Goal: Task Accomplishment & Management: Manage account settings

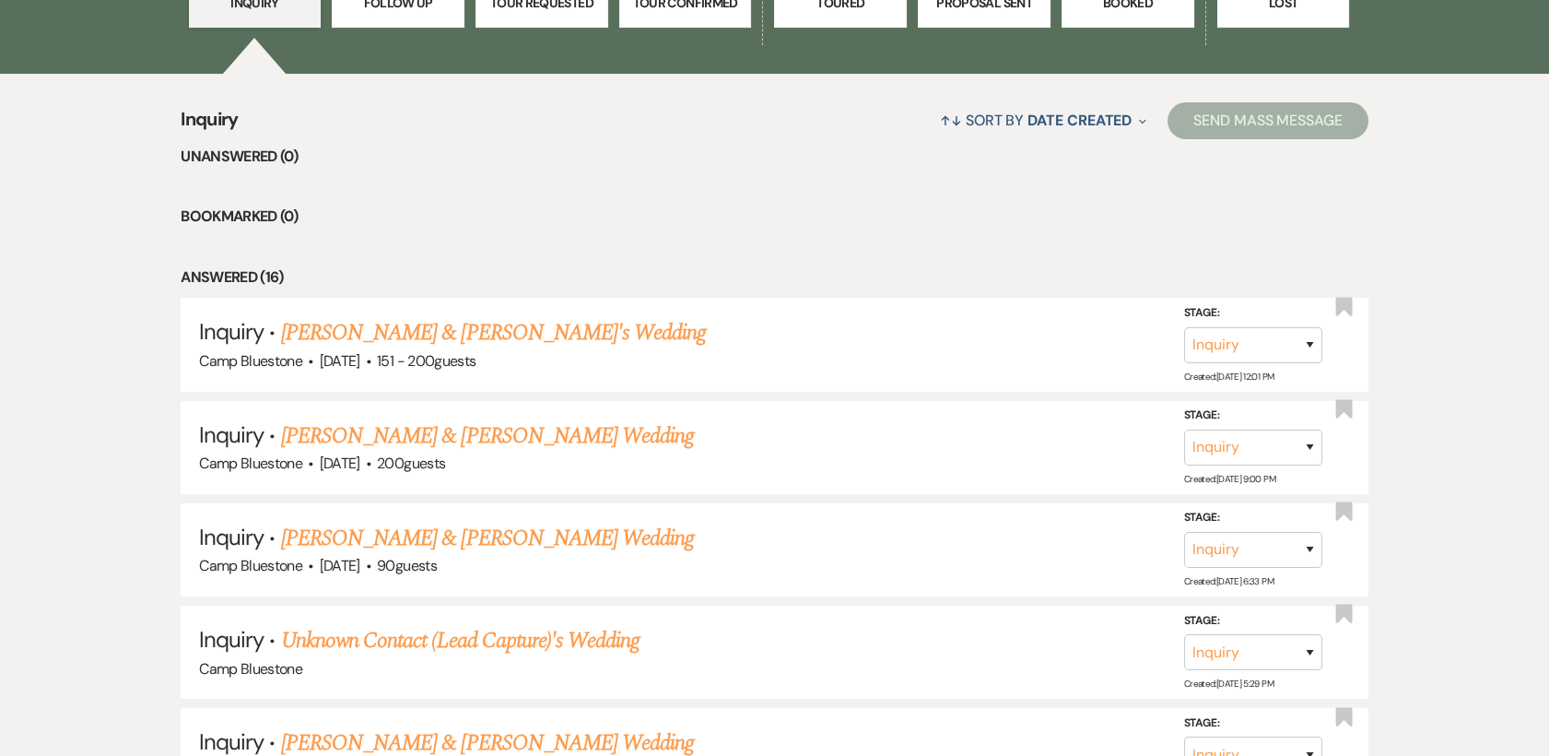
scroll to position [662, 0]
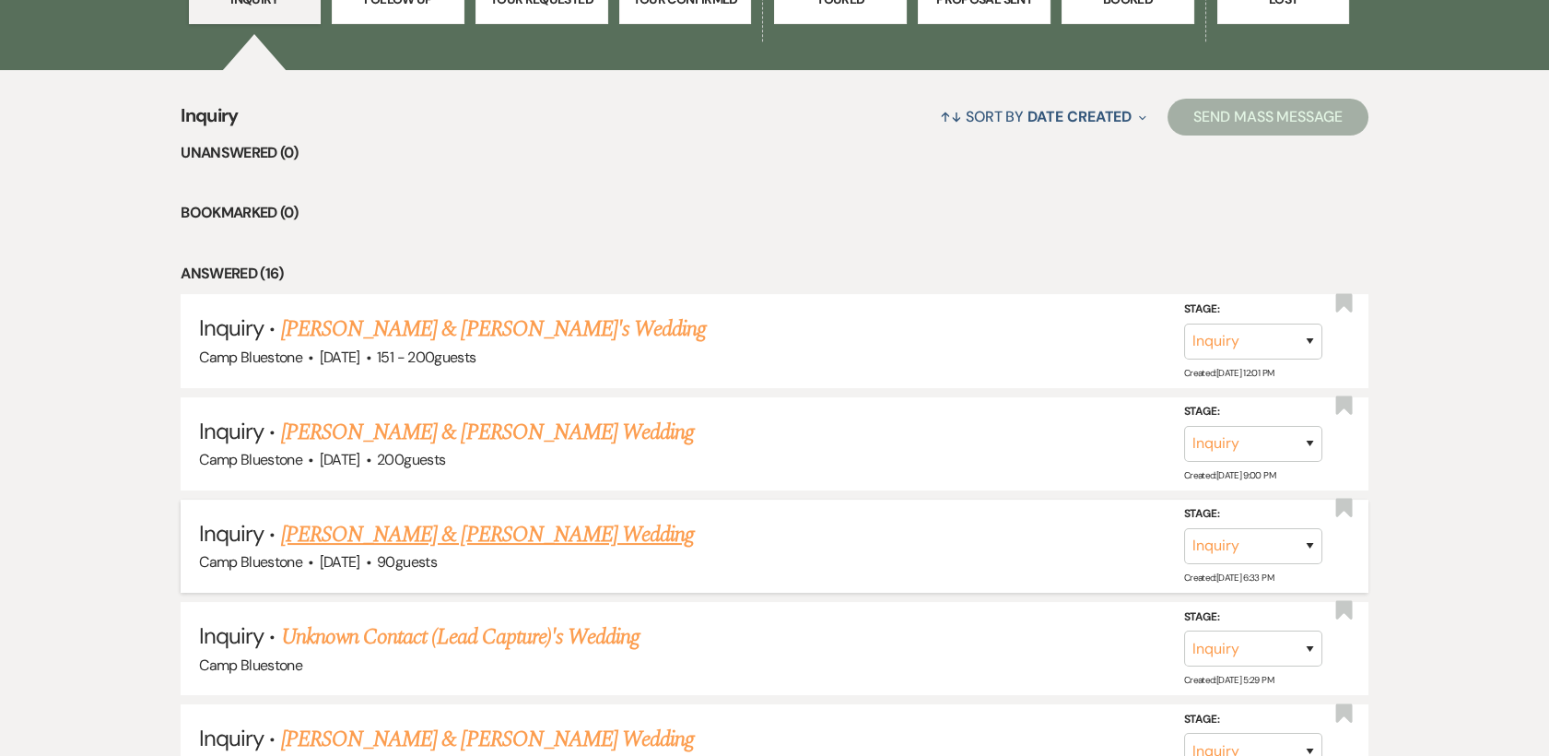
click at [436, 529] on link "[PERSON_NAME] & [PERSON_NAME] Wedding" at bounding box center [487, 534] width 413 height 33
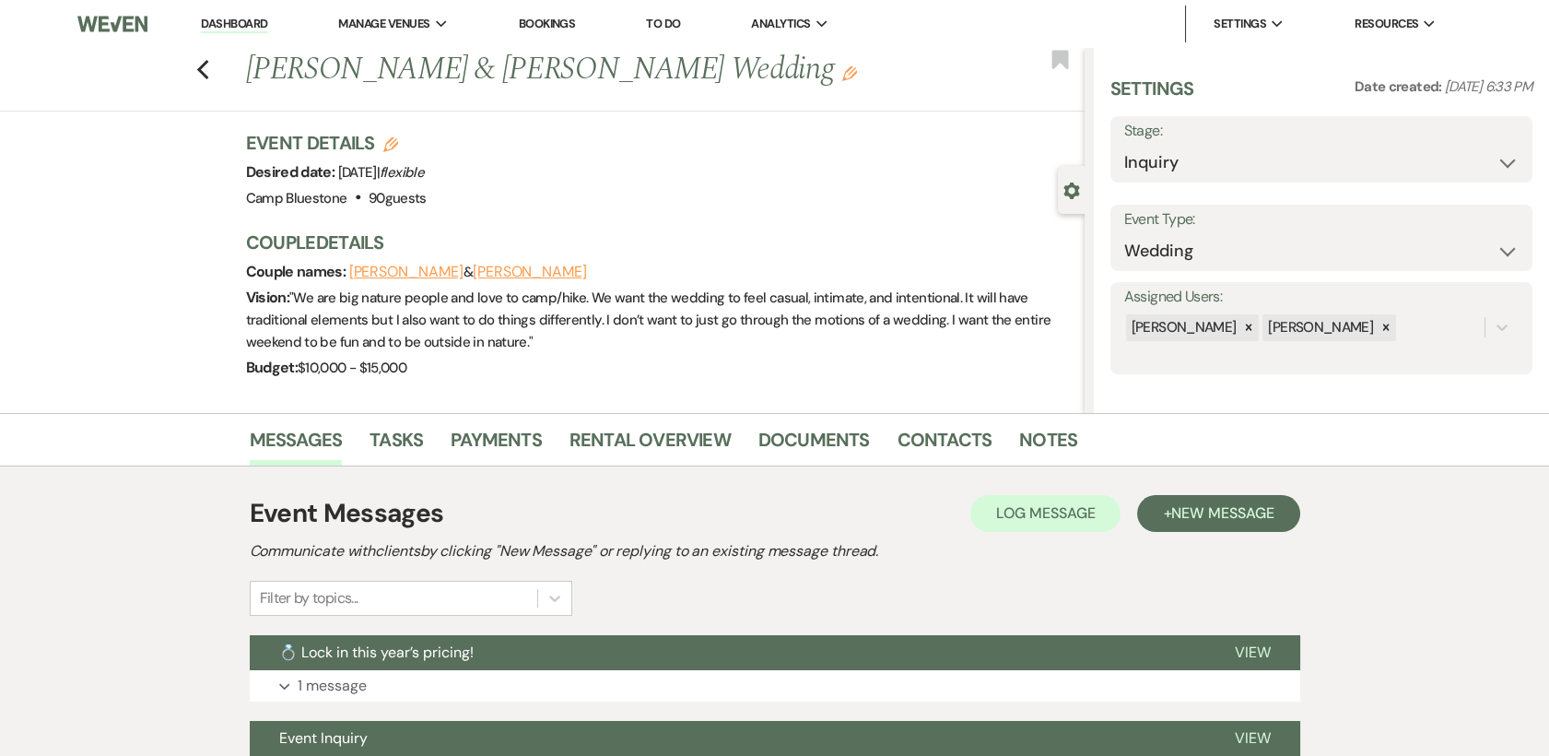
select select "1"
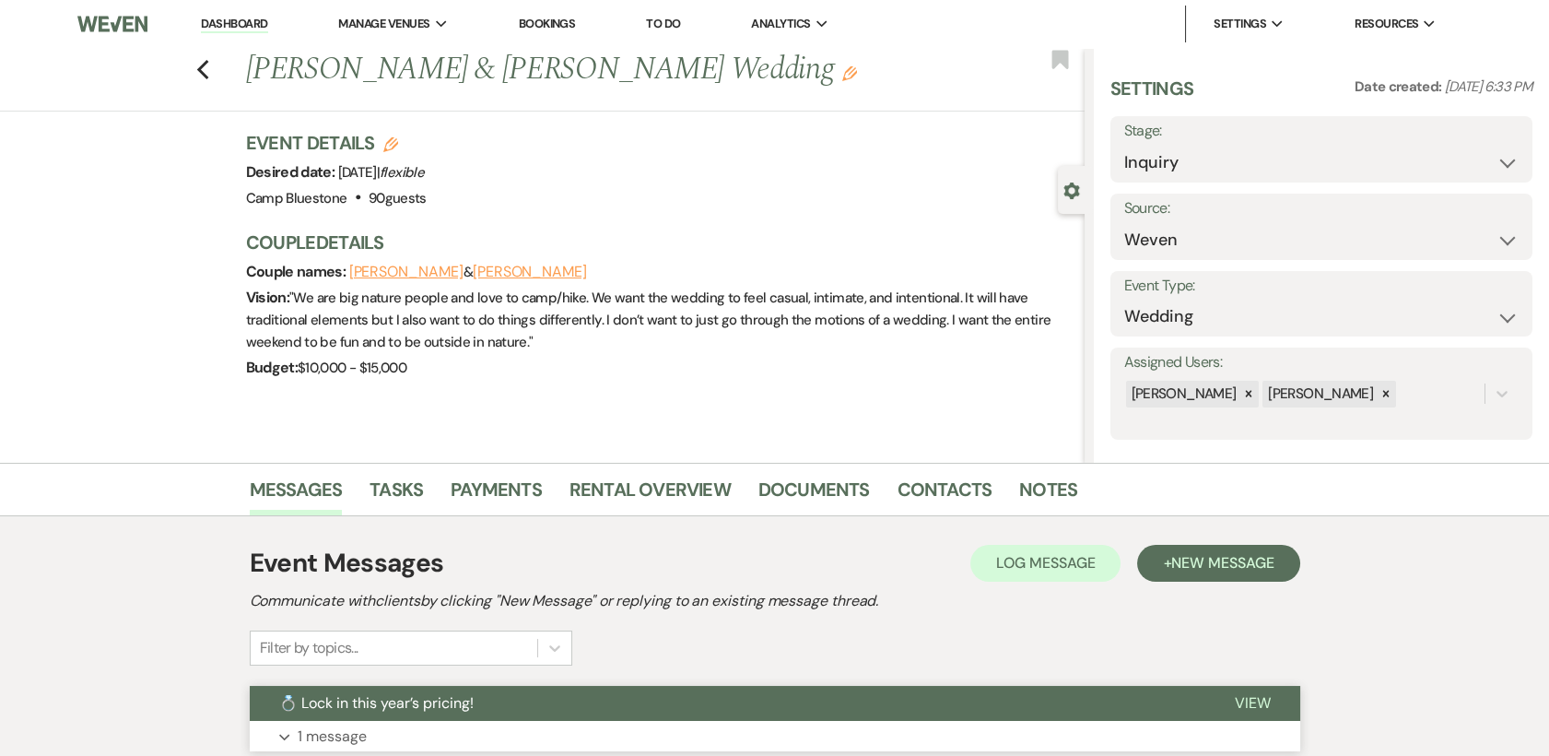
click at [1256, 700] on span "View" at bounding box center [1253, 702] width 36 height 19
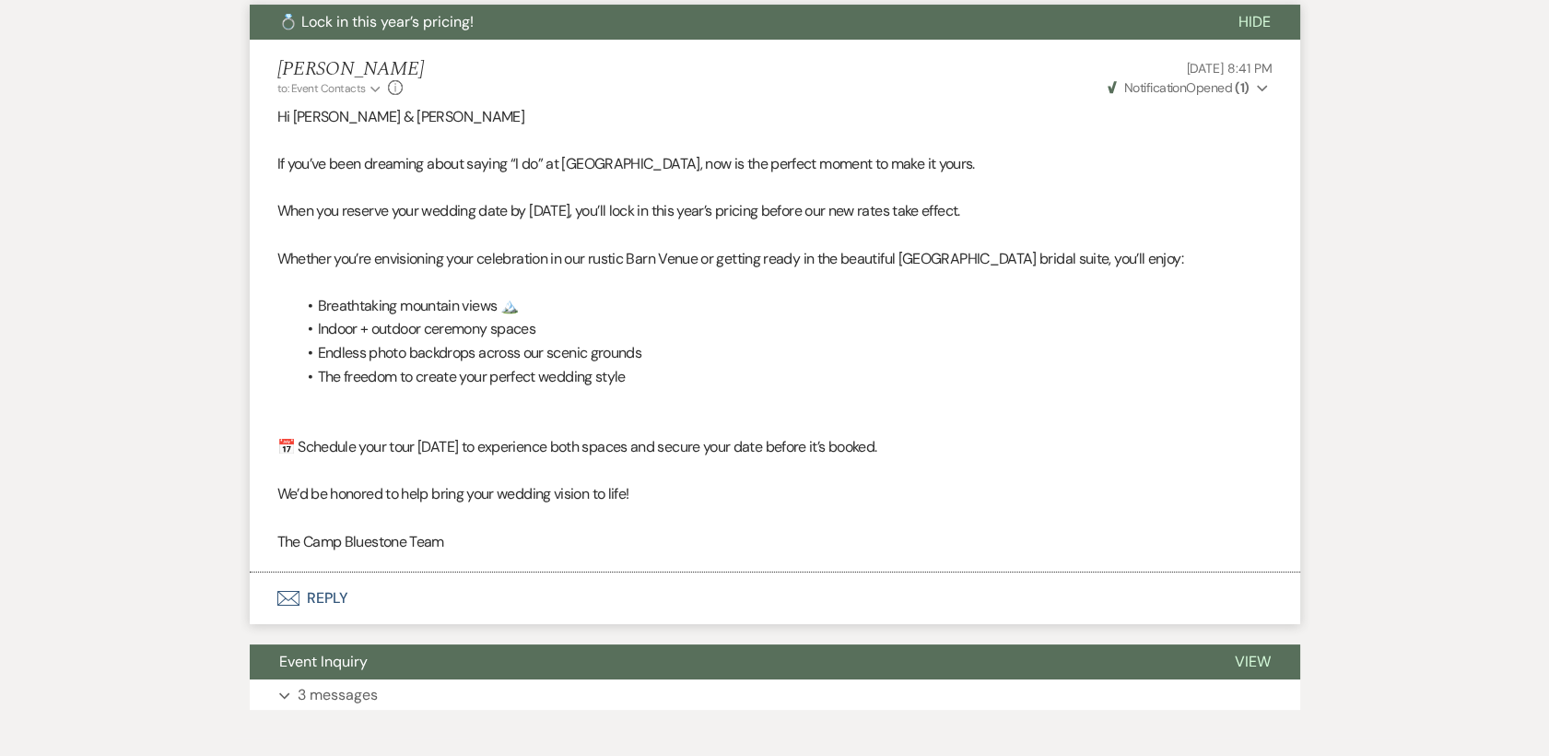
scroll to position [781, 0]
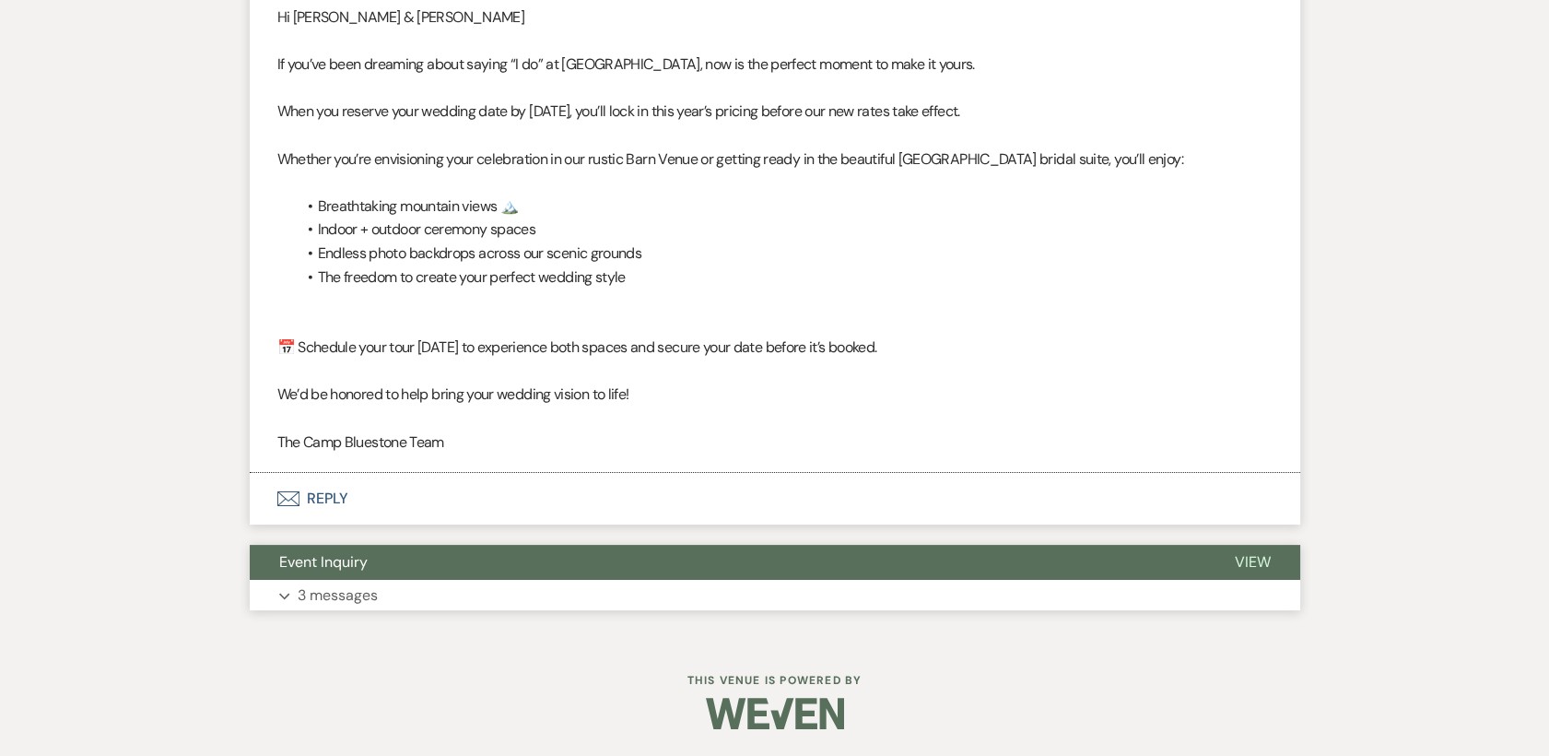
click at [1255, 557] on span "View" at bounding box center [1253, 561] width 36 height 19
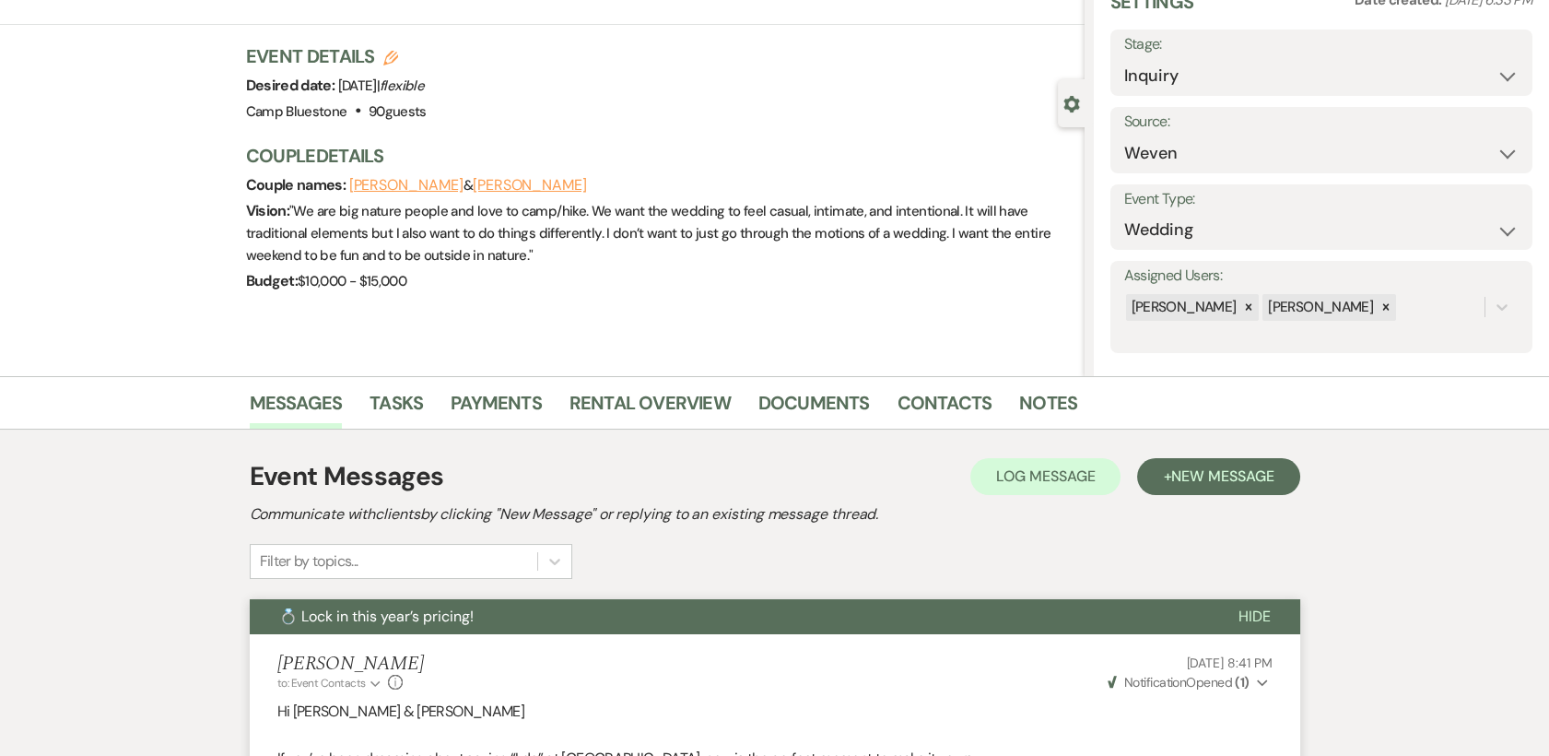
scroll to position [0, 0]
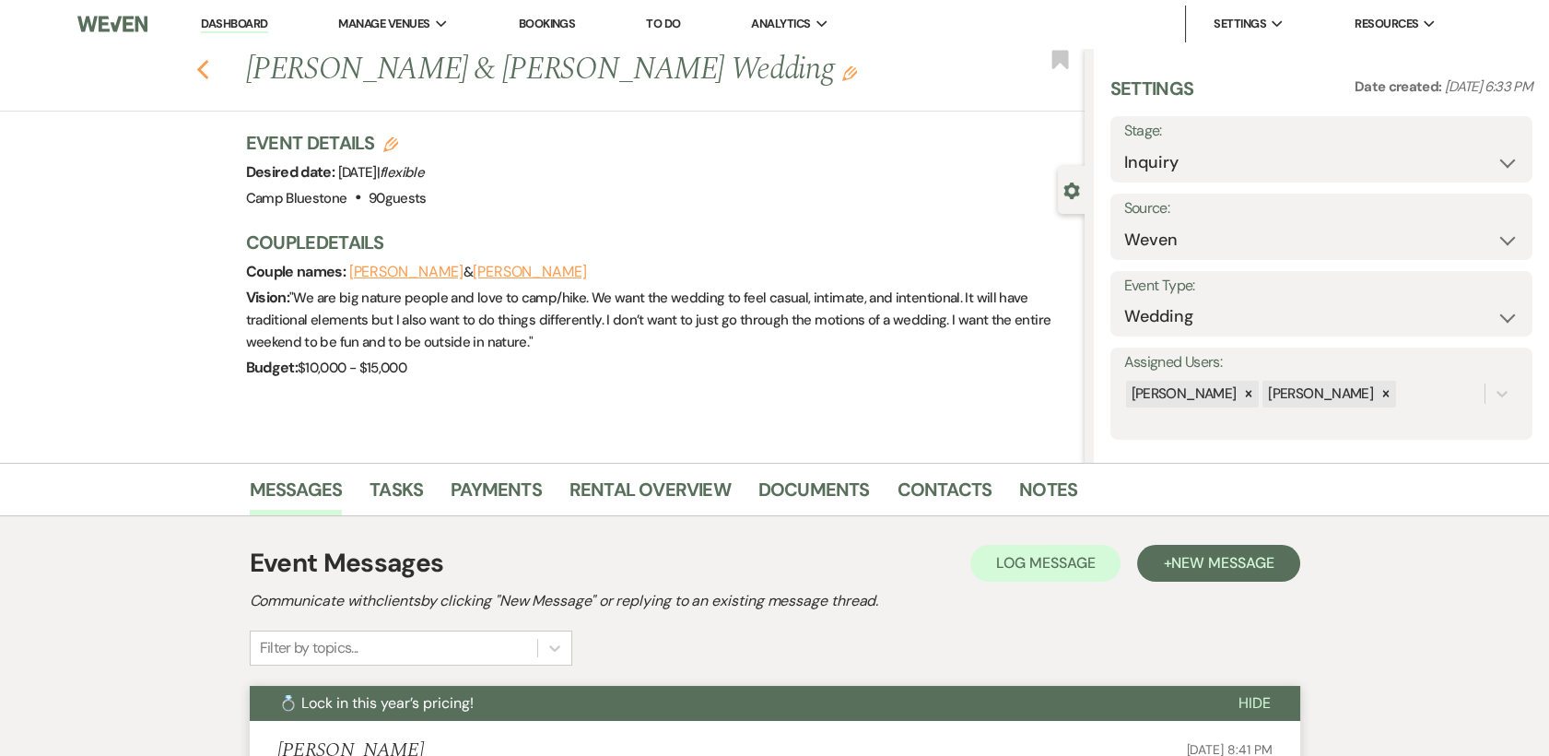
click at [209, 65] on icon "Previous" at bounding box center [203, 70] width 14 height 22
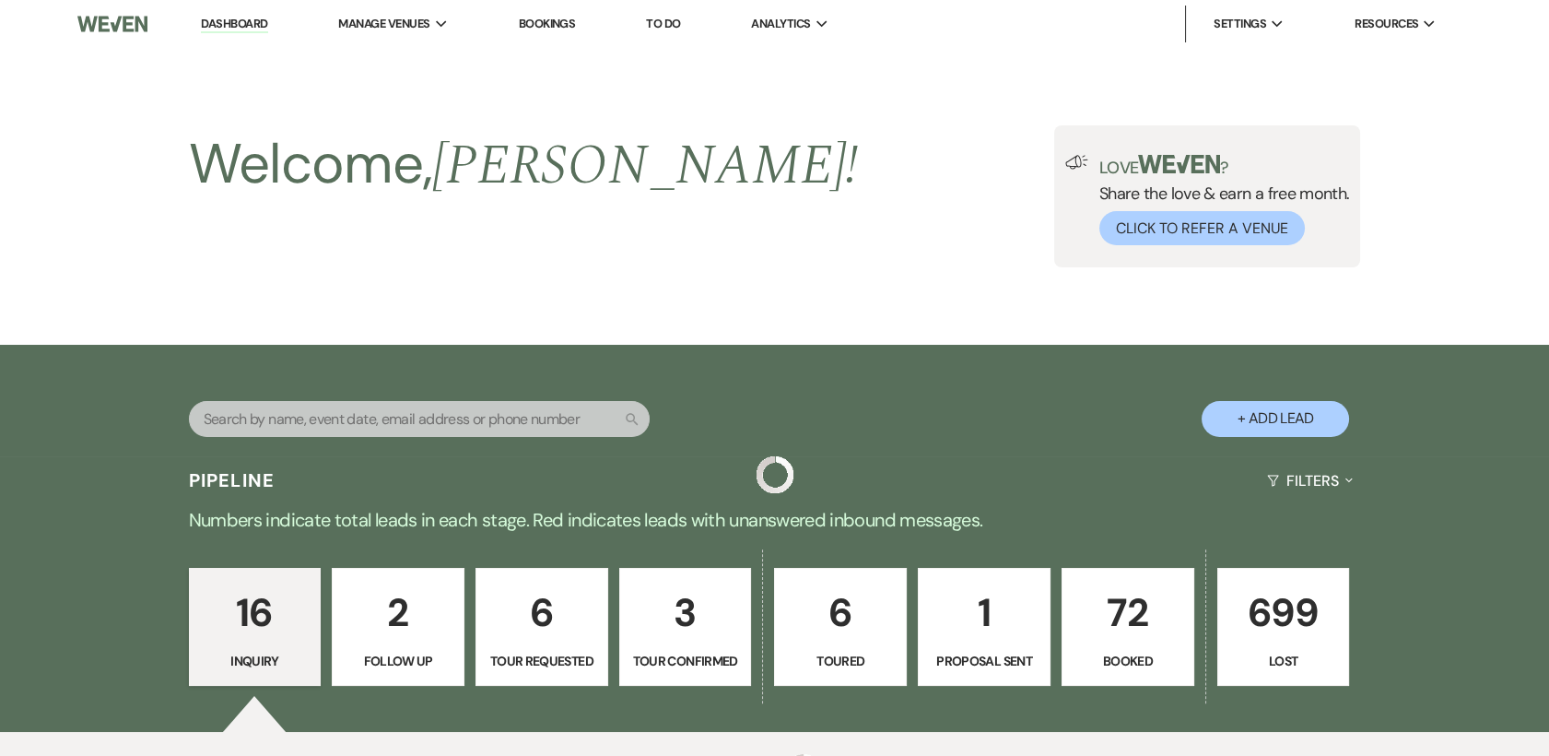
scroll to position [662, 0]
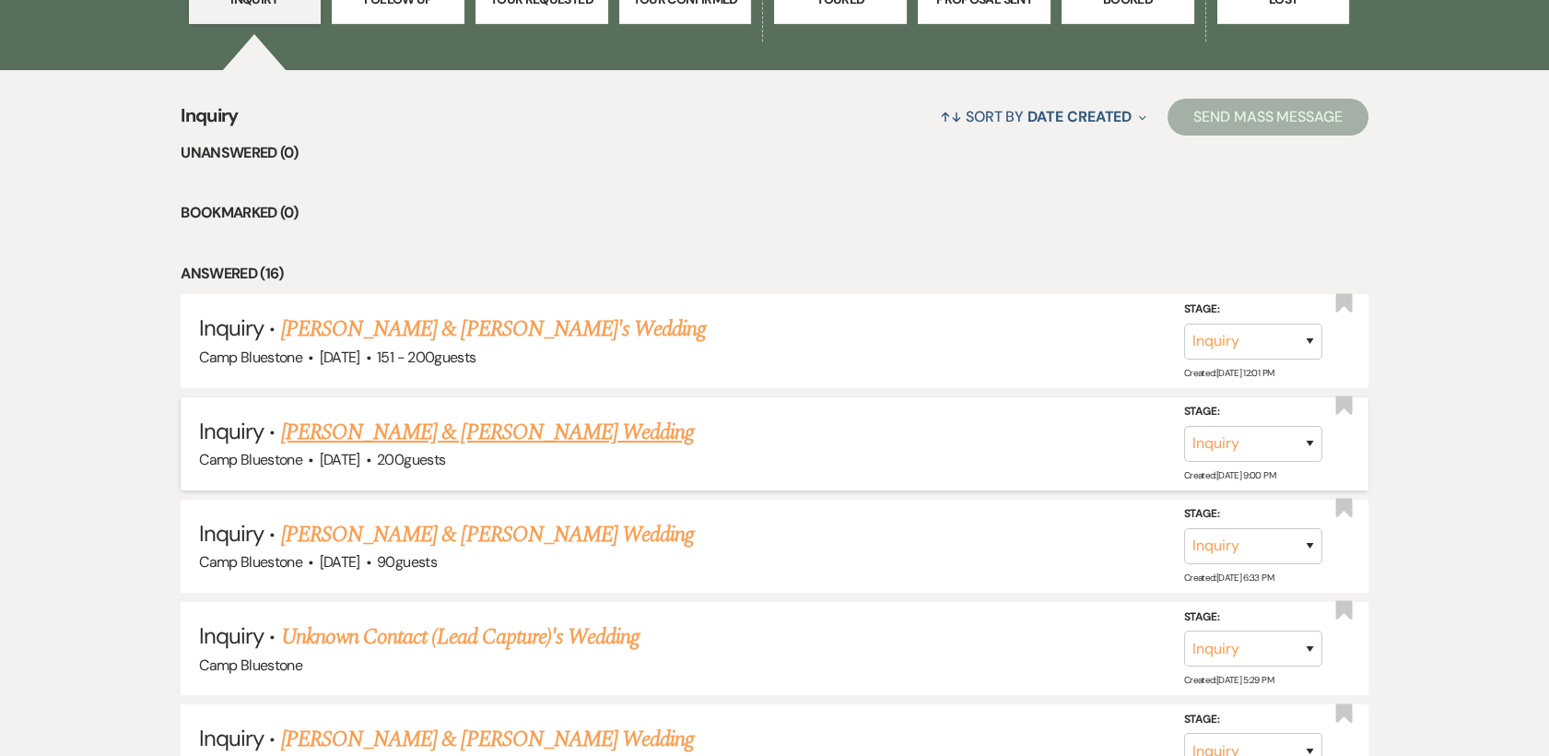
click at [353, 435] on link "[PERSON_NAME] & [PERSON_NAME] Wedding" at bounding box center [487, 432] width 413 height 33
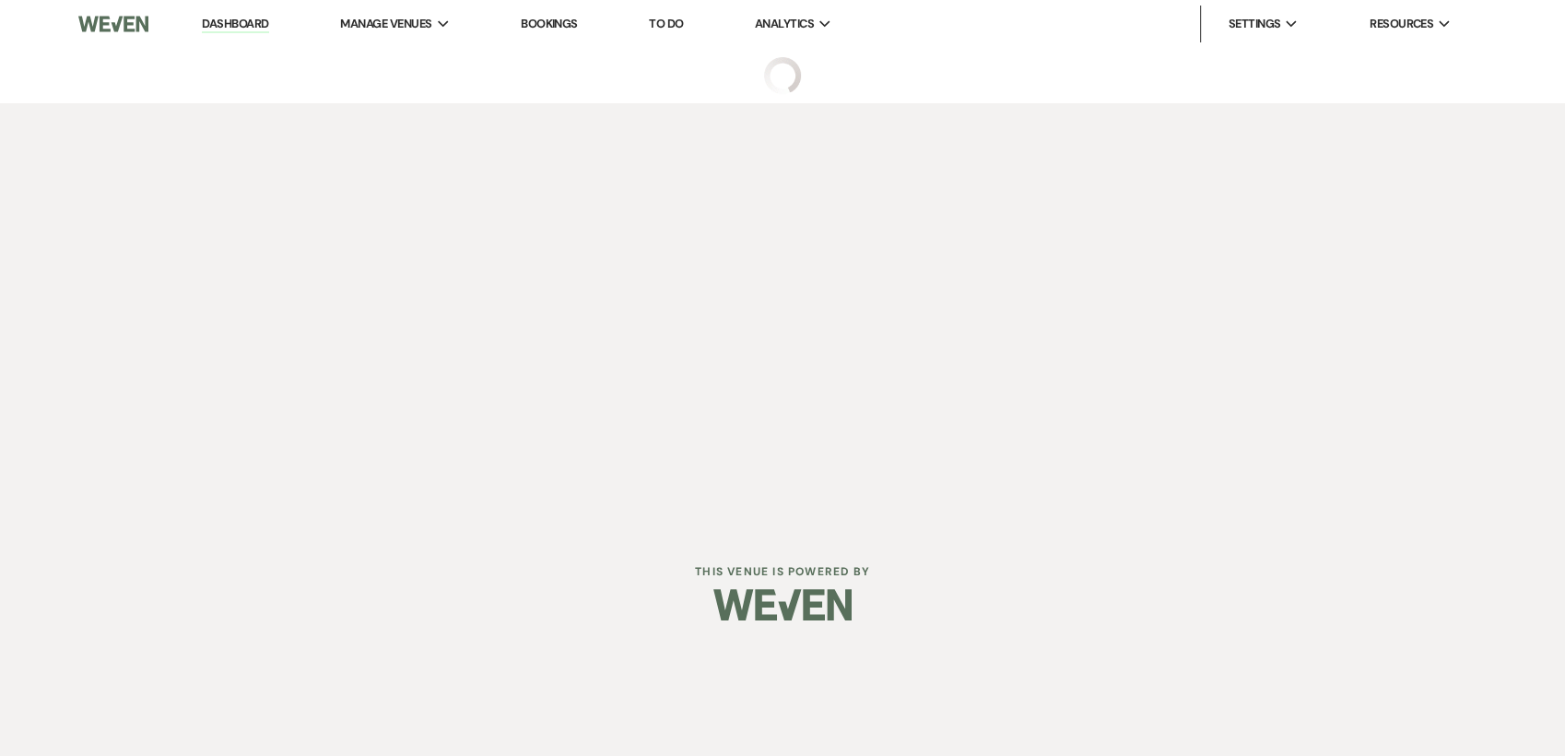
select select "1"
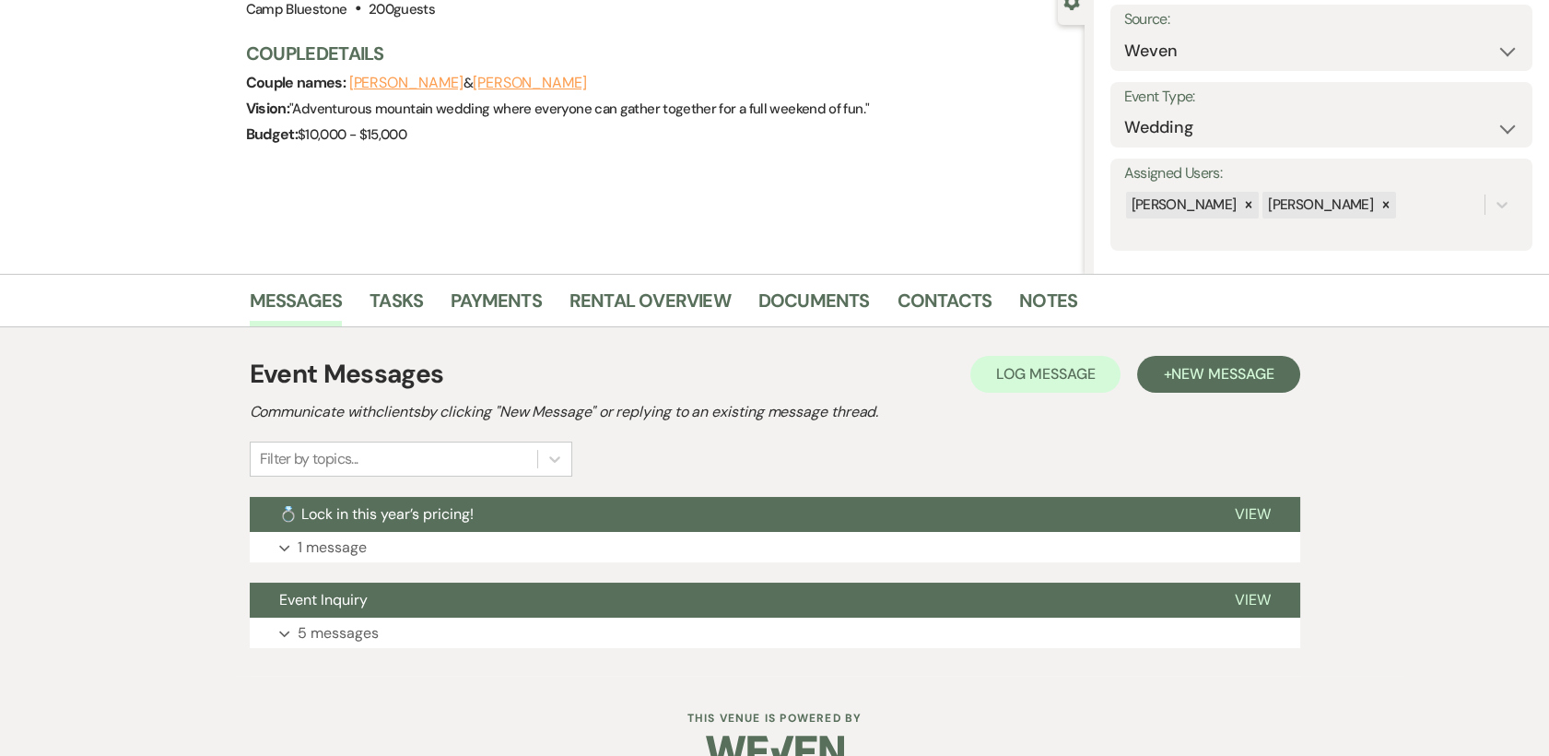
scroll to position [227, 0]
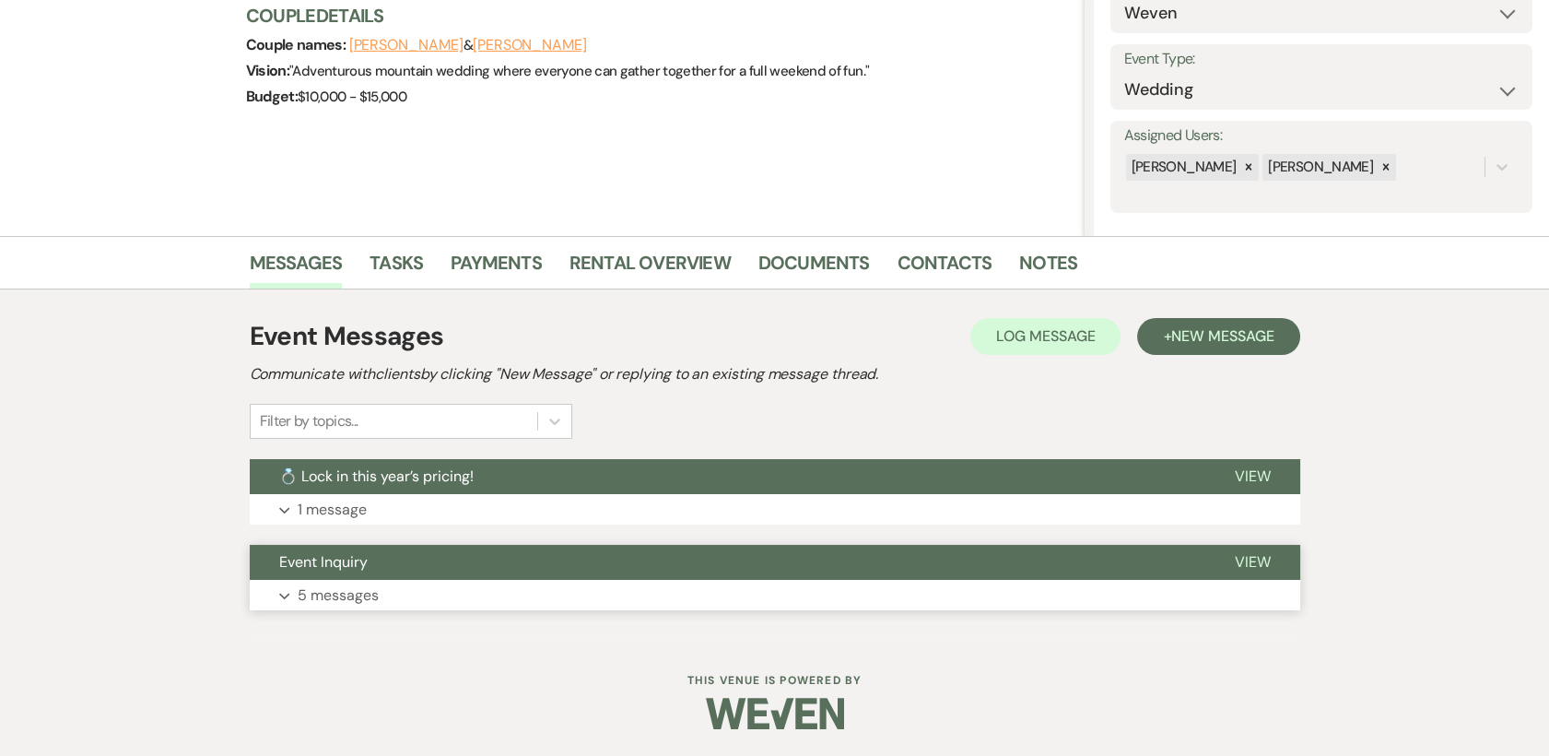
click at [1256, 560] on span "View" at bounding box center [1253, 561] width 36 height 19
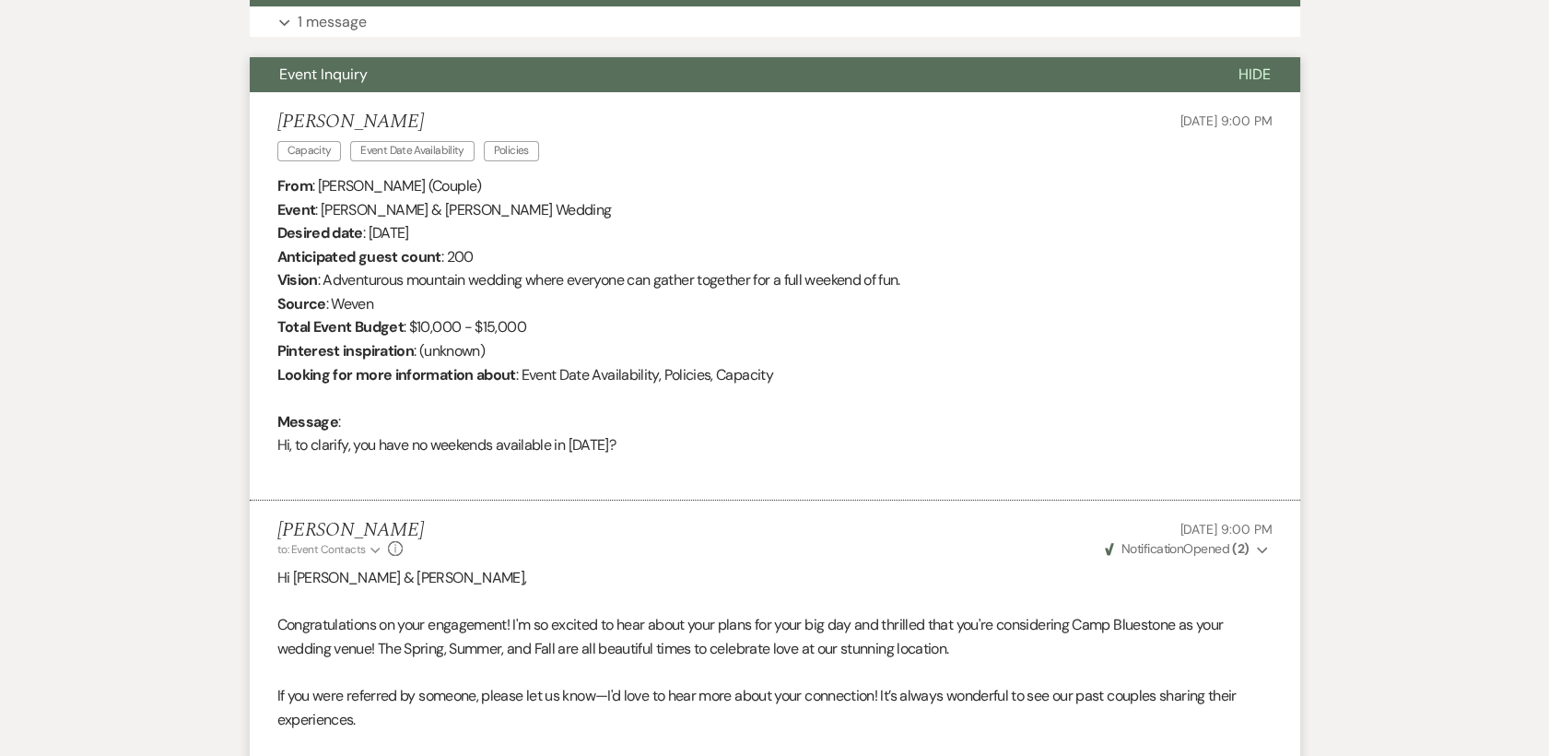
scroll to position [0, 0]
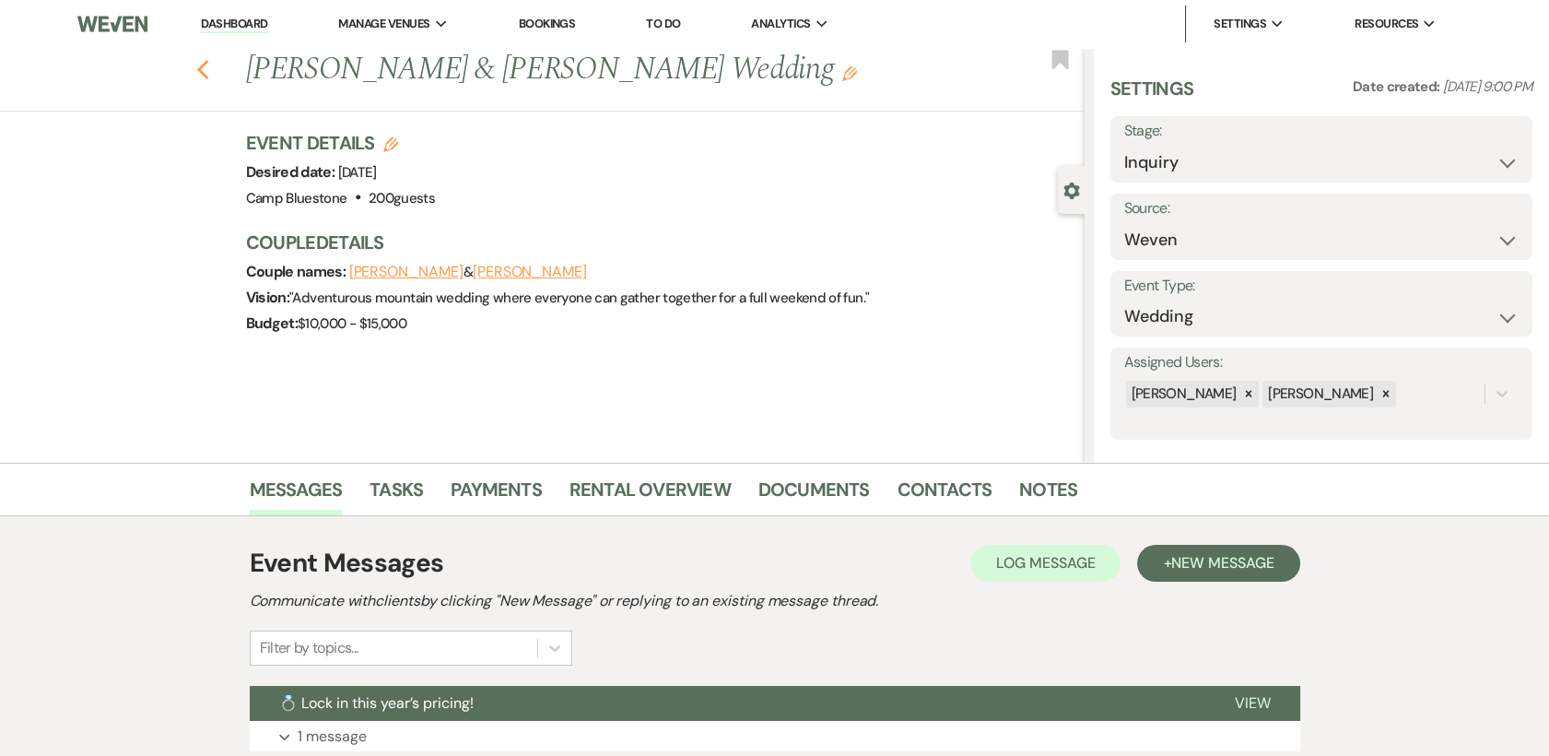
click at [210, 70] on icon "Previous" at bounding box center [203, 70] width 14 height 22
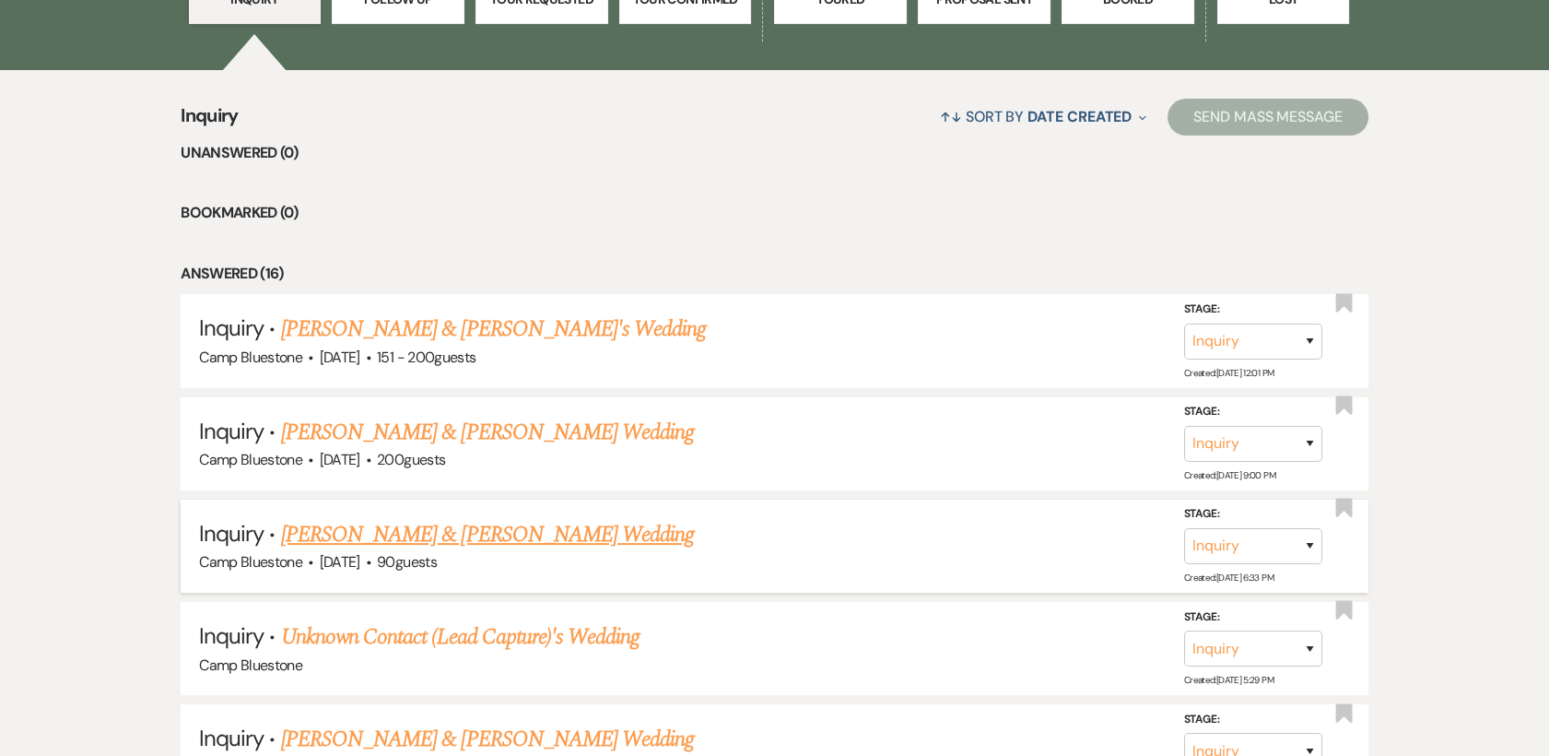
click at [407, 535] on link "[PERSON_NAME] & [PERSON_NAME] Wedding" at bounding box center [487, 534] width 413 height 33
select select "1"
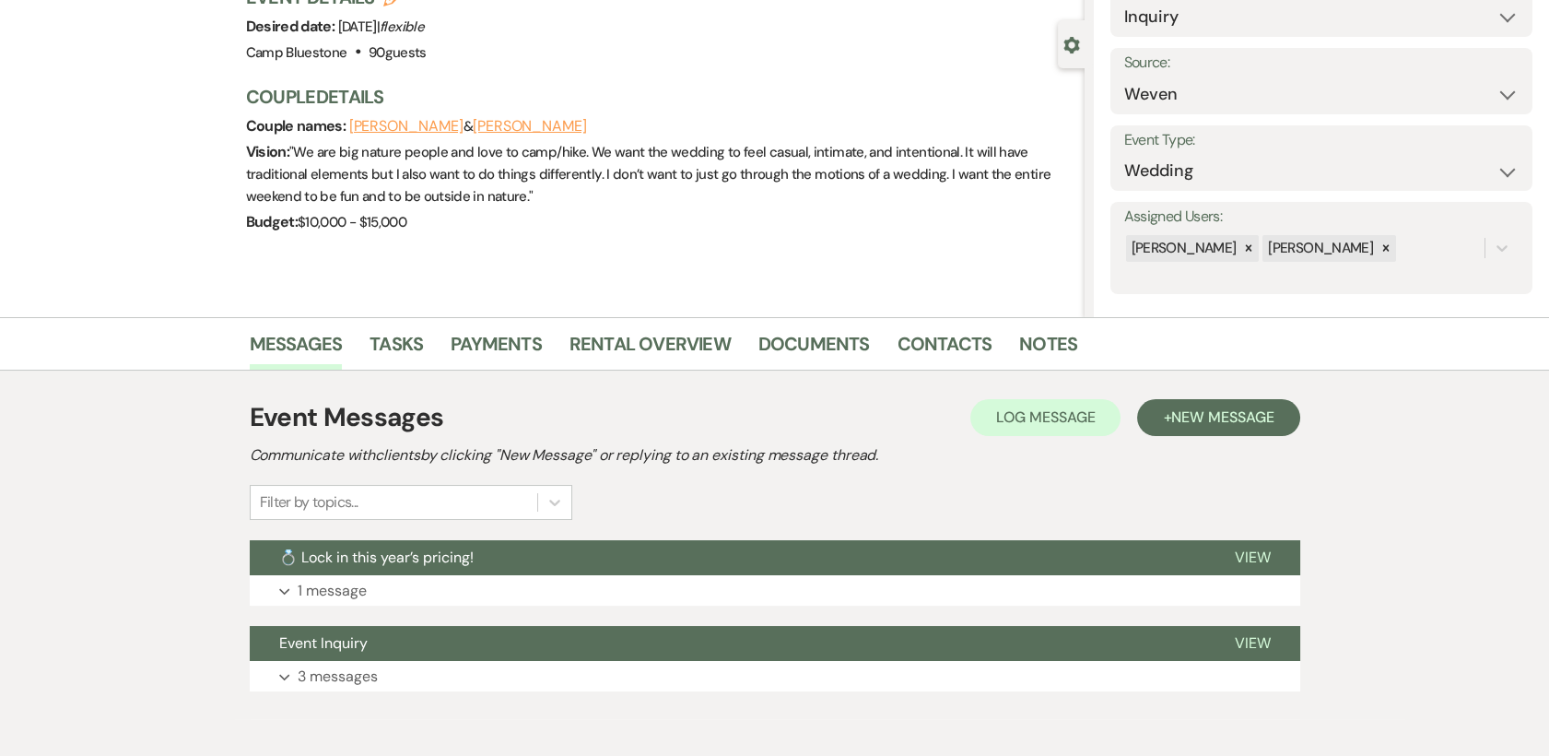
scroll to position [227, 0]
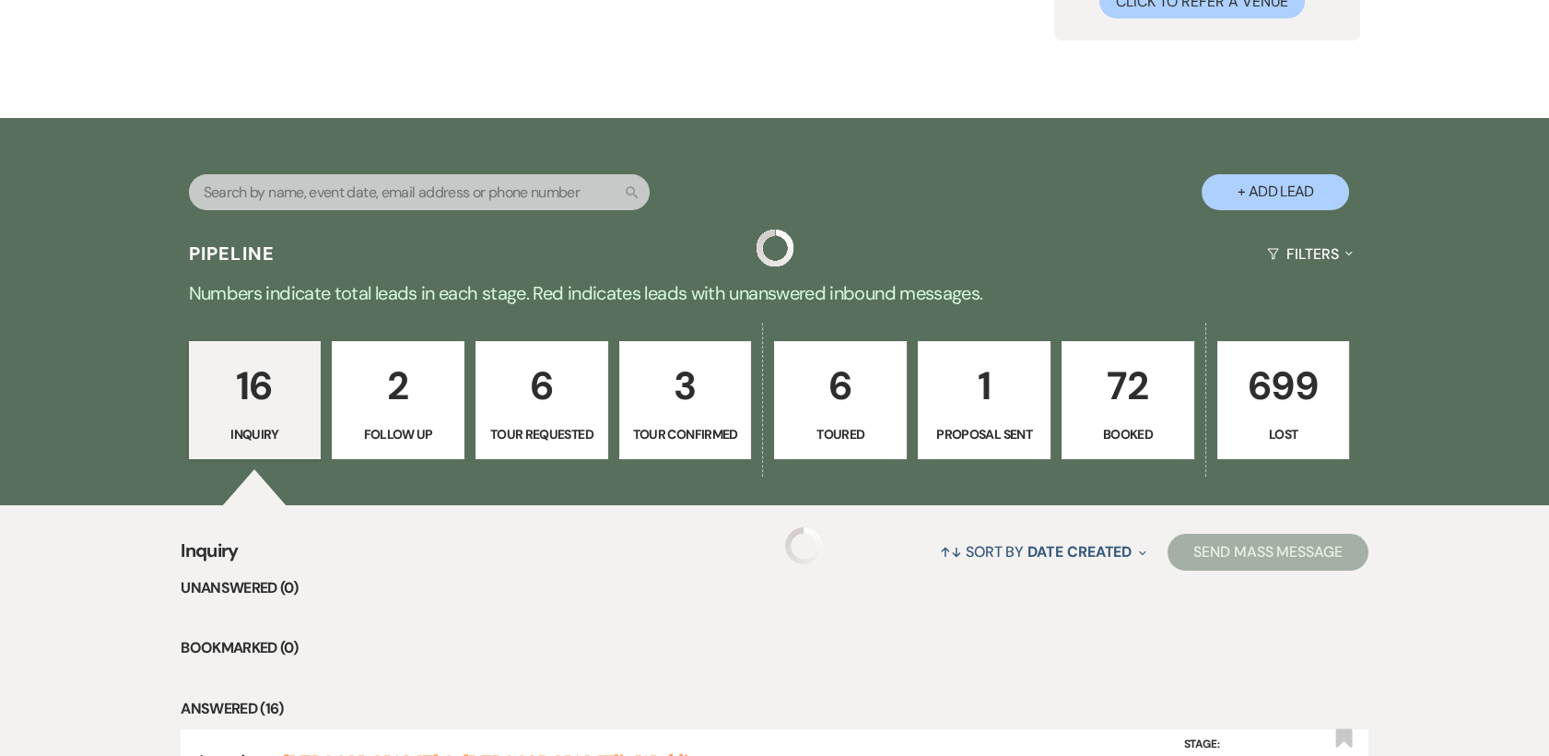
scroll to position [662, 0]
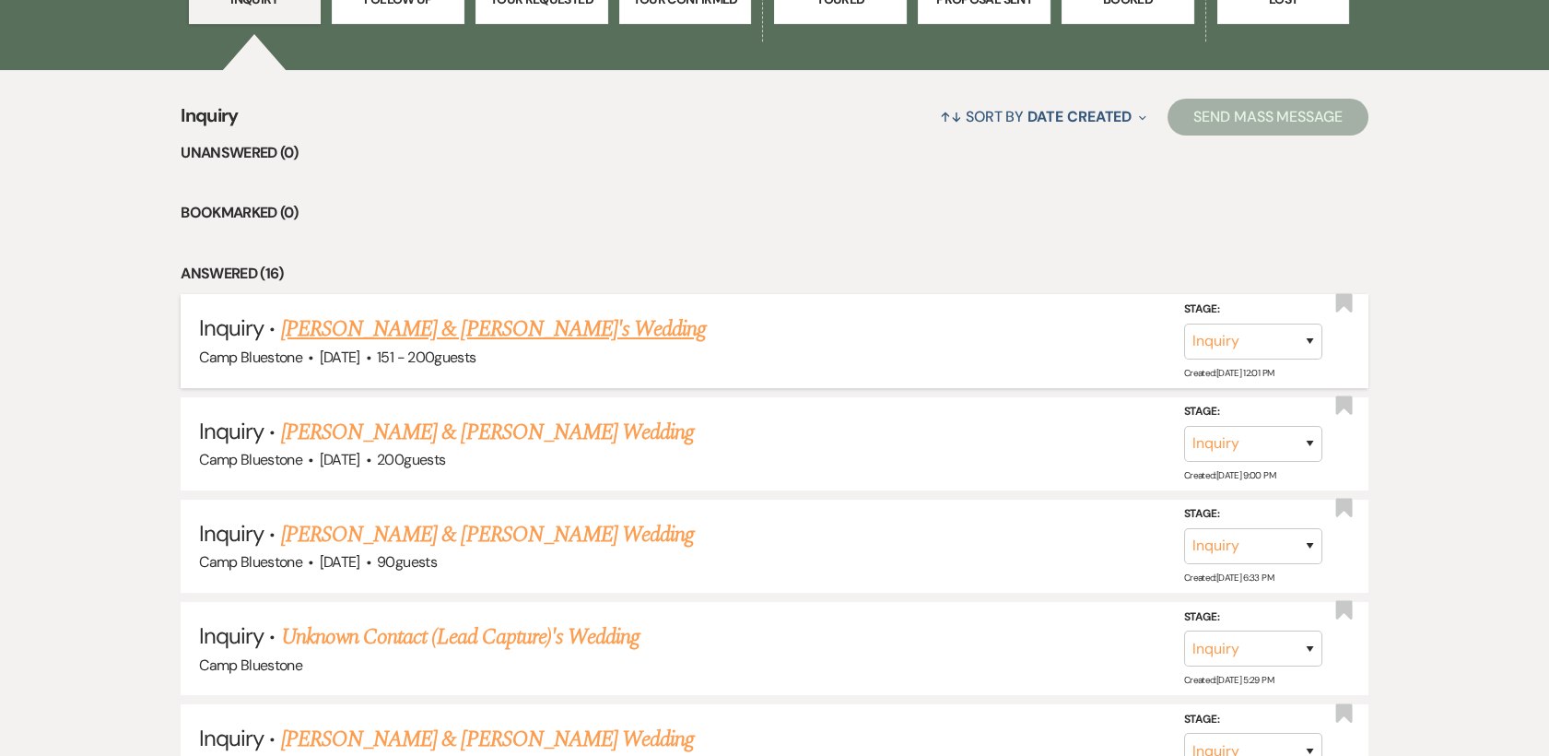
click at [370, 327] on link "[PERSON_NAME] & [PERSON_NAME]'s Wedding" at bounding box center [494, 328] width 426 height 33
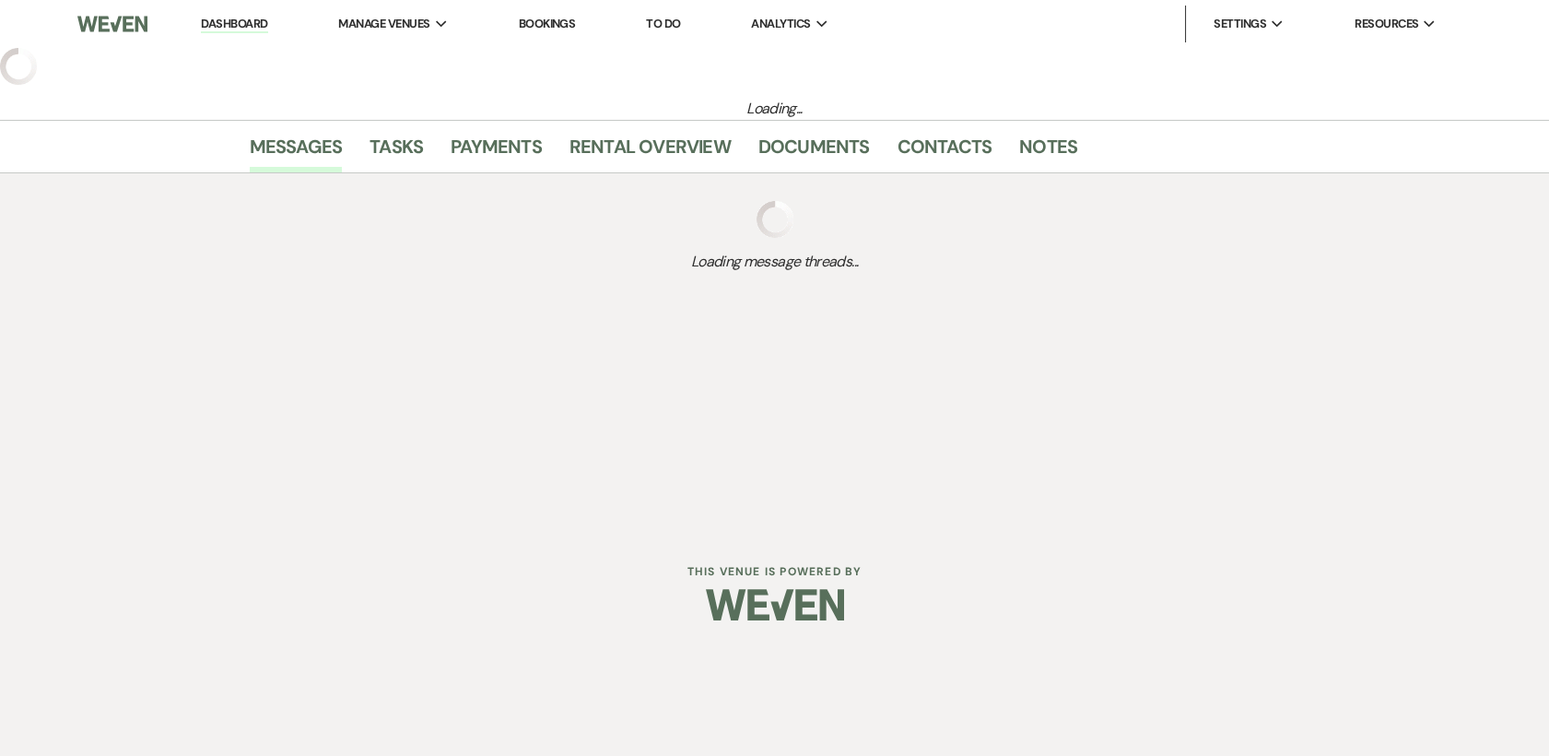
select select "2"
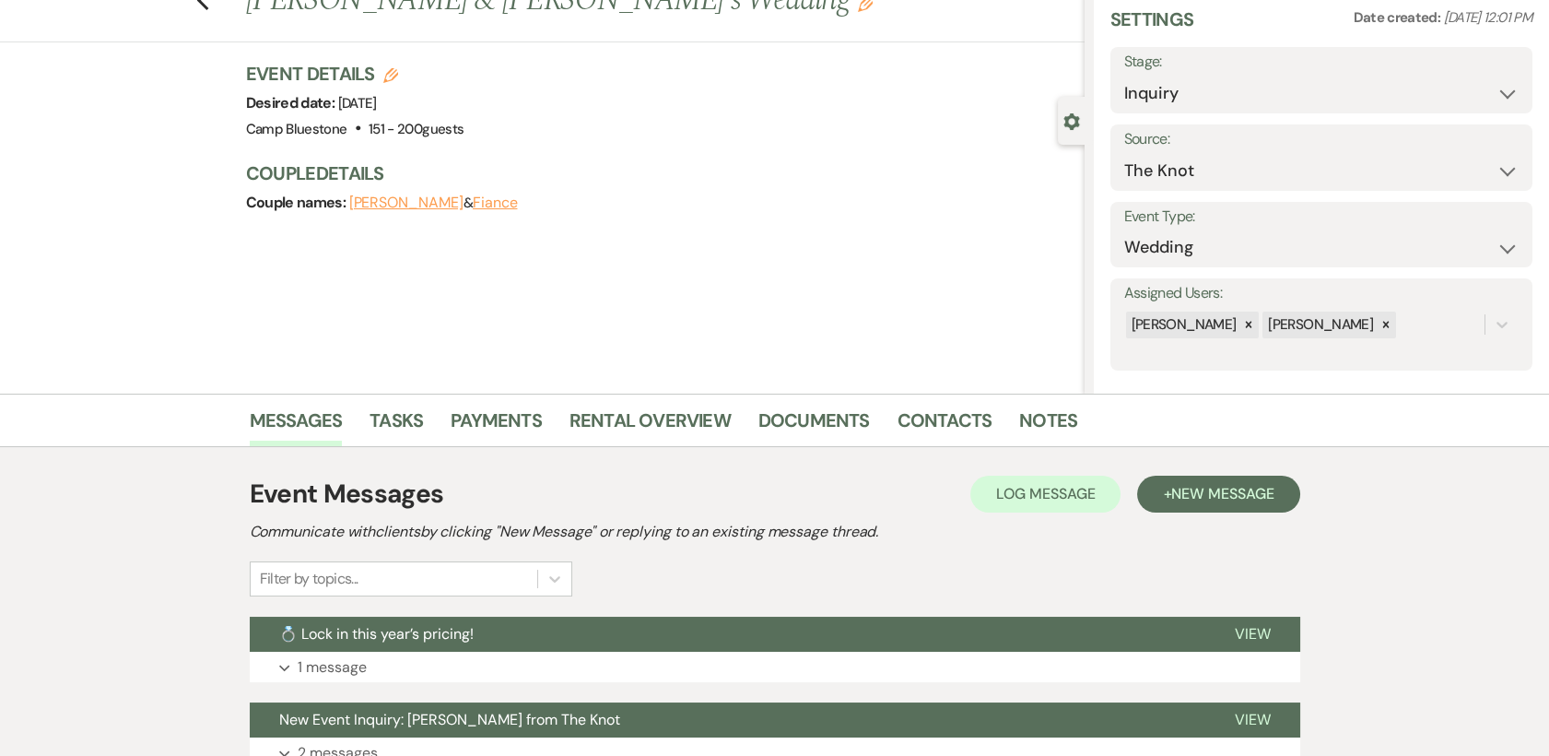
scroll to position [227, 0]
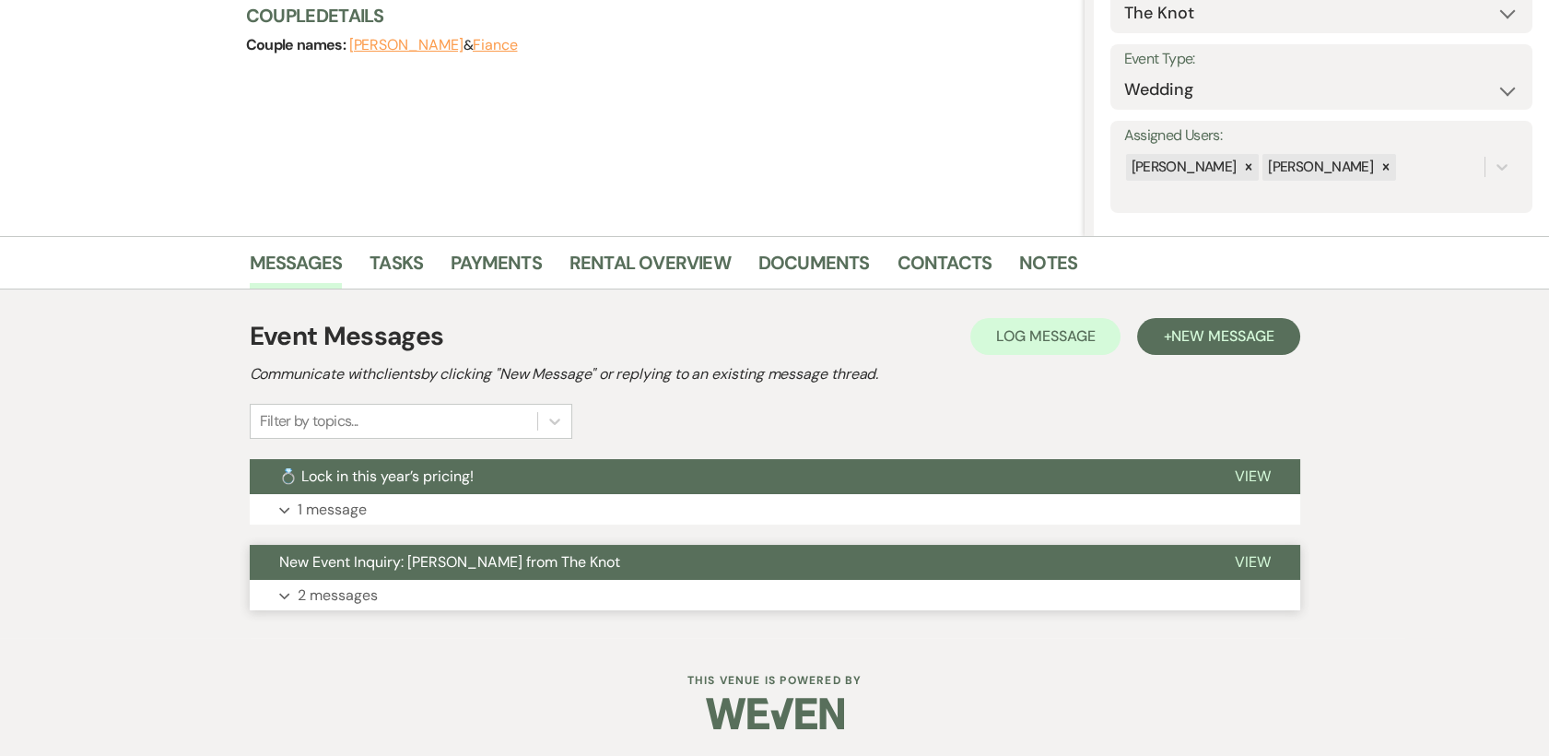
click at [1255, 559] on span "View" at bounding box center [1253, 561] width 36 height 19
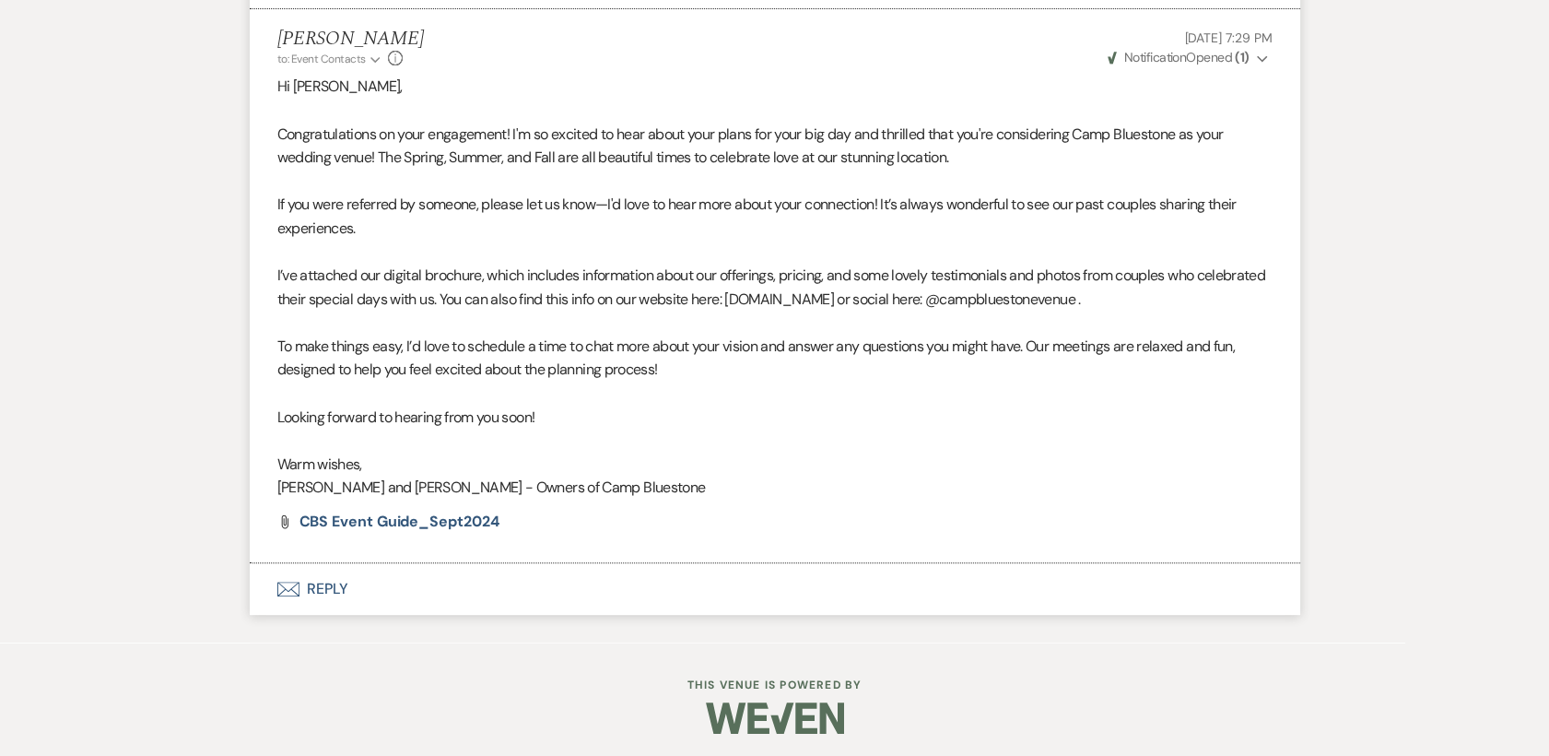
scroll to position [1600, 0]
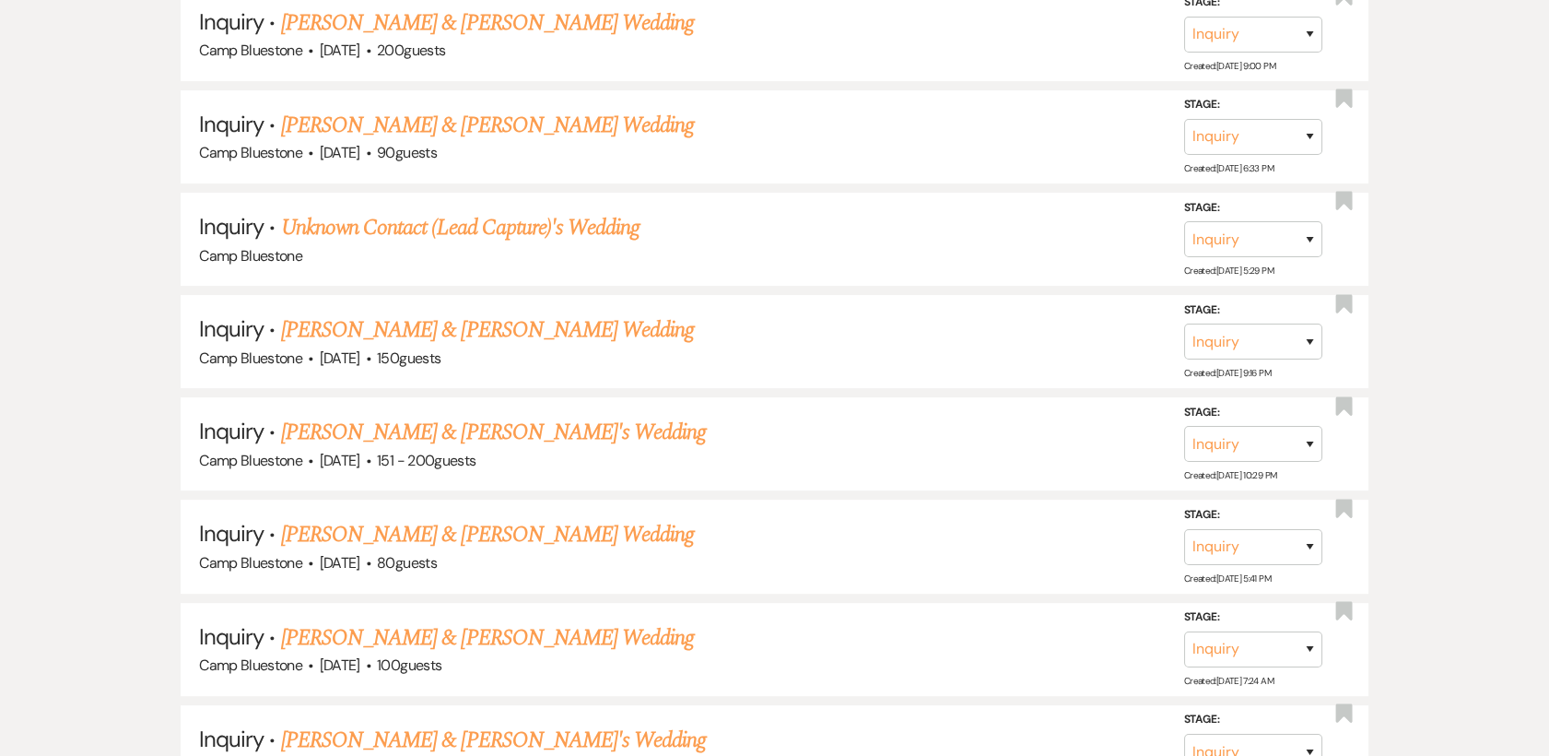
scroll to position [1112, 0]
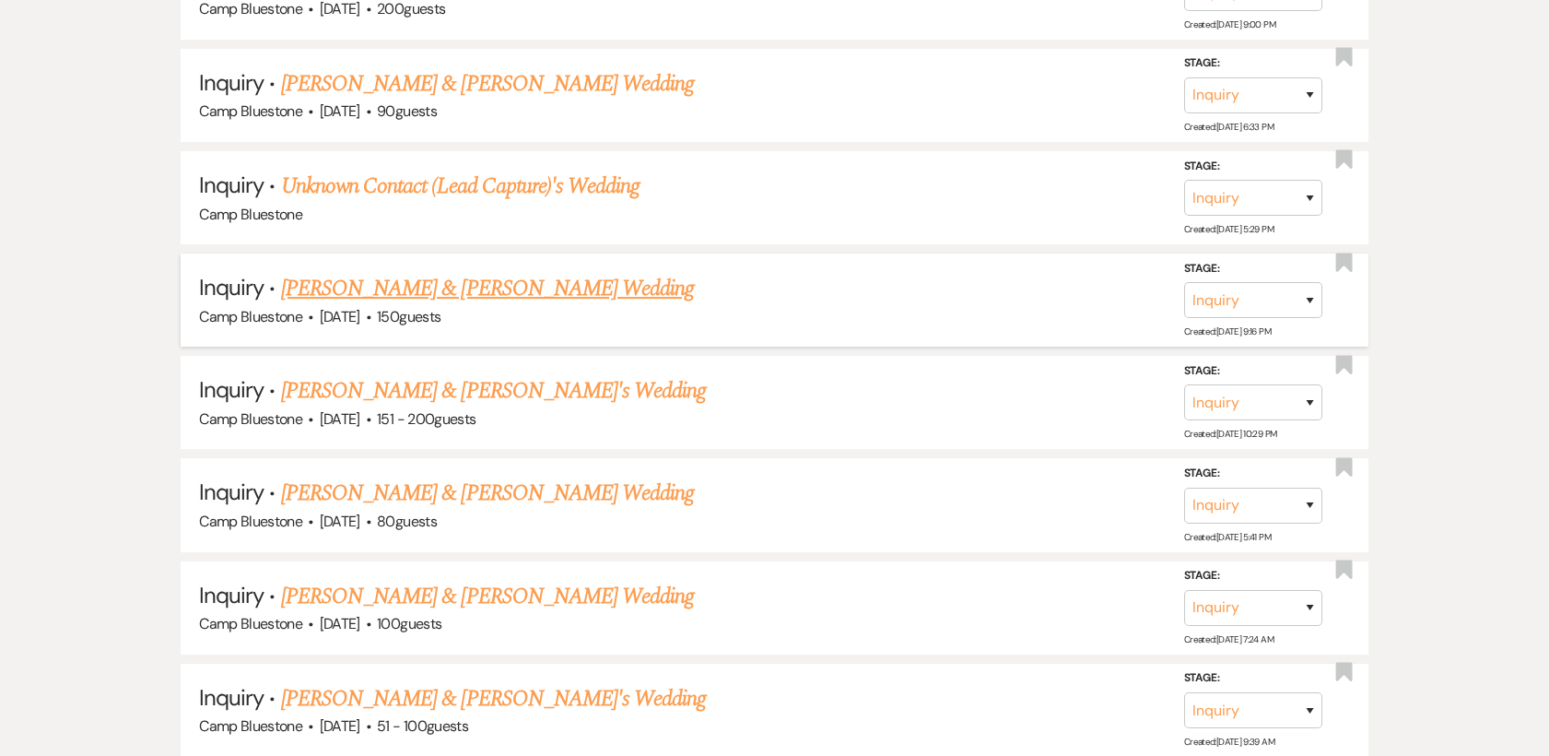
click at [446, 295] on link "[PERSON_NAME] & [PERSON_NAME] Wedding" at bounding box center [487, 288] width 413 height 33
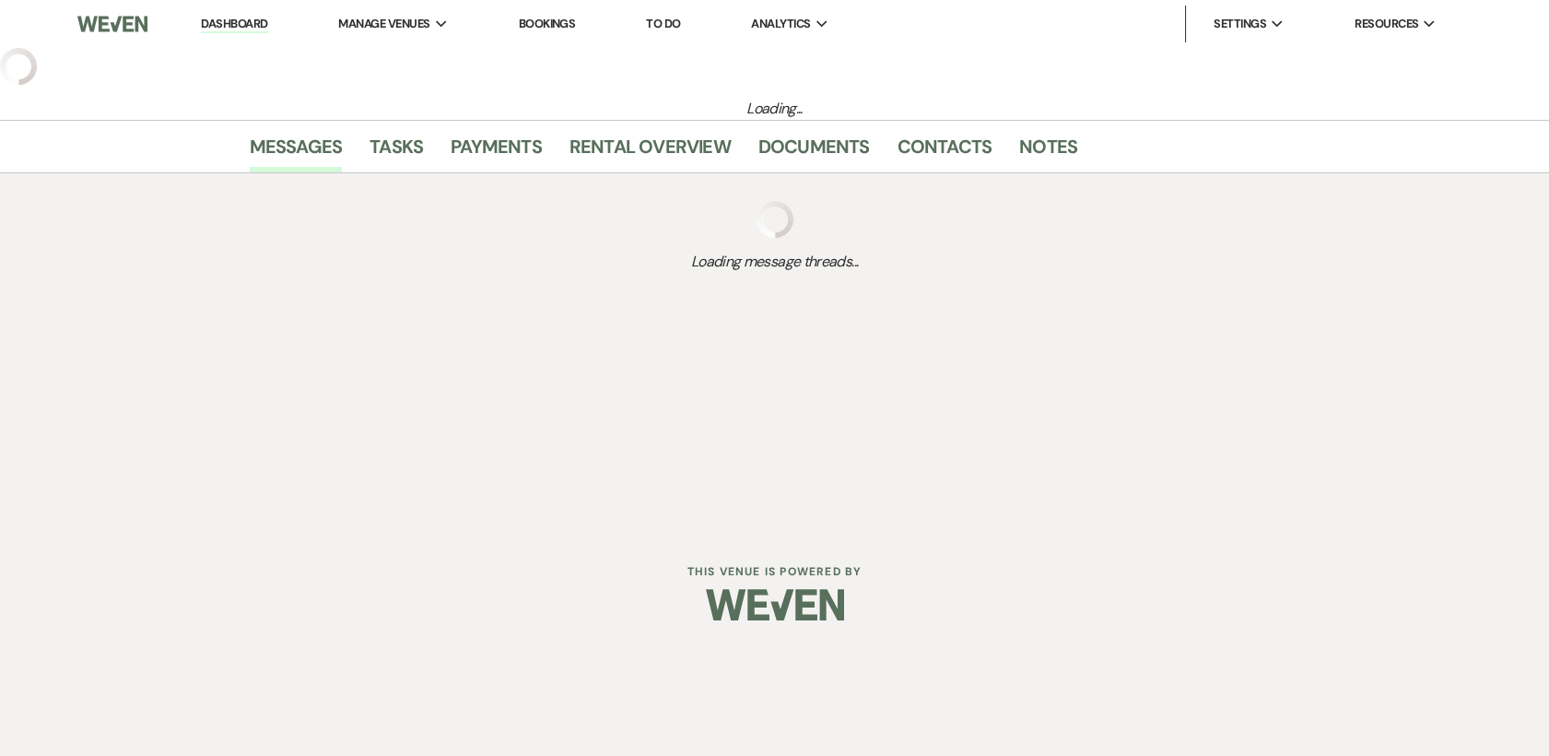
select select "1"
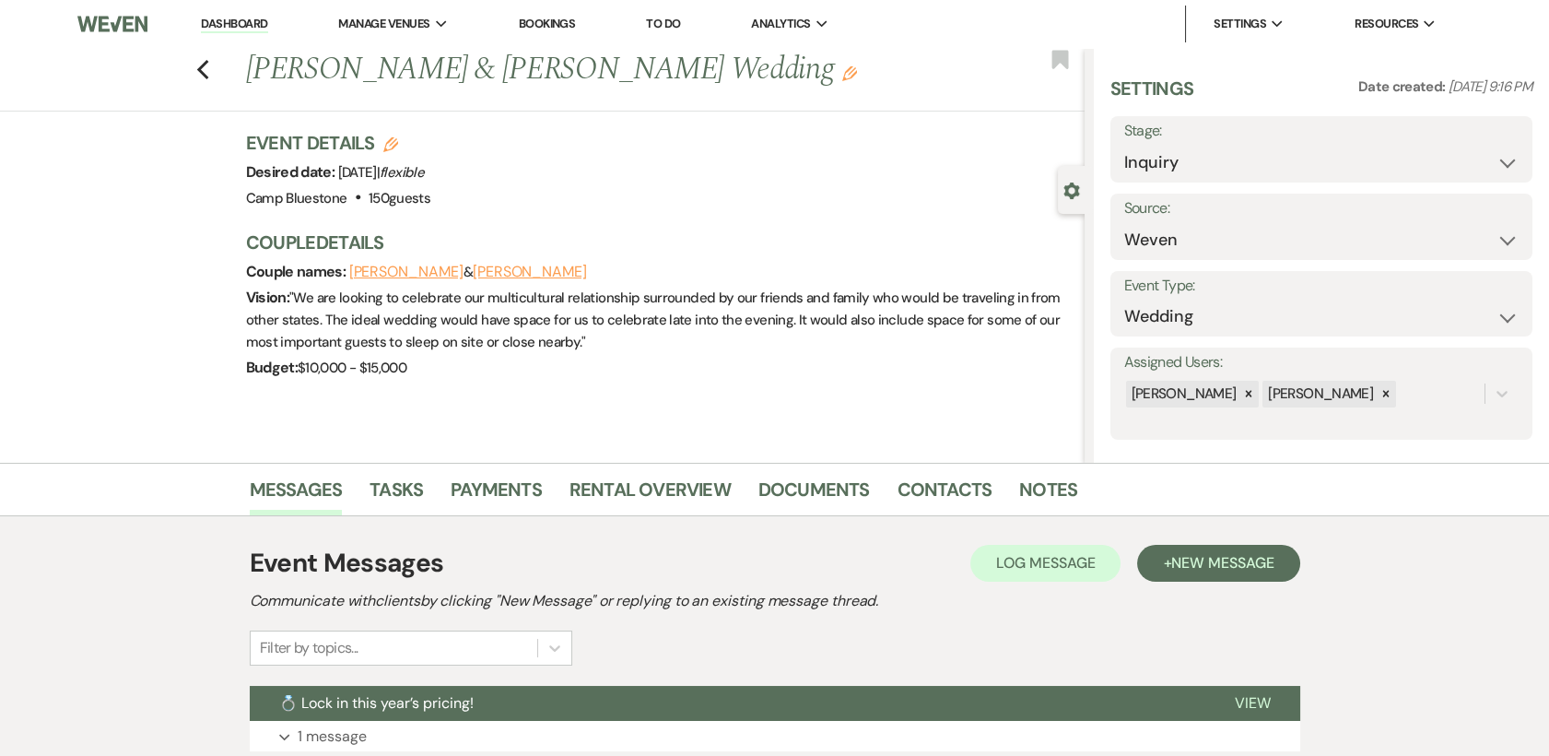
scroll to position [227, 0]
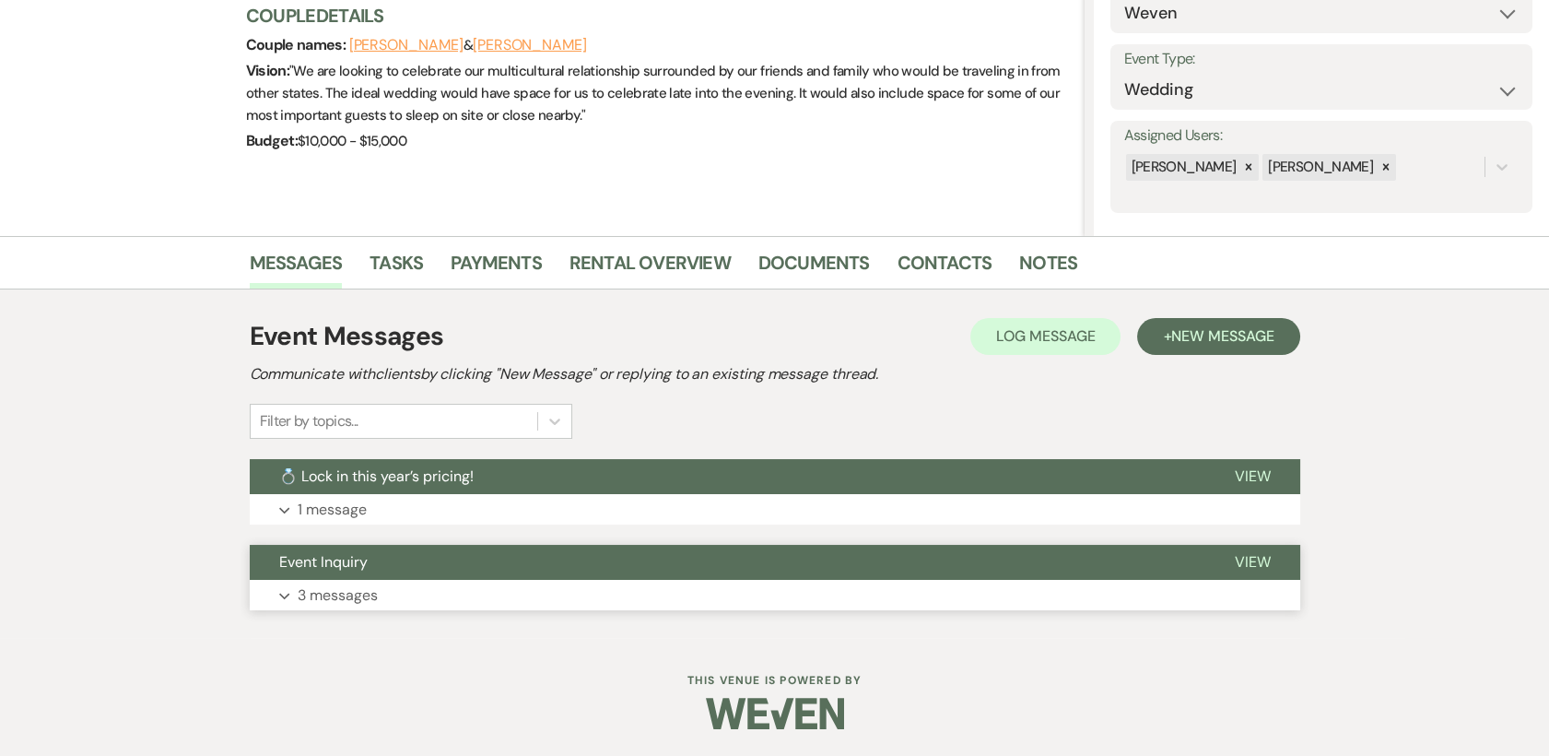
click at [1250, 569] on span "View" at bounding box center [1253, 561] width 36 height 19
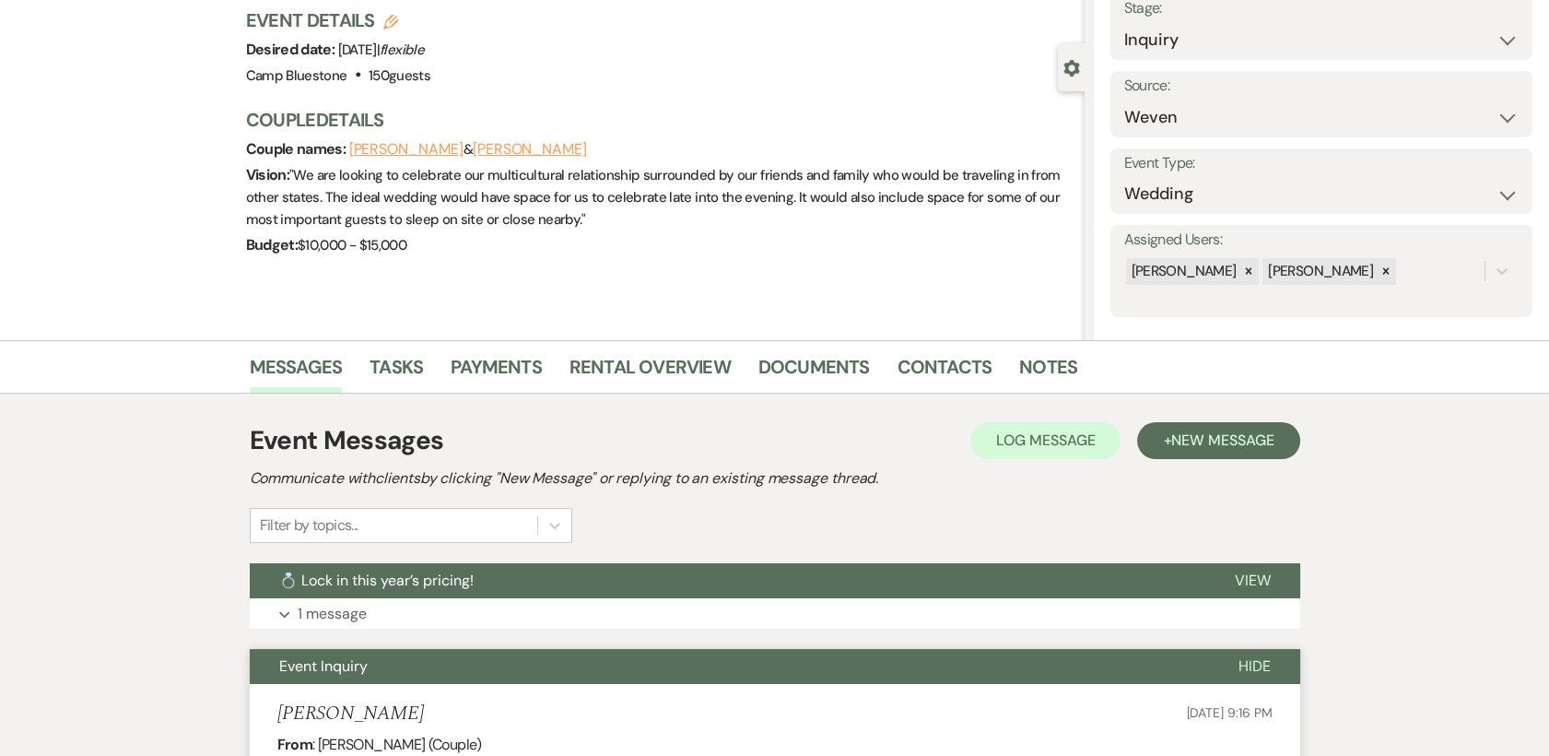
scroll to position [0, 0]
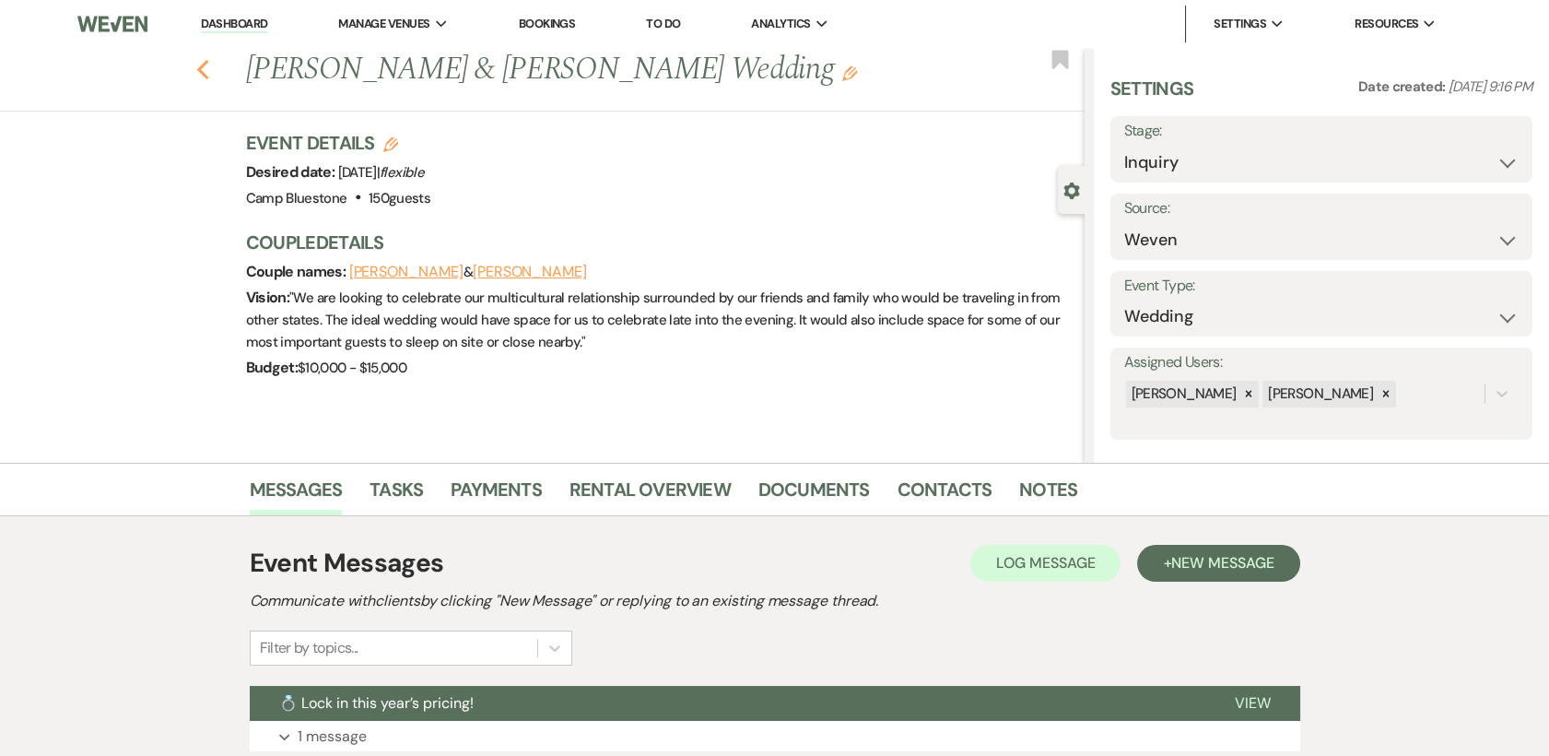
click at [204, 65] on icon "Previous" at bounding box center [203, 70] width 14 height 22
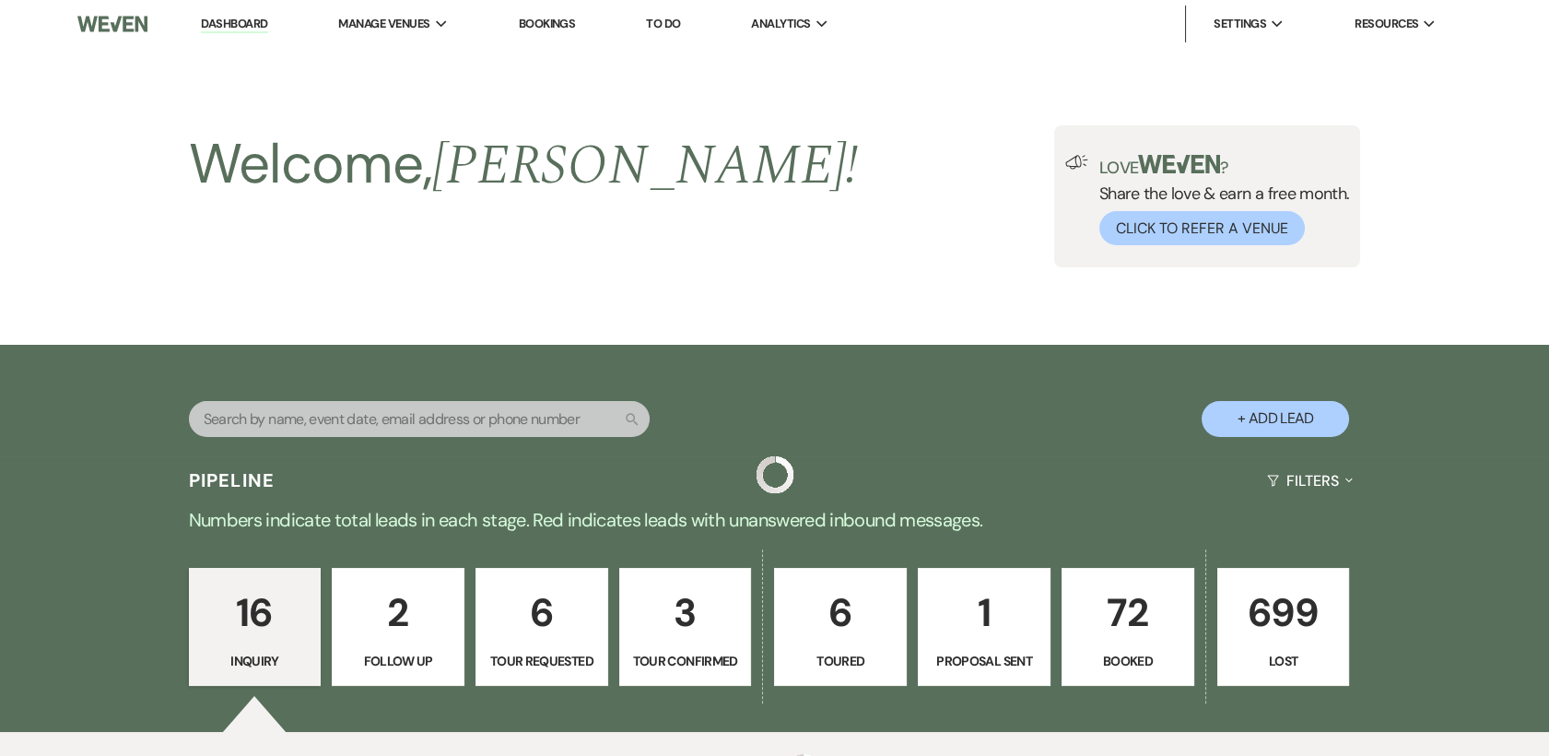
scroll to position [1112, 0]
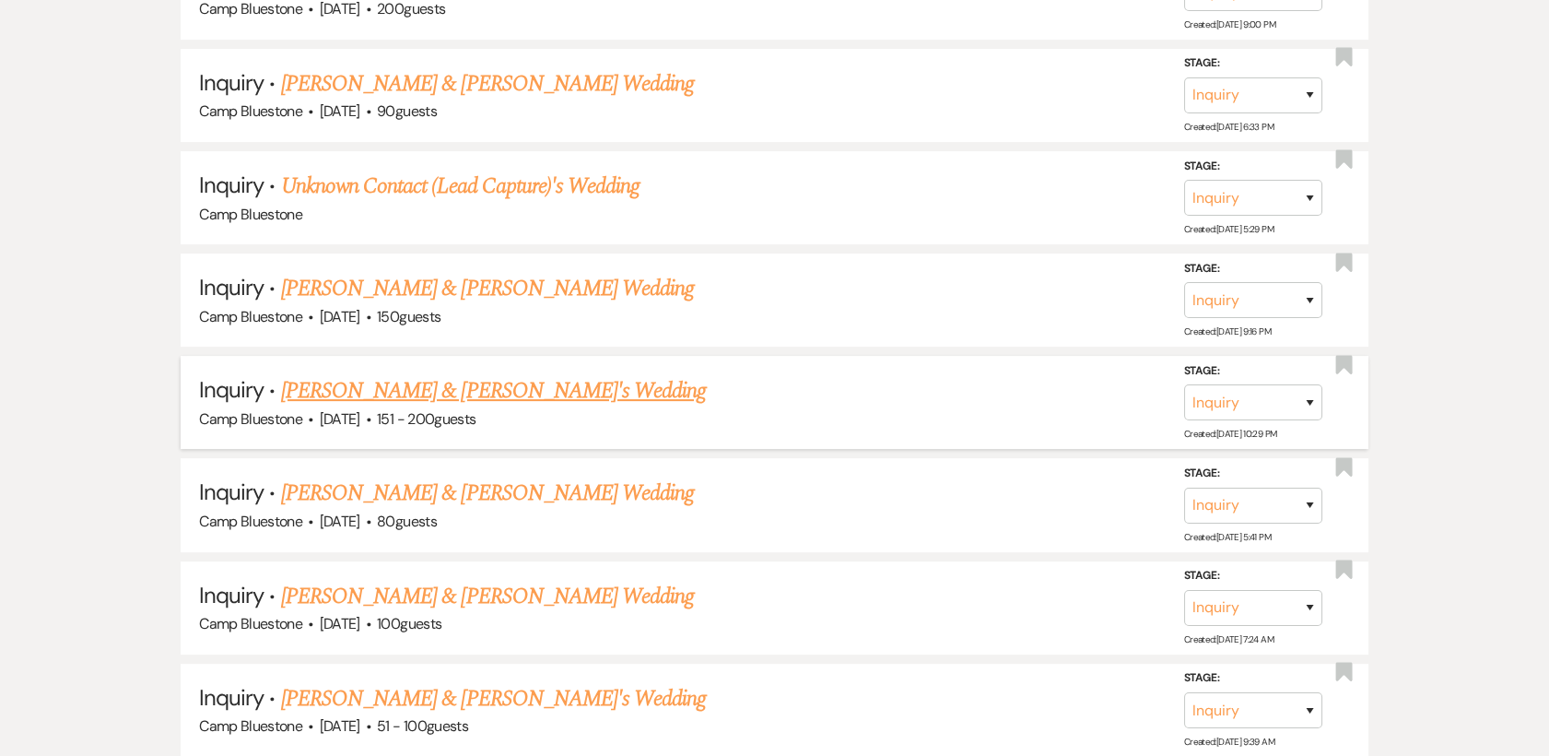
click at [311, 387] on link "[PERSON_NAME] & [PERSON_NAME]'s Wedding" at bounding box center [494, 390] width 426 height 33
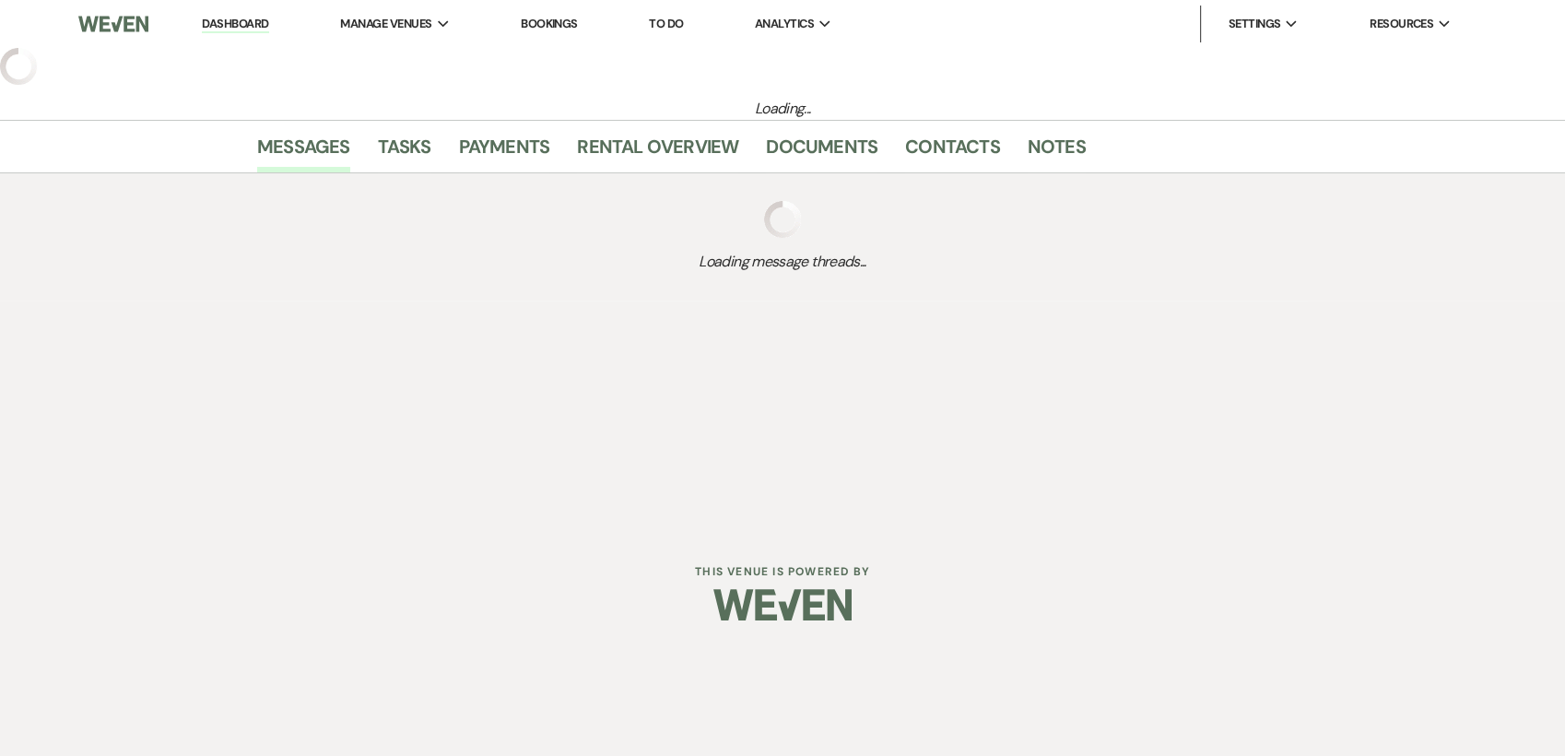
select select "2"
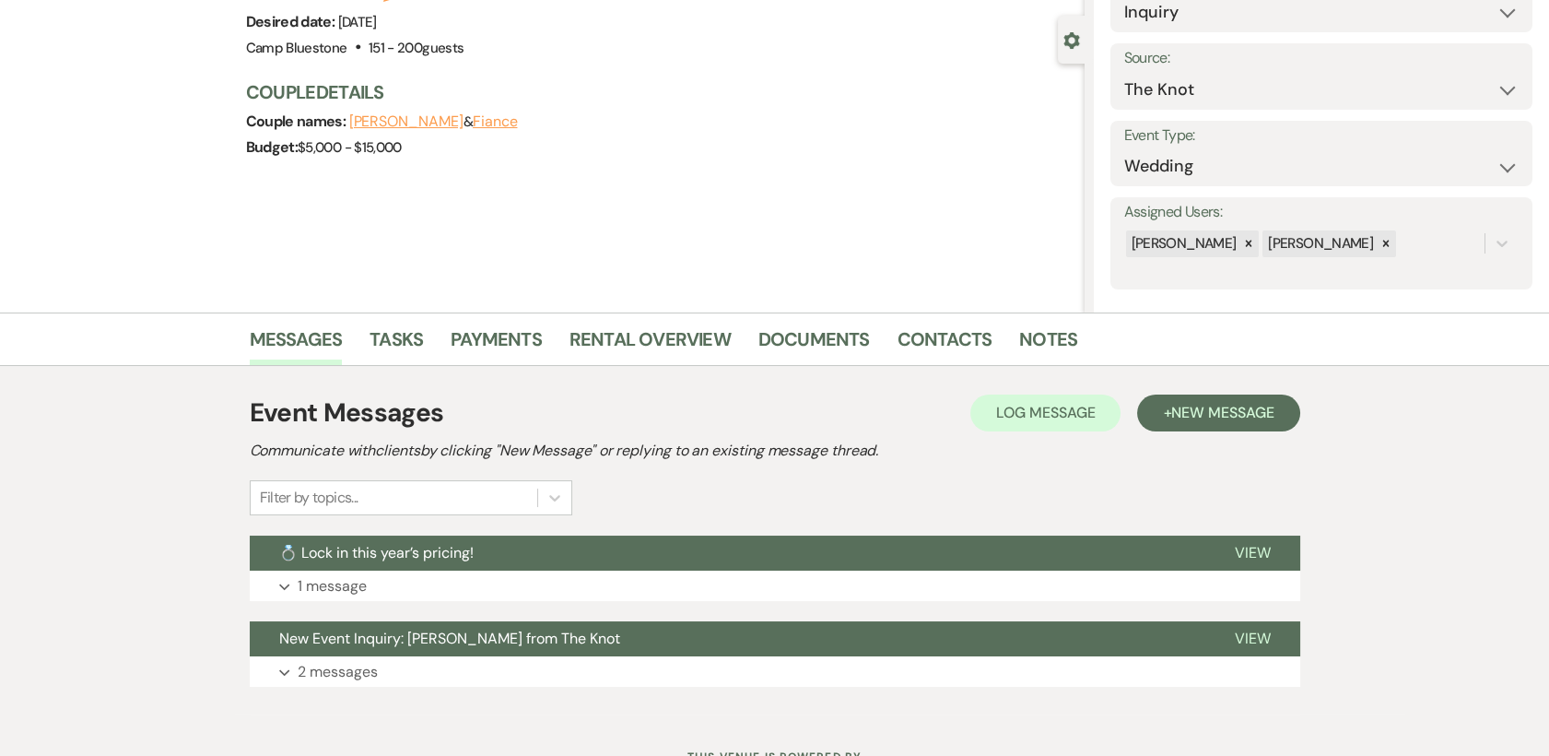
scroll to position [227, 0]
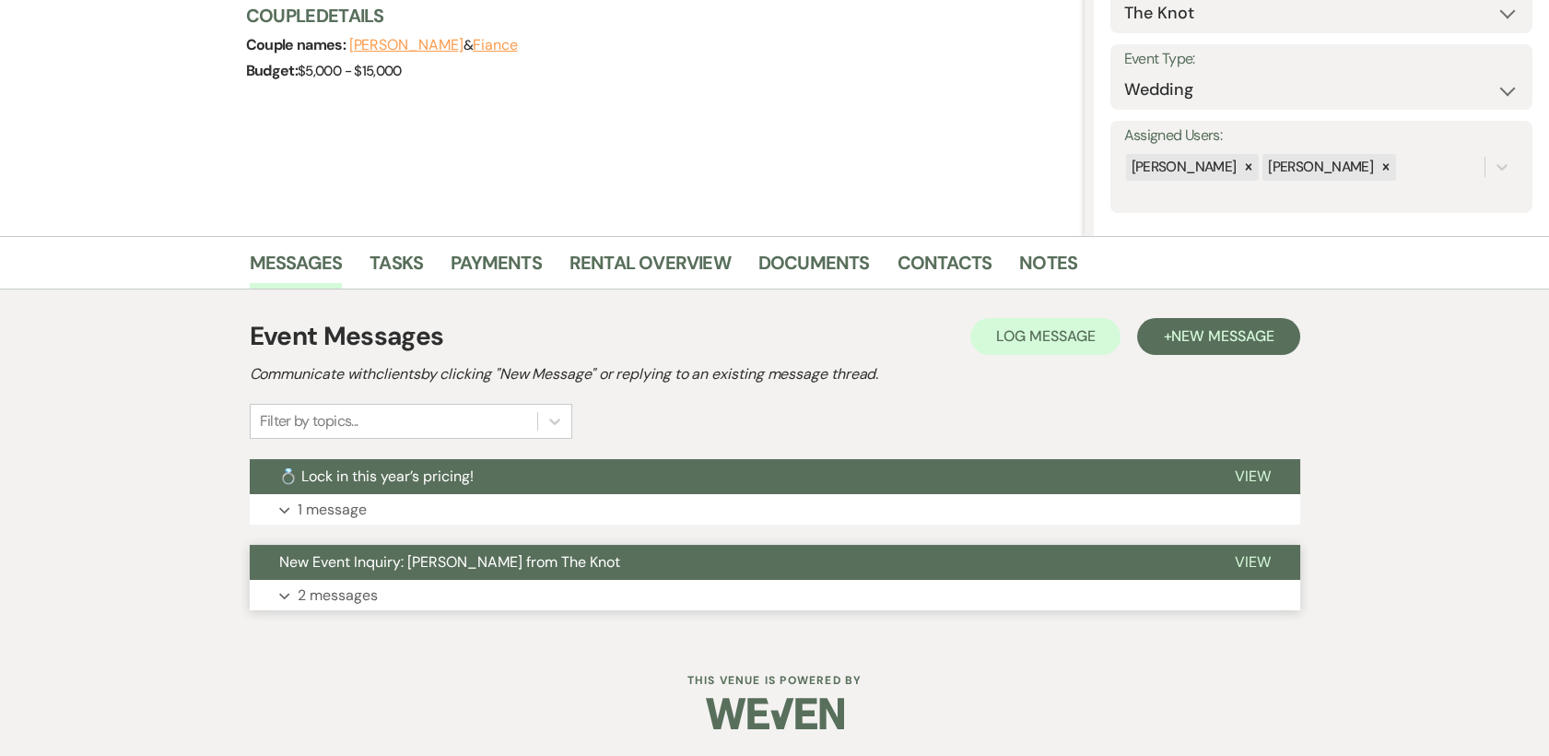
click at [1258, 561] on span "View" at bounding box center [1253, 561] width 36 height 19
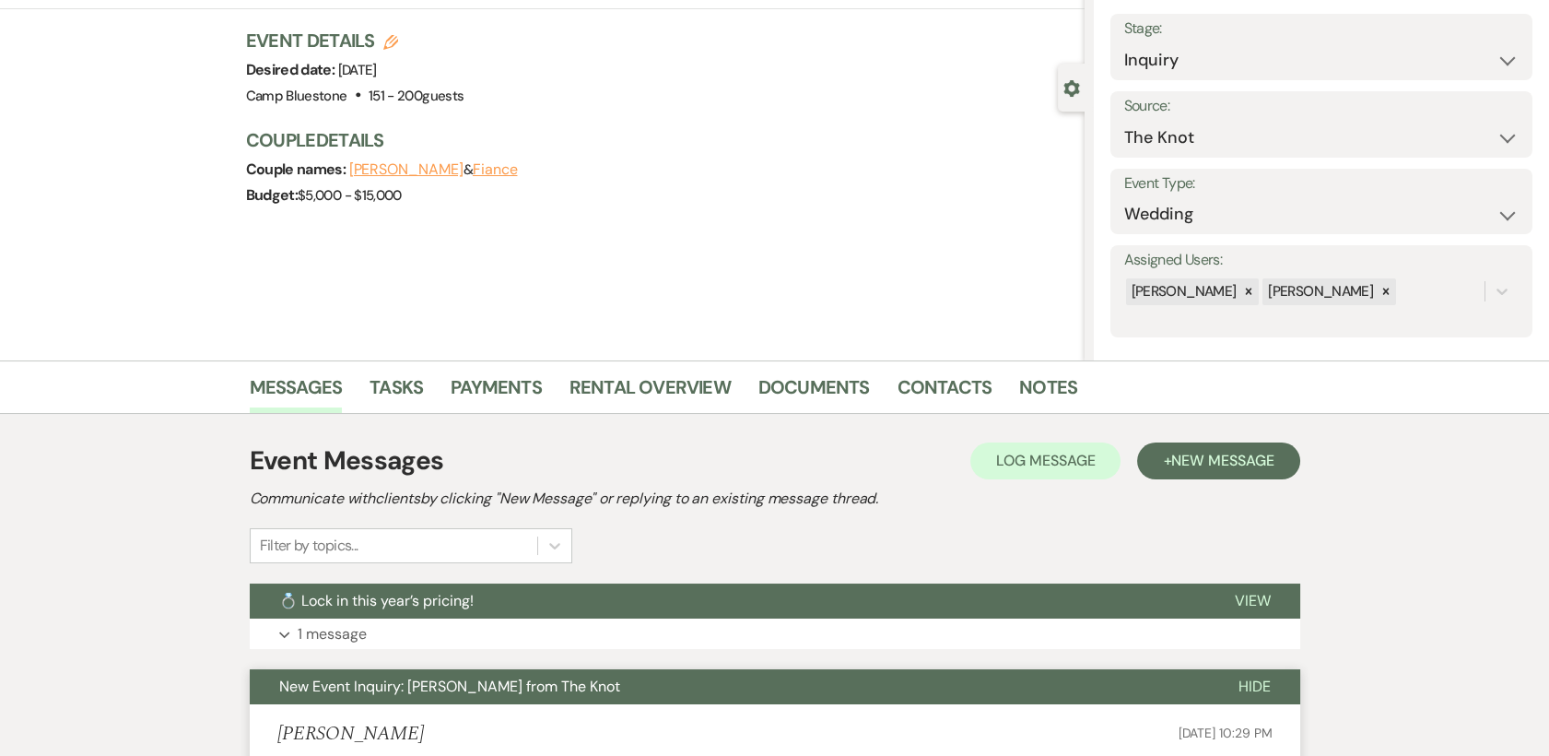
scroll to position [0, 0]
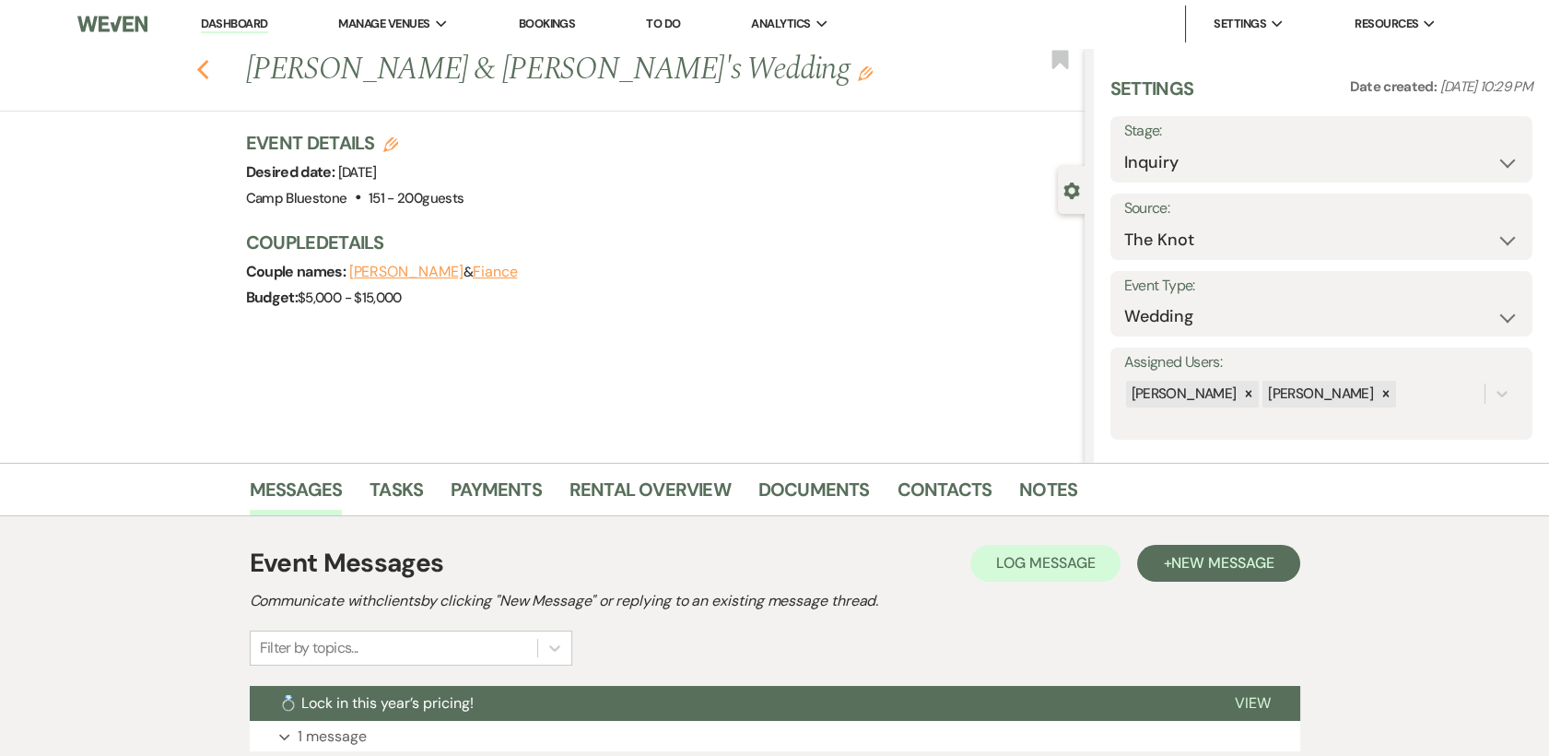
click at [208, 73] on use "button" at bounding box center [202, 70] width 12 height 20
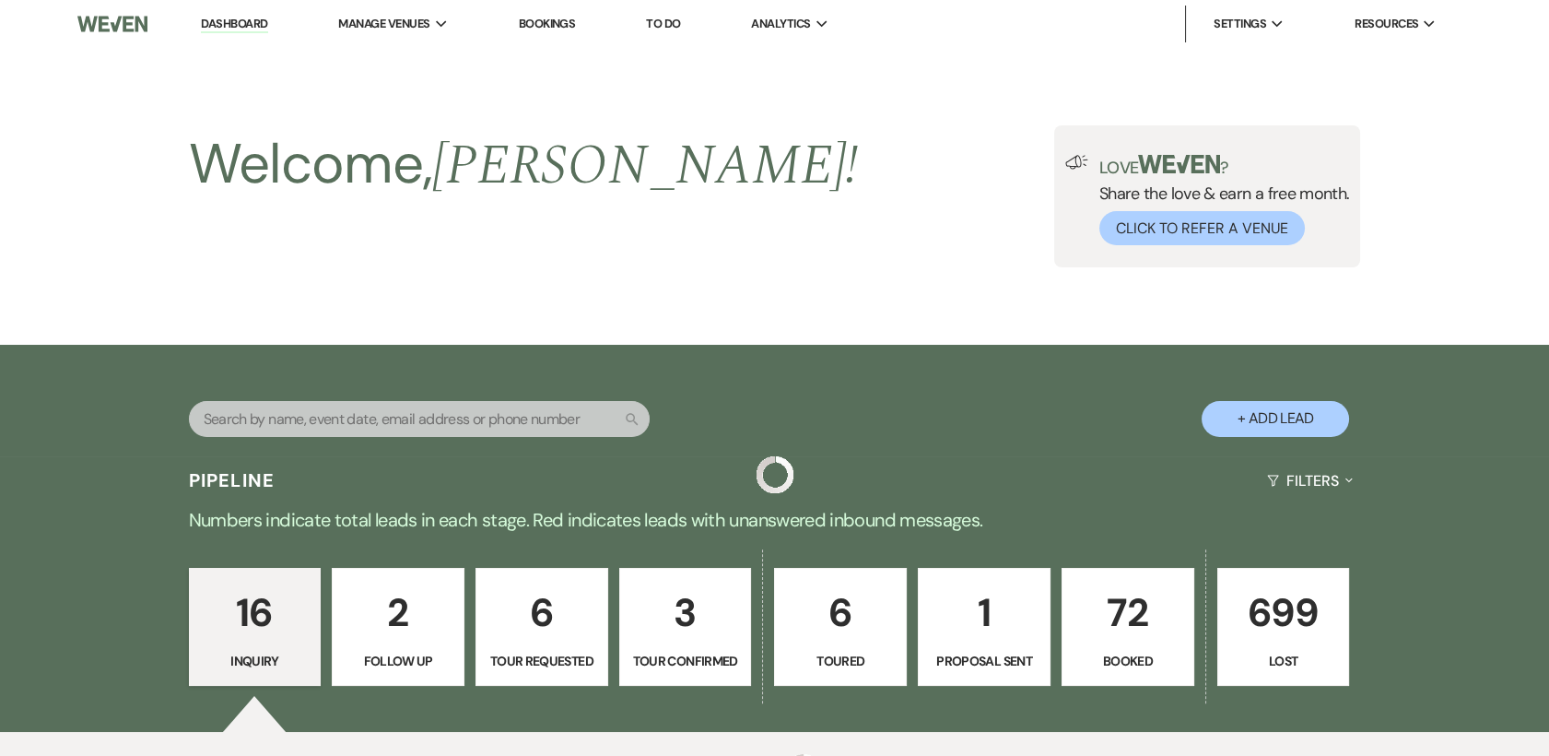
scroll to position [1112, 0]
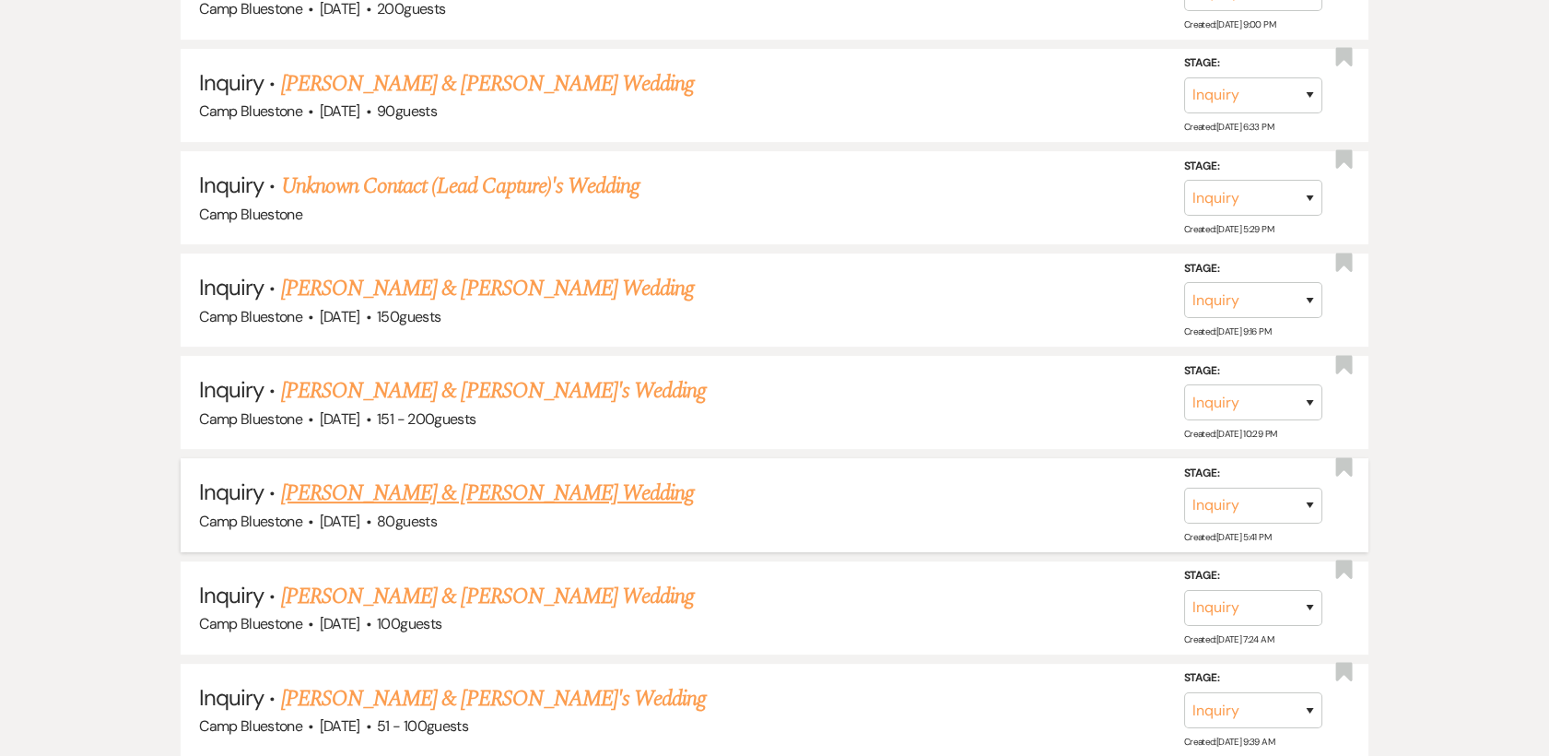
click at [312, 489] on link "[PERSON_NAME] & [PERSON_NAME] Wedding" at bounding box center [487, 492] width 413 height 33
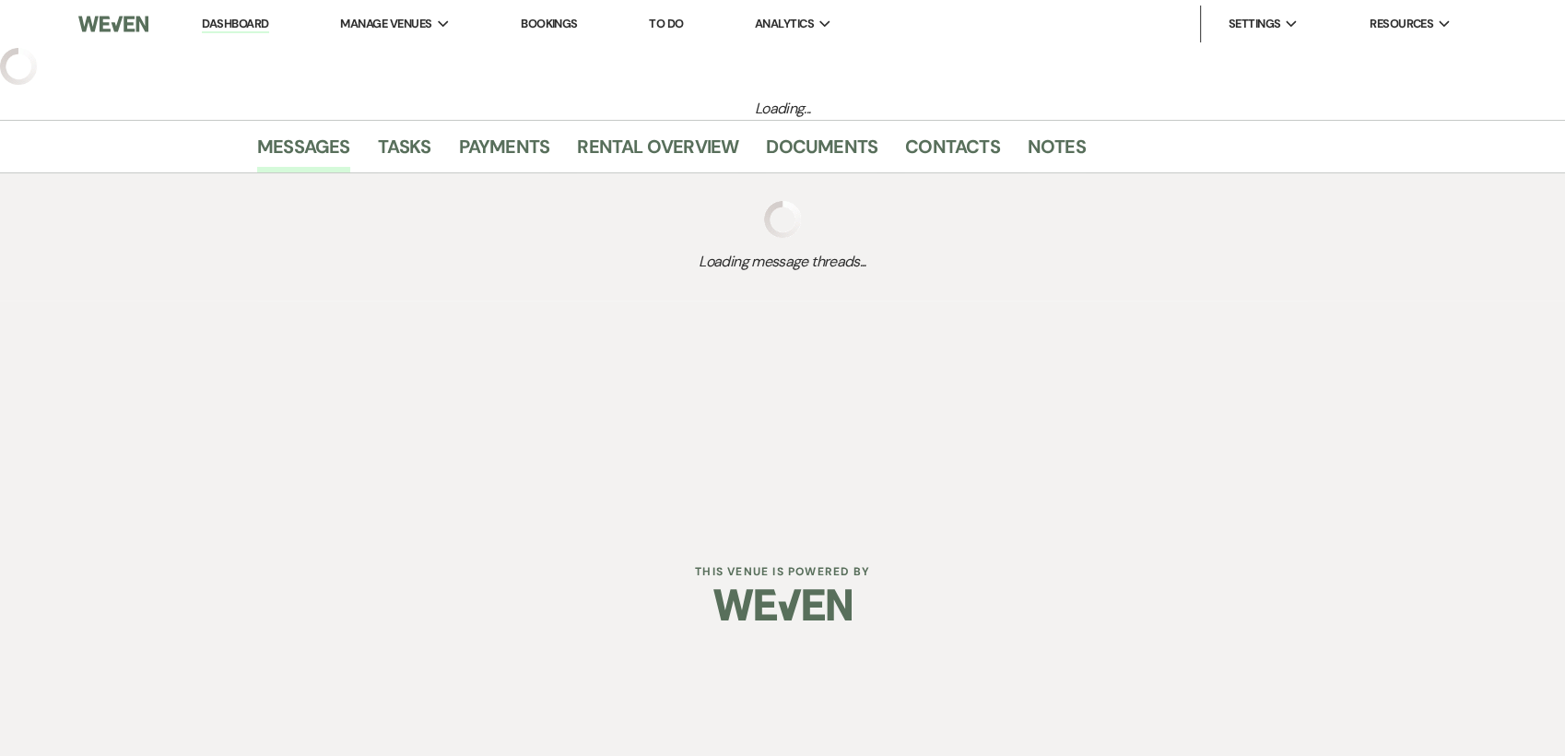
select select "1"
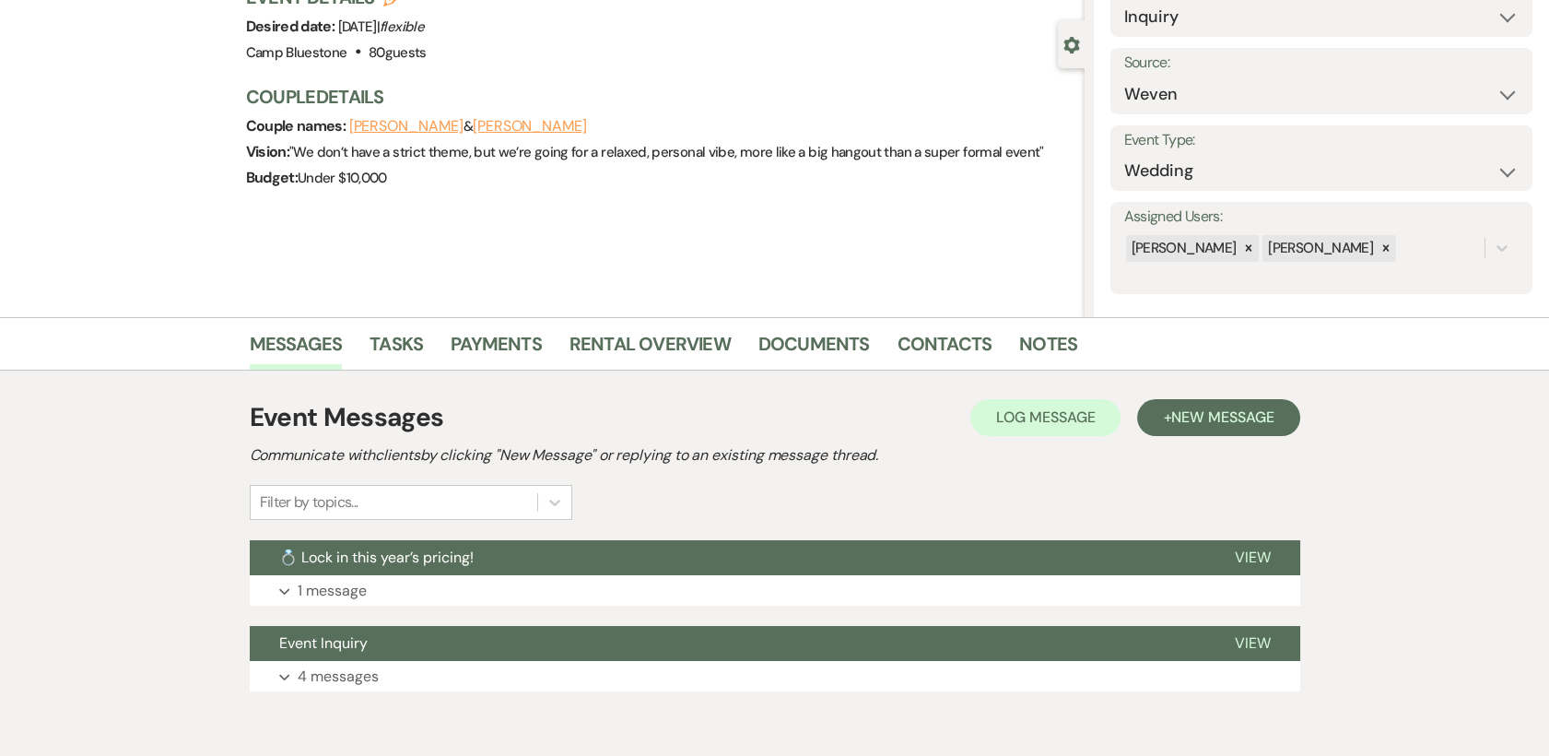
scroll to position [227, 0]
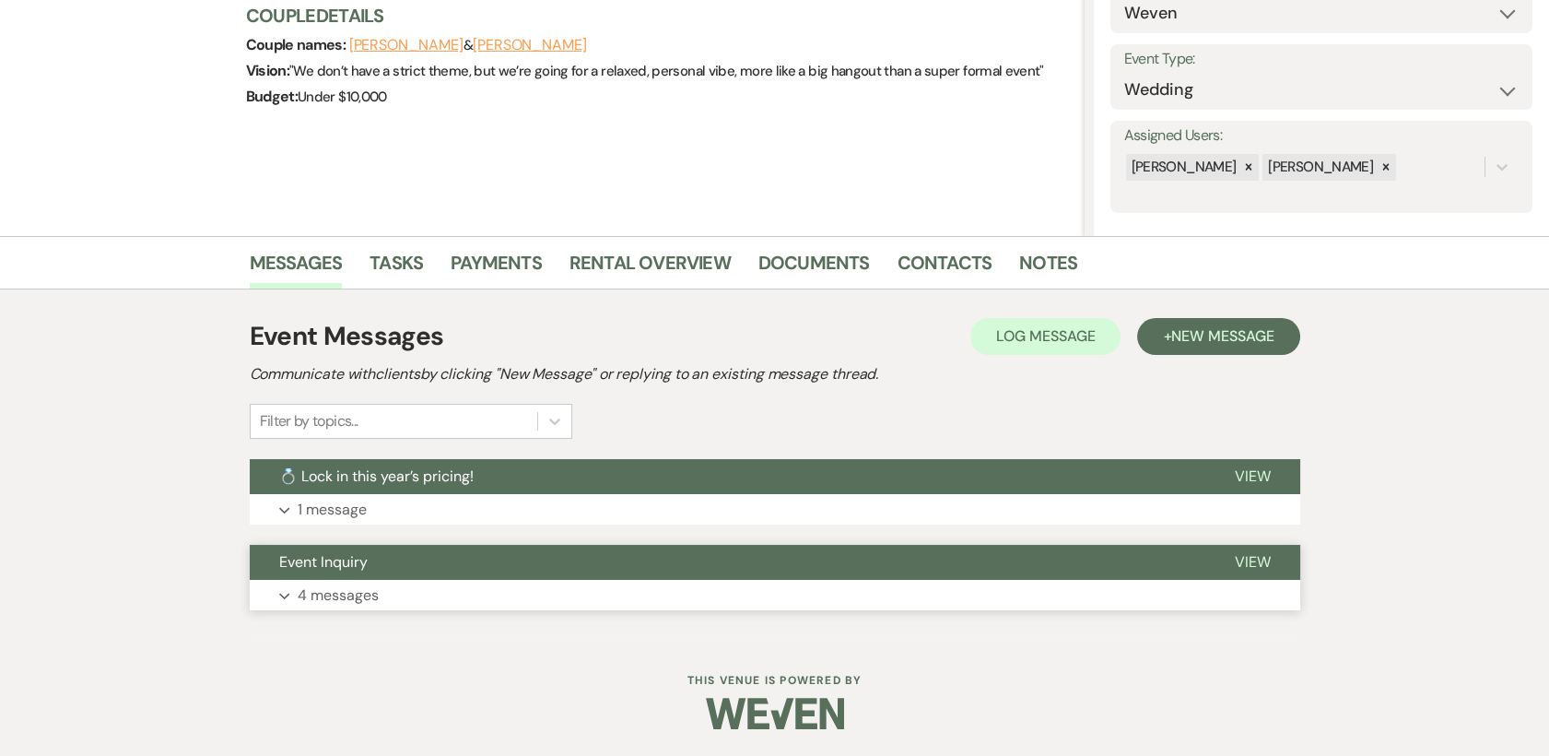
click at [1256, 560] on span "View" at bounding box center [1253, 561] width 36 height 19
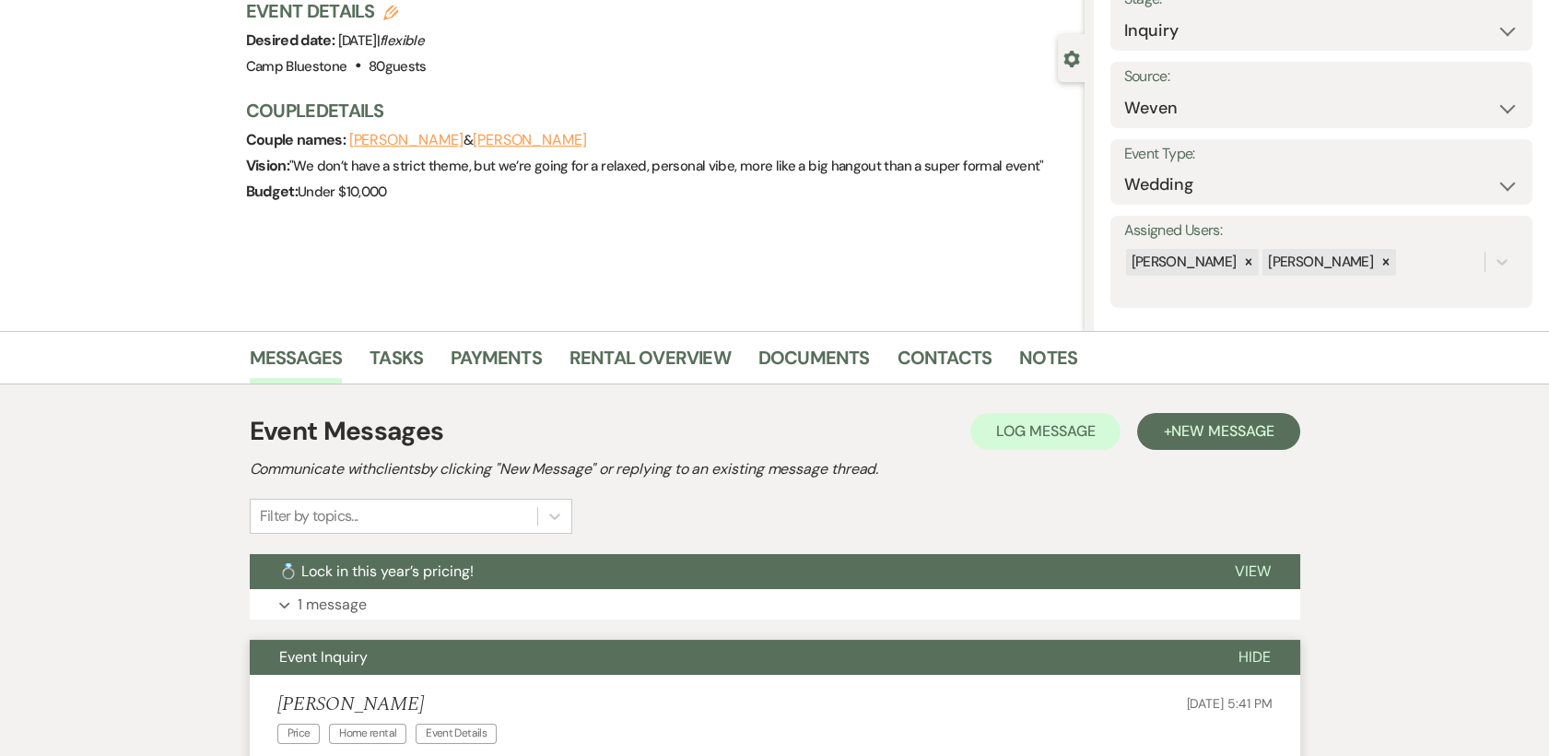
scroll to position [0, 0]
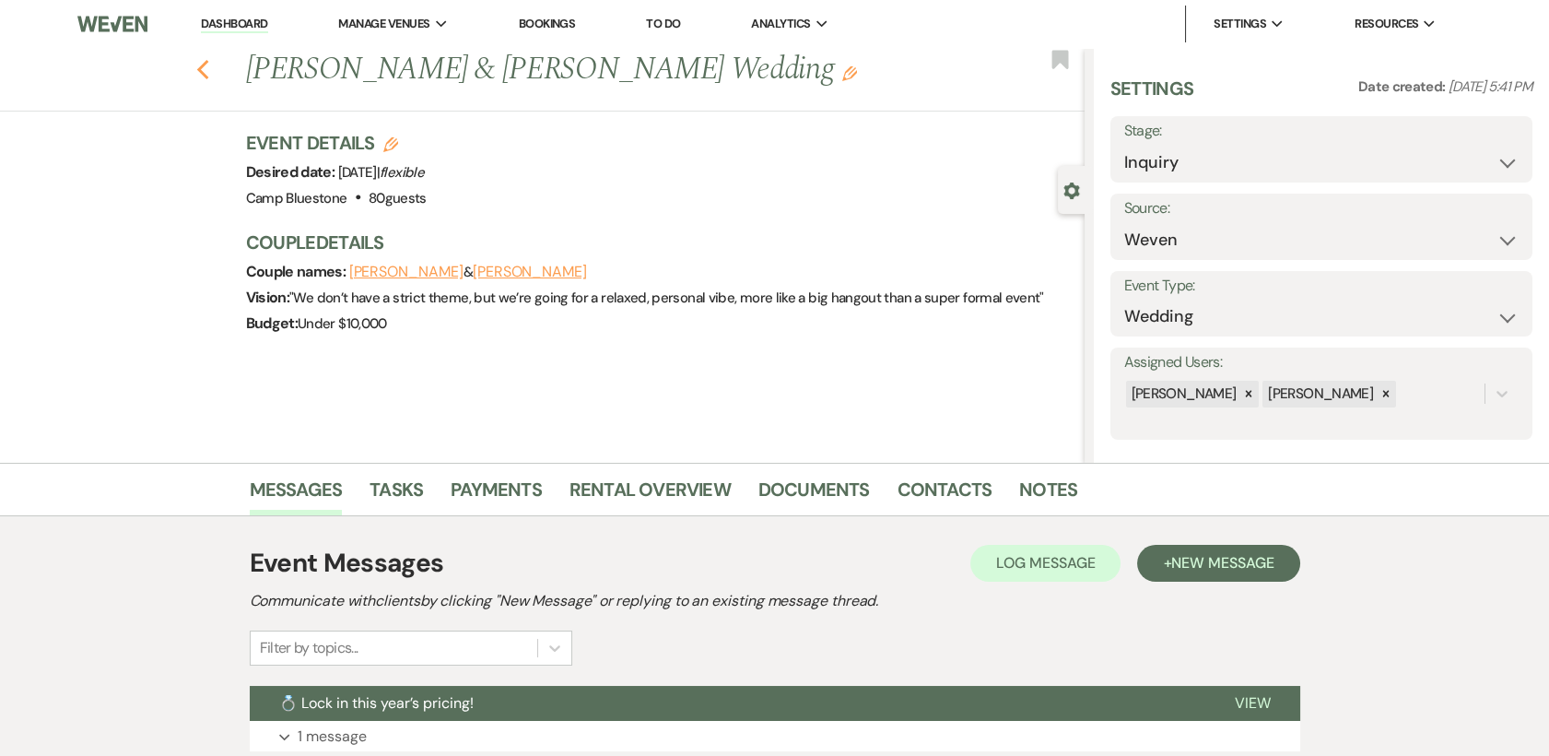
click at [206, 75] on icon "Previous" at bounding box center [203, 70] width 14 height 22
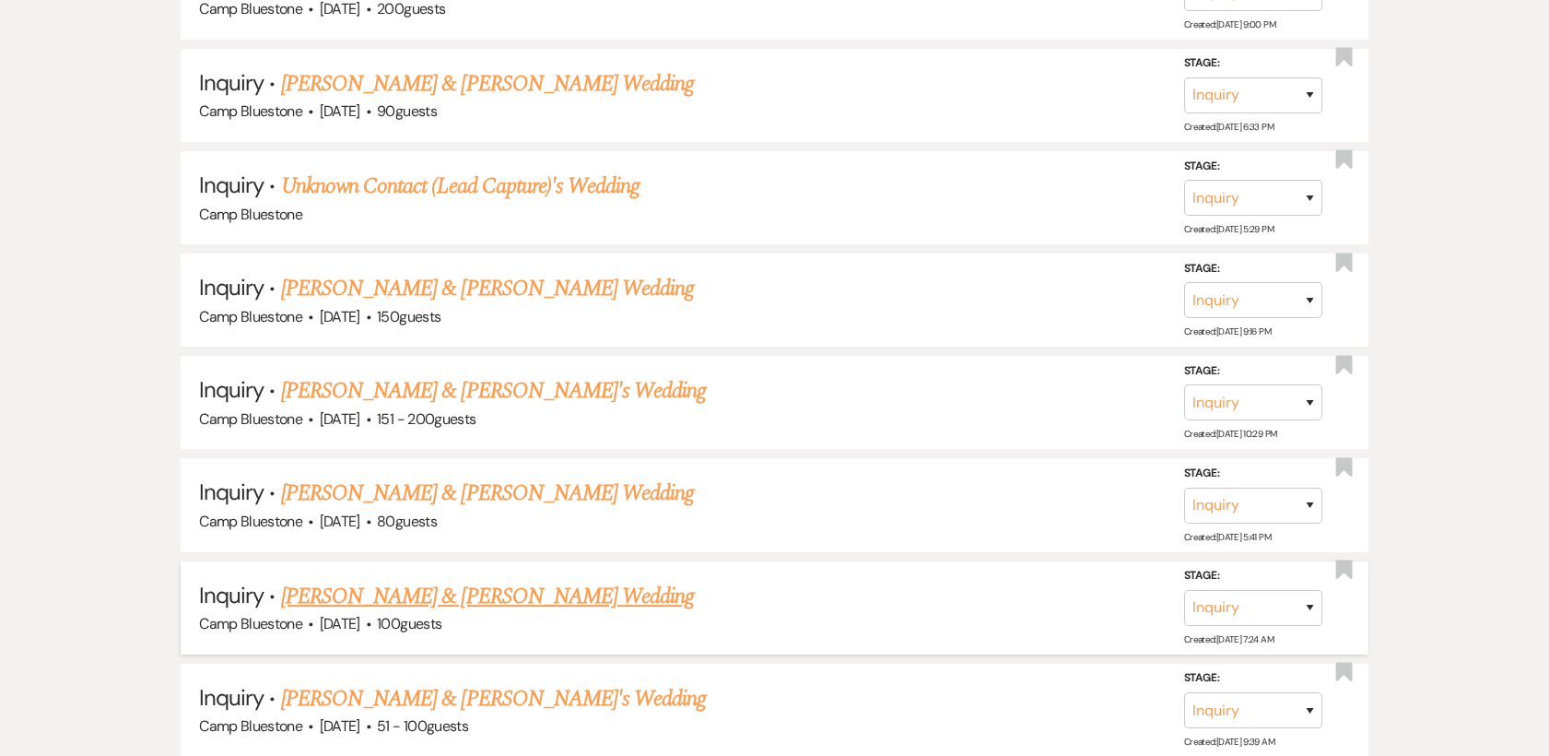
click at [438, 599] on link "[PERSON_NAME] & [PERSON_NAME] Wedding" at bounding box center [487, 596] width 413 height 33
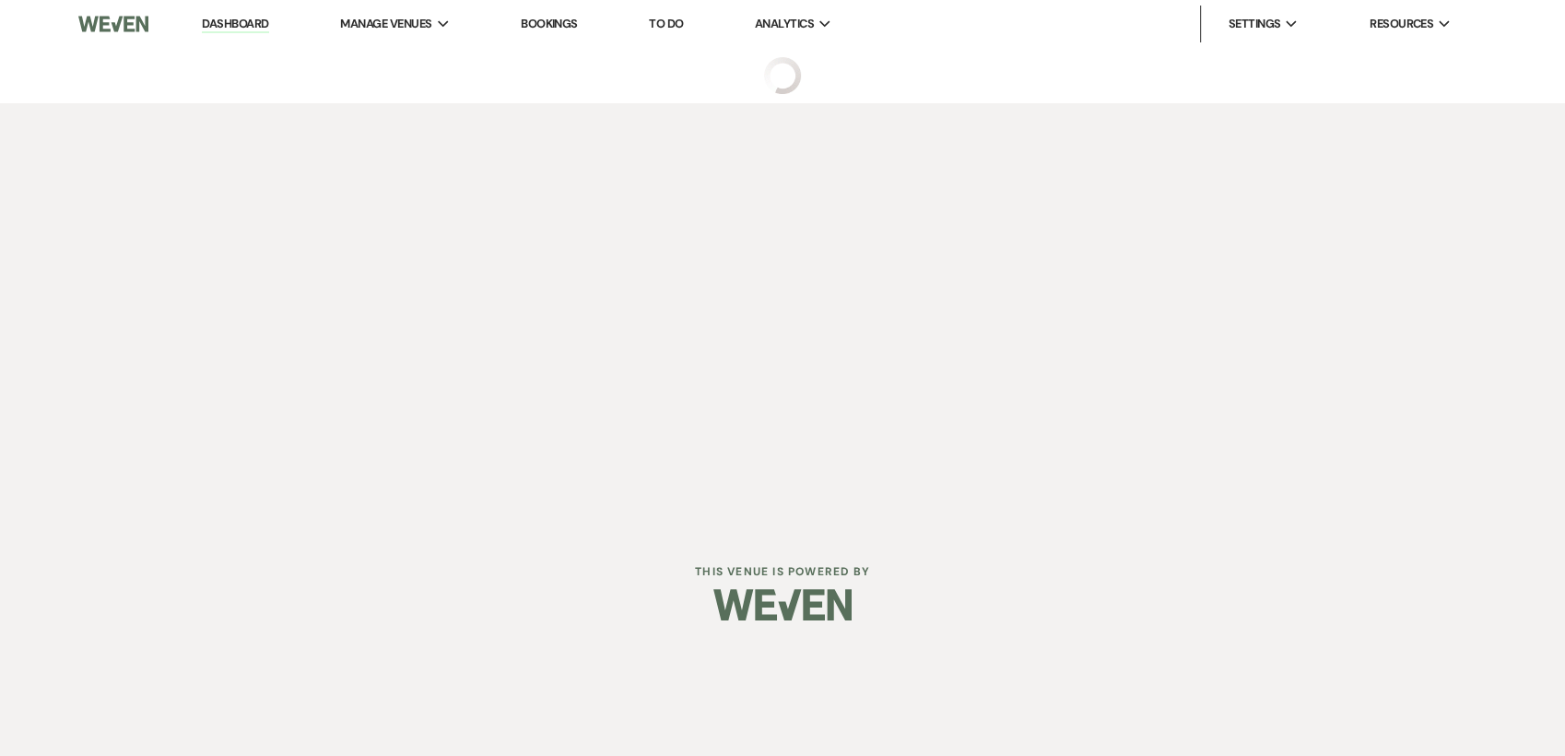
select select "1"
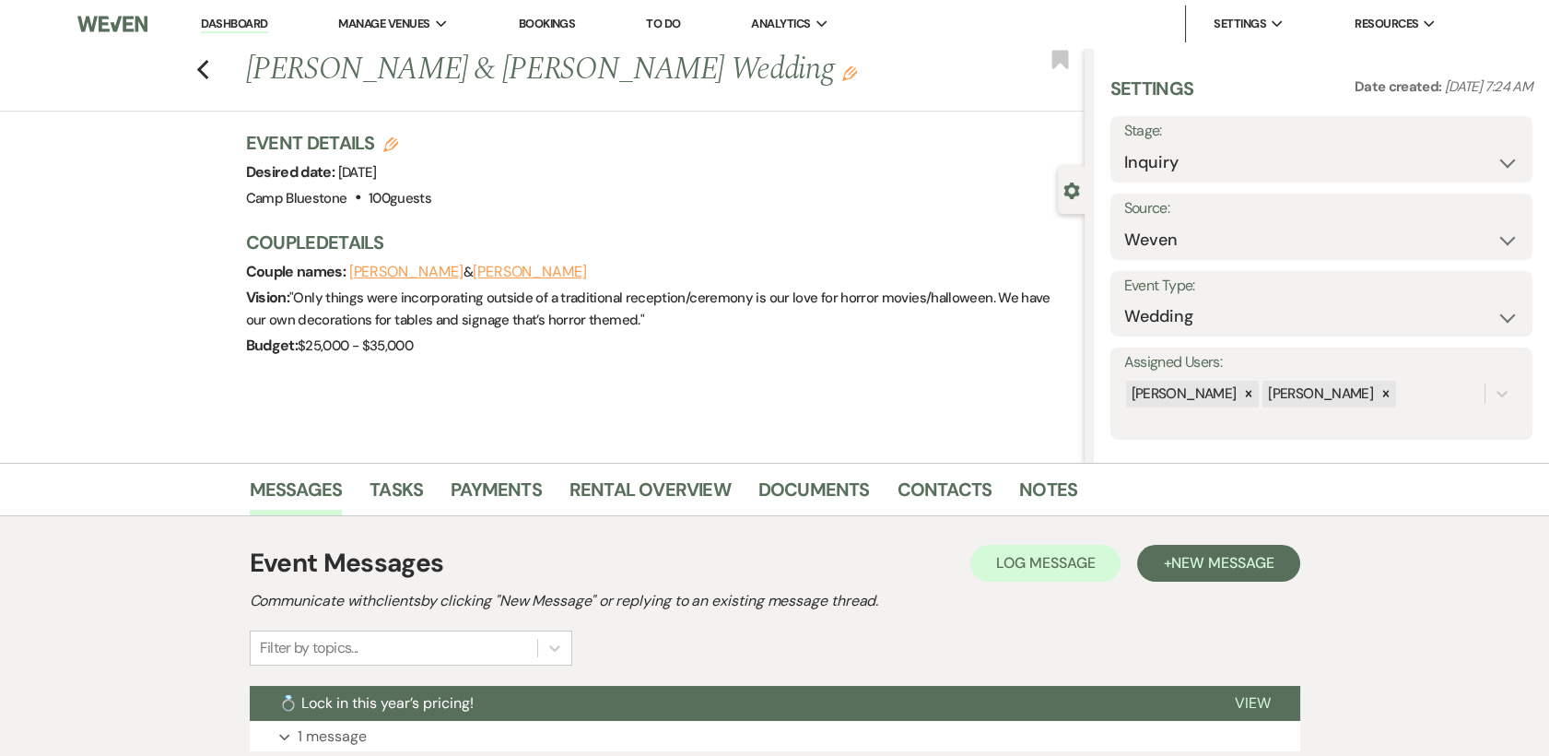
scroll to position [227, 0]
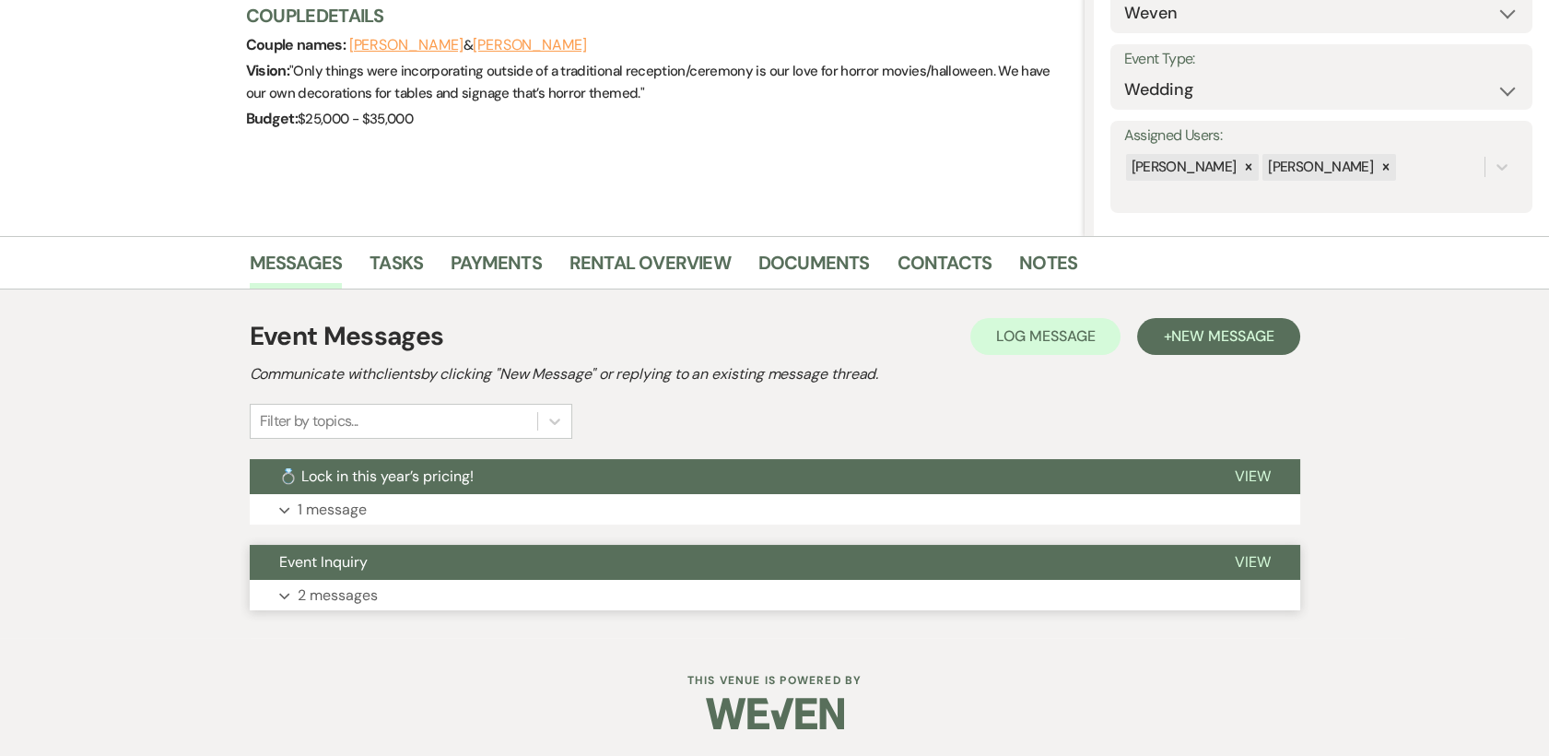
click at [1261, 559] on span "View" at bounding box center [1253, 561] width 36 height 19
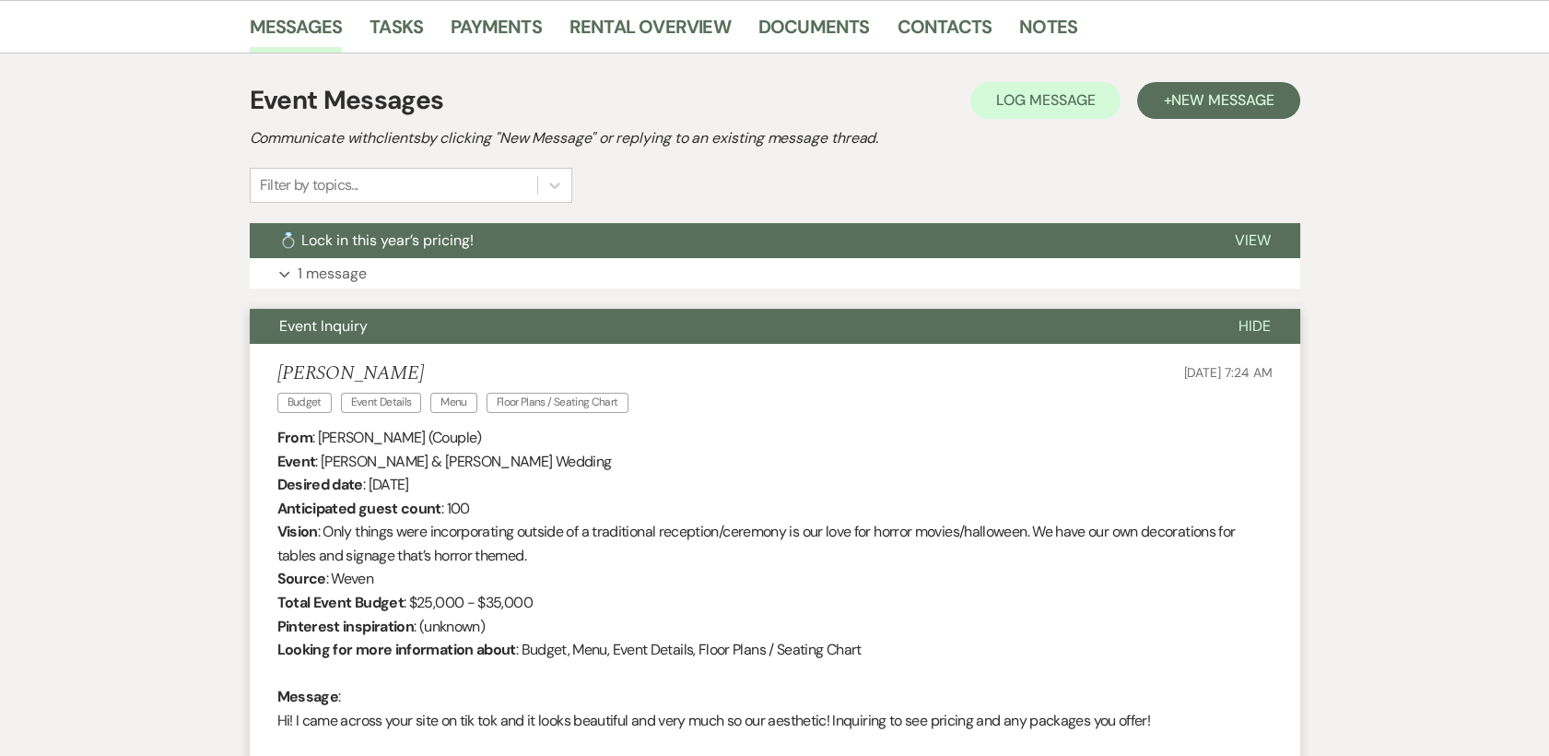
scroll to position [0, 0]
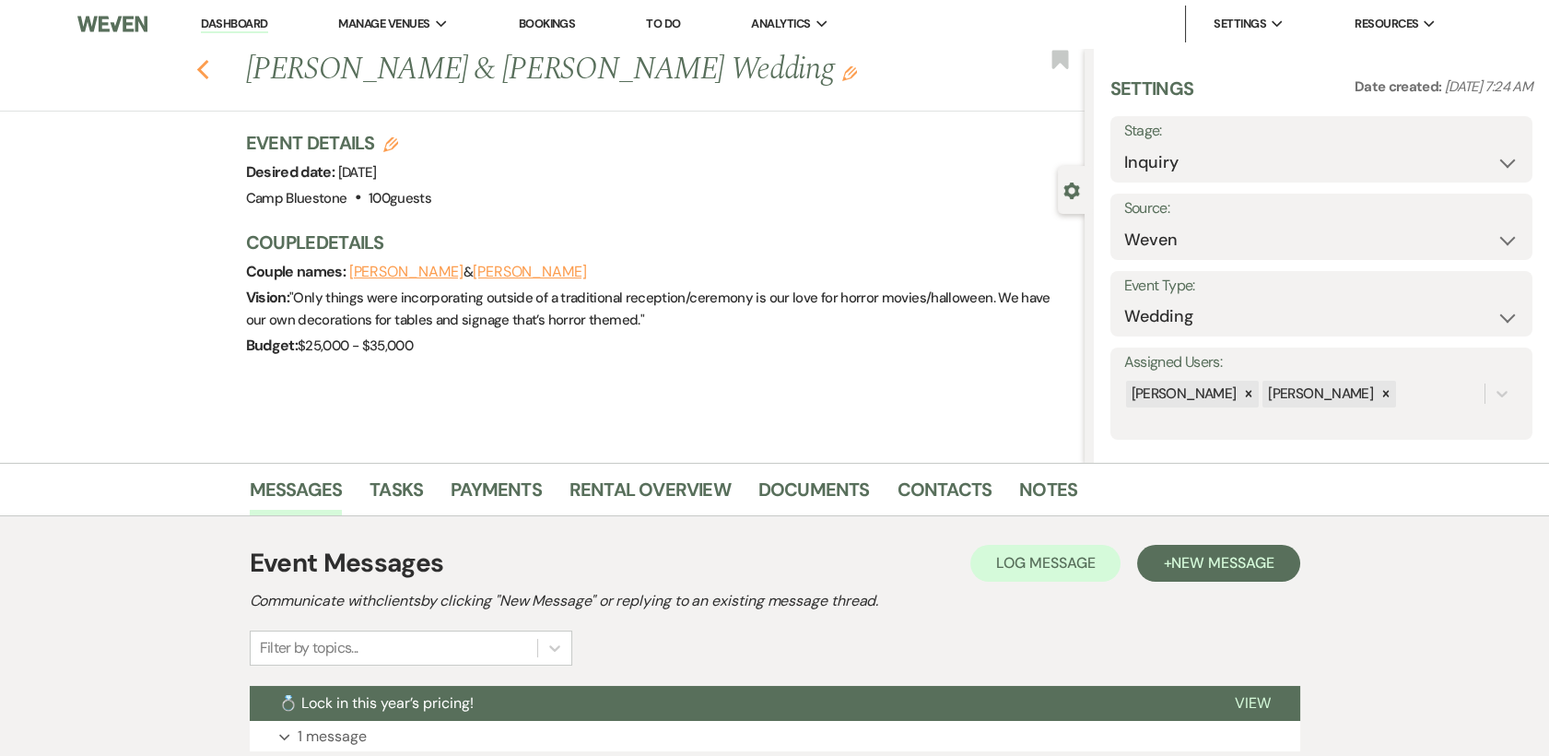
click at [210, 69] on icon "Previous" at bounding box center [203, 70] width 14 height 22
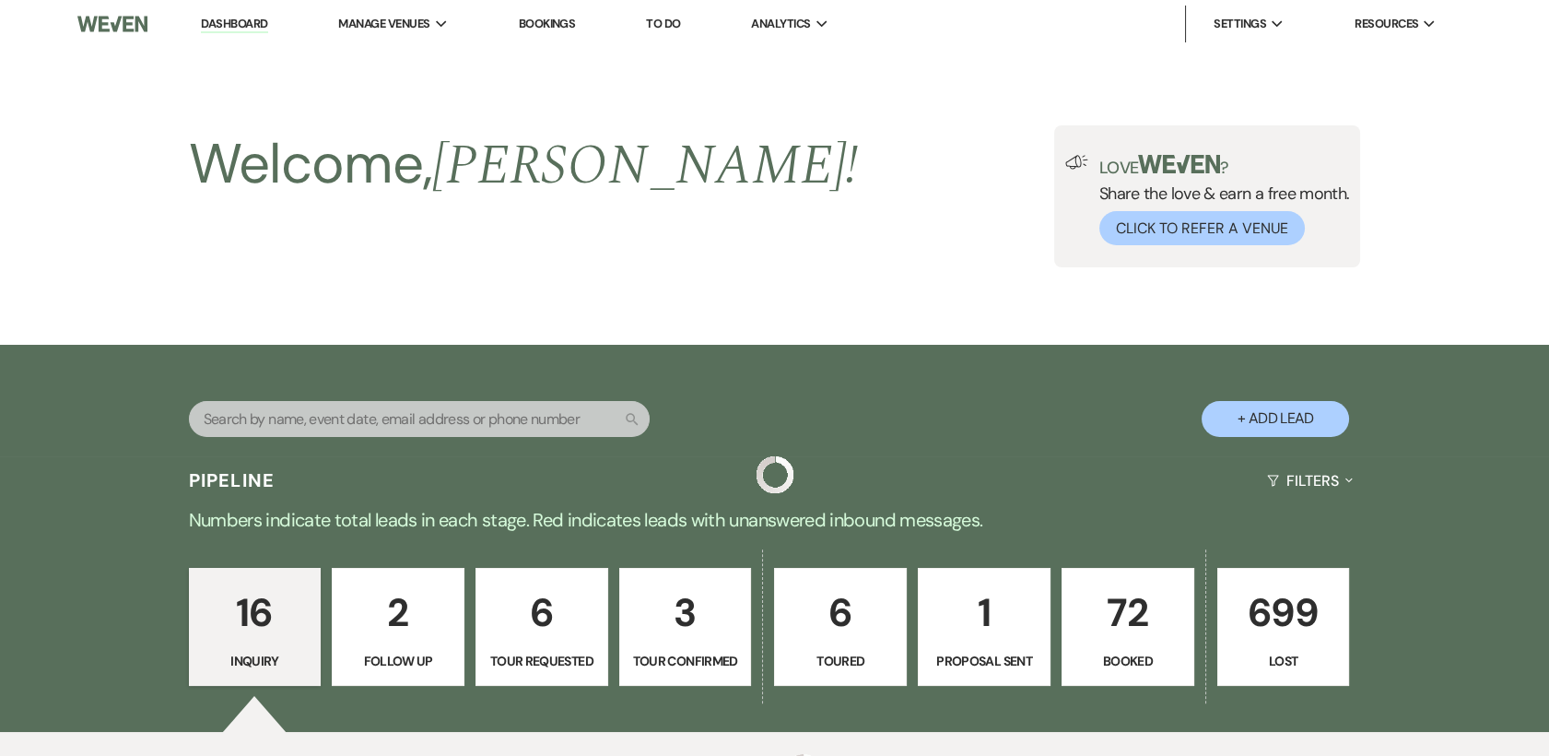
scroll to position [1112, 0]
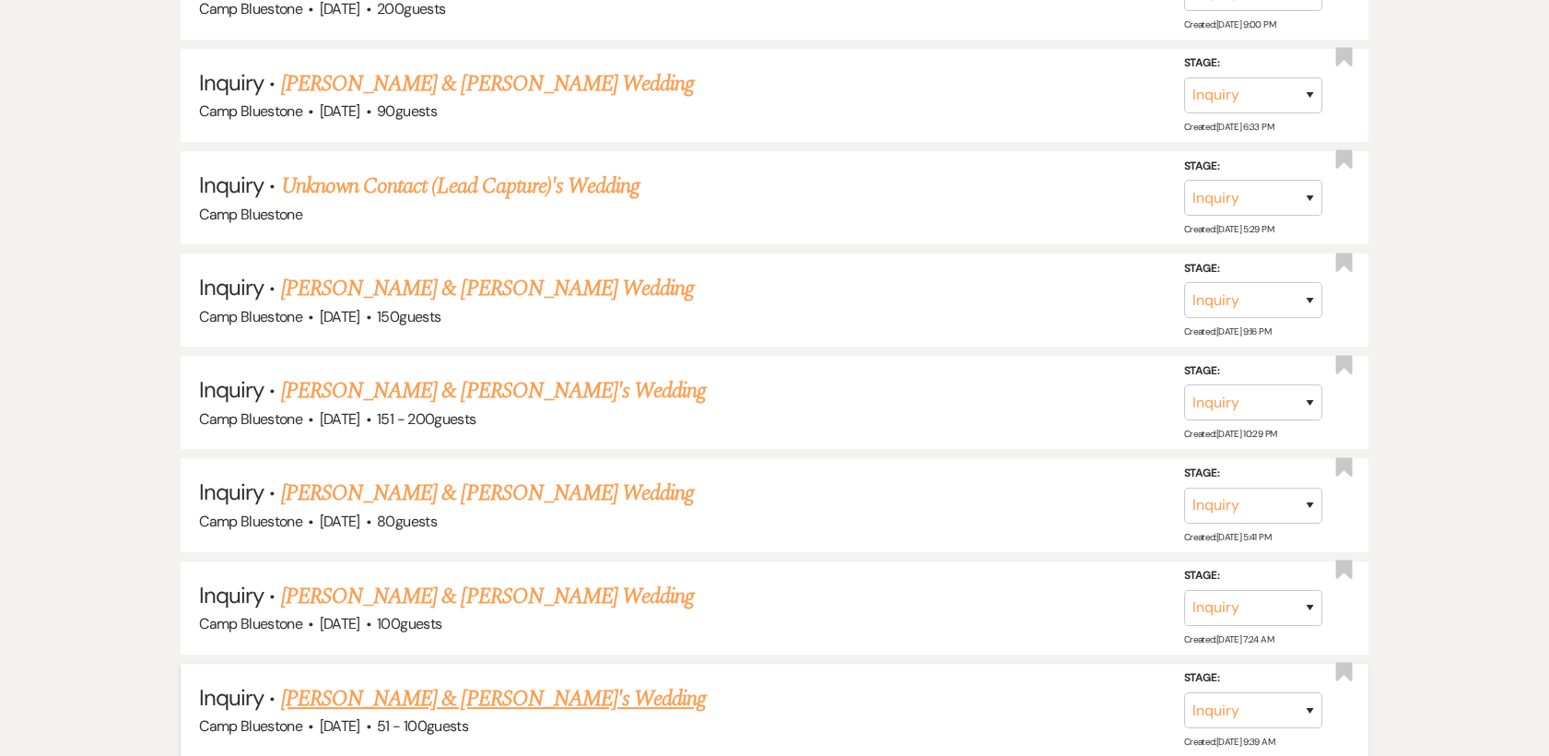
click at [358, 705] on link "[PERSON_NAME] & [PERSON_NAME]'s Wedding" at bounding box center [494, 698] width 426 height 33
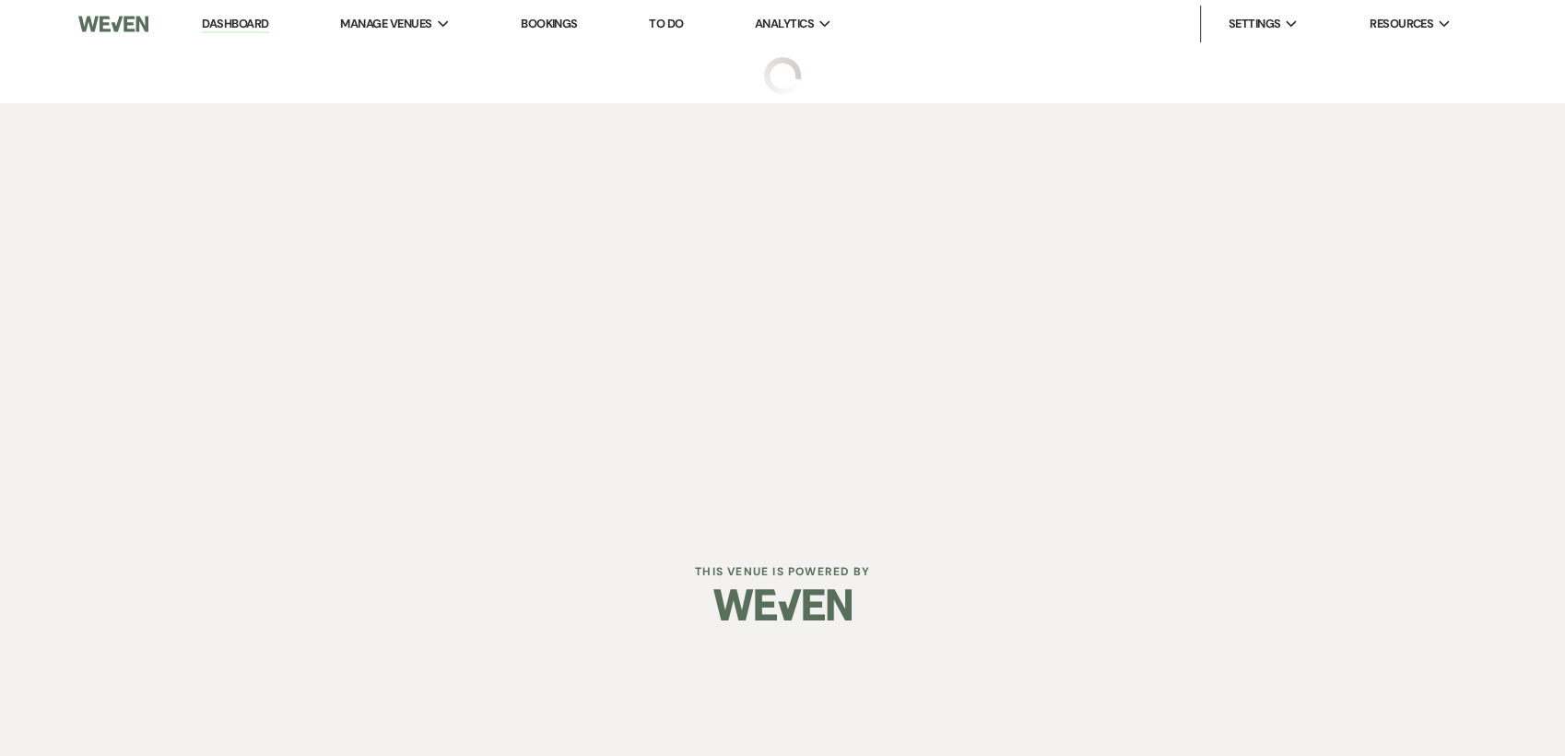
select select "2"
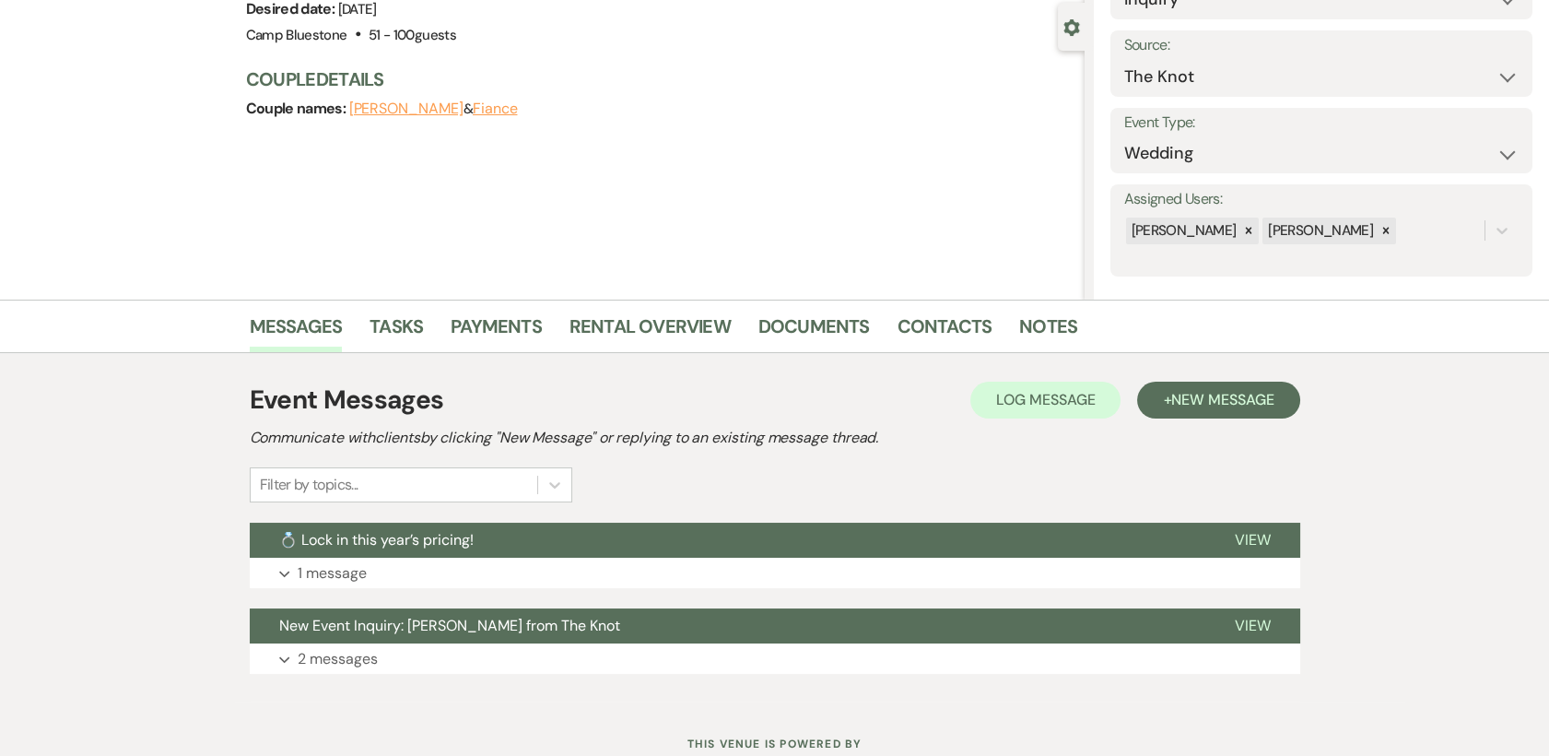
scroll to position [227, 0]
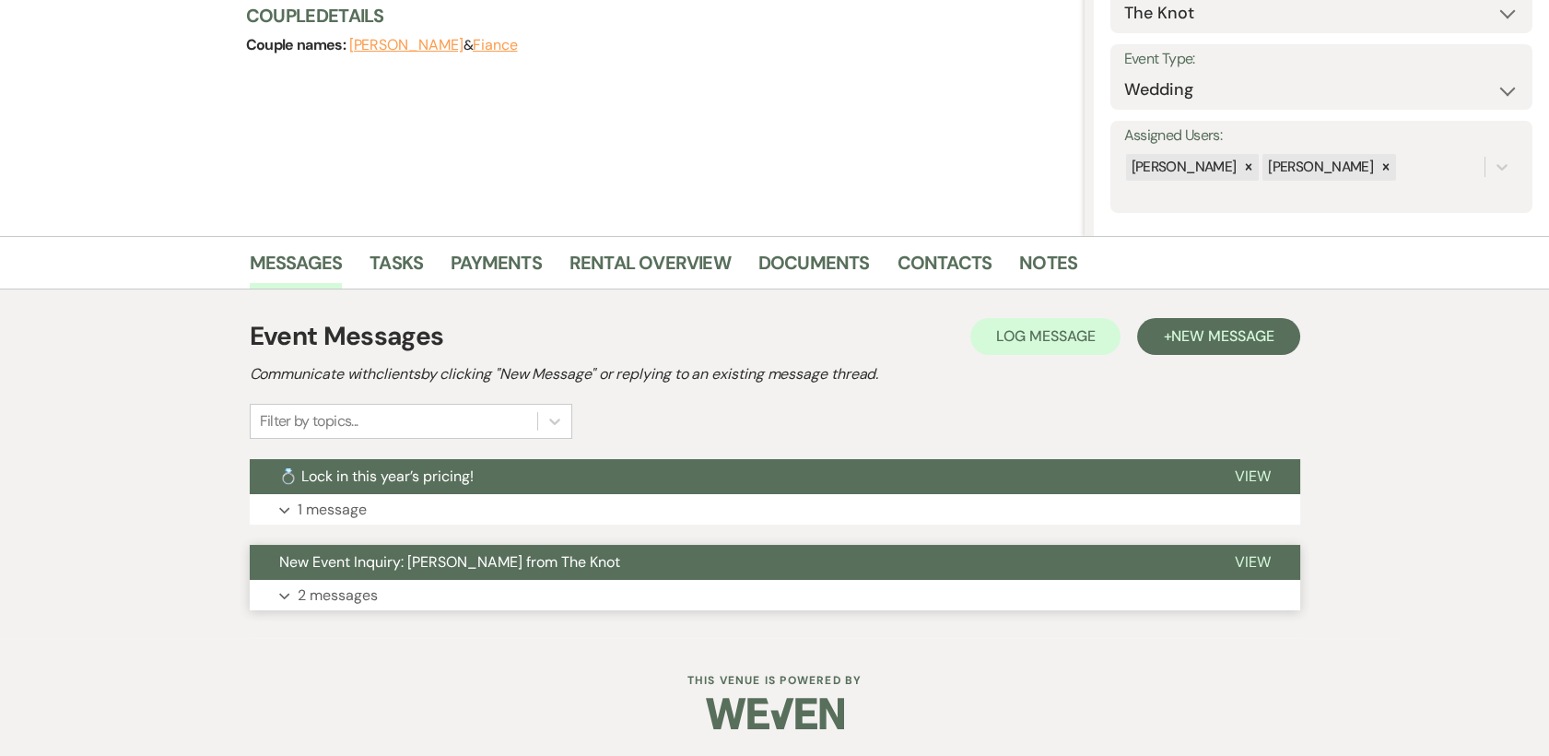
click at [1249, 561] on span "View" at bounding box center [1253, 561] width 36 height 19
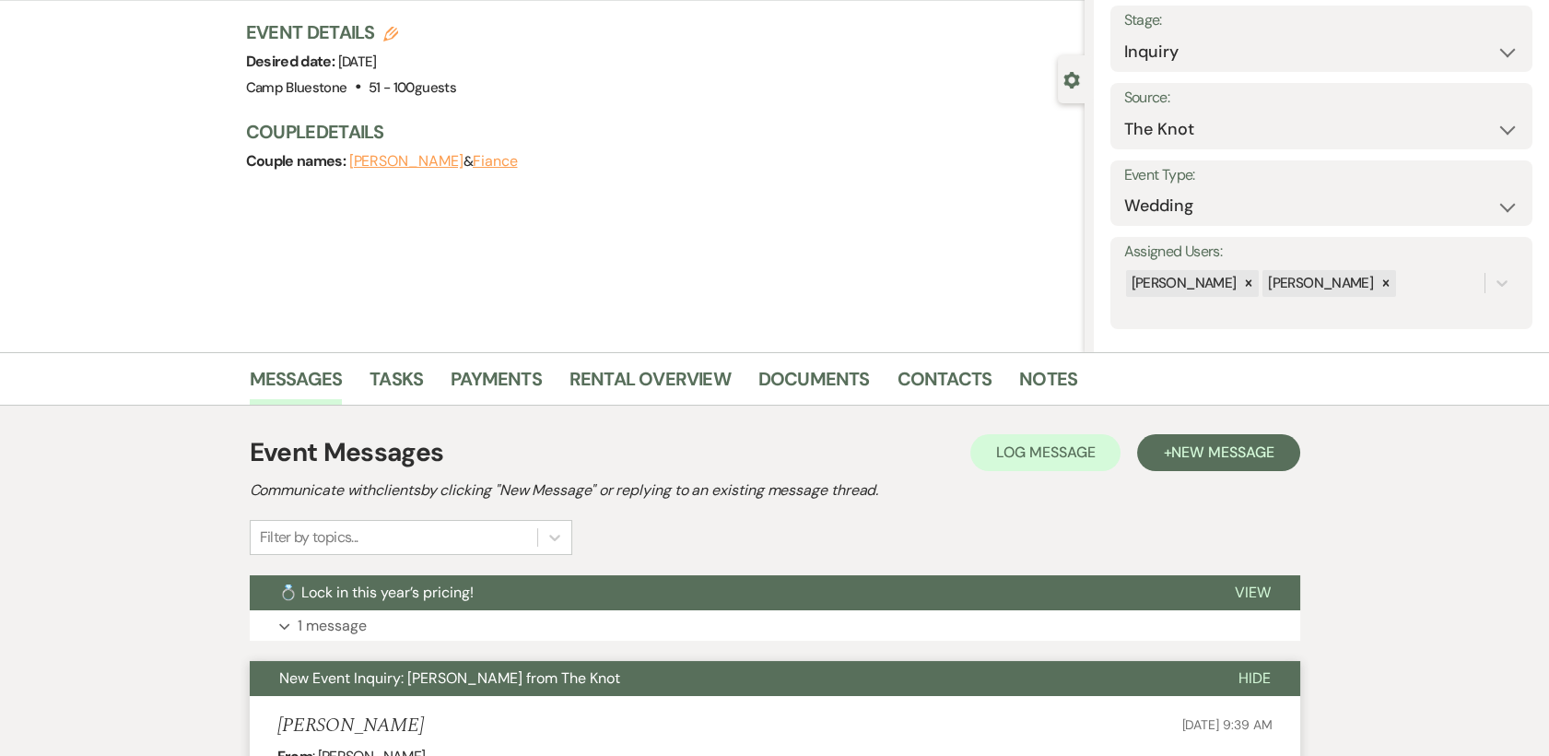
scroll to position [0, 0]
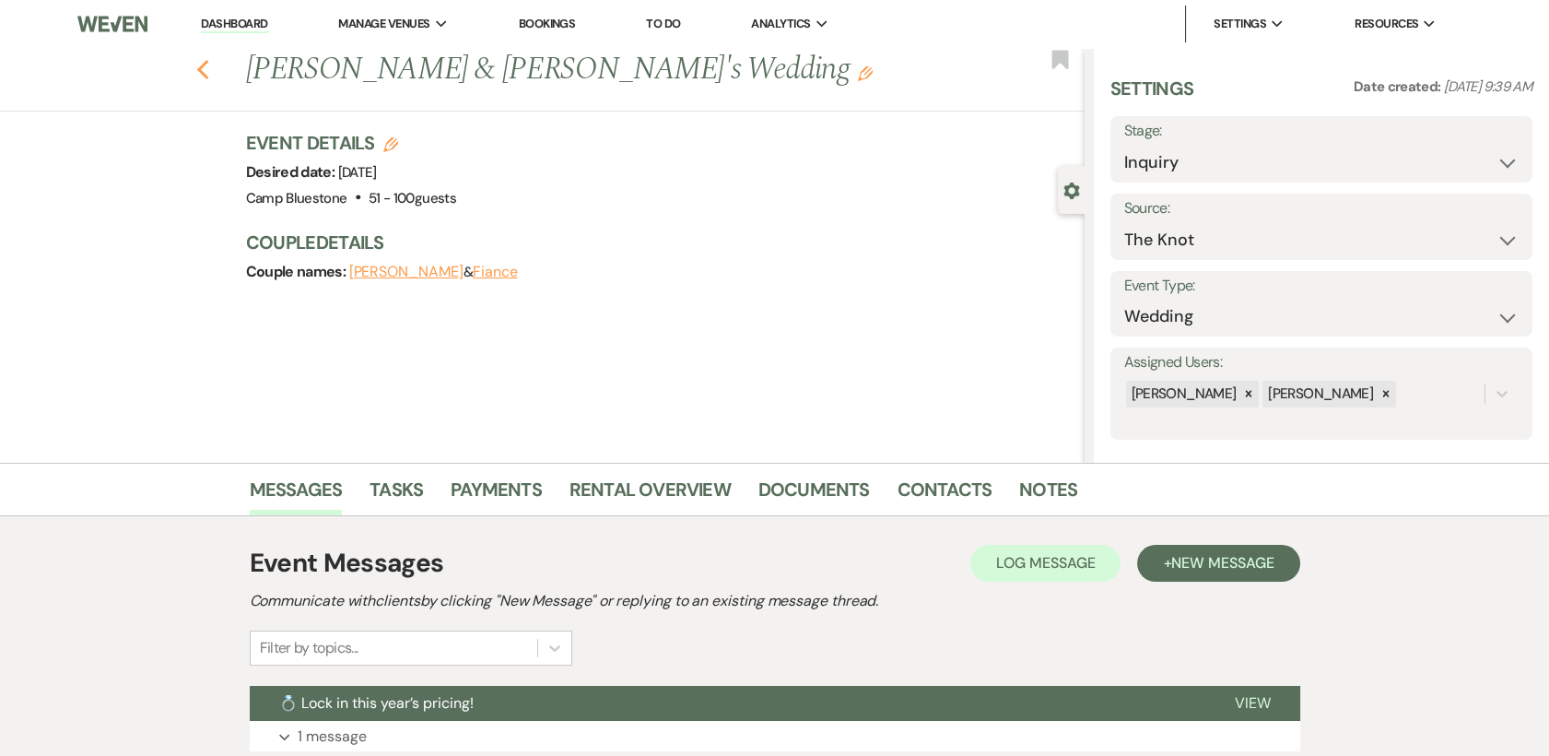
click at [210, 76] on icon "Previous" at bounding box center [203, 70] width 14 height 22
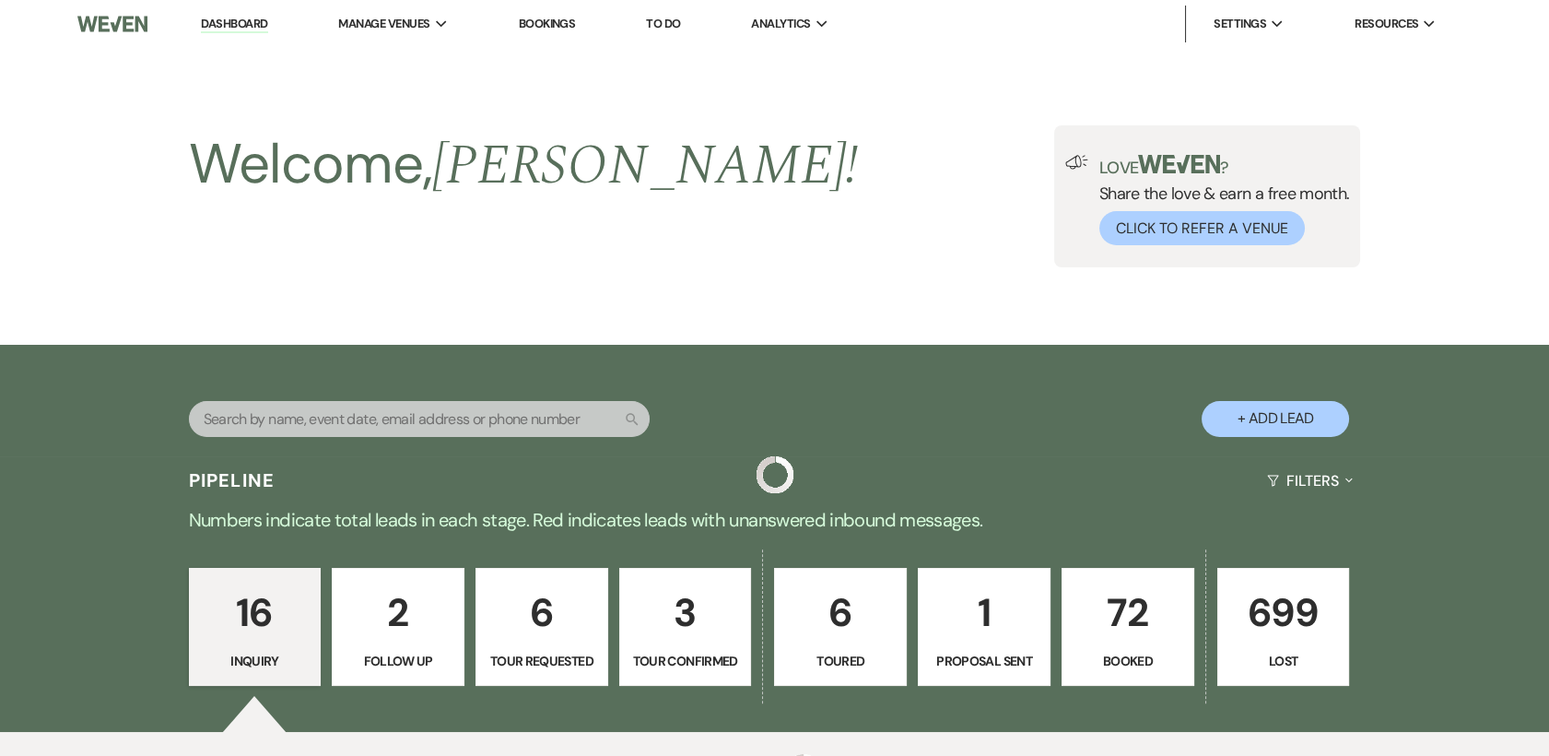
scroll to position [1112, 0]
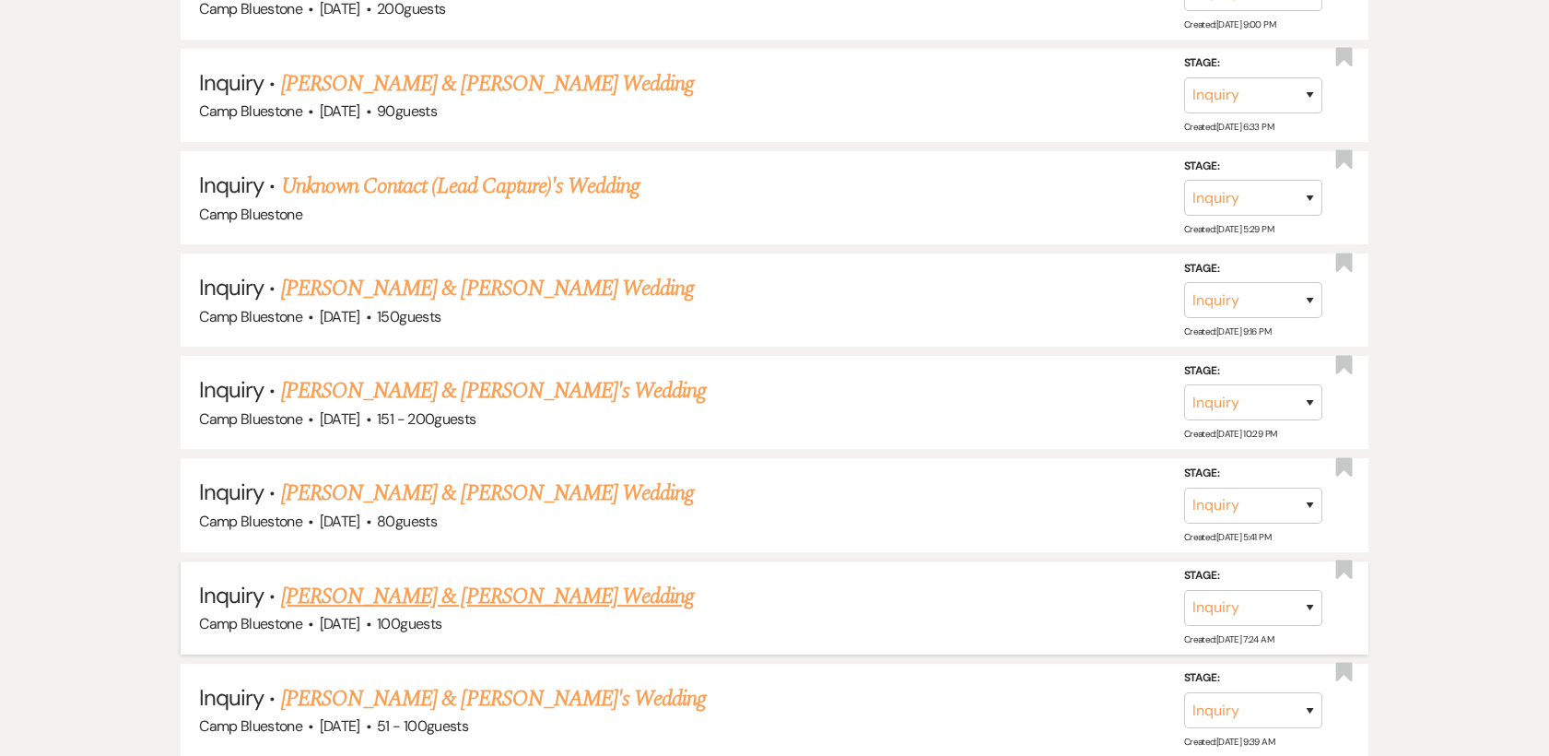
click at [367, 594] on link "[PERSON_NAME] & [PERSON_NAME] Wedding" at bounding box center [487, 596] width 413 height 33
select select "1"
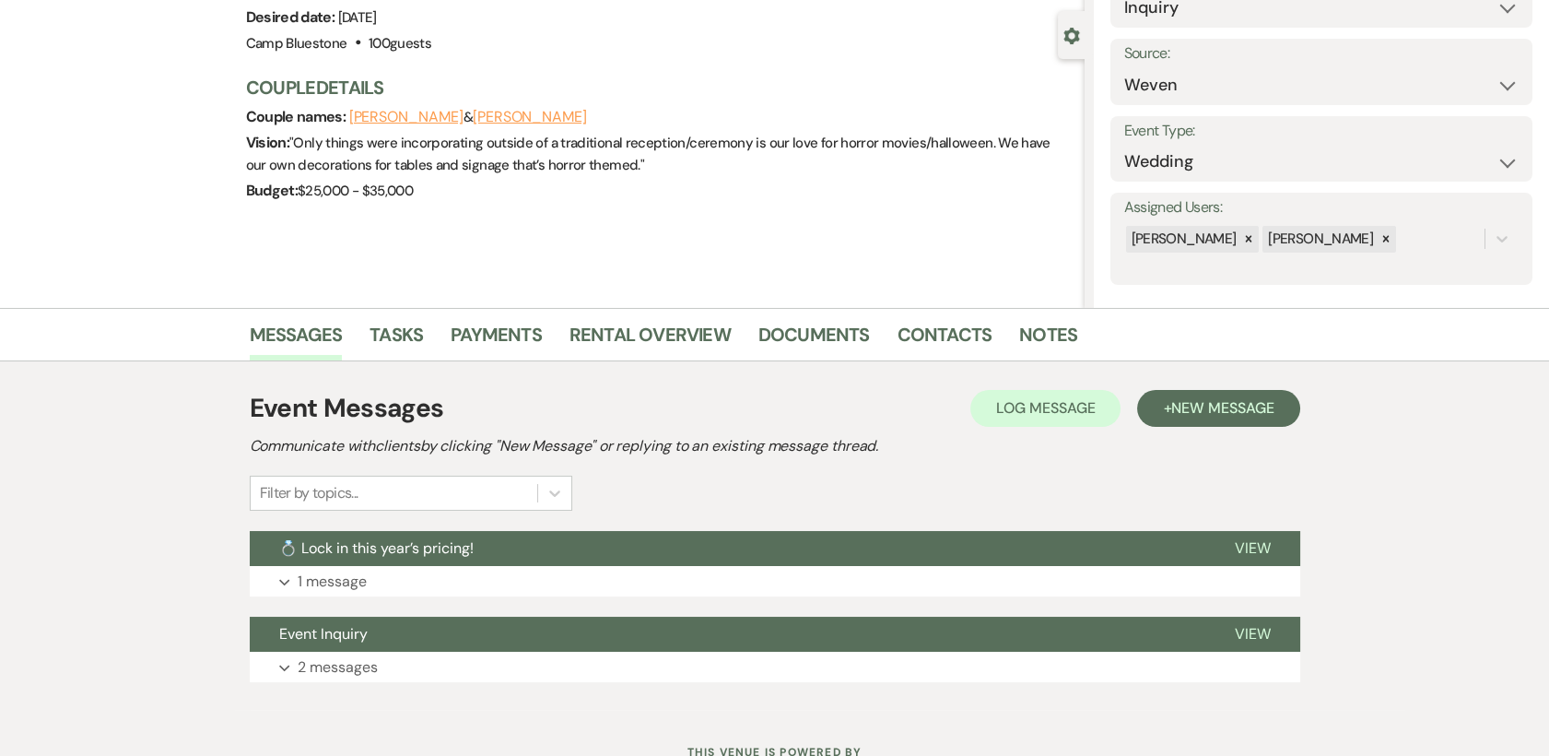
scroll to position [227, 0]
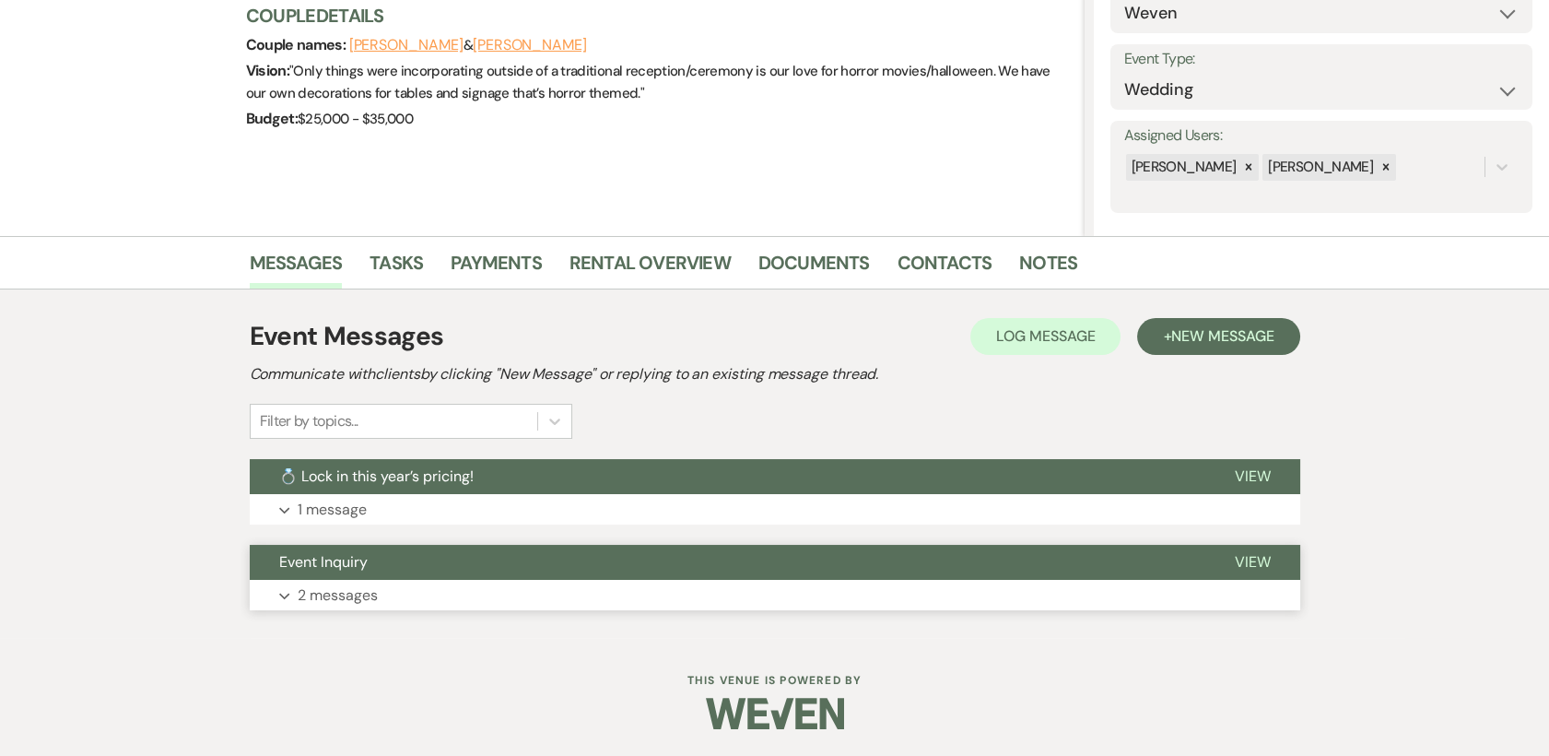
click at [1256, 559] on span "View" at bounding box center [1253, 561] width 36 height 19
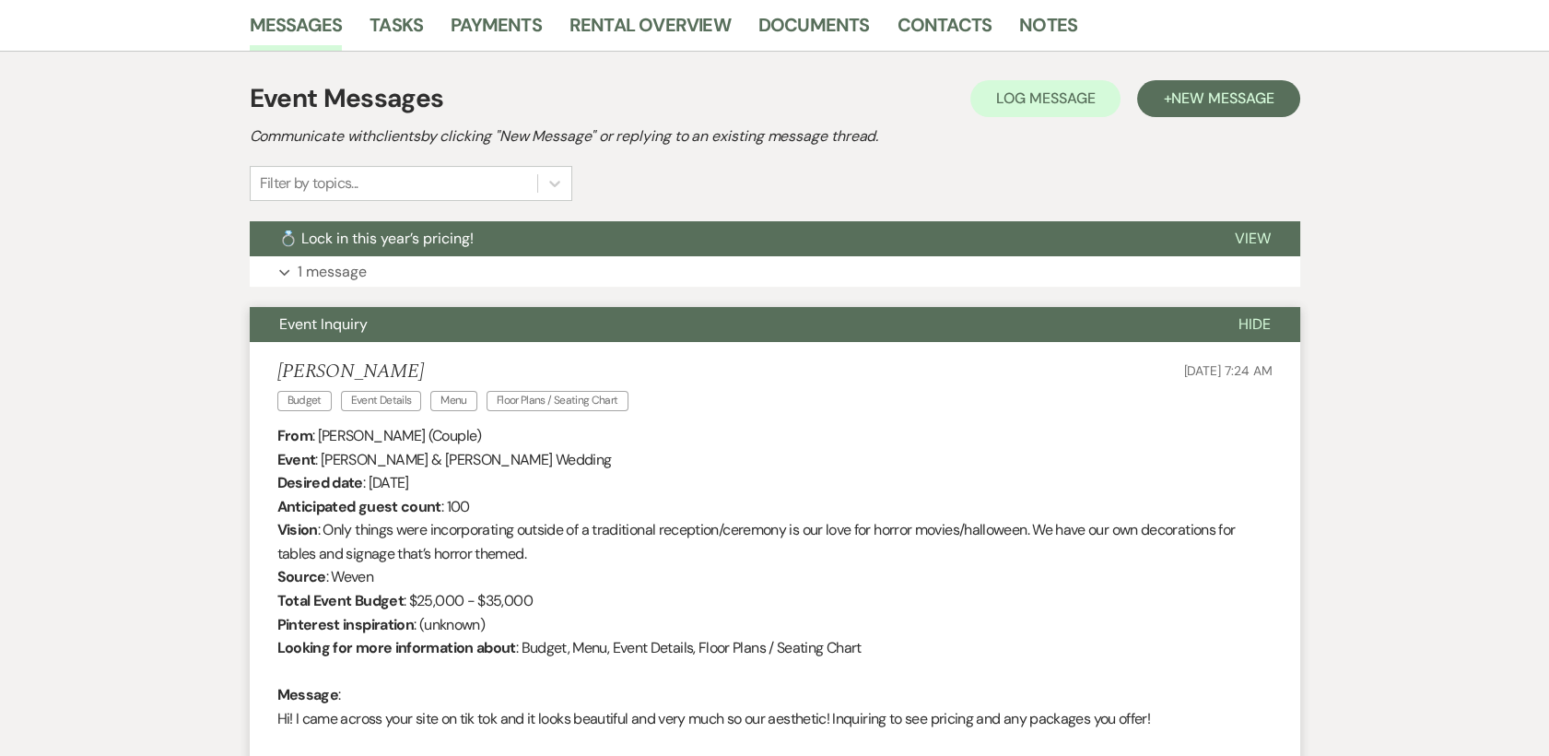
scroll to position [0, 0]
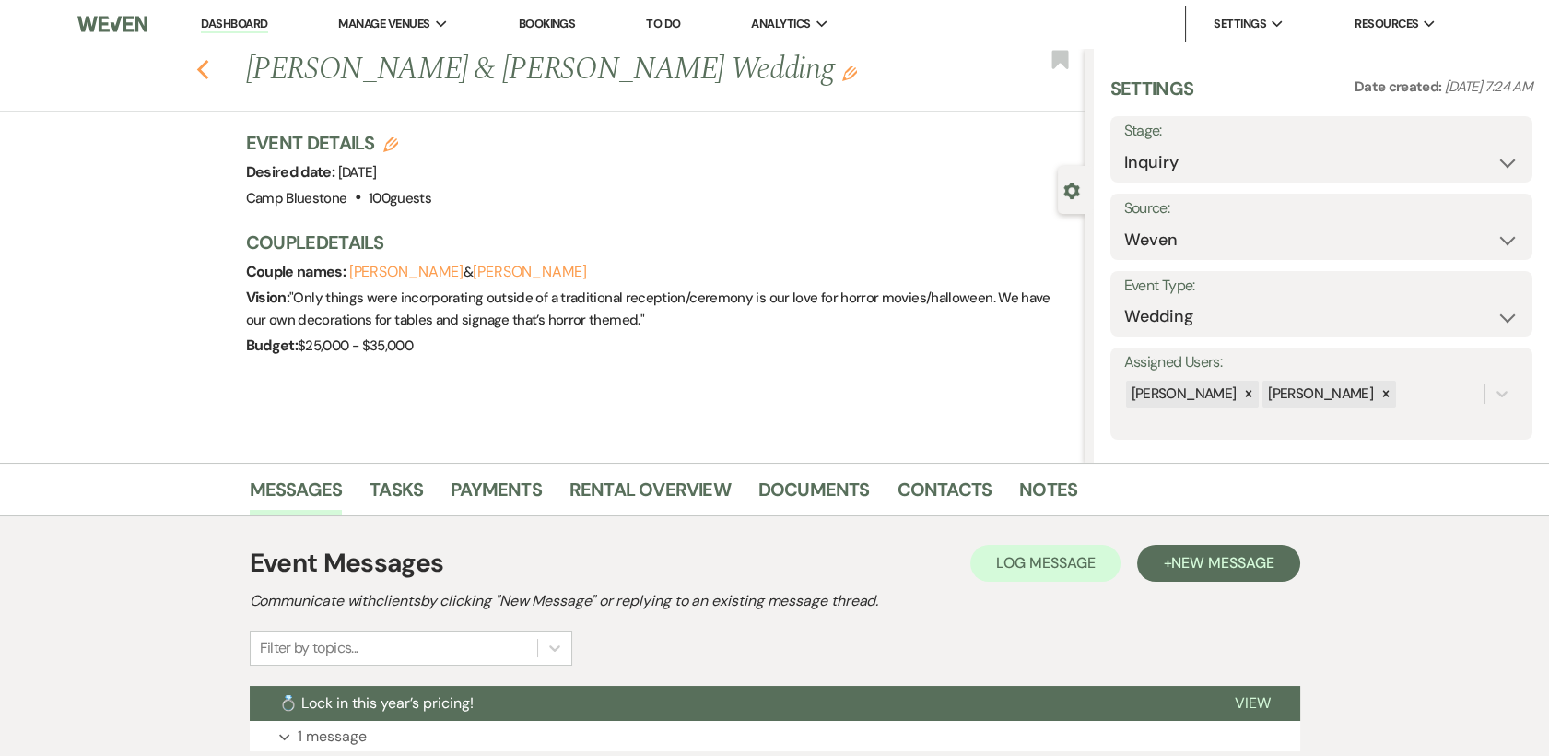
click at [207, 63] on icon "Previous" at bounding box center [203, 70] width 14 height 22
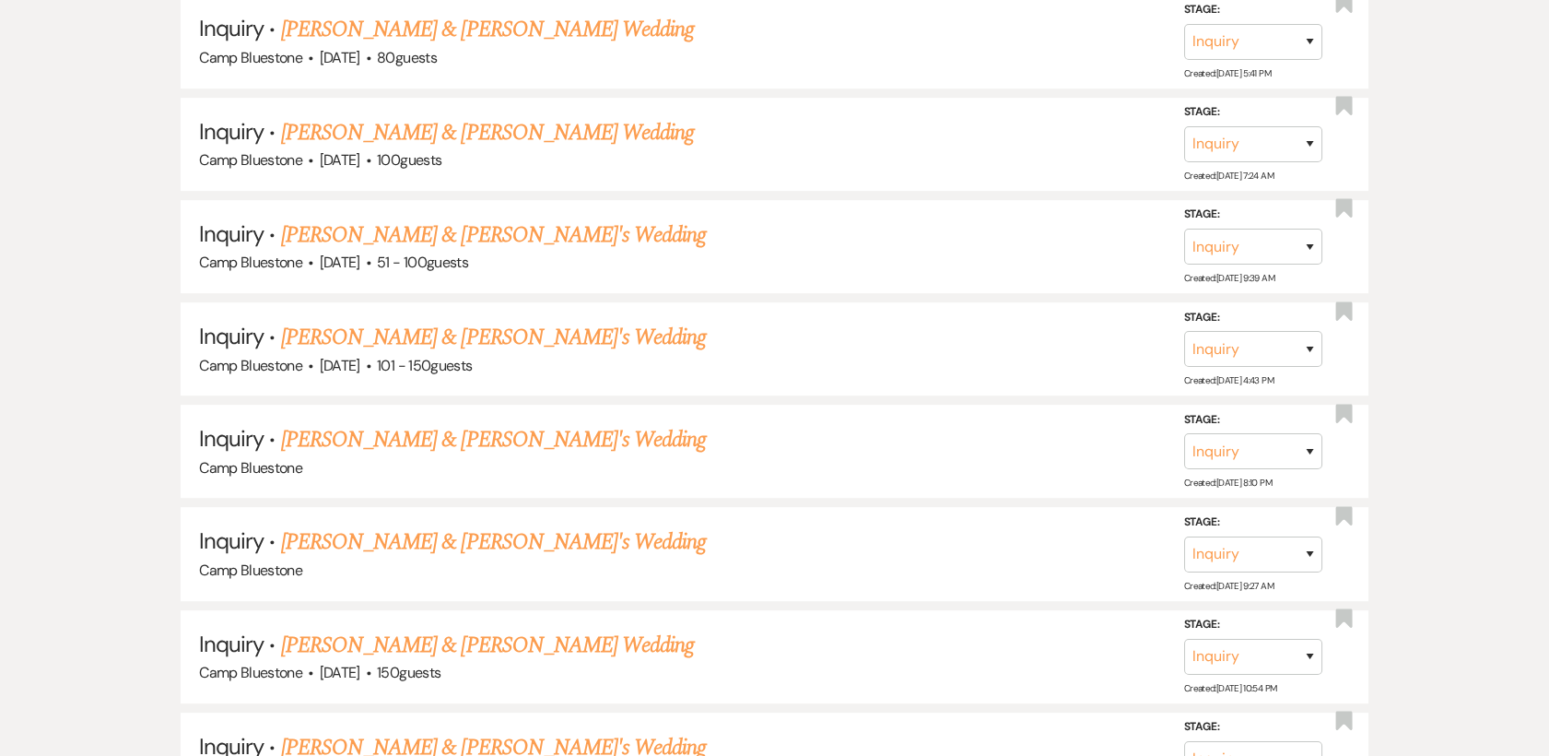
scroll to position [1617, 0]
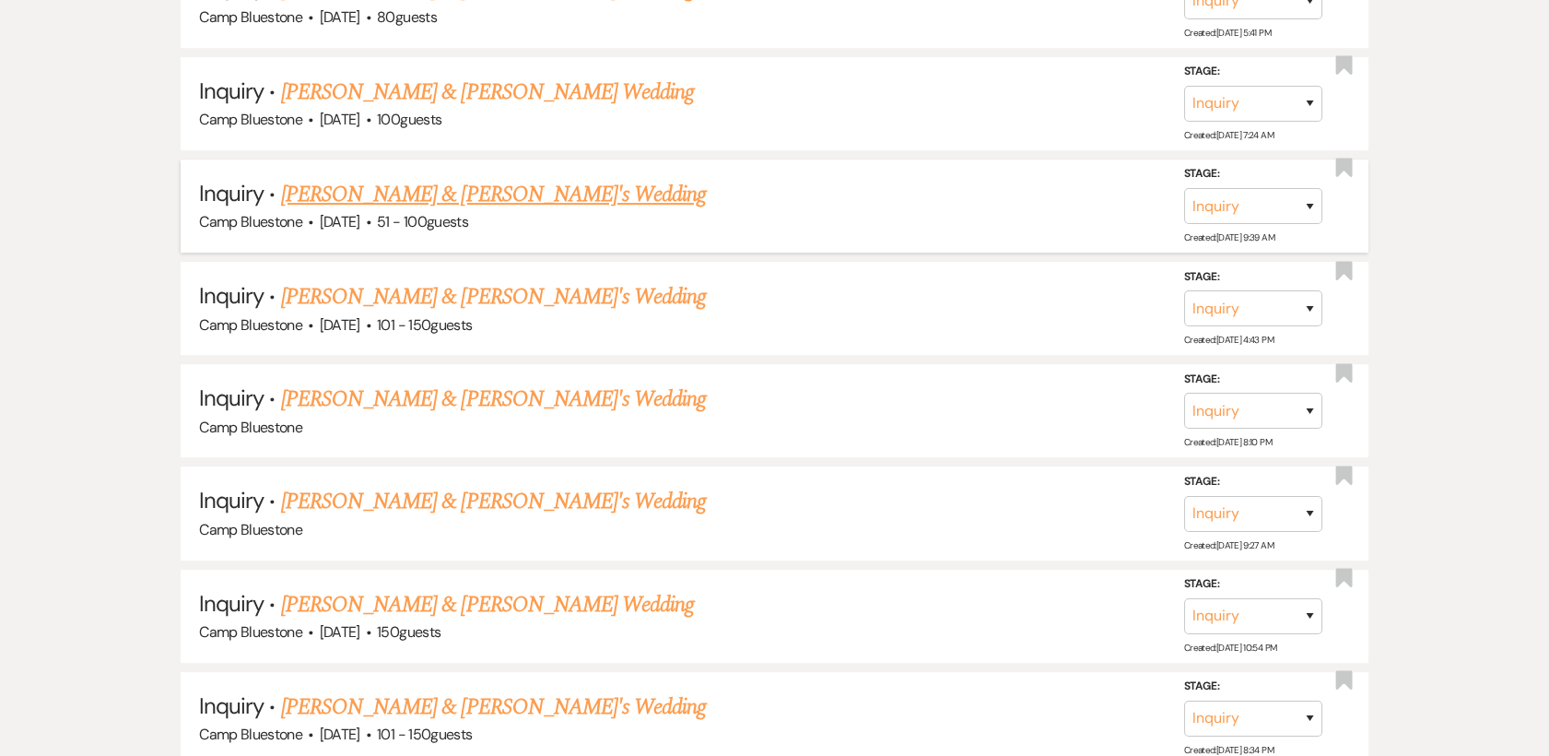
click at [346, 186] on link "[PERSON_NAME] & [PERSON_NAME]'s Wedding" at bounding box center [494, 194] width 426 height 33
select select "2"
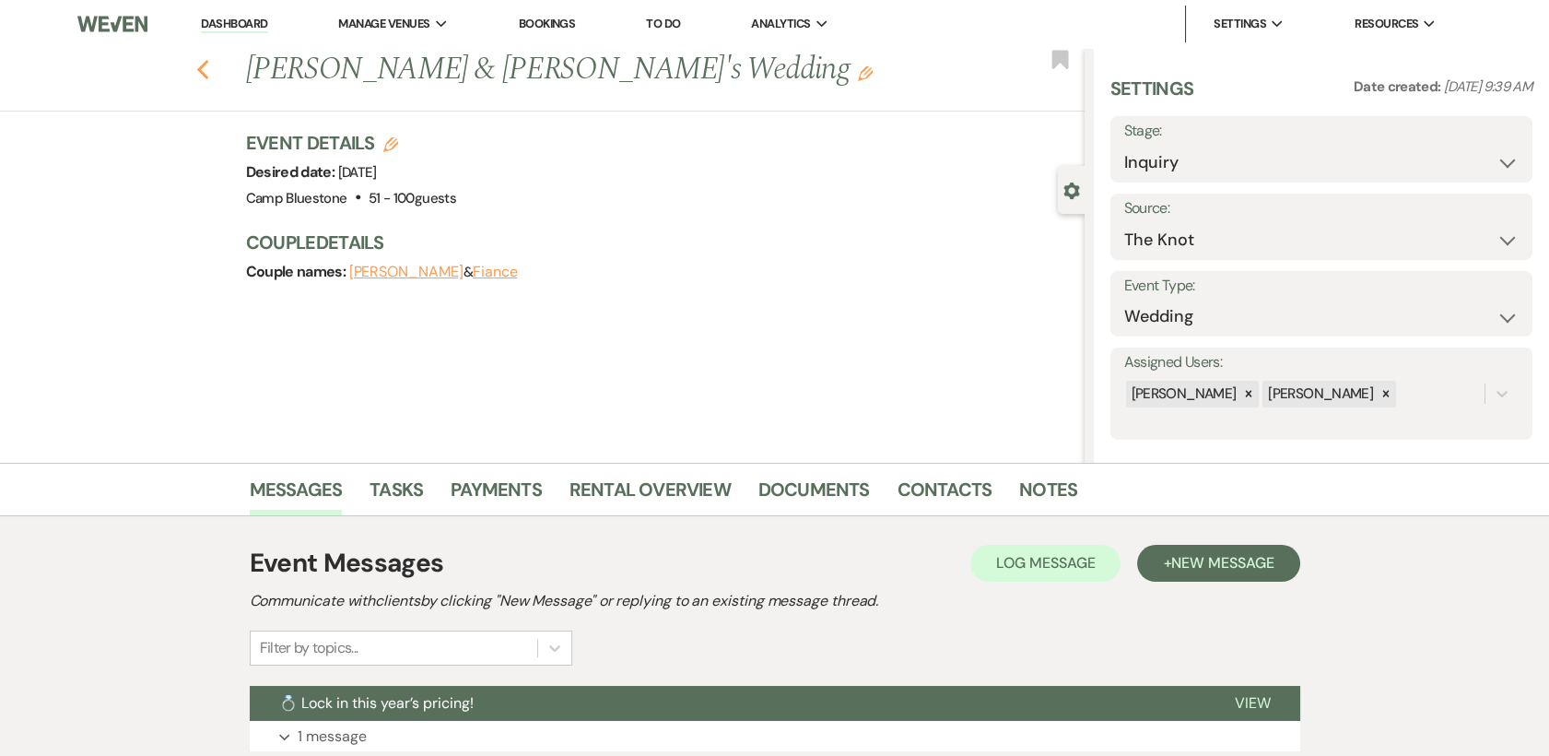
click at [209, 64] on icon "Previous" at bounding box center [203, 70] width 14 height 22
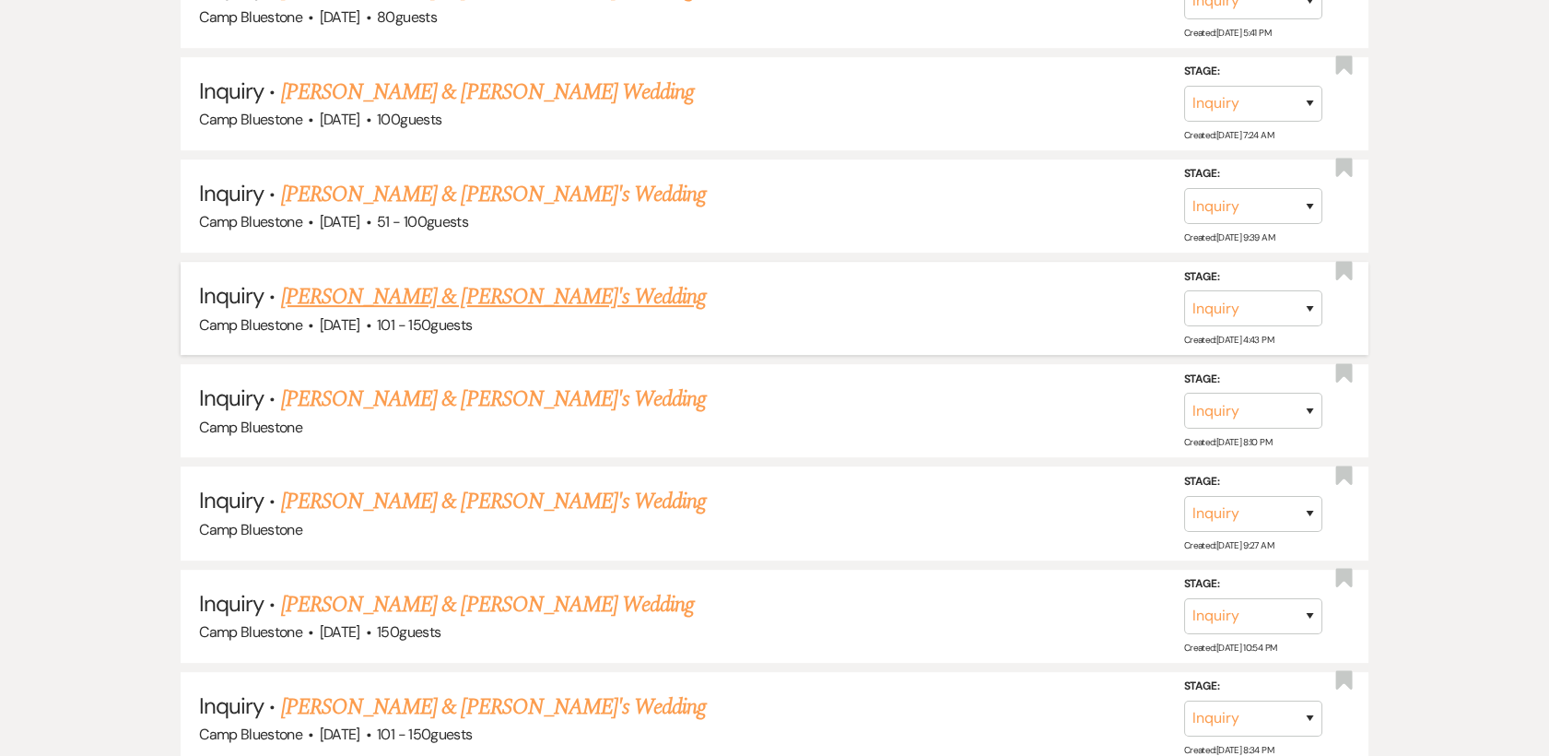
click at [339, 296] on link "[PERSON_NAME] & [PERSON_NAME]'s Wedding" at bounding box center [494, 296] width 426 height 33
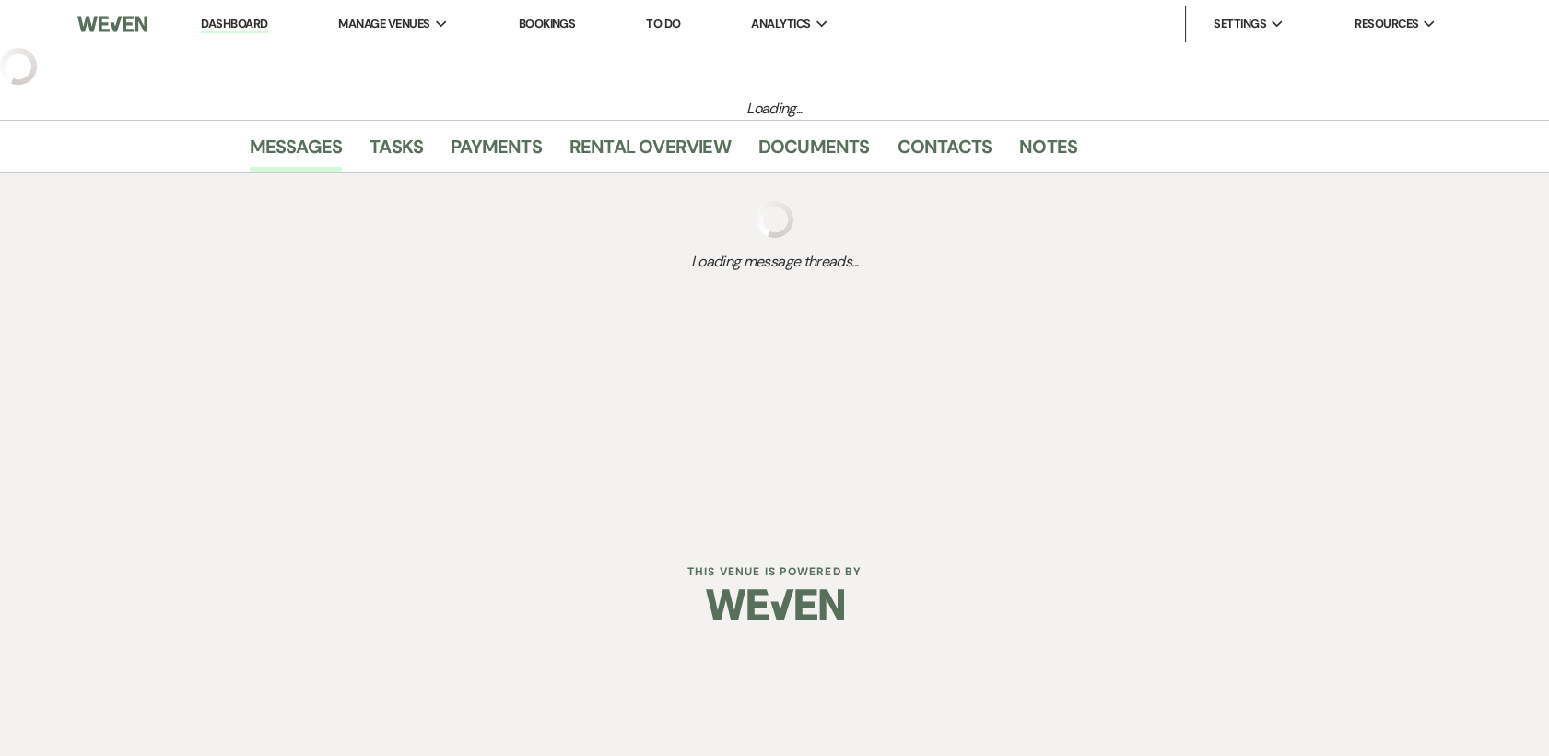
select select "2"
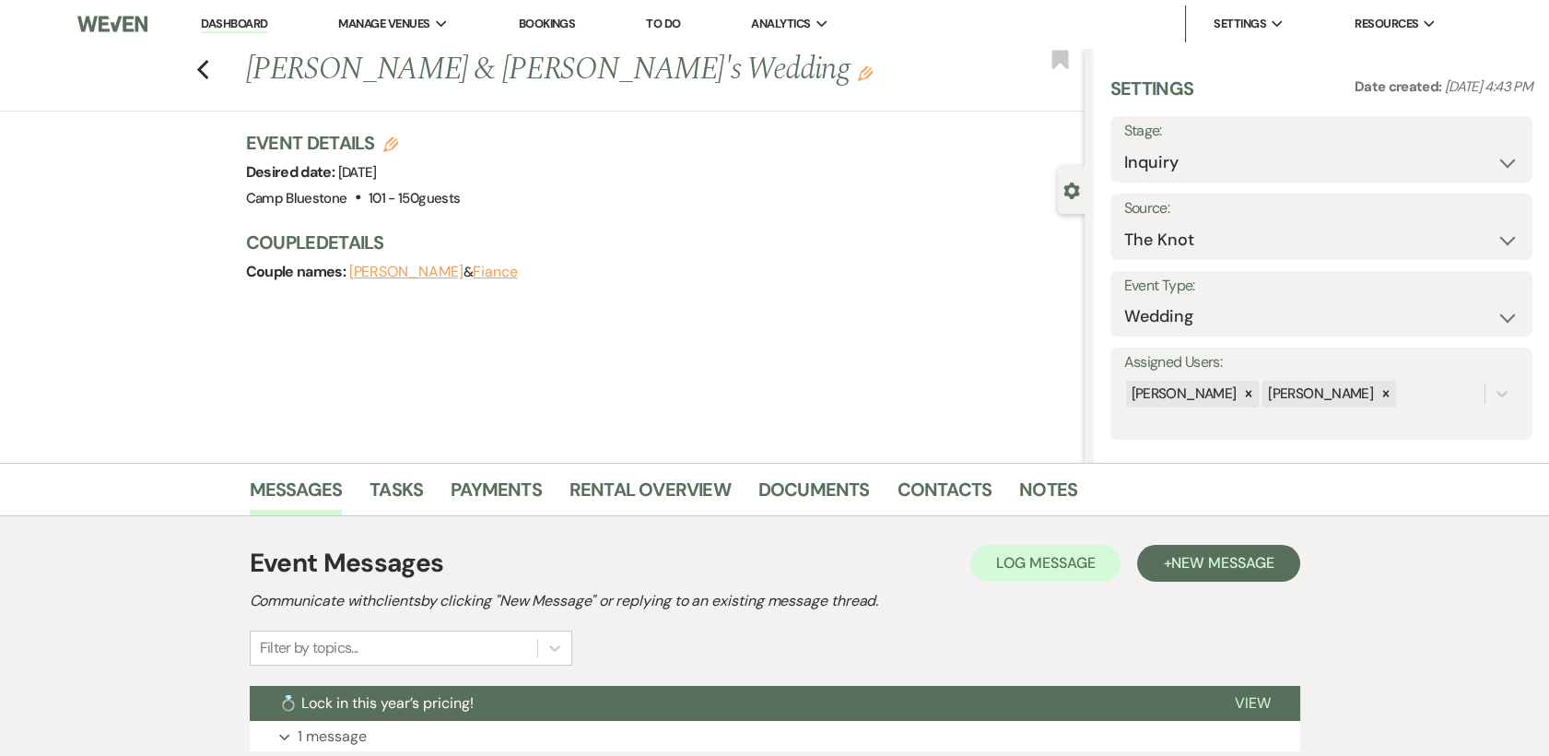
scroll to position [227, 0]
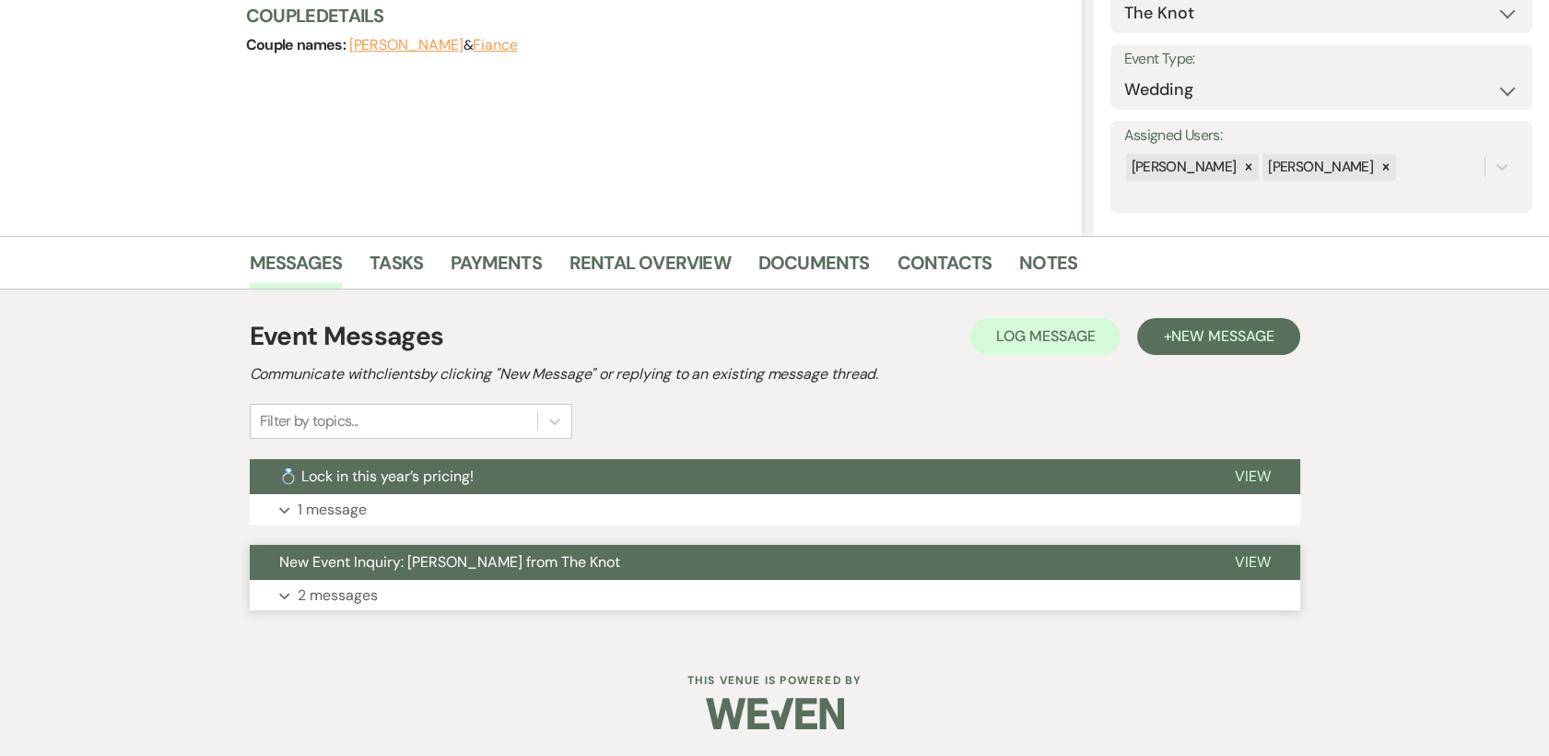
click at [1253, 563] on span "View" at bounding box center [1253, 561] width 36 height 19
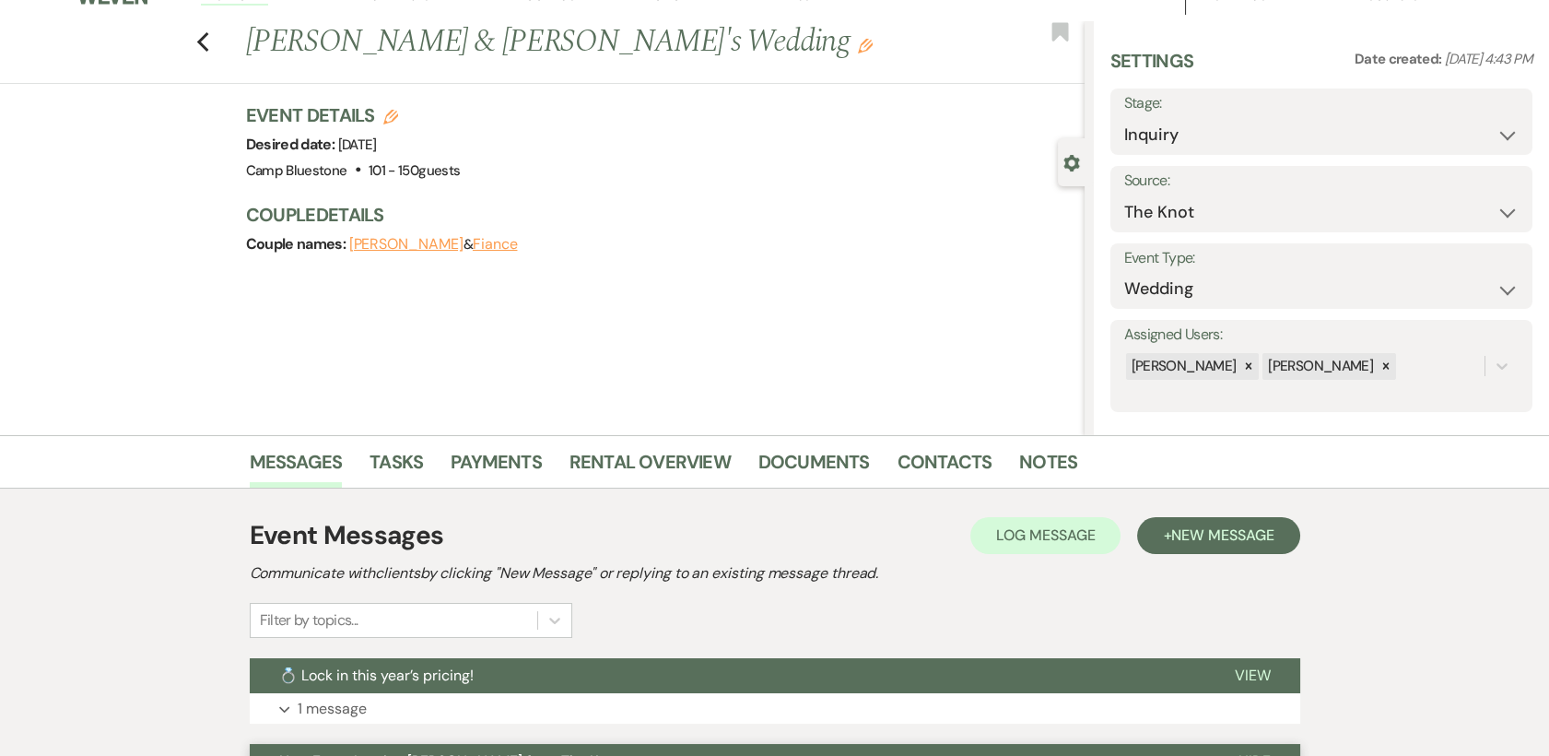
scroll to position [0, 0]
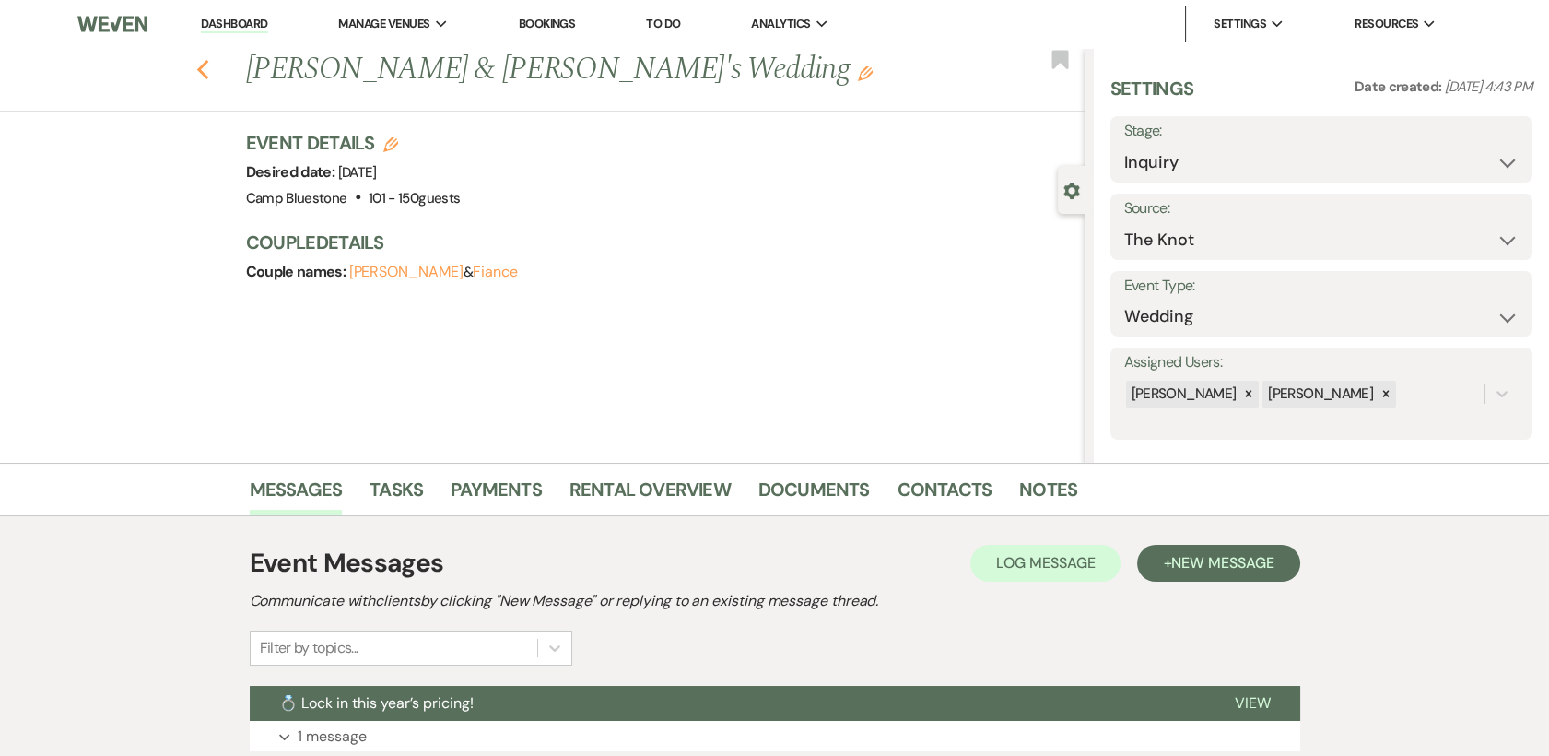
click at [208, 65] on use "button" at bounding box center [202, 70] width 12 height 20
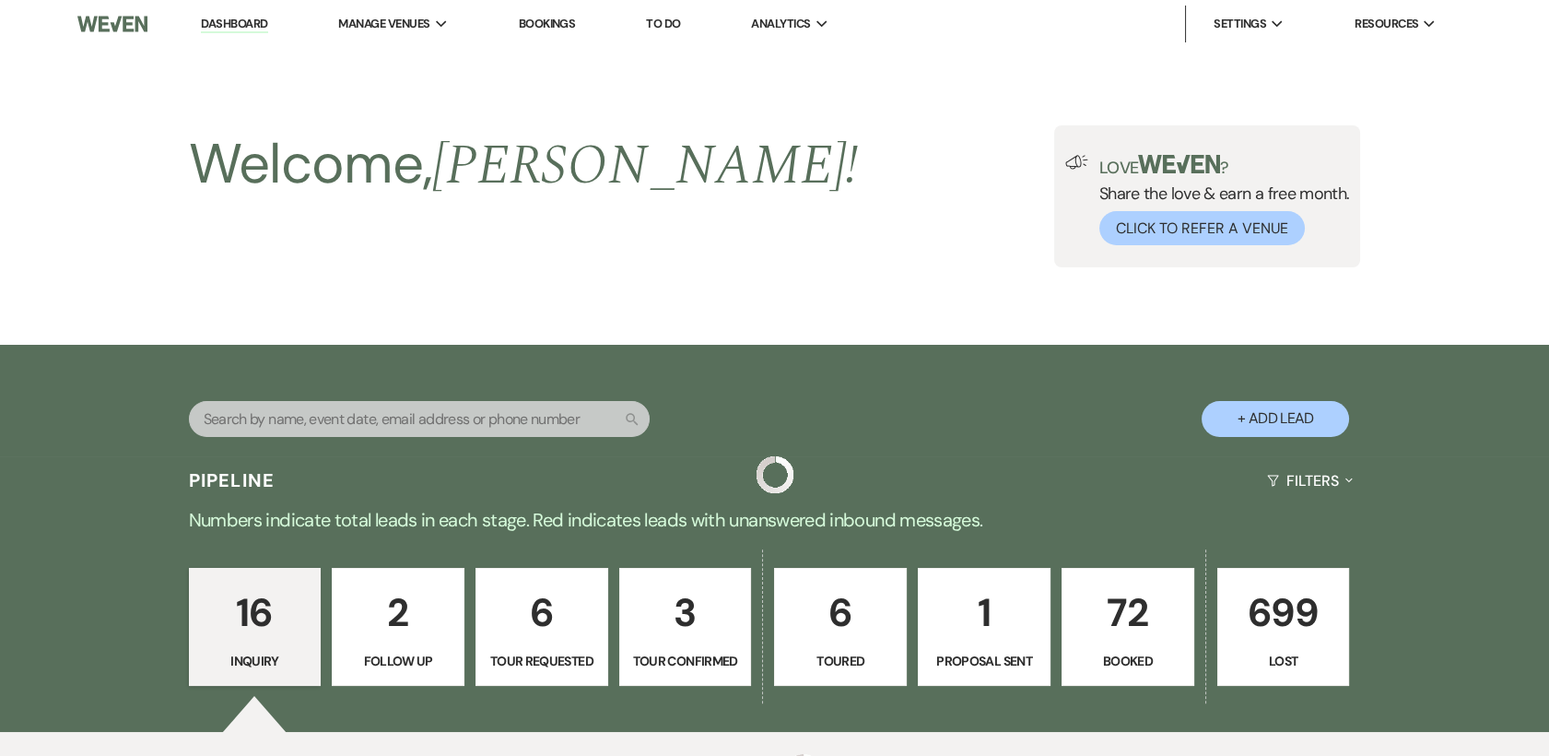
scroll to position [1617, 0]
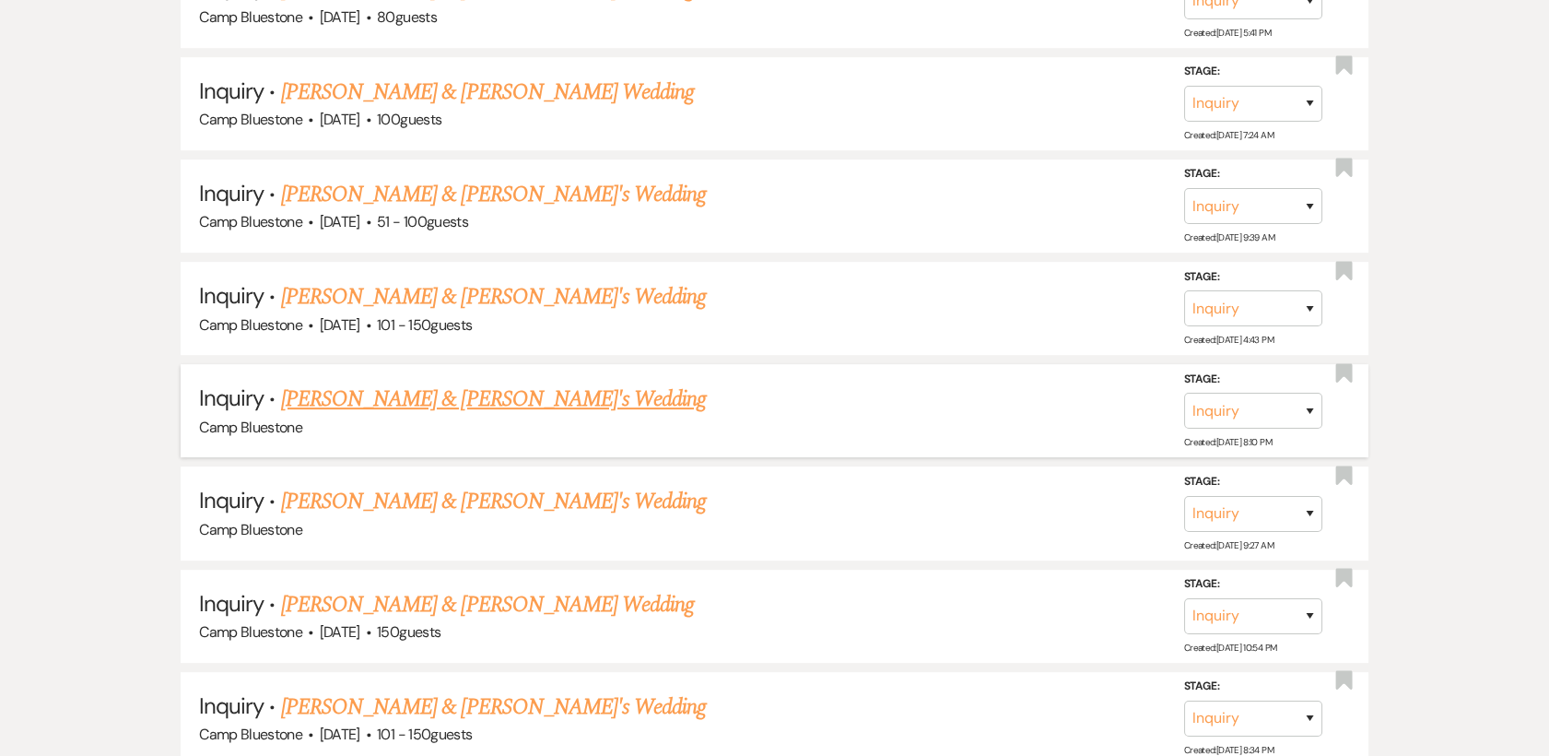
click at [335, 399] on link "[PERSON_NAME] & [PERSON_NAME]'s Wedding" at bounding box center [494, 398] width 426 height 33
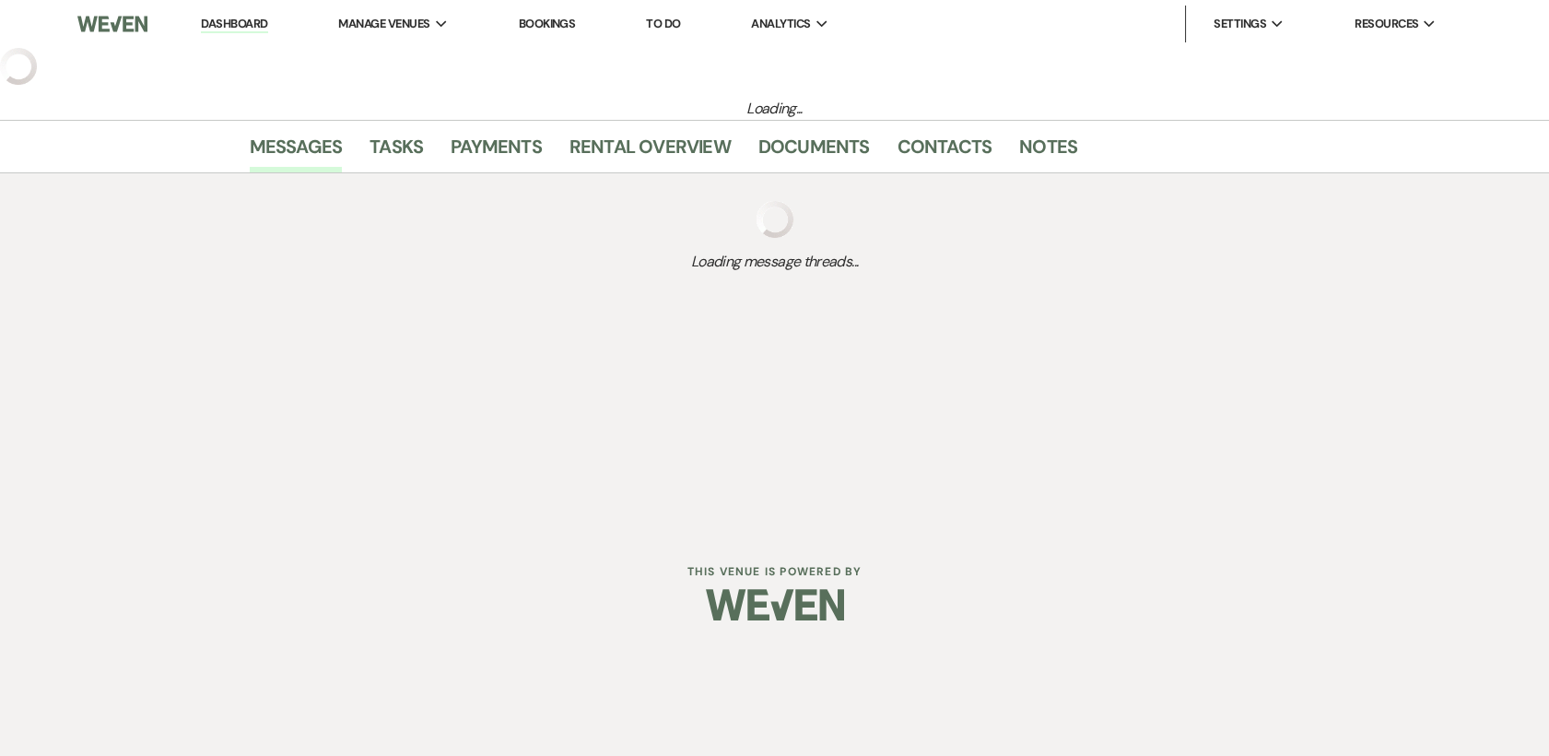
select select "14"
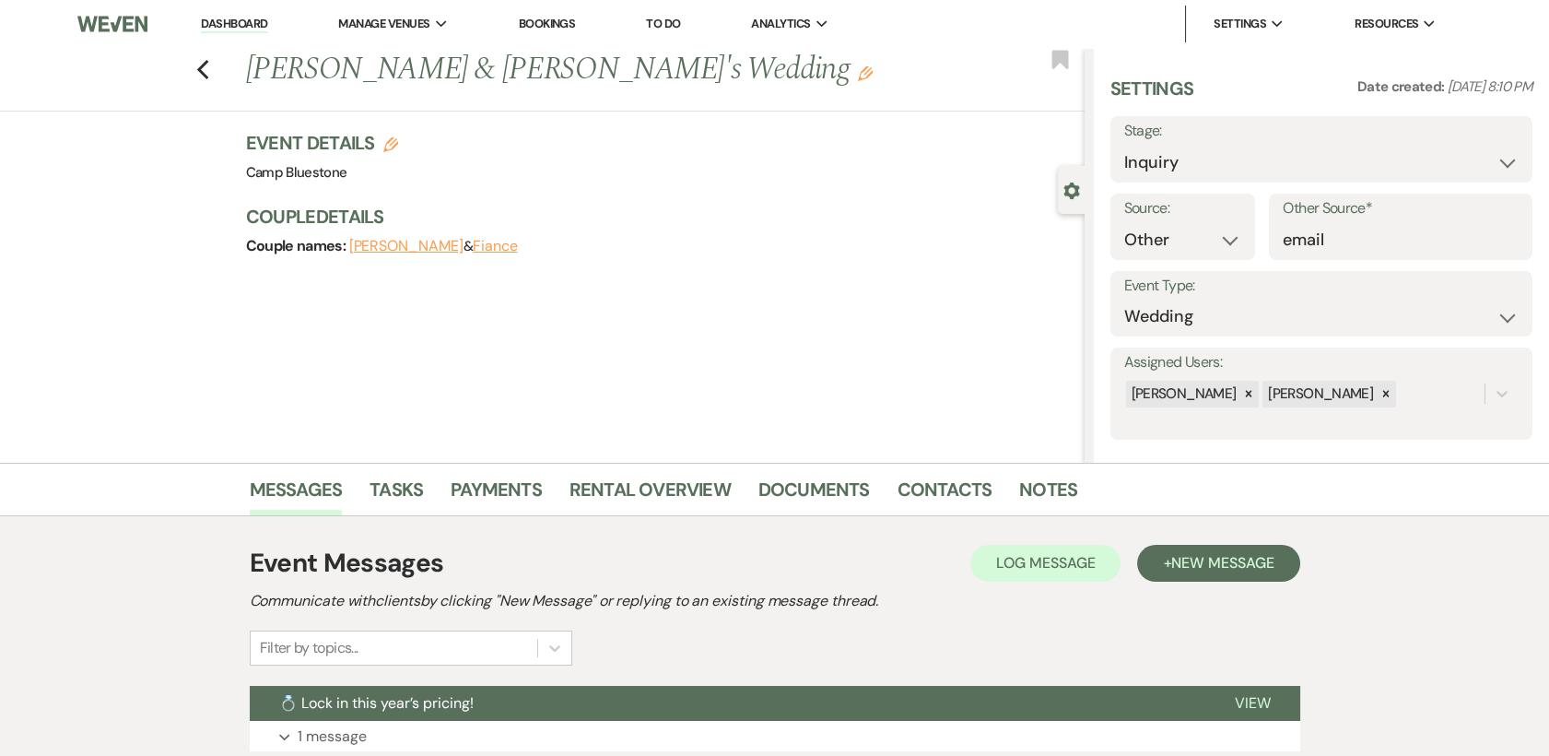
scroll to position [227, 0]
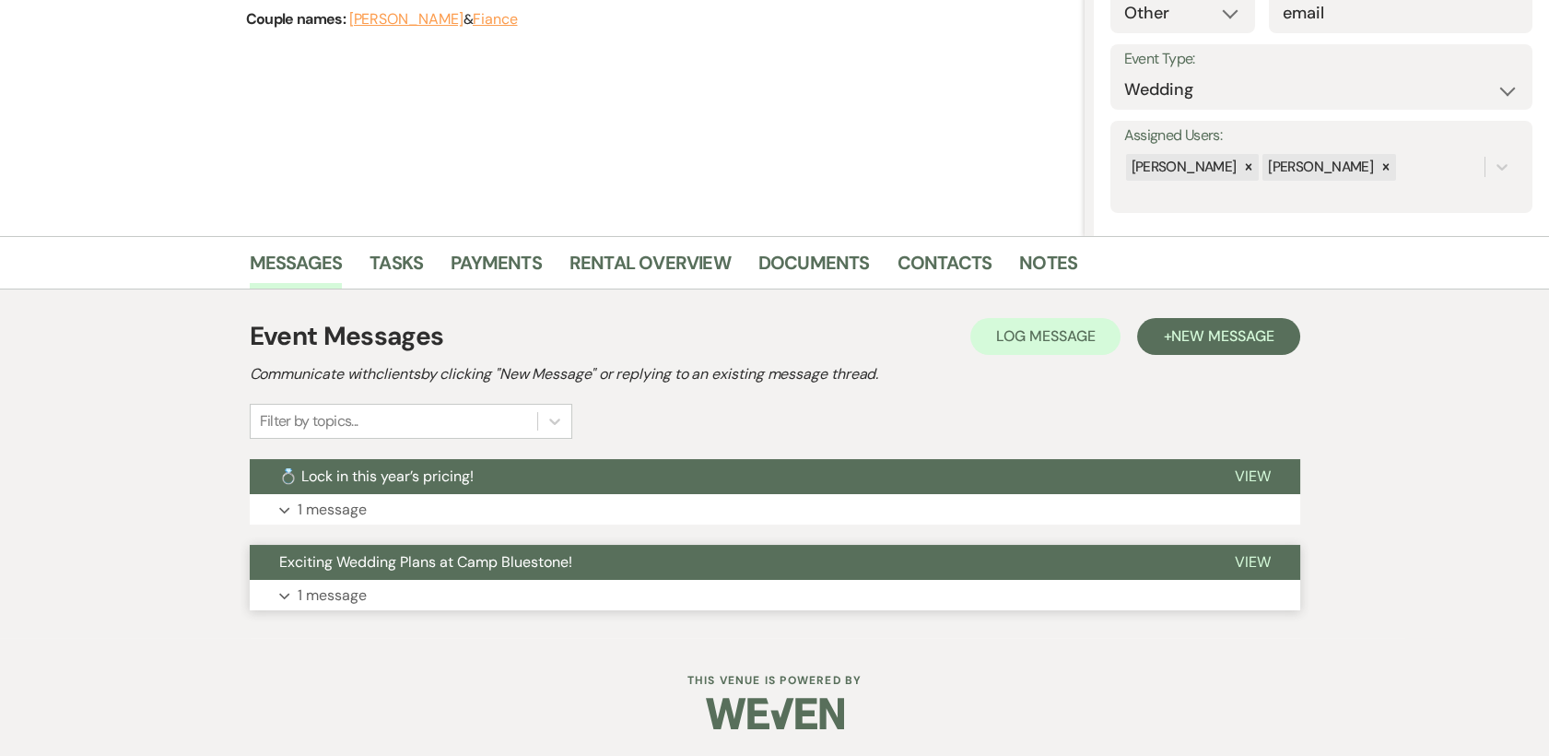
click at [1259, 560] on span "View" at bounding box center [1253, 561] width 36 height 19
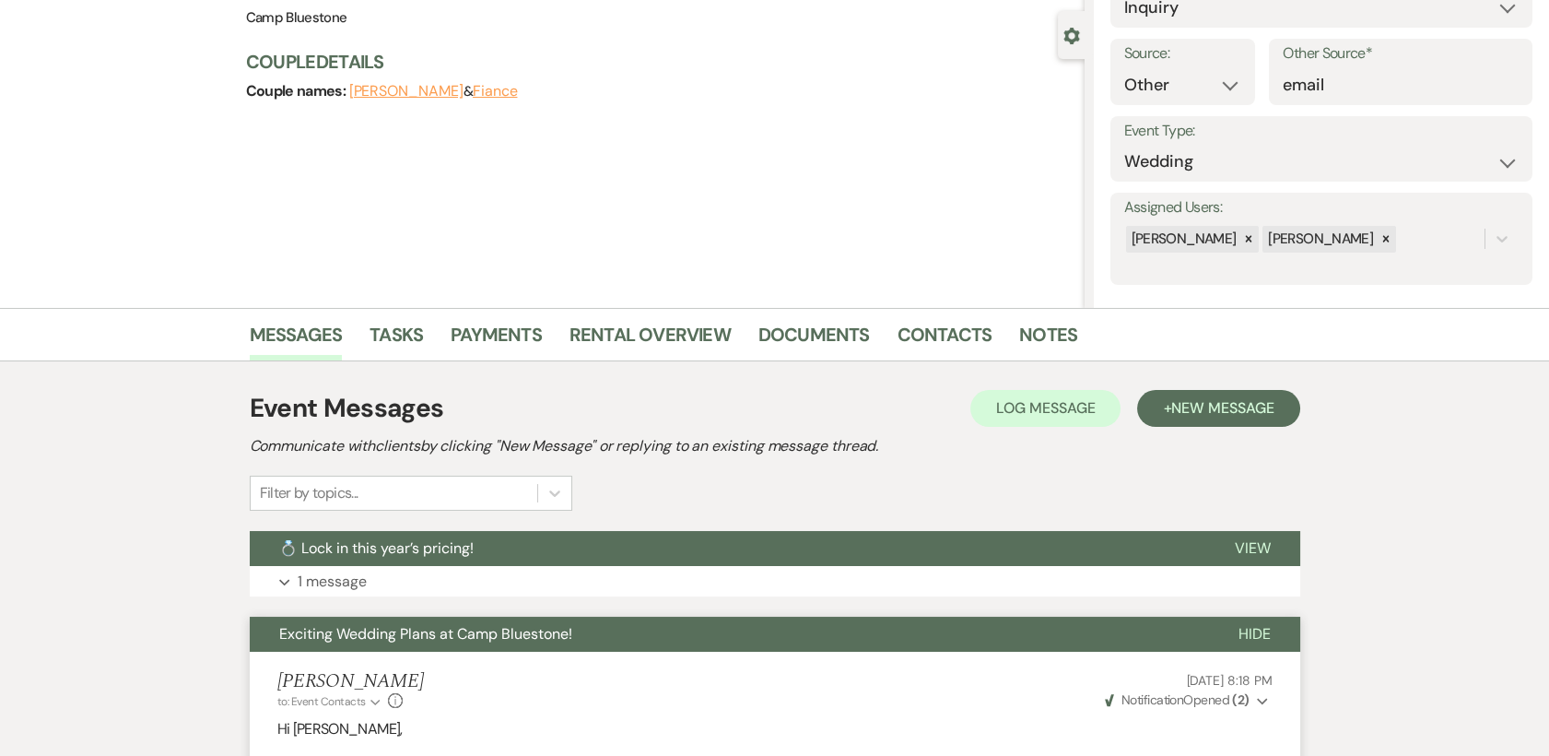
scroll to position [0, 0]
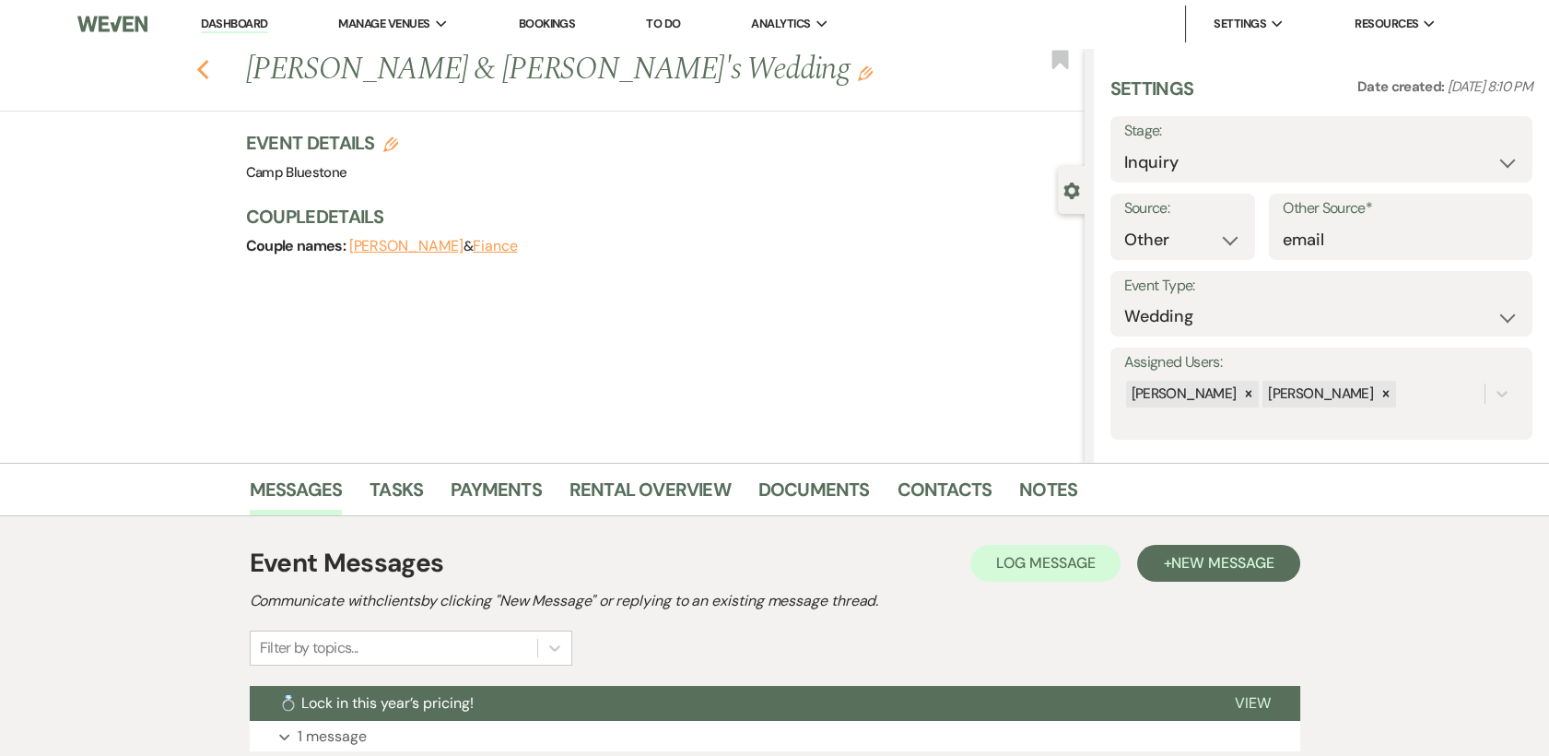
click at [208, 71] on use "button" at bounding box center [202, 70] width 12 height 20
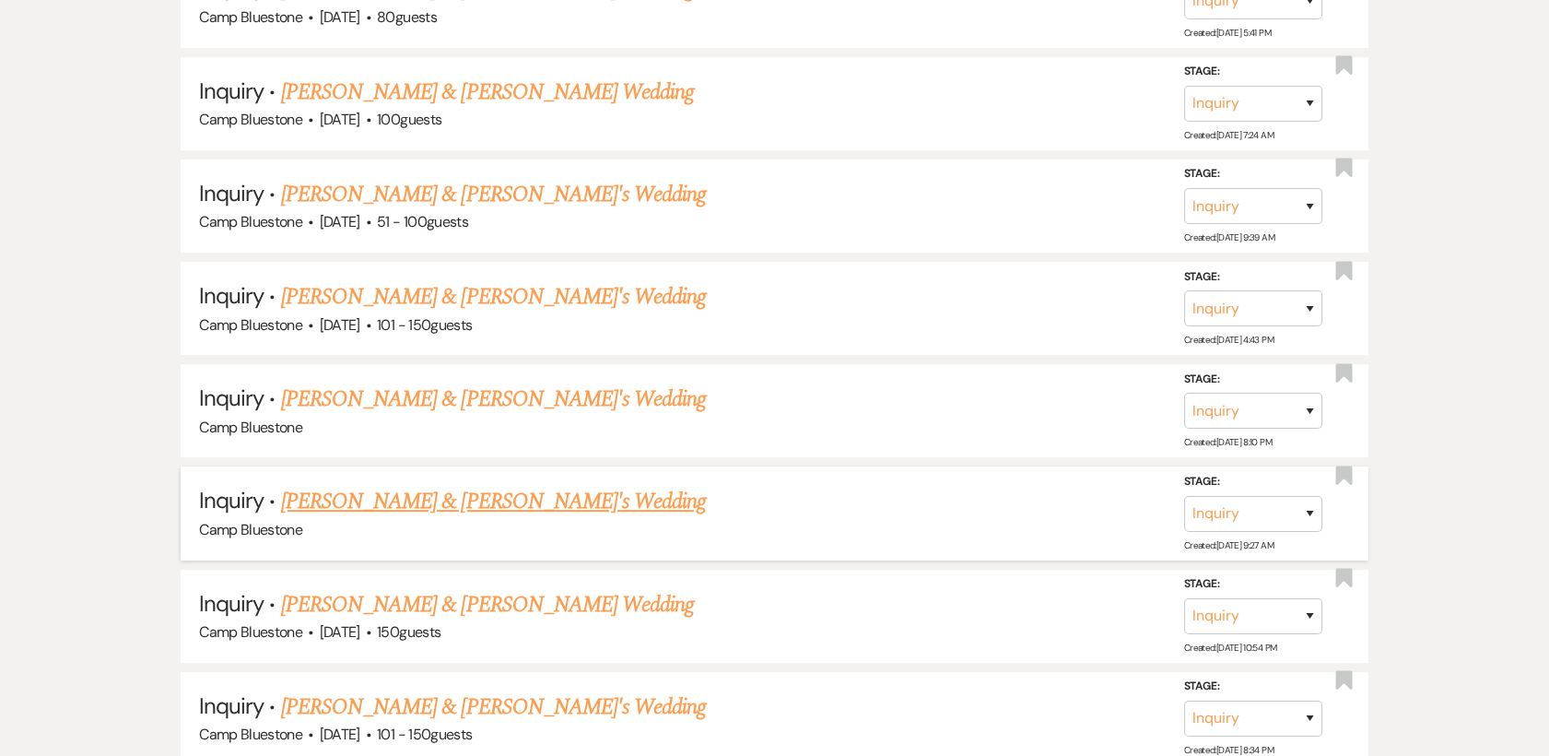
click at [361, 504] on link "[PERSON_NAME] & [PERSON_NAME]'s Wedding" at bounding box center [494, 501] width 426 height 33
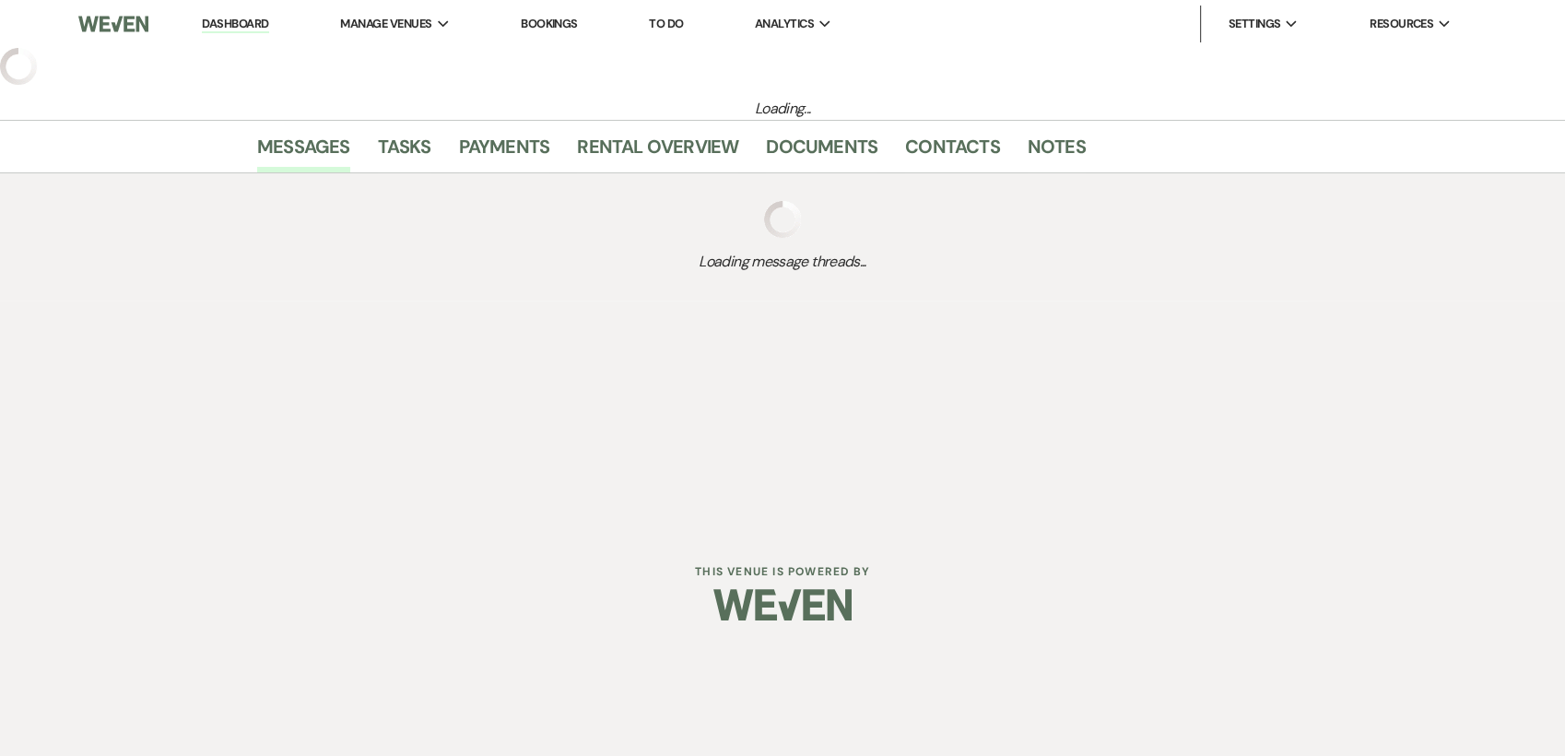
select select "5"
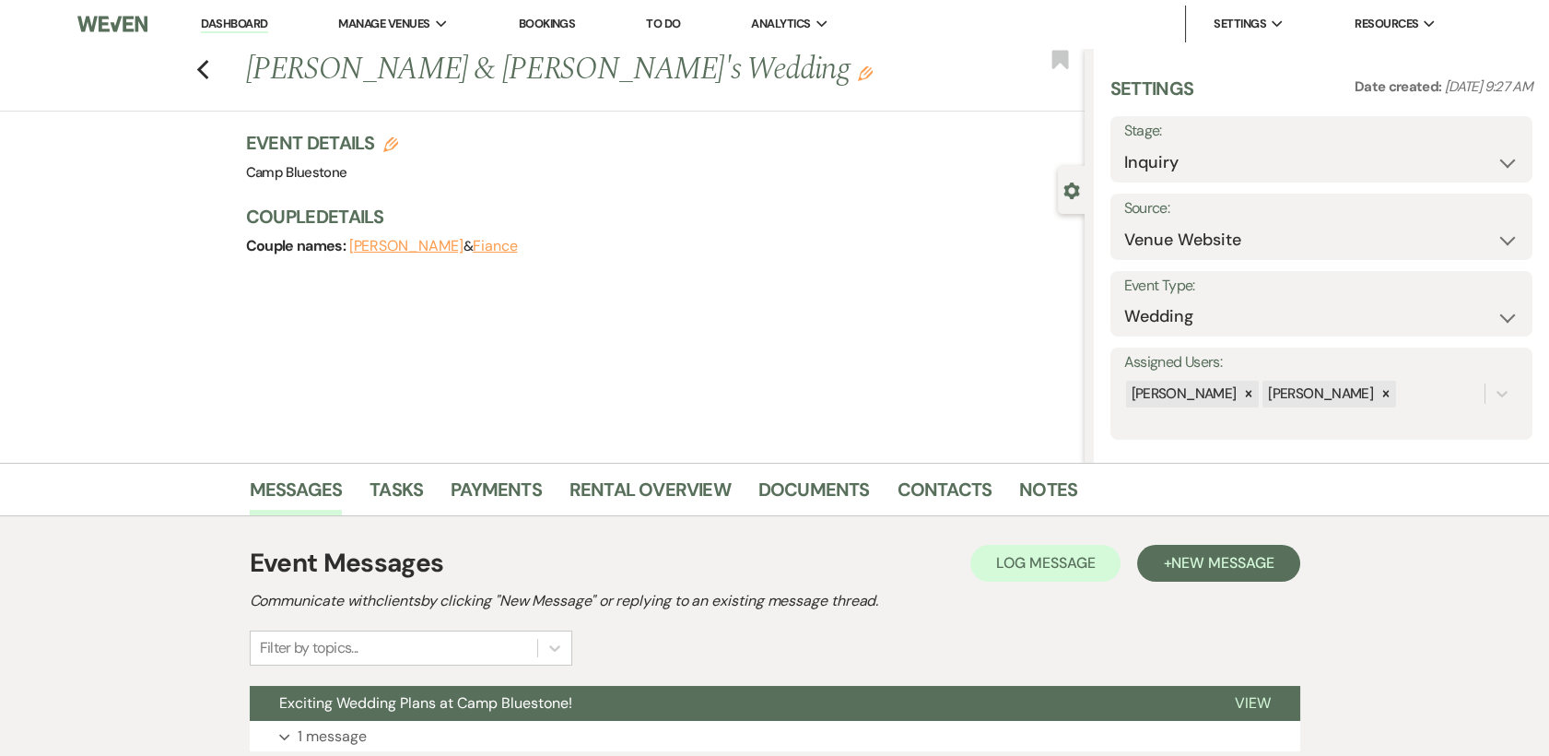
scroll to position [140, 0]
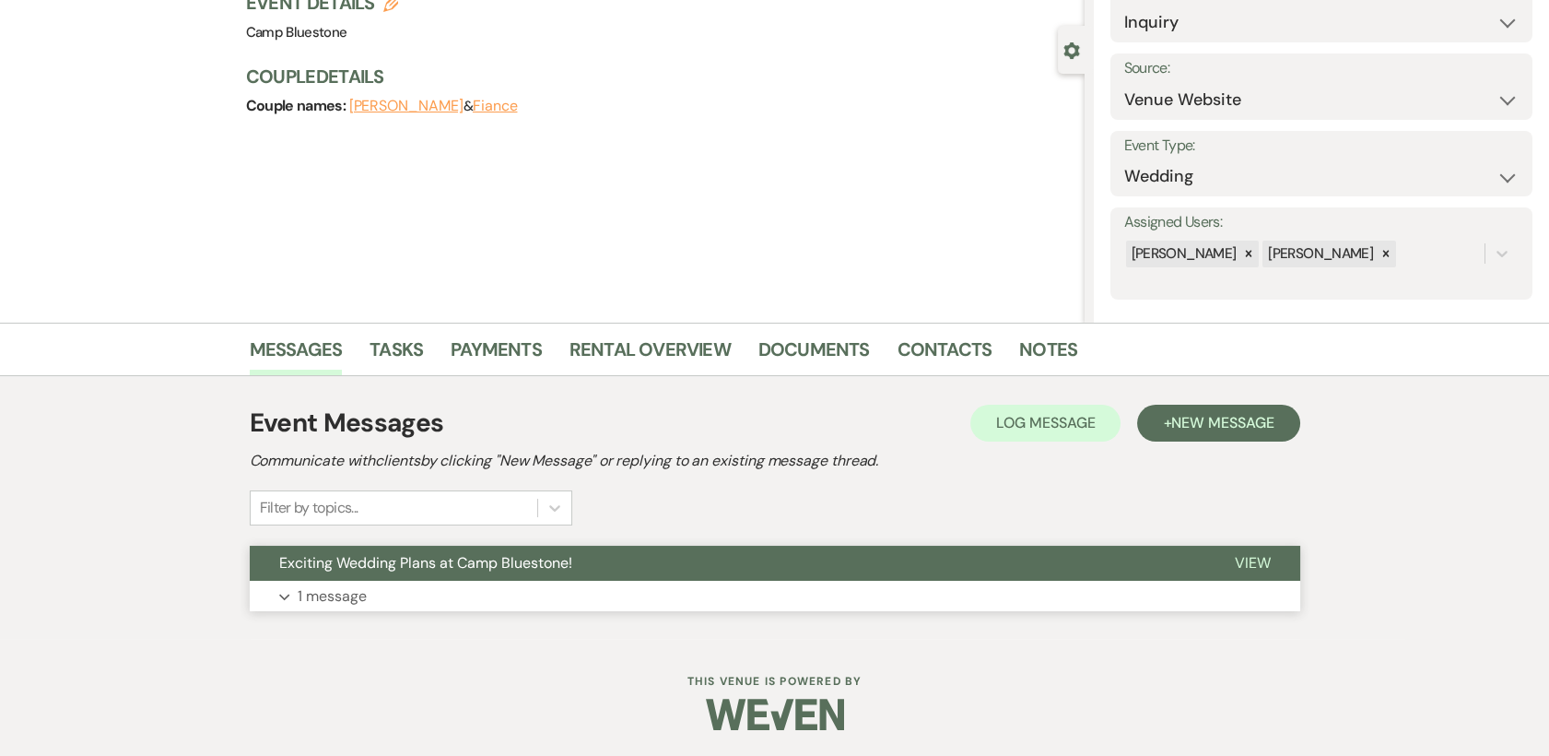
click at [1259, 560] on span "View" at bounding box center [1253, 562] width 36 height 19
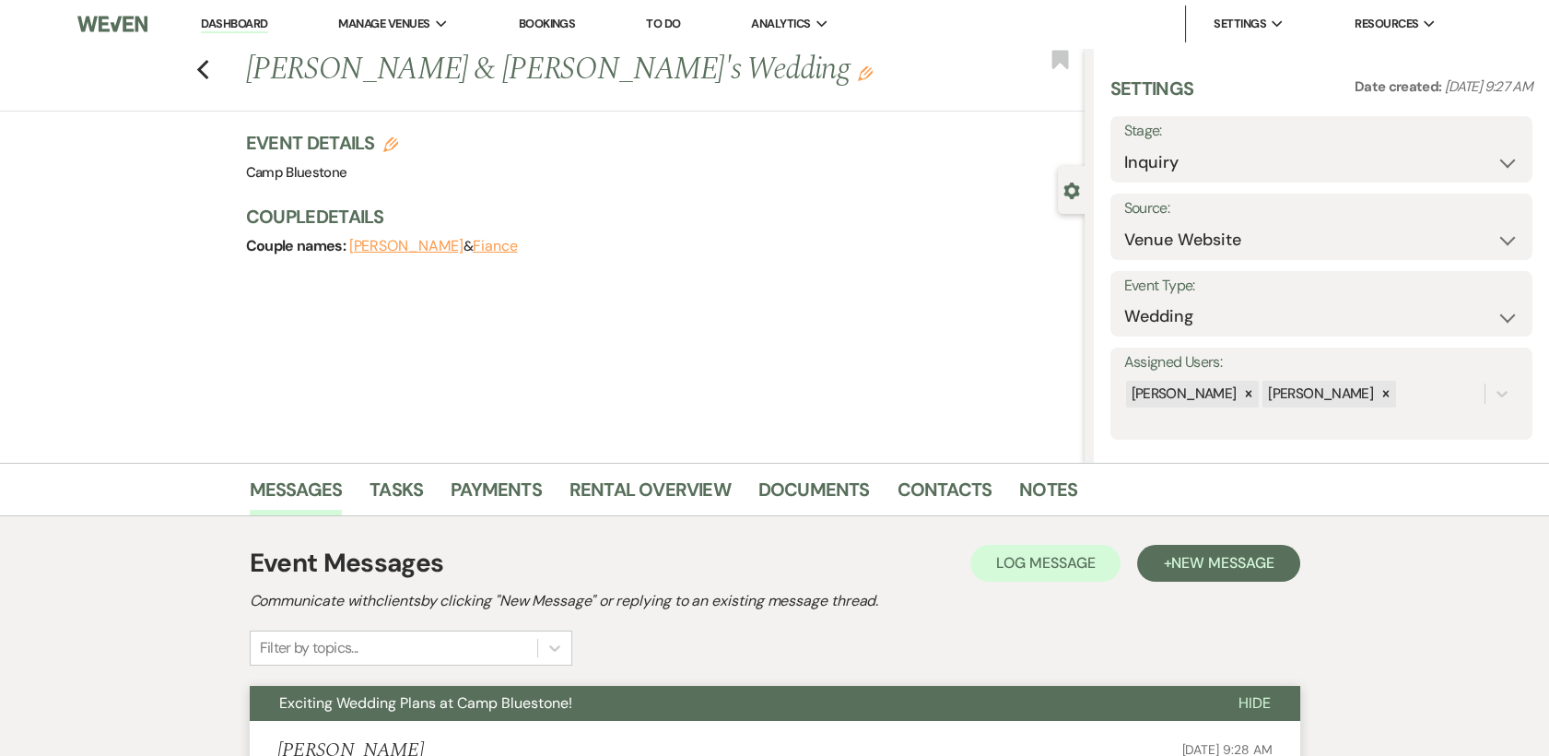
scroll to position [0, 0]
click at [1488, 159] on select "Inquiry Follow Up Tour Requested Tour Confirmed Toured Proposal Sent Booked Lost" at bounding box center [1321, 163] width 394 height 36
click at [1383, 443] on div "Settings Date created: [DATE] 9:27 AM Stage: Inquiry Follow Up Tour Requested T…" at bounding box center [1321, 255] width 455 height 415
click at [1486, 163] on select "Inquiry Follow Up Tour Requested Tour Confirmed Toured Proposal Sent Booked Lost" at bounding box center [1321, 163] width 394 height 36
select select "8"
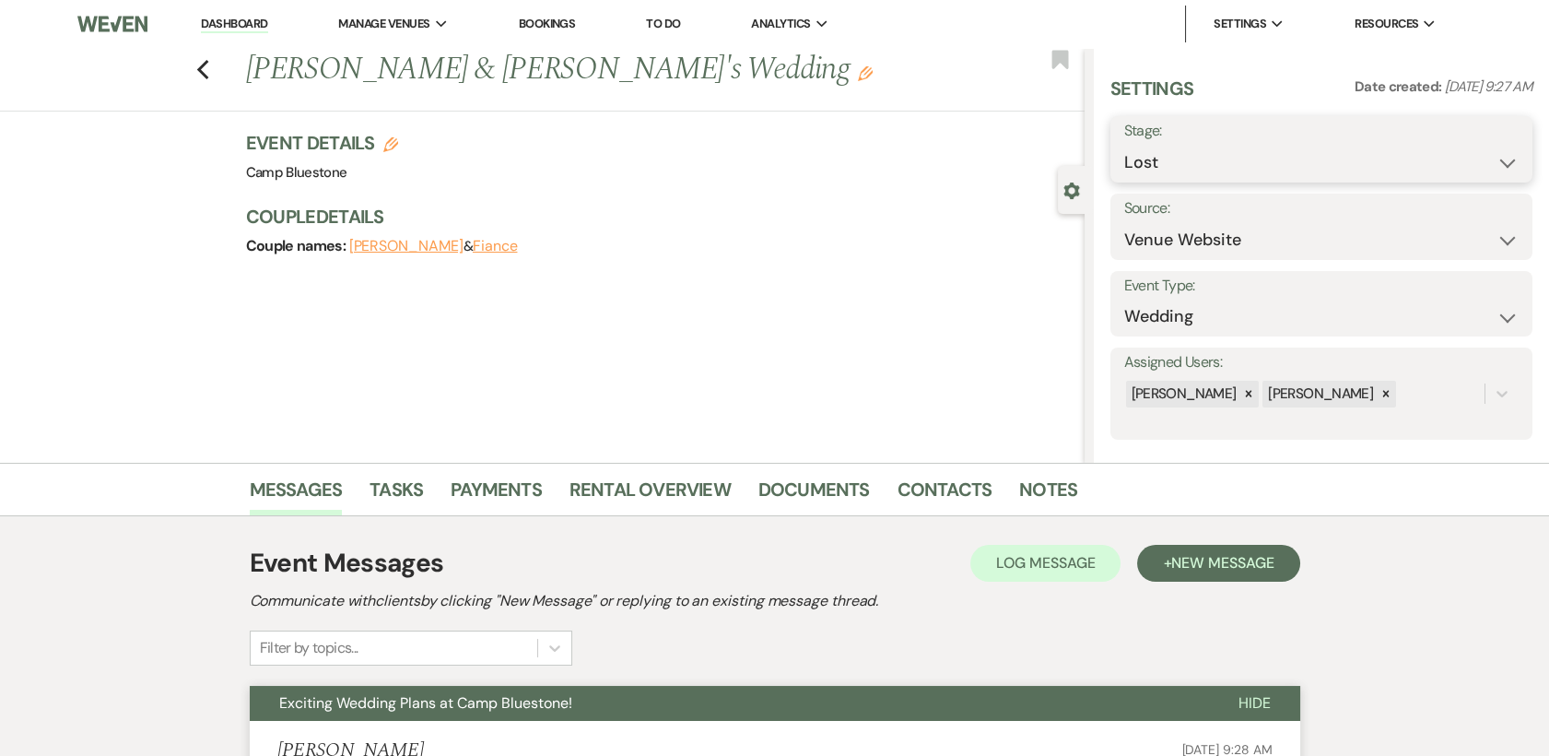
click at [1124, 145] on select "Inquiry Follow Up Tour Requested Tour Confirmed Toured Proposal Sent Booked Lost" at bounding box center [1321, 163] width 394 height 36
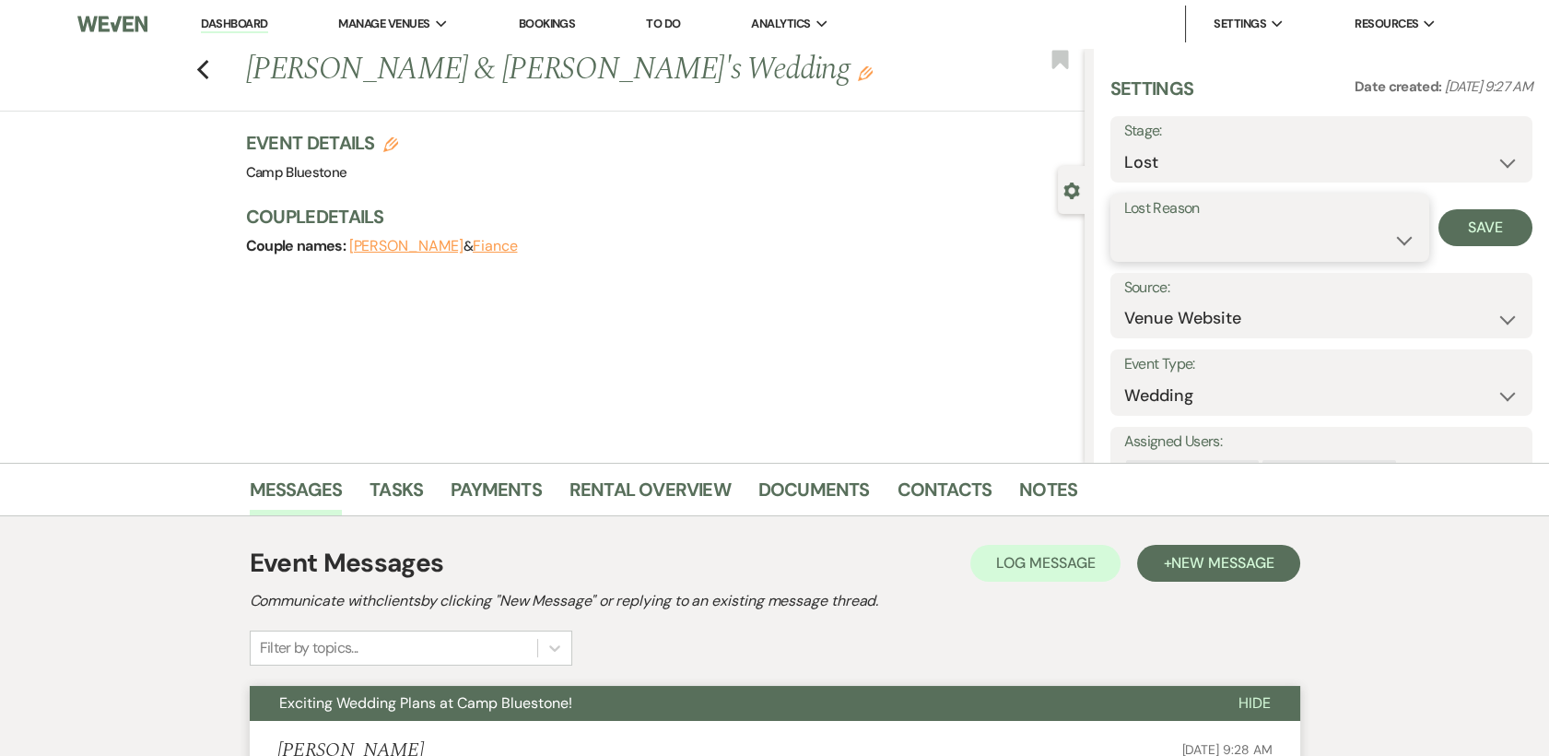
click at [1387, 239] on select "Booked Elsewhere Budget Date Unavailable No Response Not a Good Match Capacity …" at bounding box center [1269, 240] width 291 height 36
select select "5"
click at [1124, 222] on select "Booked Elsewhere Budget Date Unavailable No Response Not a Good Match Capacity …" at bounding box center [1269, 240] width 291 height 36
click at [1500, 215] on button "Save" at bounding box center [1486, 227] width 94 height 37
click at [213, 25] on link "Dashboard" at bounding box center [234, 25] width 66 height 18
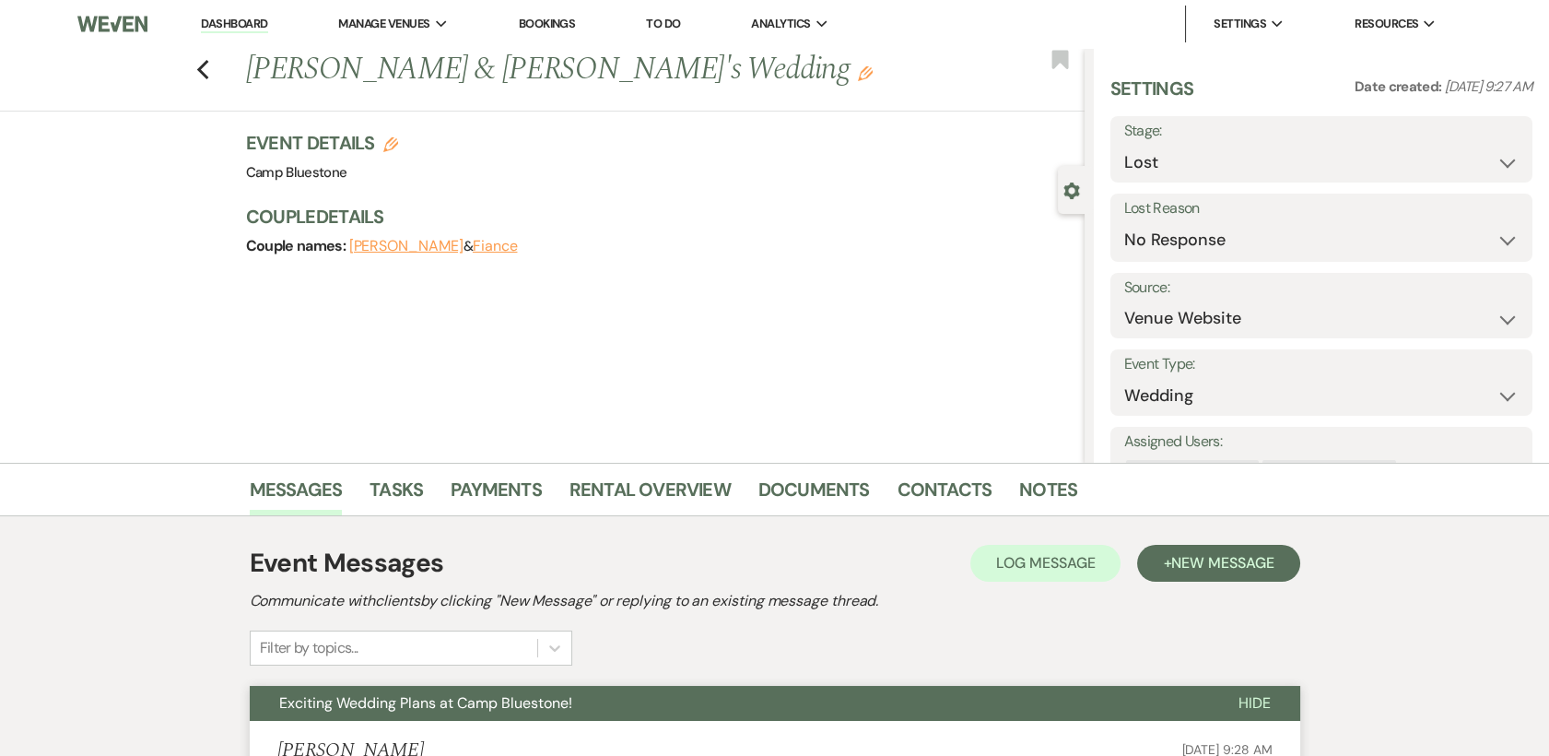
select select "8"
select select "5"
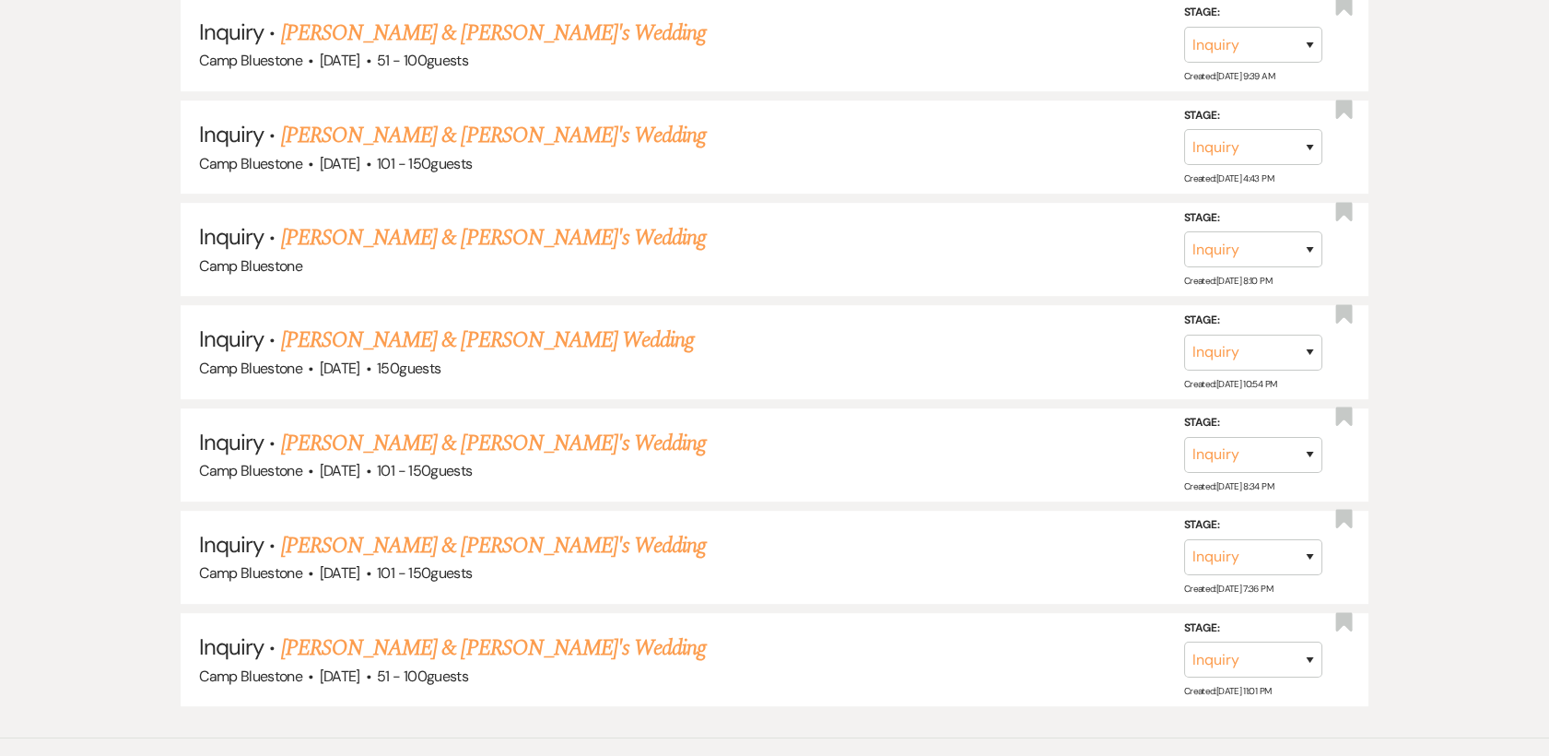
scroll to position [1796, 0]
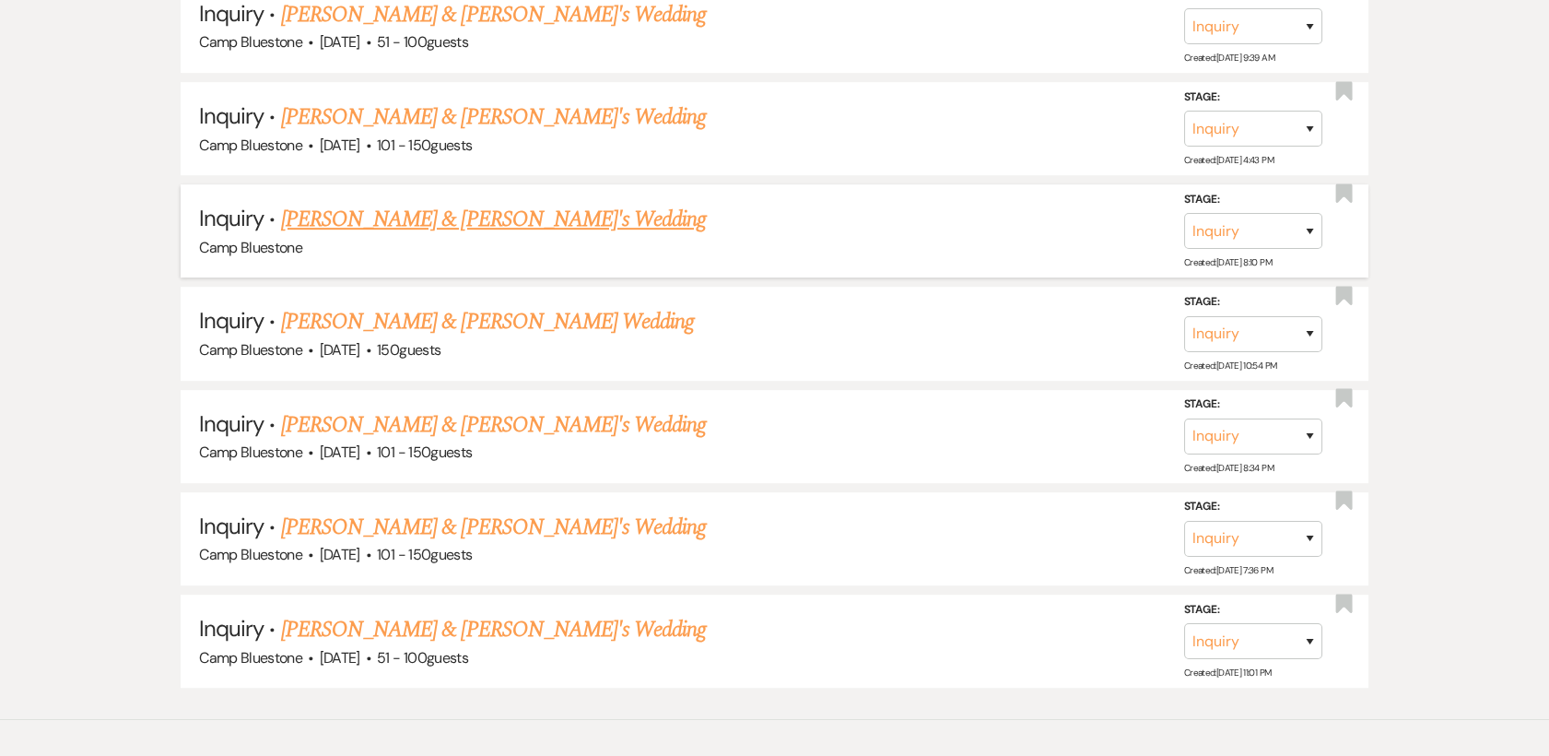
click at [406, 219] on link "[PERSON_NAME] & [PERSON_NAME]'s Wedding" at bounding box center [494, 219] width 426 height 33
select select "14"
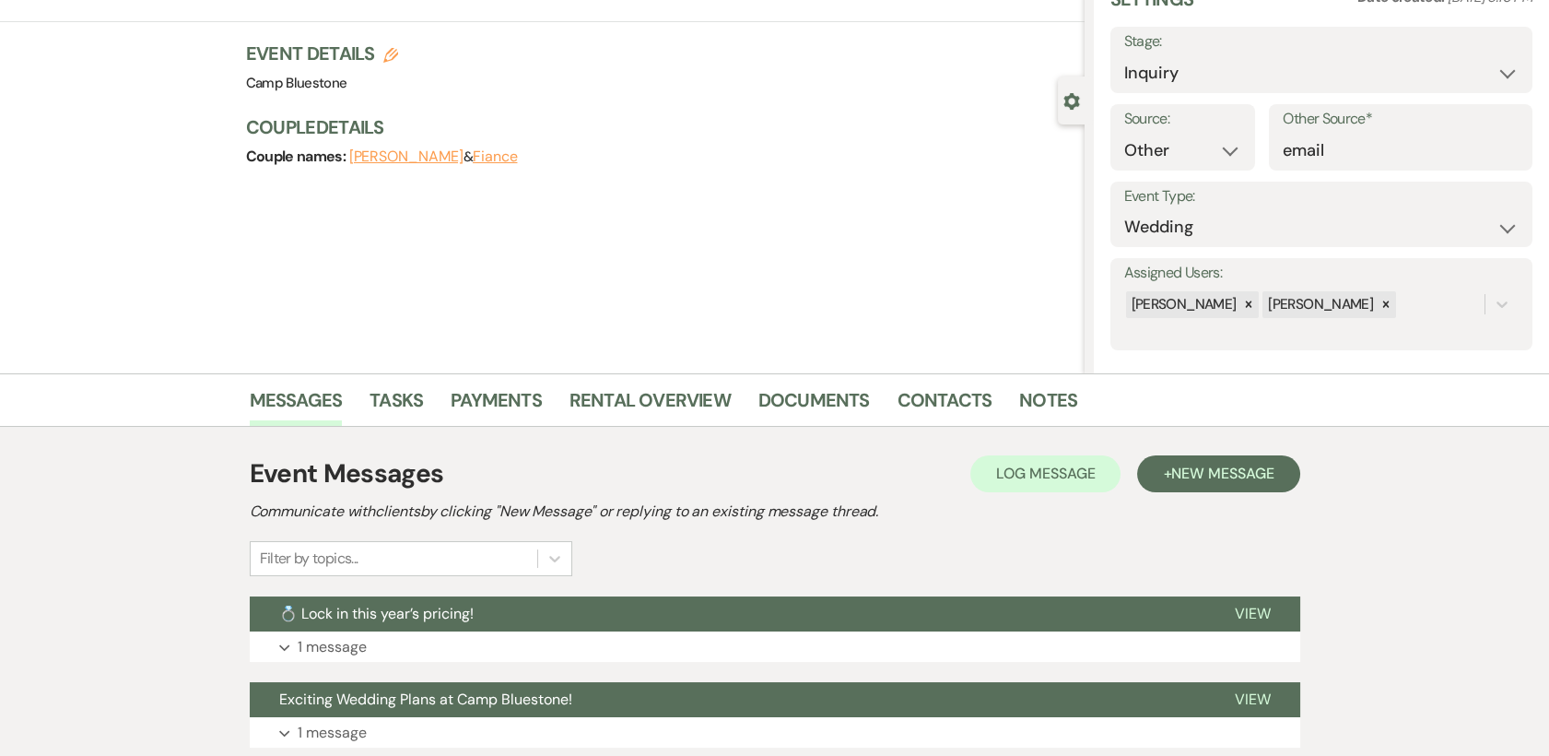
scroll to position [227, 0]
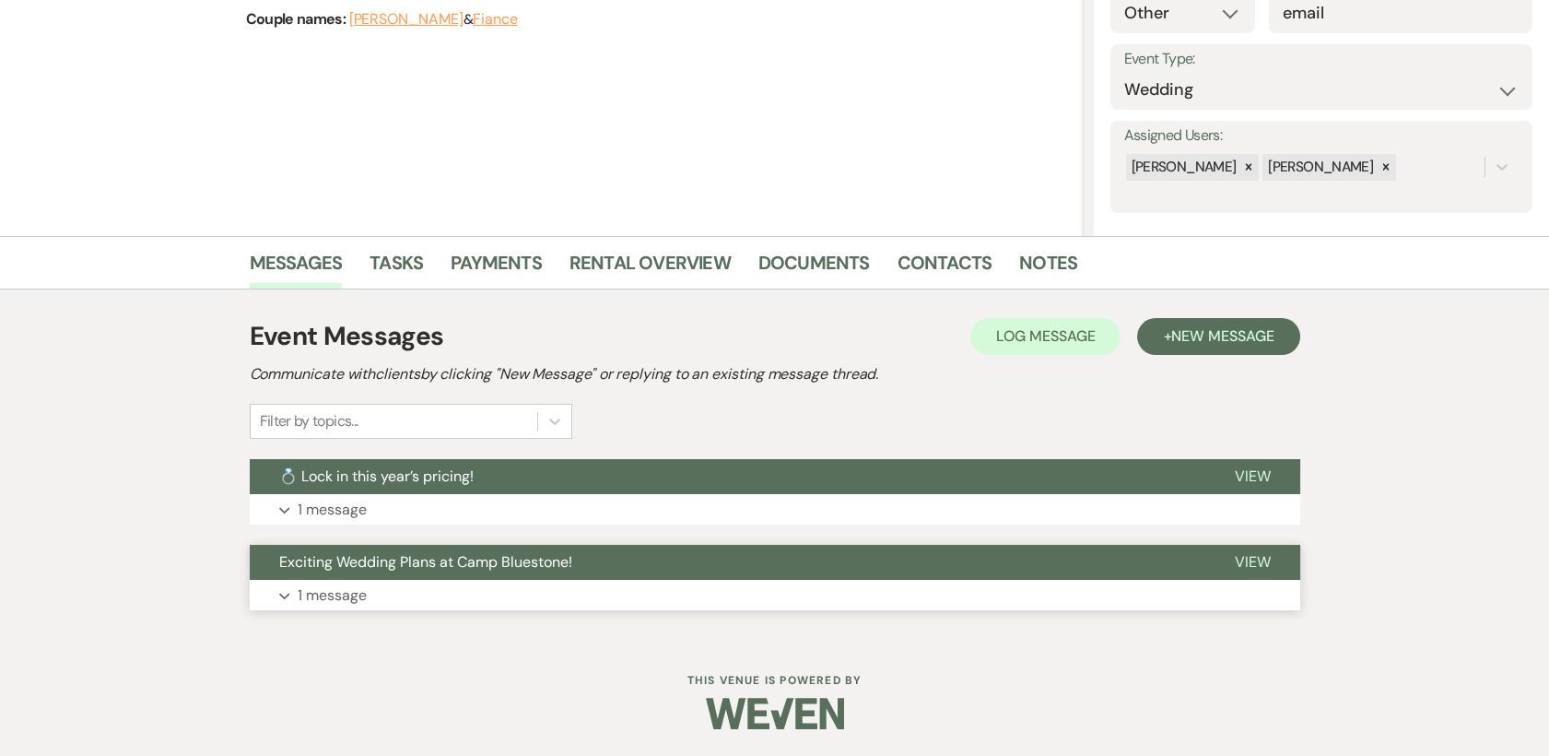
click at [1262, 554] on span "View" at bounding box center [1253, 561] width 36 height 19
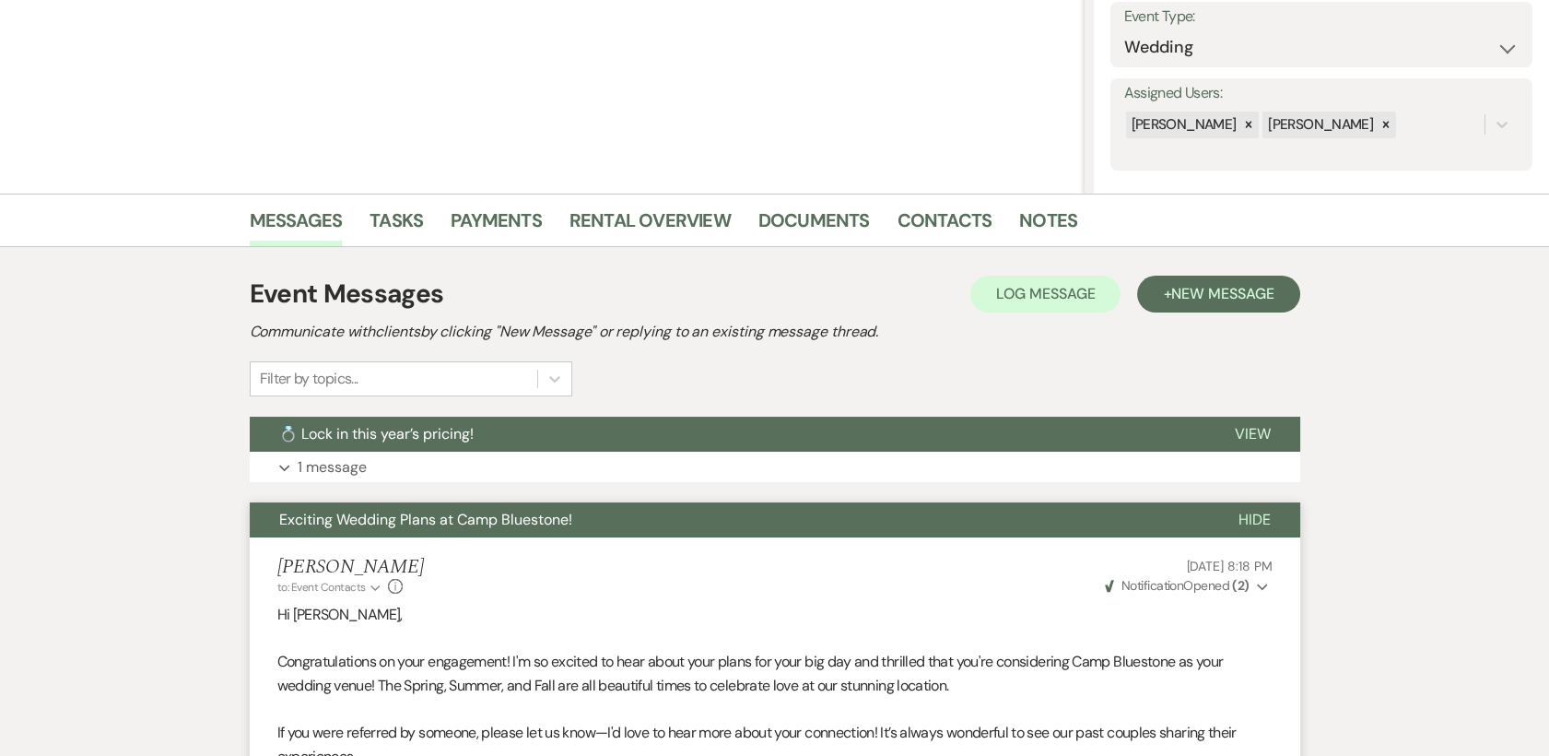
scroll to position [0, 0]
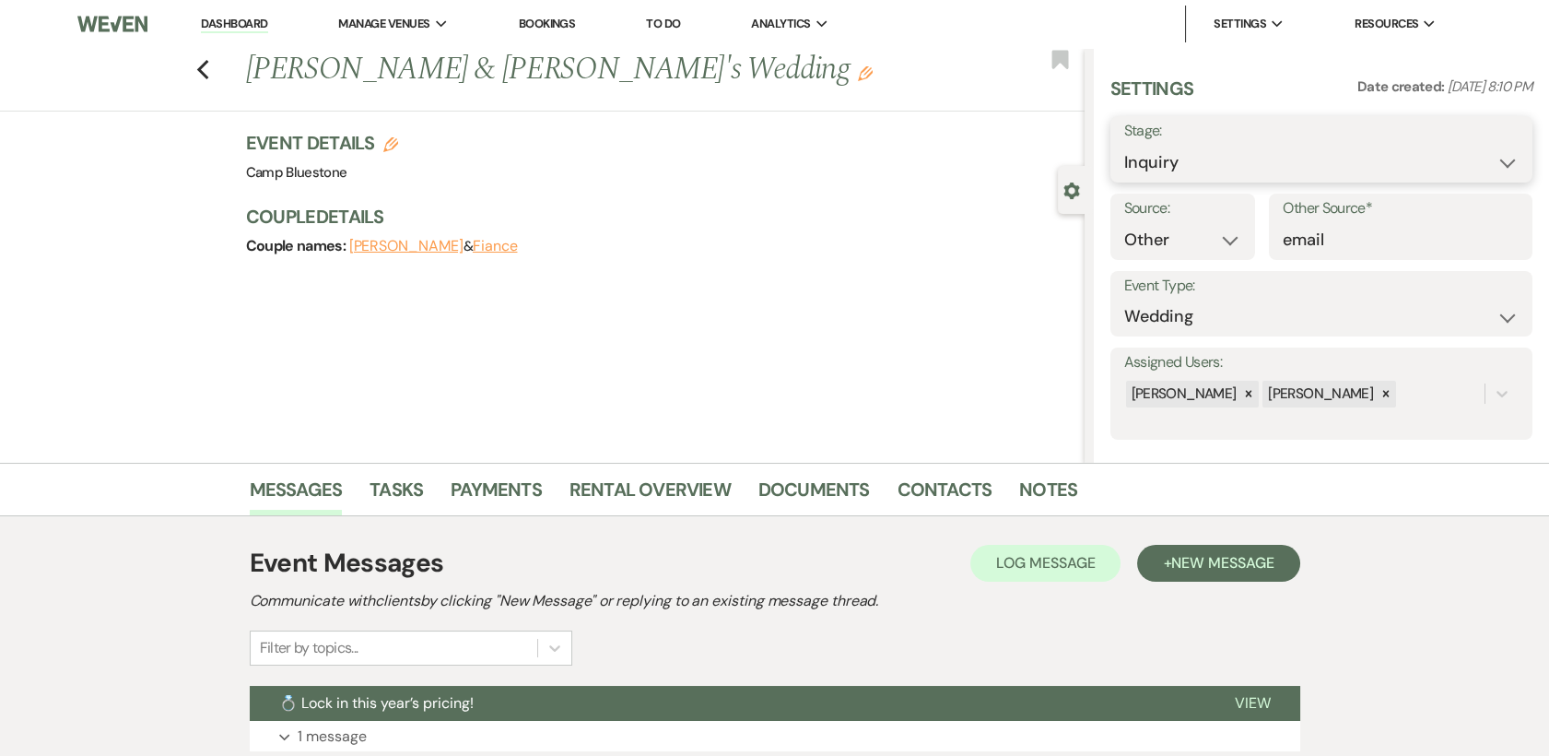
click at [1489, 164] on select "Inquiry Follow Up Tour Requested Tour Confirmed Toured Proposal Sent Booked Lost" at bounding box center [1321, 163] width 394 height 36
click at [1496, 160] on select "Inquiry Follow Up Tour Requested Tour Confirmed Toured Proposal Sent Booked Lost" at bounding box center [1321, 163] width 394 height 36
select select "8"
click at [1124, 145] on select "Inquiry Follow Up Tour Requested Tour Confirmed Toured Proposal Sent Booked Lost" at bounding box center [1321, 163] width 394 height 36
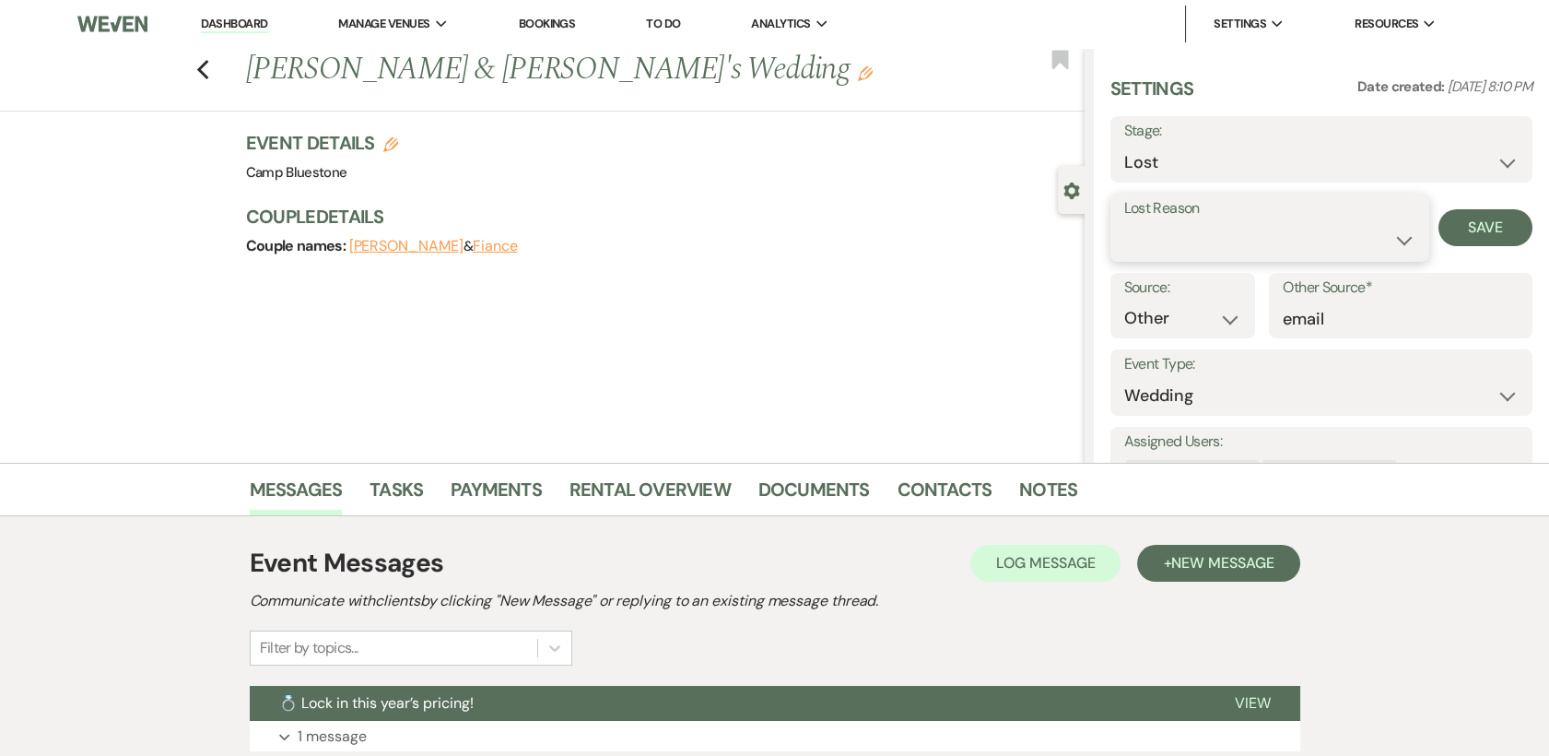
click at [1386, 237] on select "Booked Elsewhere Budget Date Unavailable No Response Not a Good Match Capacity …" at bounding box center [1269, 240] width 291 height 36
select select "5"
click at [1124, 222] on select "Booked Elsewhere Budget Date Unavailable No Response Not a Good Match Capacity …" at bounding box center [1269, 240] width 291 height 36
click at [1476, 218] on button "Save" at bounding box center [1486, 227] width 94 height 37
click at [206, 68] on use "button" at bounding box center [202, 70] width 12 height 20
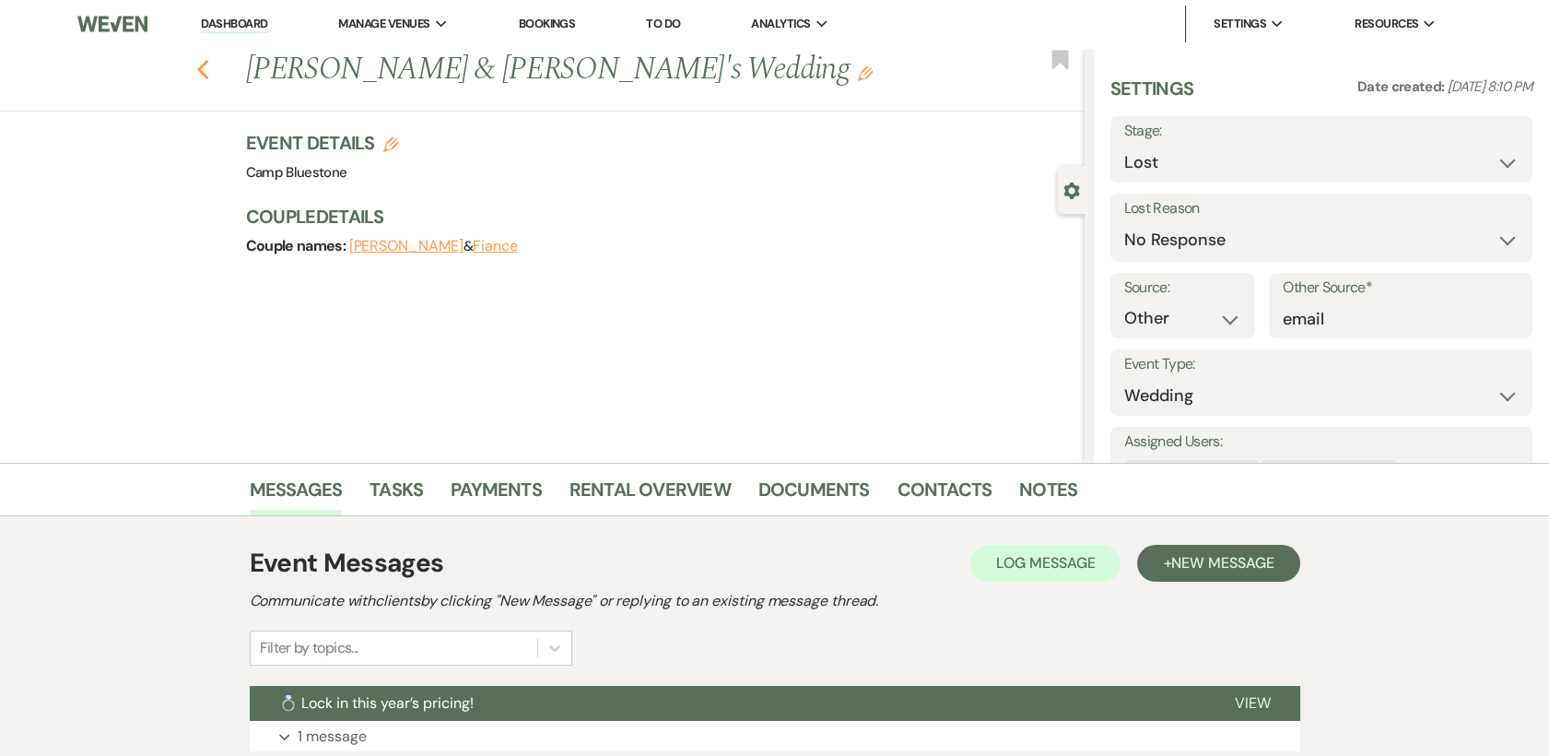
select select "8"
select select "5"
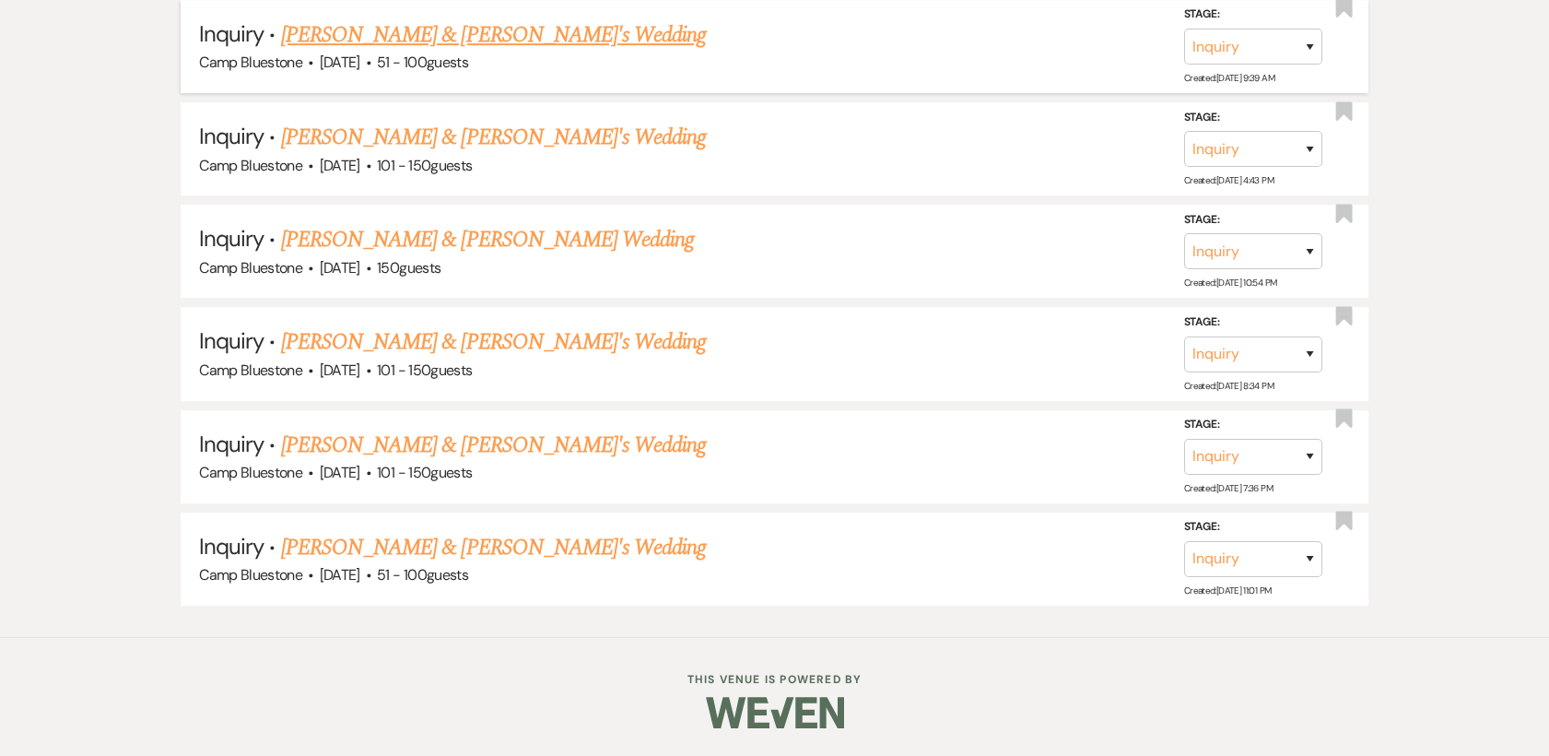
scroll to position [1771, 0]
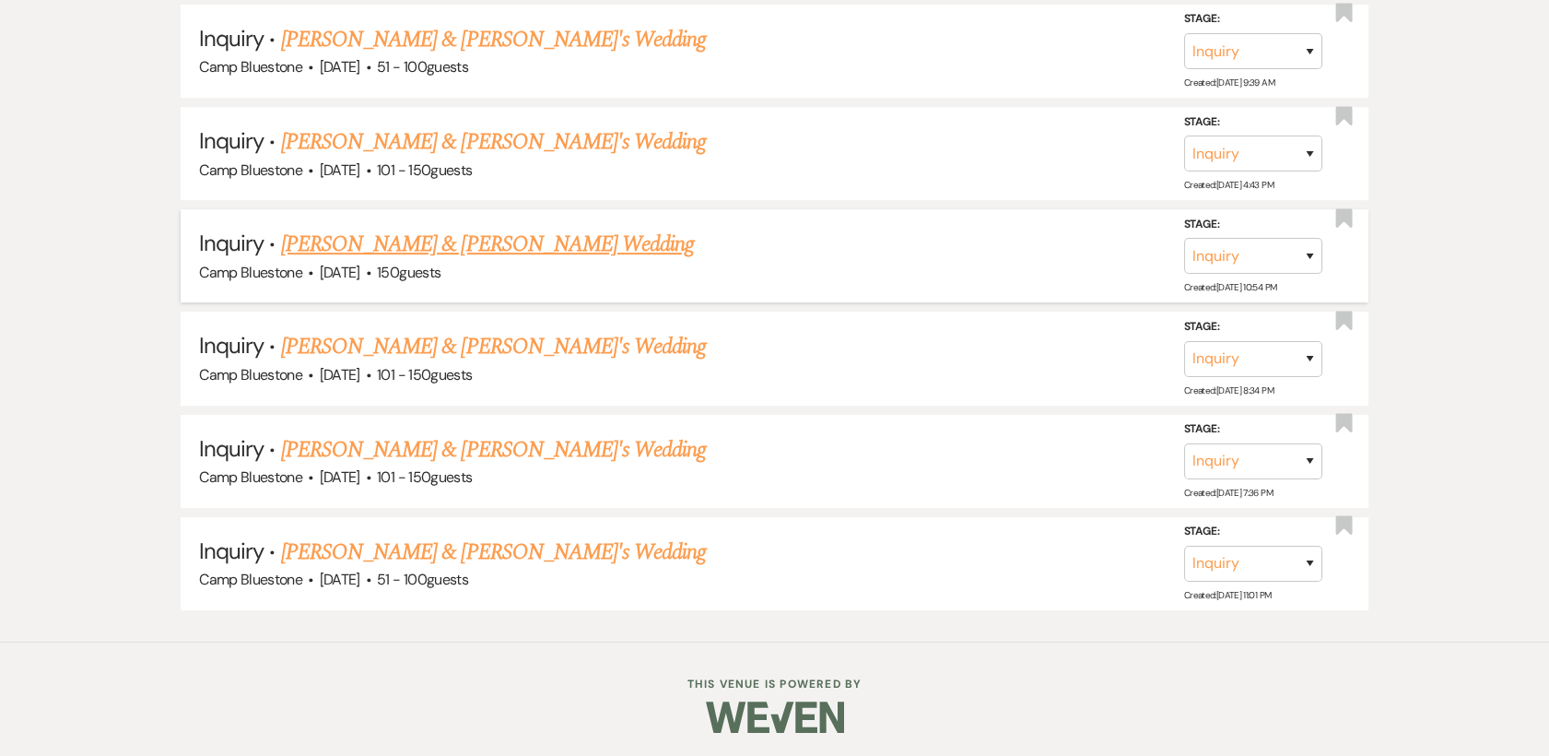
click at [419, 237] on link "[PERSON_NAME] & [PERSON_NAME] Wedding" at bounding box center [487, 244] width 413 height 33
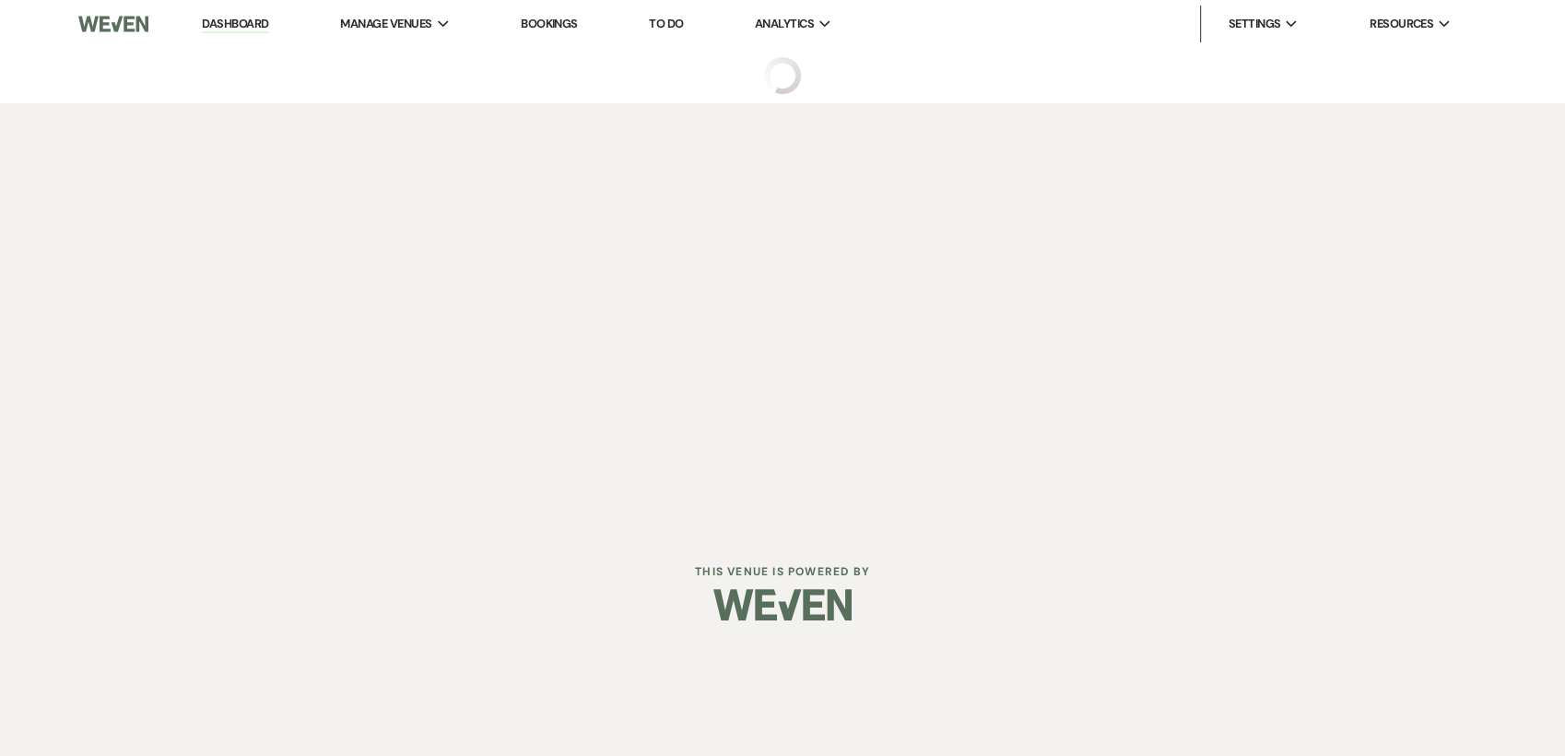
select select "1"
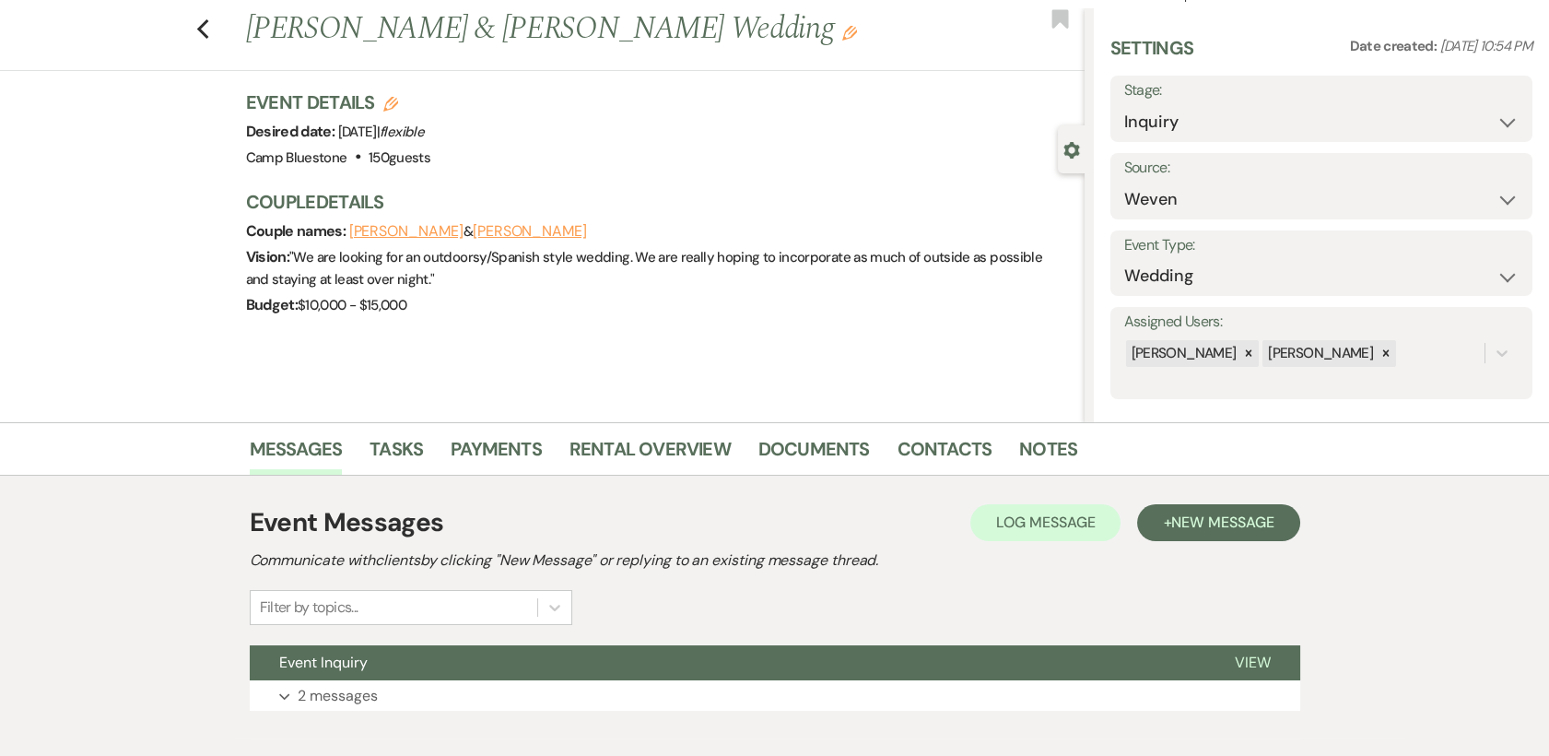
scroll to position [140, 0]
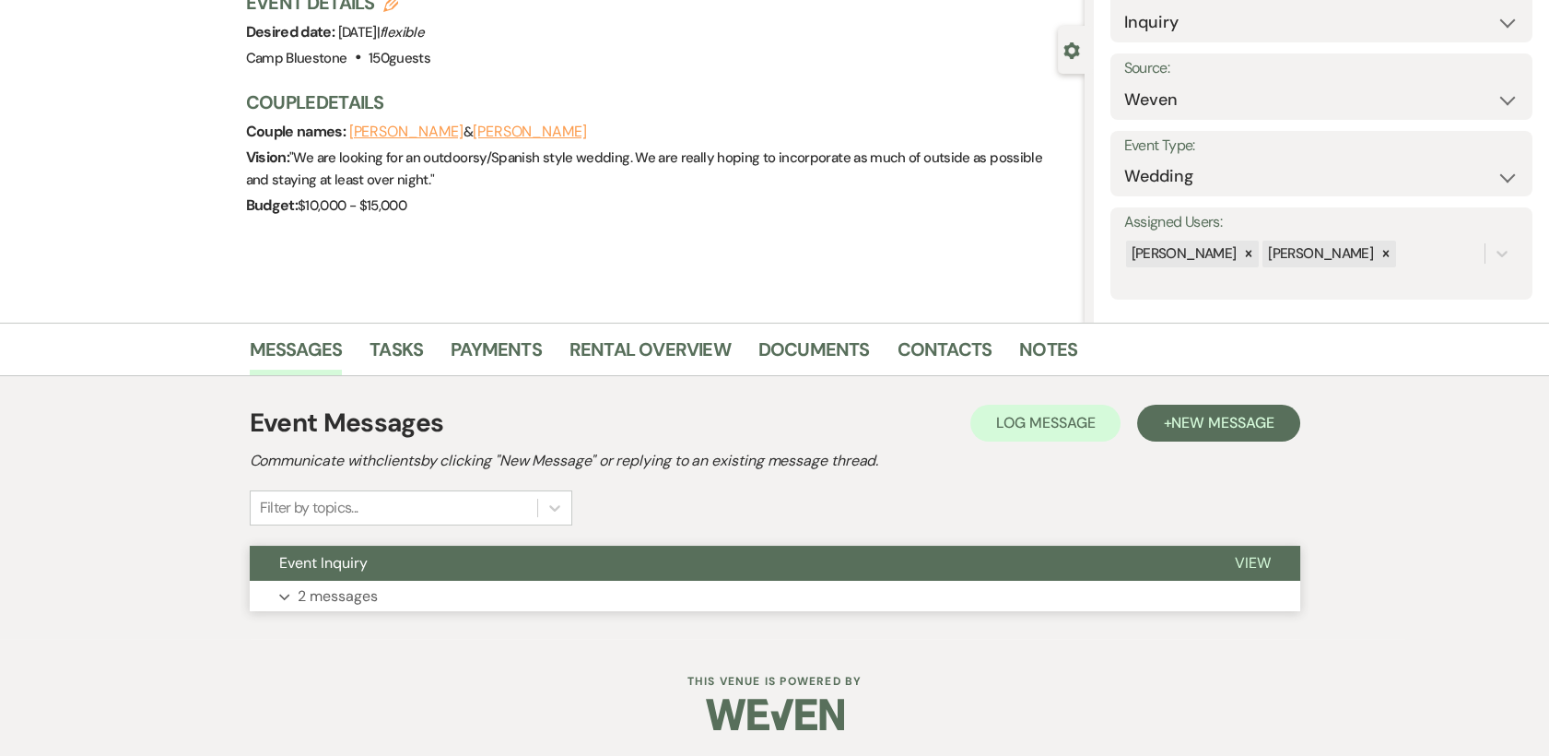
click at [1250, 561] on span "View" at bounding box center [1253, 562] width 36 height 19
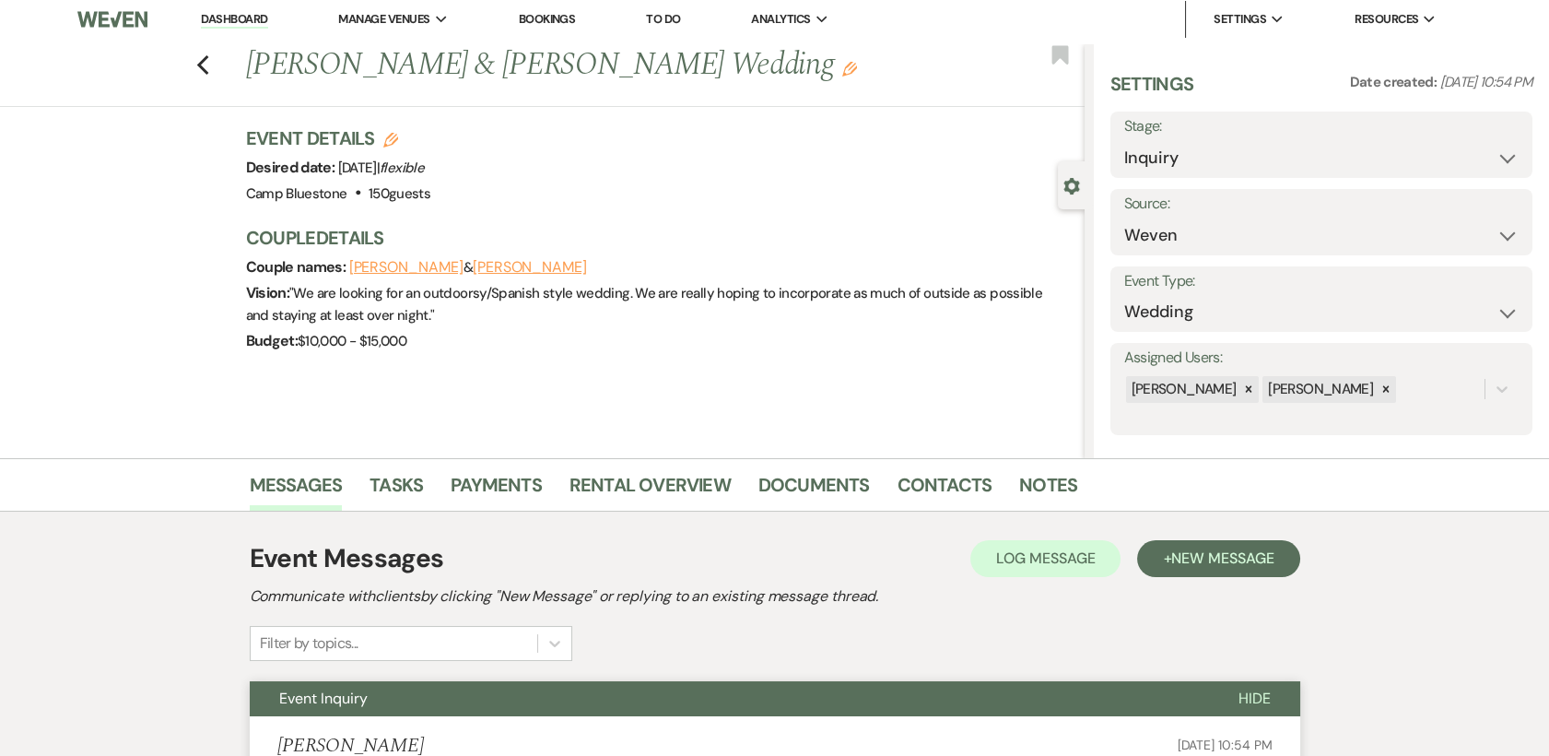
scroll to position [0, 0]
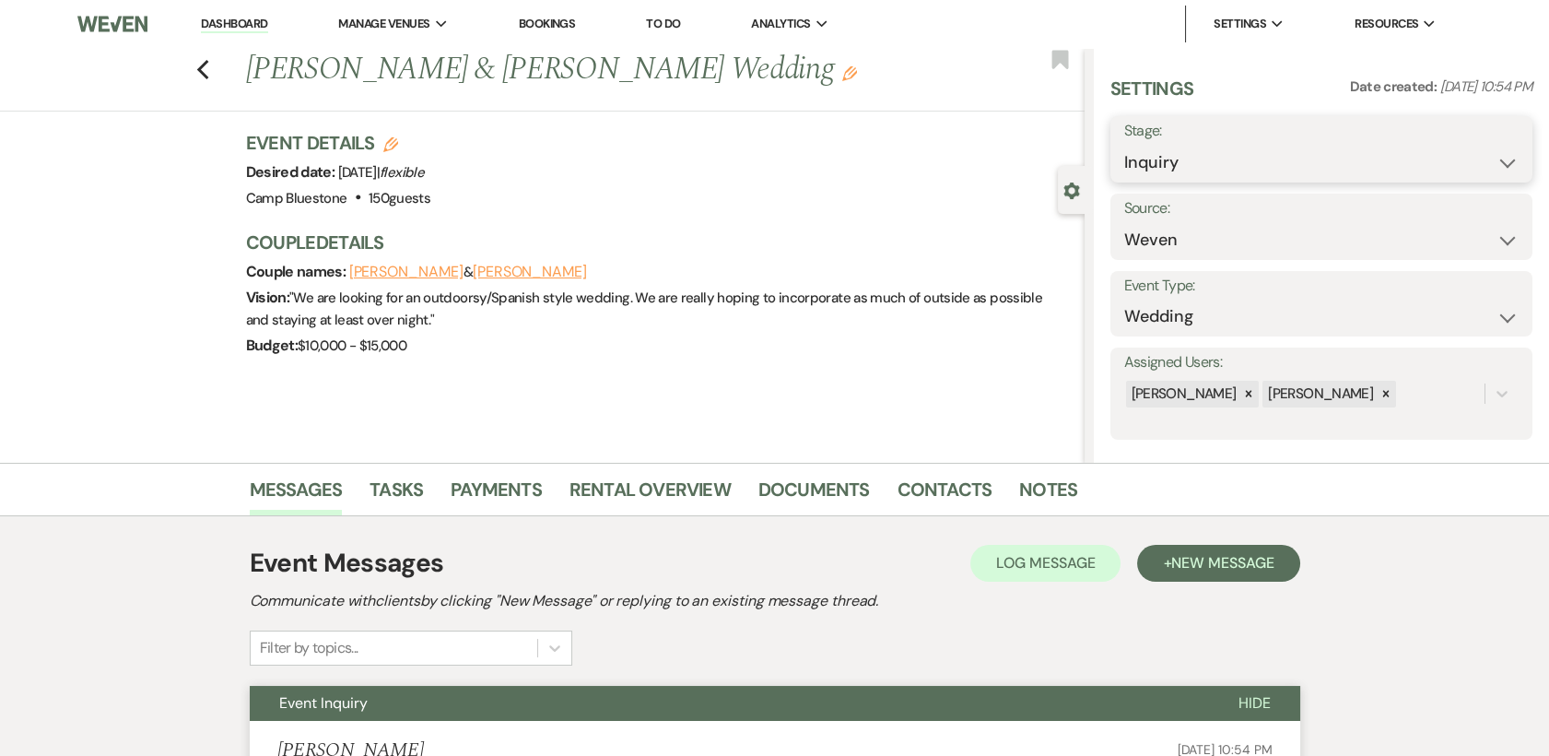
click at [1485, 159] on select "Inquiry Follow Up Tour Requested Tour Confirmed Toured Proposal Sent Booked Lost" at bounding box center [1321, 163] width 394 height 36
select select "8"
click at [1124, 145] on select "Inquiry Follow Up Tour Requested Tour Confirmed Toured Proposal Sent Booked Lost" at bounding box center [1321, 163] width 394 height 36
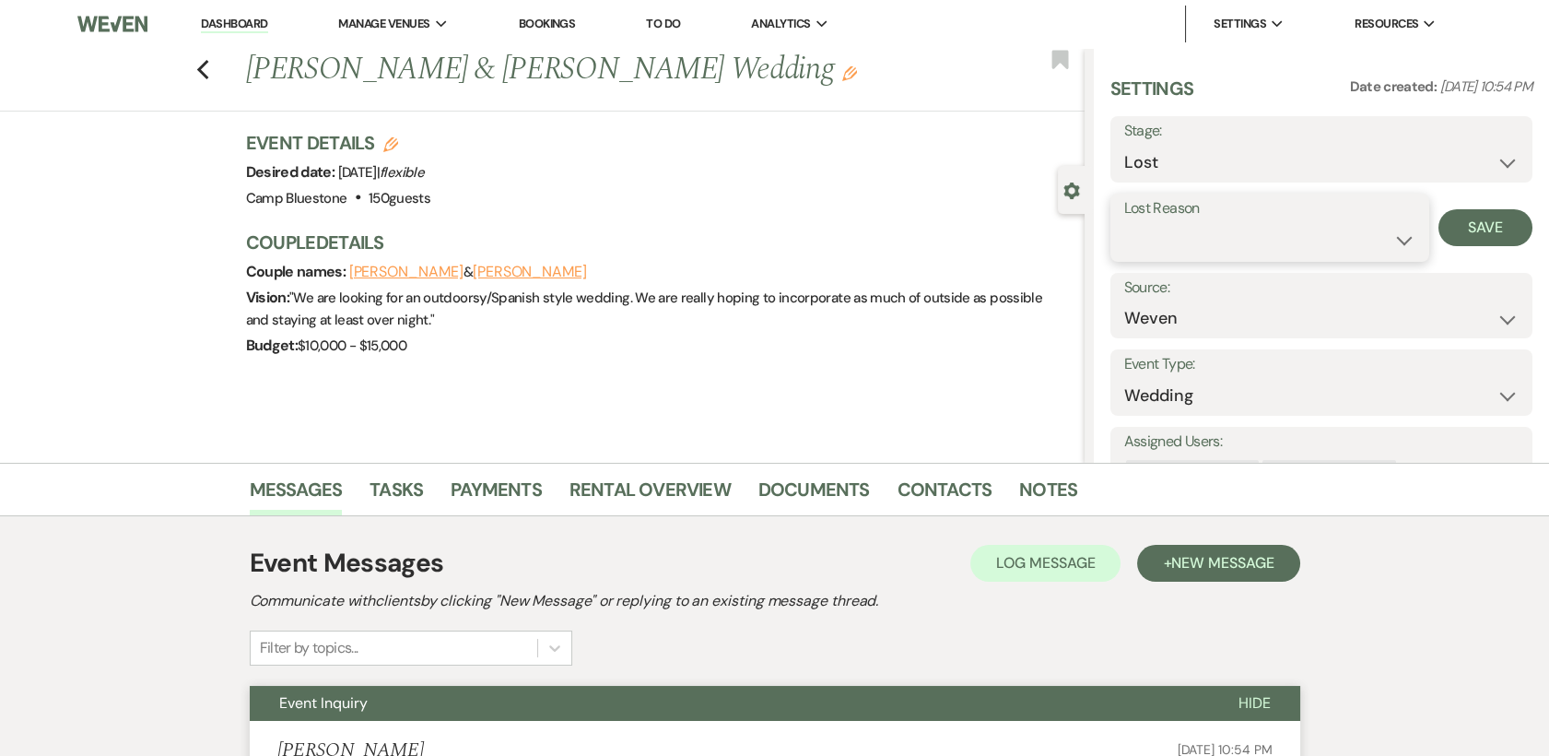
click at [1391, 235] on select "Booked Elsewhere Budget Date Unavailable No Response Not a Good Match Capacity …" at bounding box center [1269, 240] width 291 height 36
select select "5"
click at [1124, 222] on select "Booked Elsewhere Budget Date Unavailable No Response Not a Good Match Capacity …" at bounding box center [1269, 240] width 291 height 36
click at [1476, 225] on button "Save" at bounding box center [1486, 227] width 94 height 37
click at [207, 70] on use "button" at bounding box center [202, 70] width 12 height 20
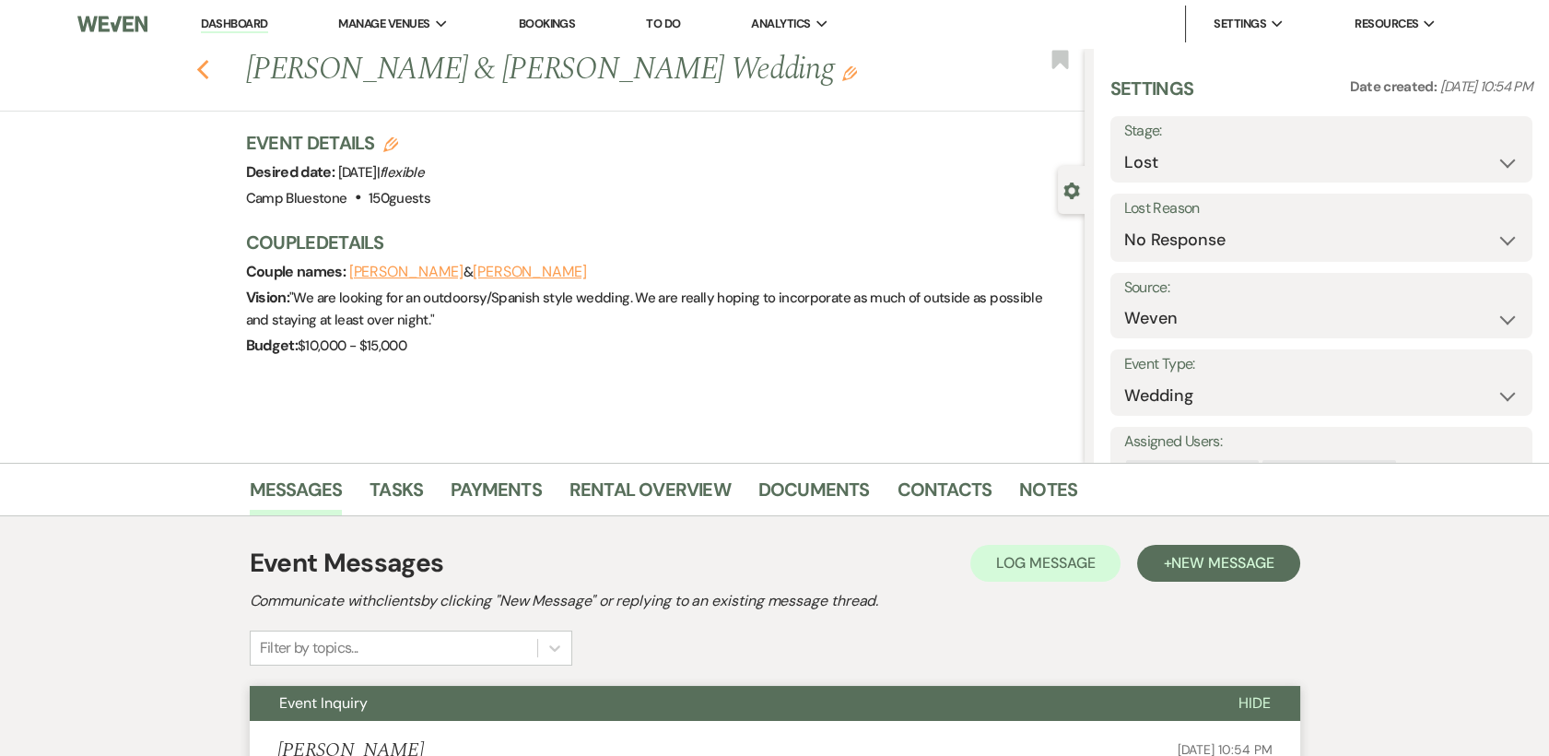
select select "8"
select select "5"
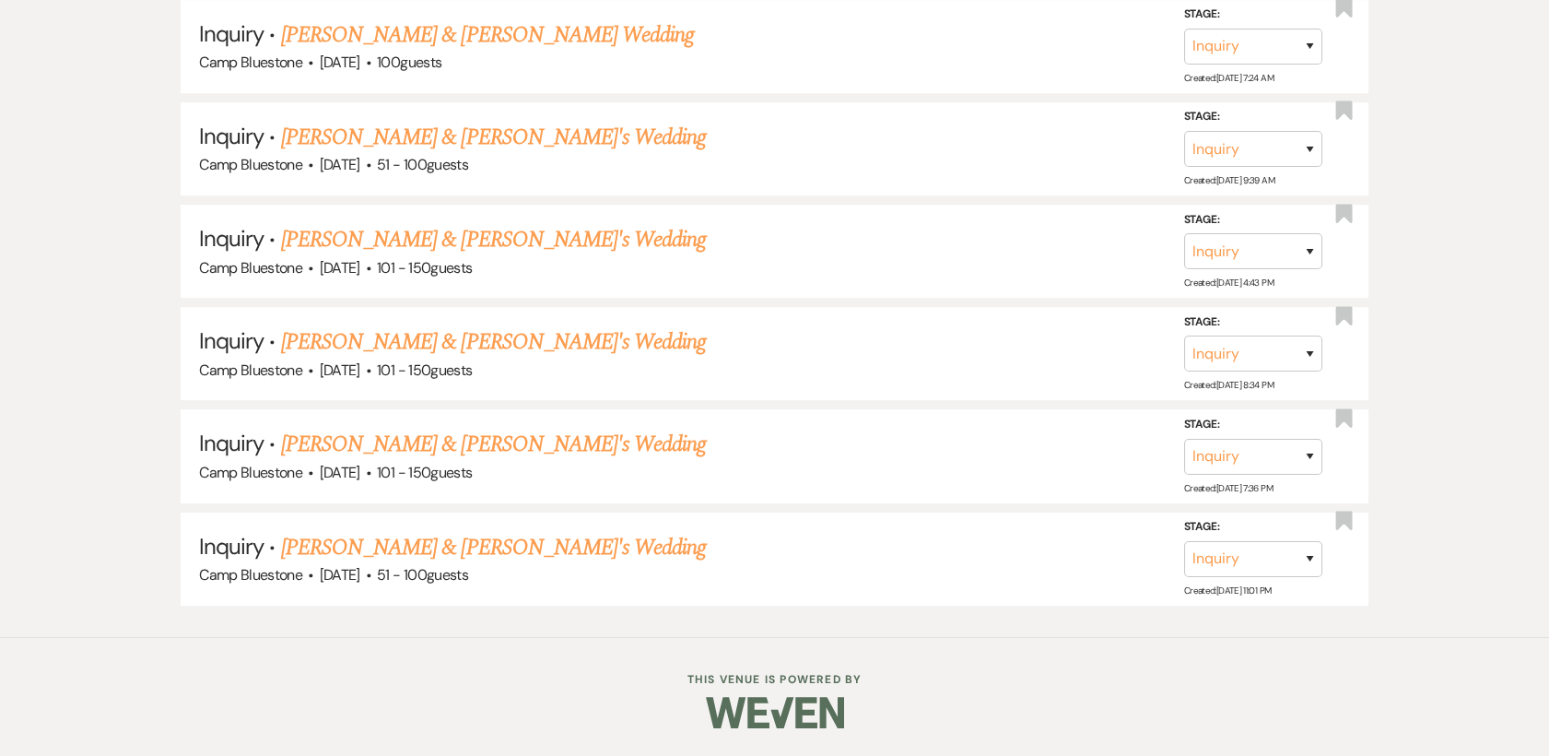
scroll to position [1670, 0]
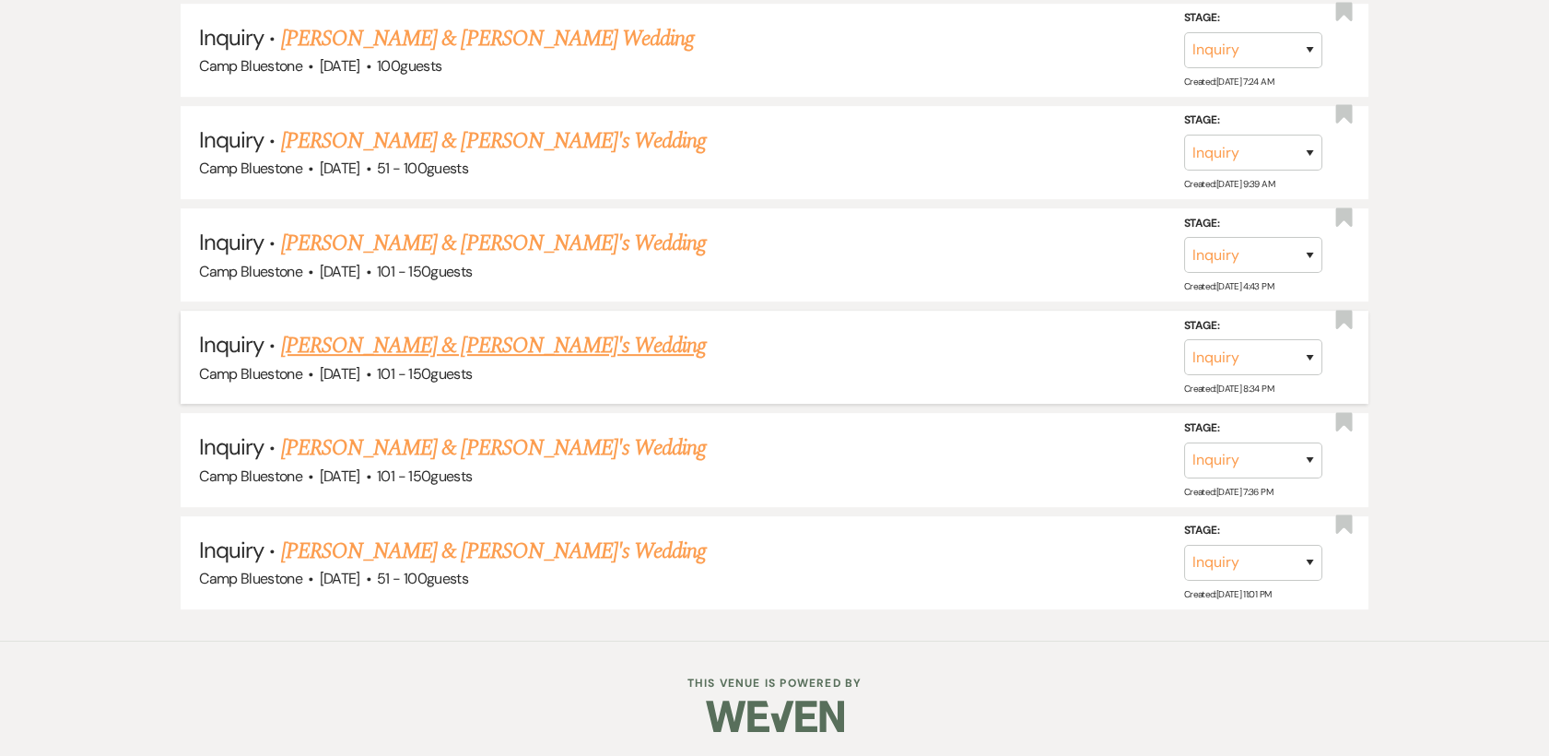
click at [345, 349] on link "[PERSON_NAME] & [PERSON_NAME]'s Wedding" at bounding box center [494, 345] width 426 height 33
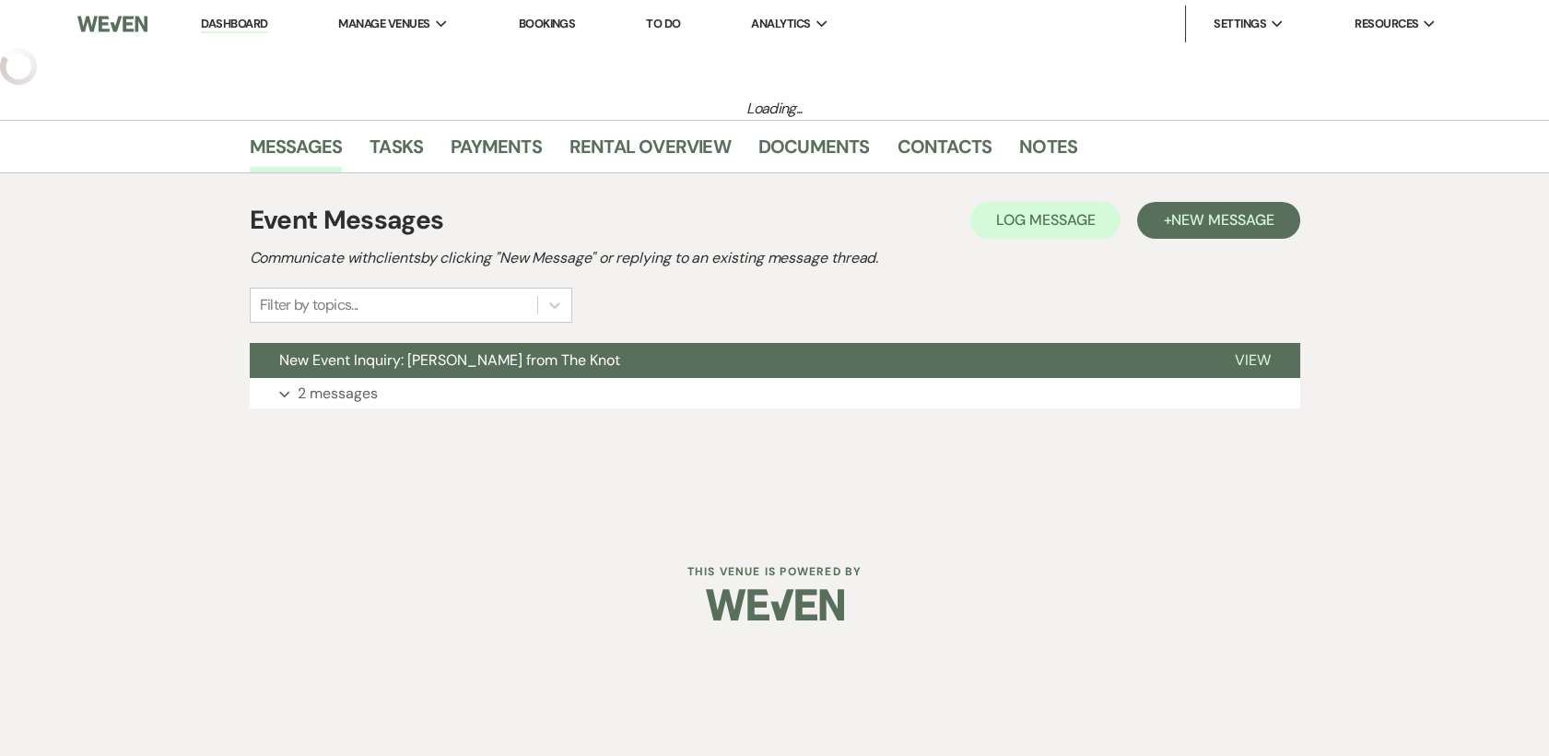
select select "2"
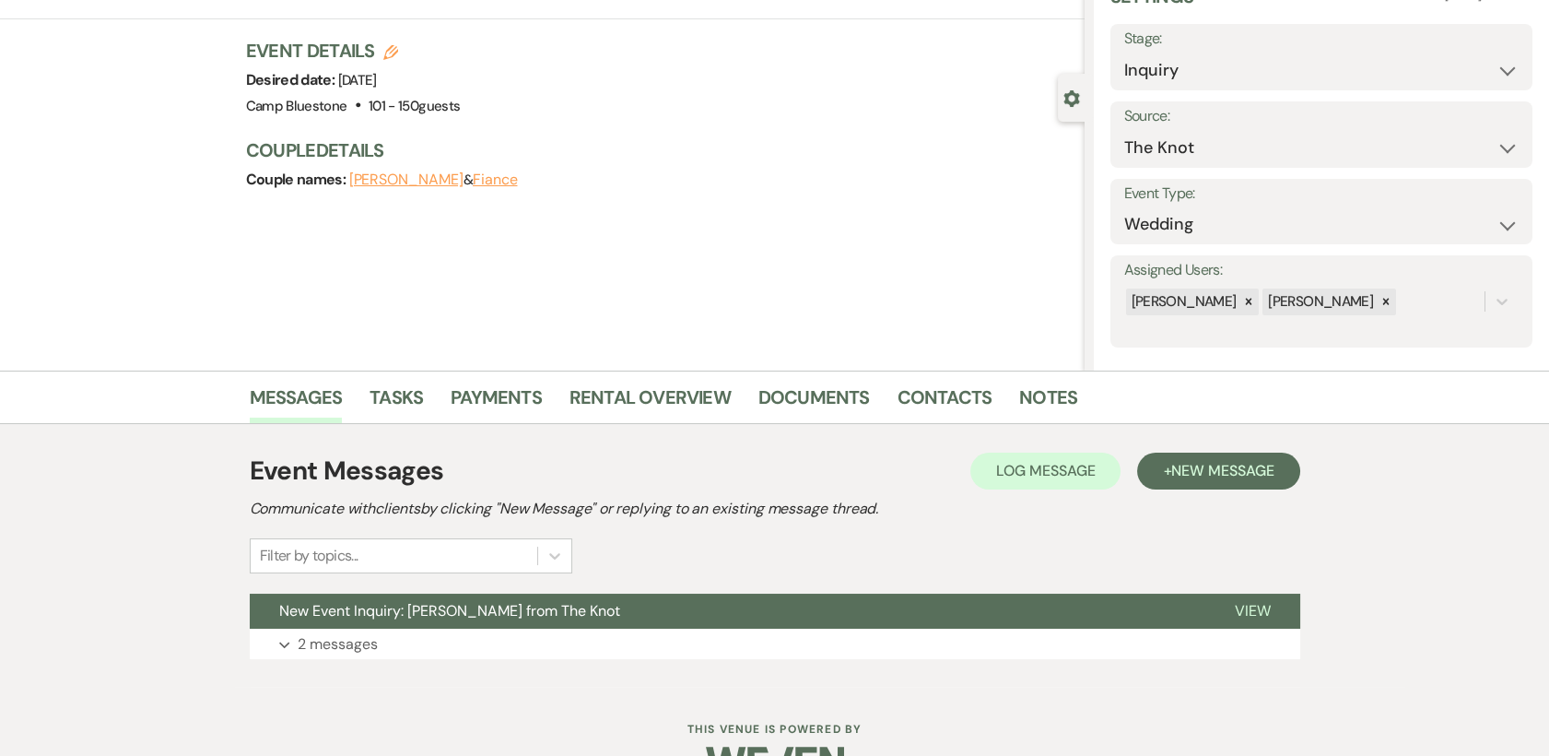
scroll to position [140, 0]
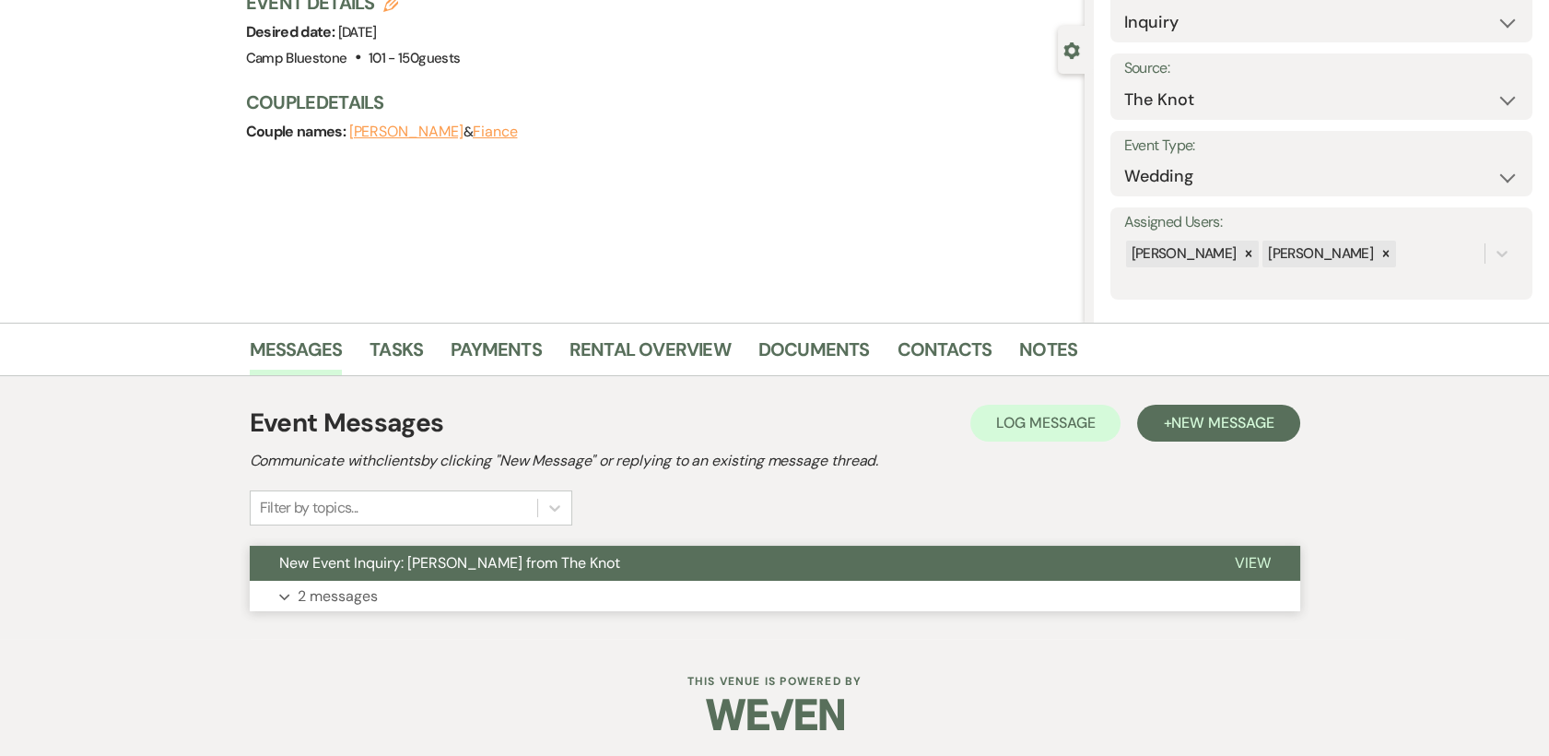
click at [1244, 553] on span "View" at bounding box center [1253, 562] width 36 height 19
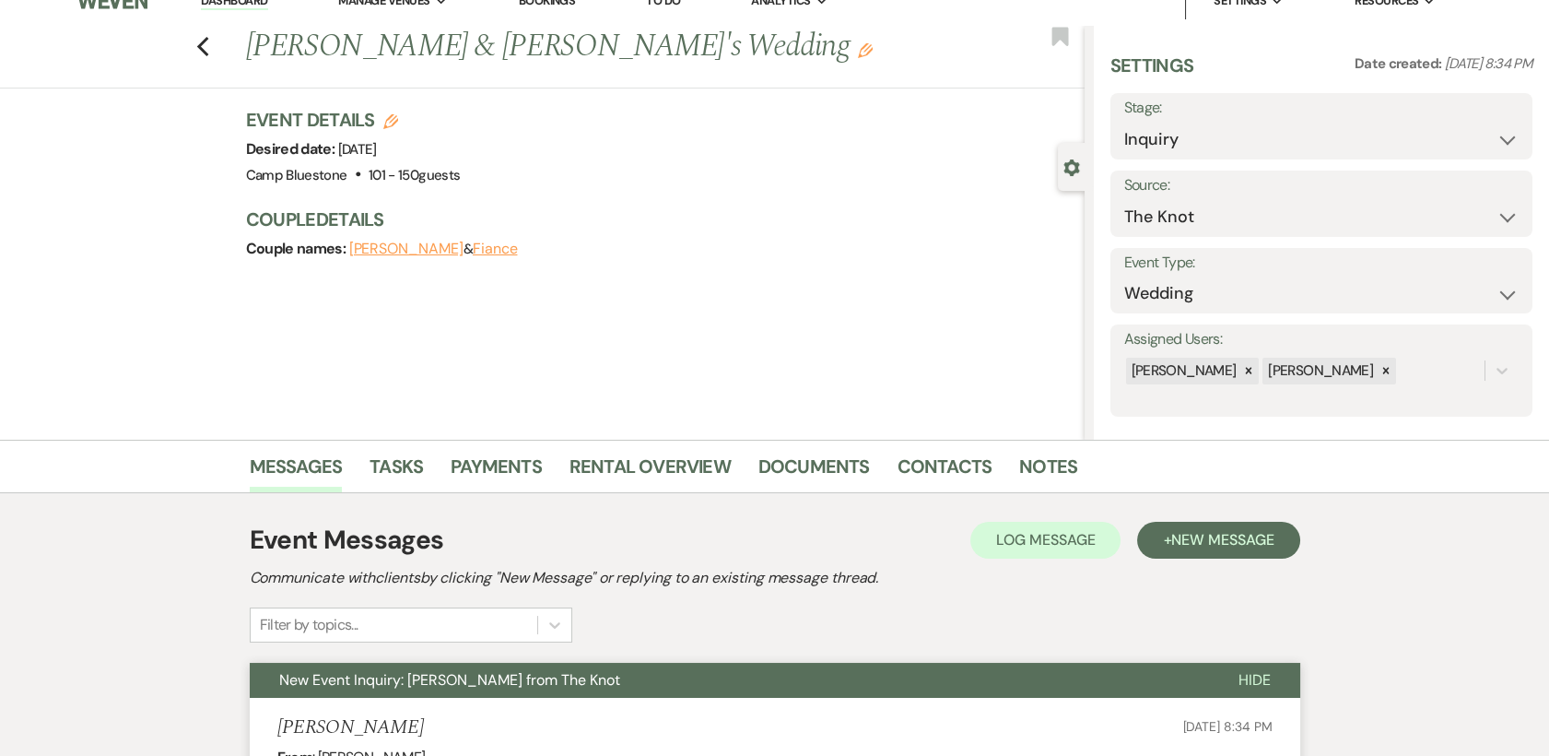
scroll to position [0, 0]
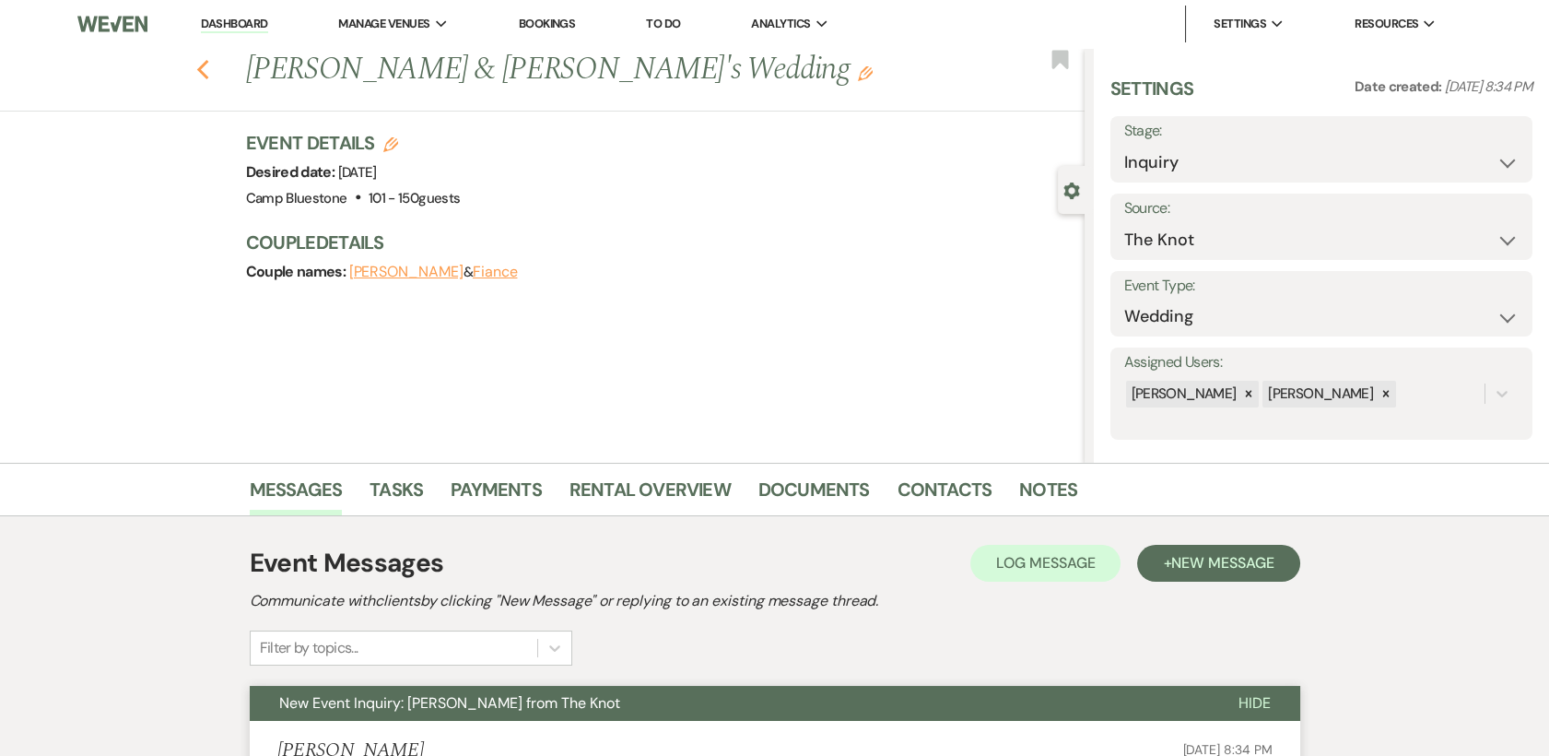
click at [208, 62] on use "button" at bounding box center [202, 70] width 12 height 20
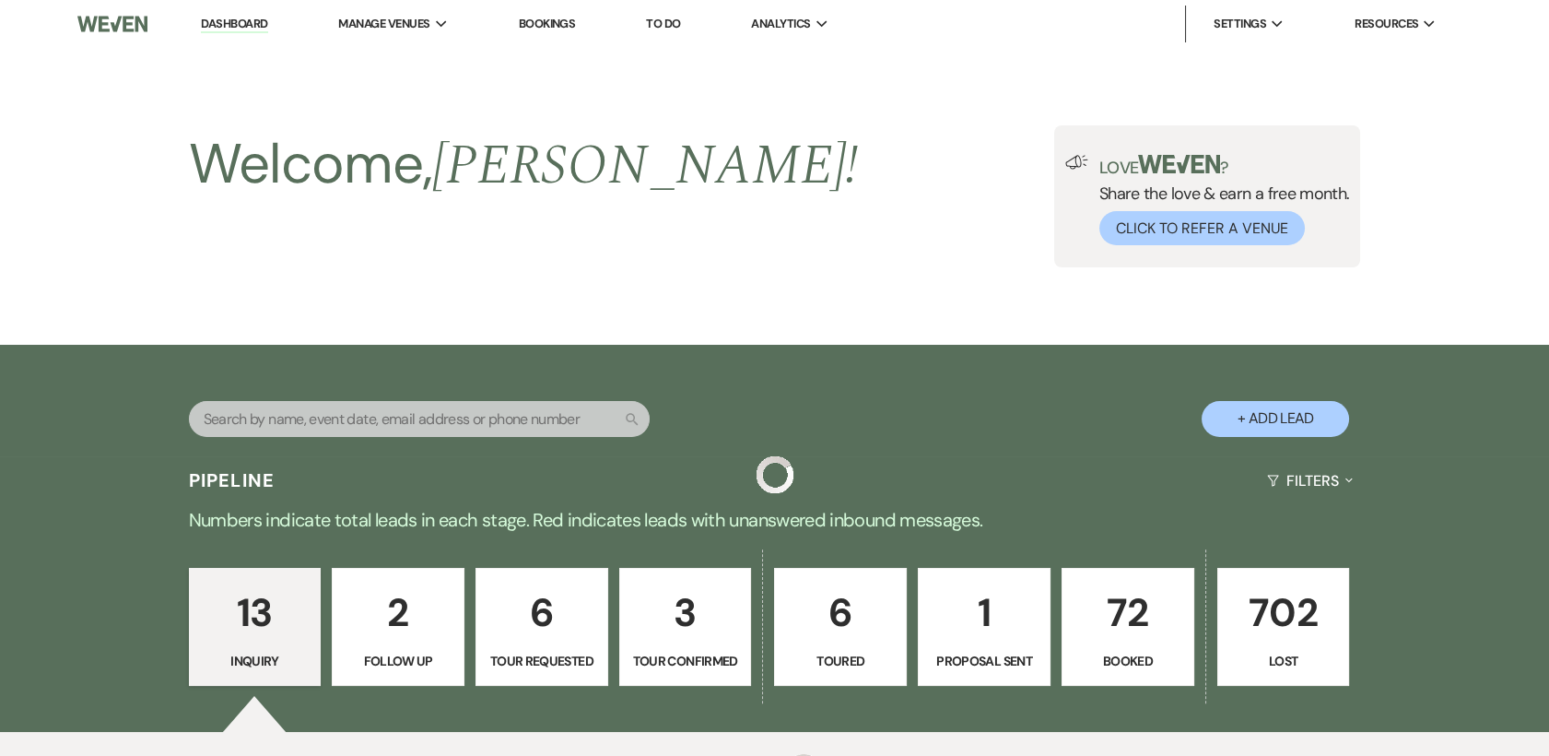
scroll to position [1670, 0]
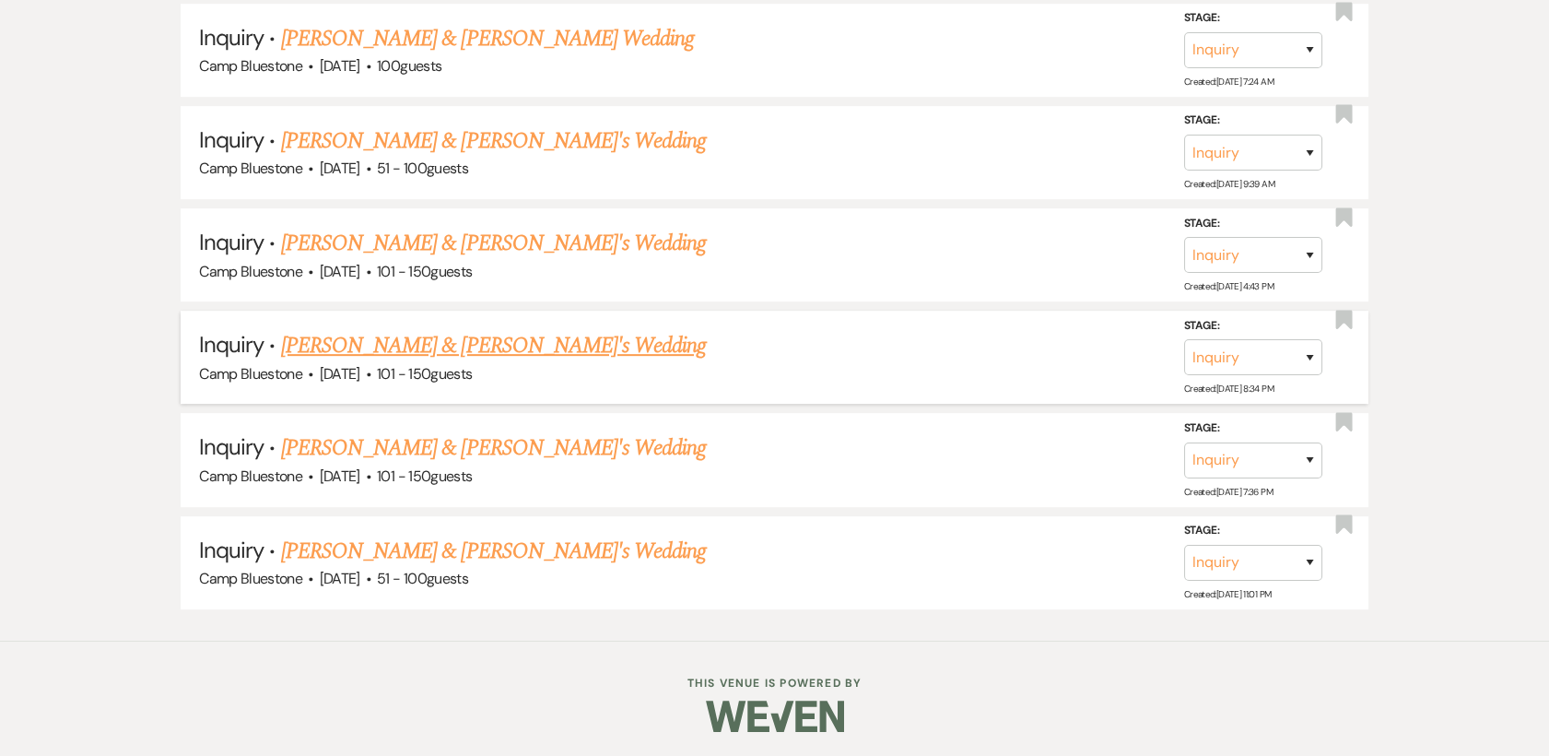
click at [428, 346] on link "[PERSON_NAME] & [PERSON_NAME]'s Wedding" at bounding box center [494, 345] width 426 height 33
select select "2"
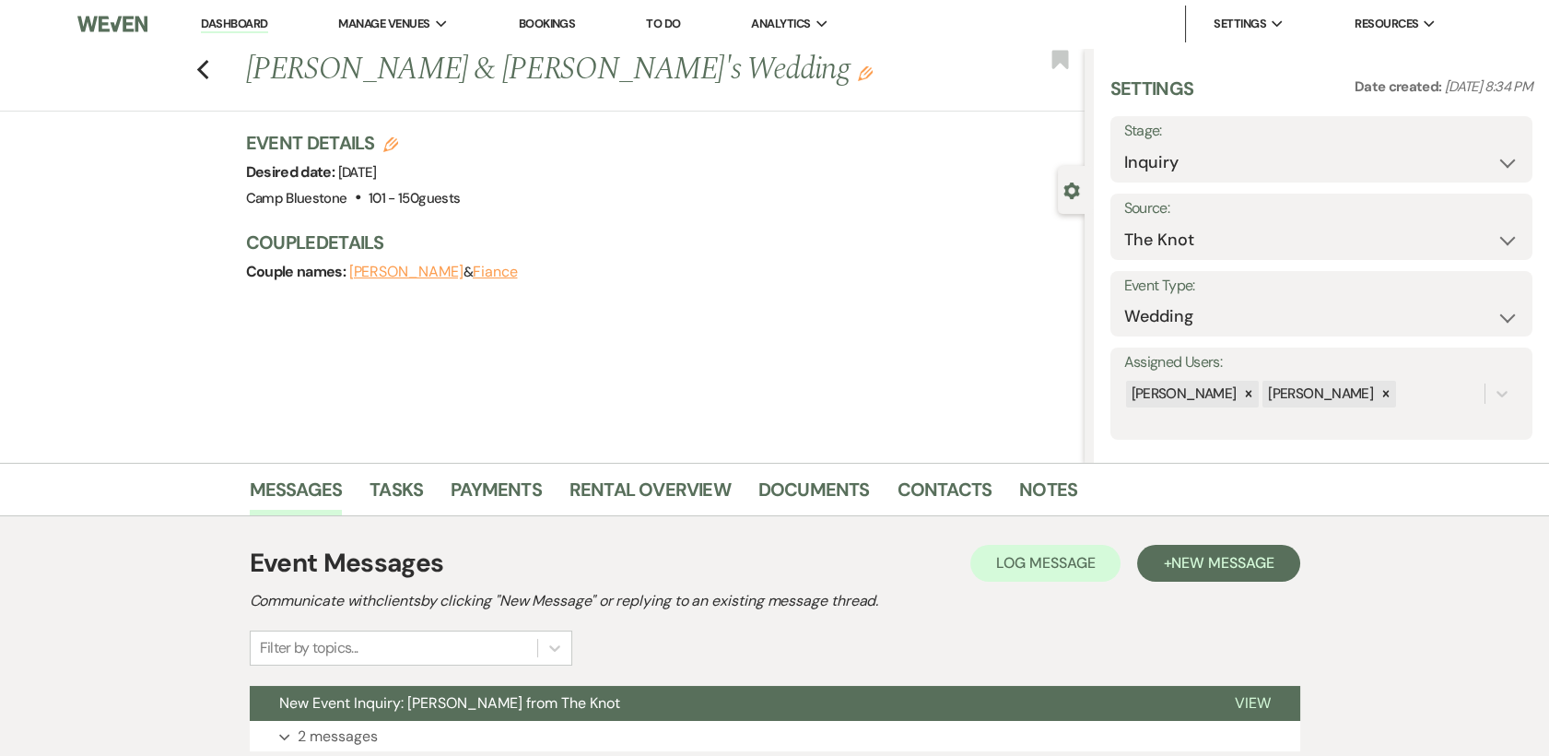
scroll to position [140, 0]
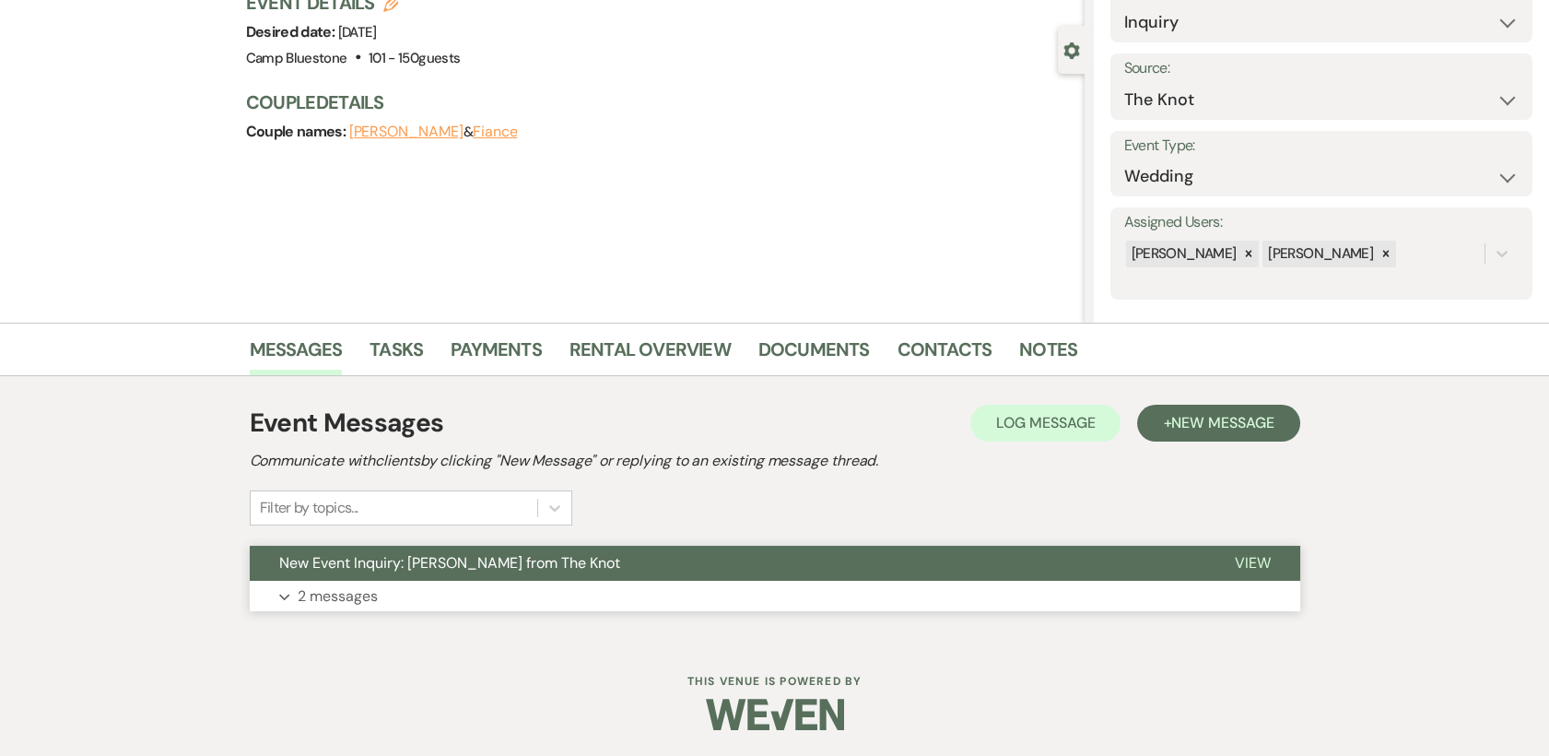
click at [1273, 563] on button "View" at bounding box center [1252, 563] width 95 height 35
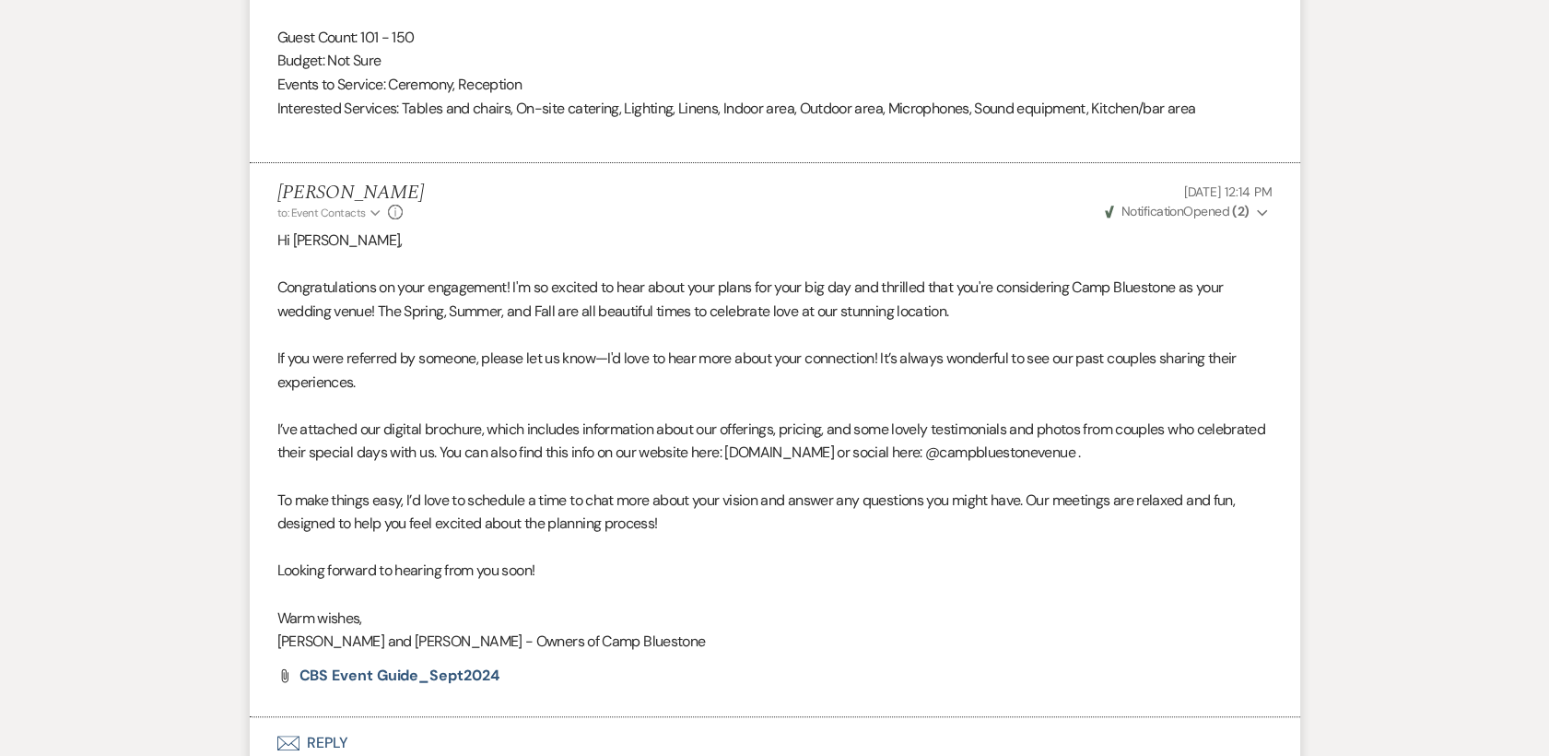
scroll to position [1514, 0]
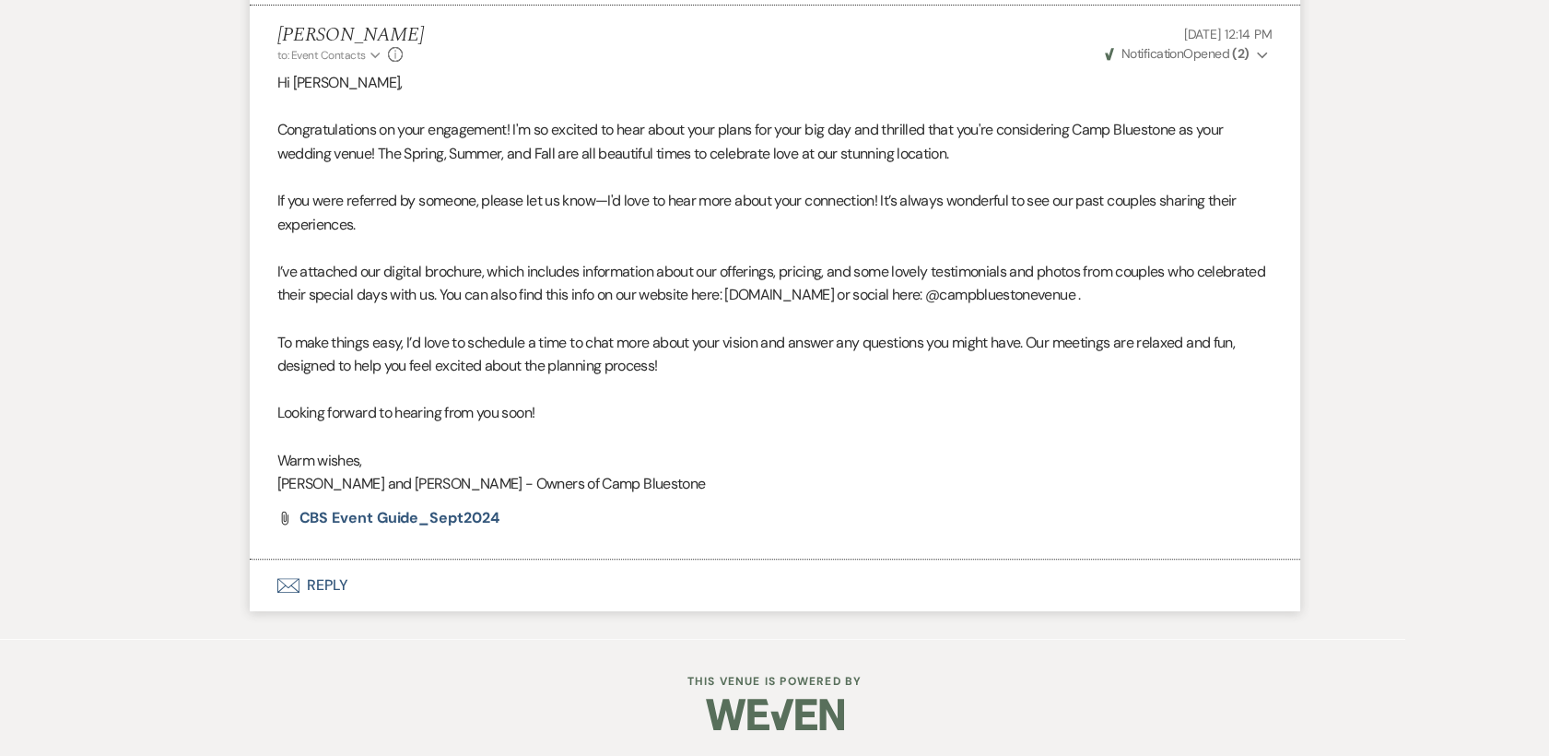
click at [329, 578] on button "Envelope Reply" at bounding box center [775, 585] width 1051 height 52
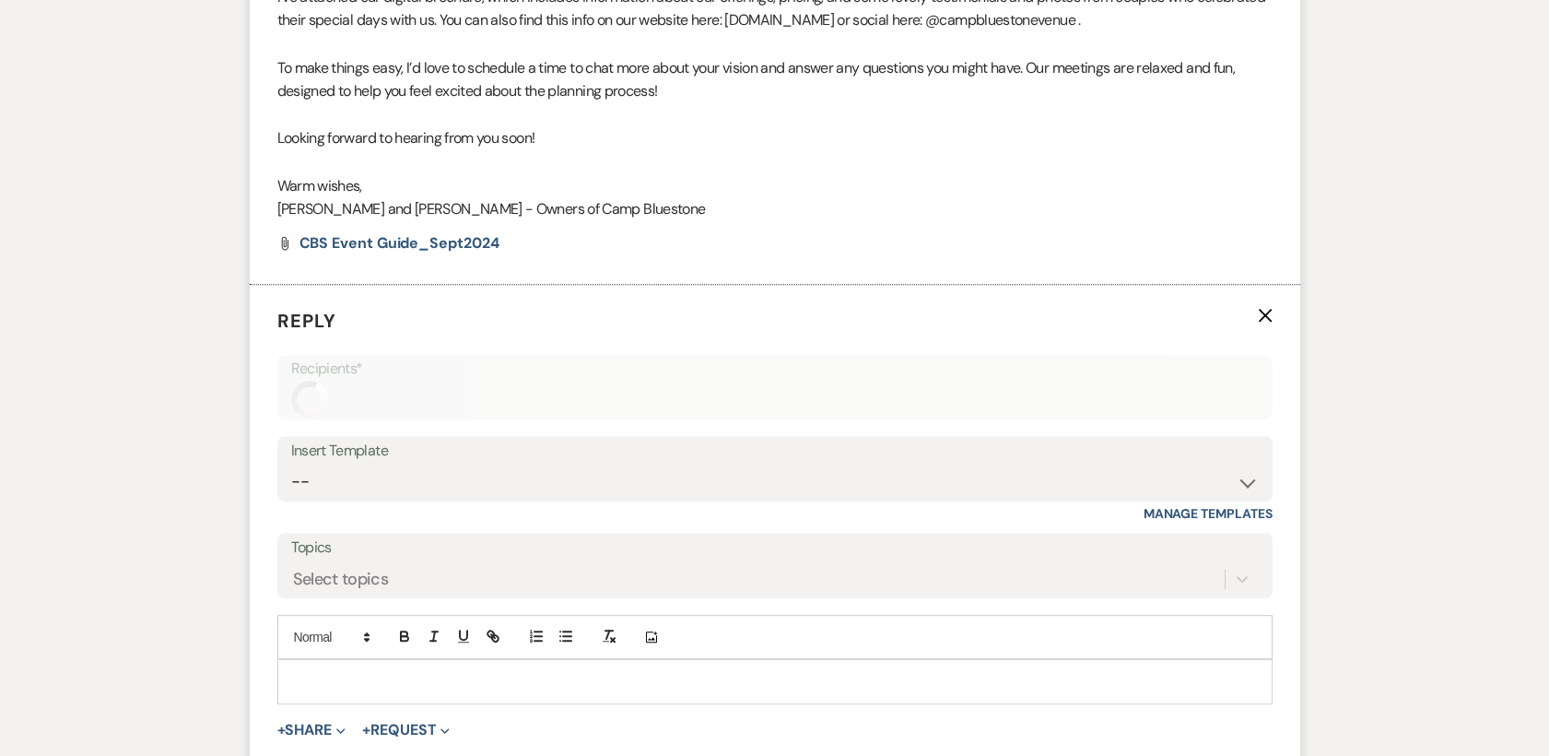
scroll to position [1865, 0]
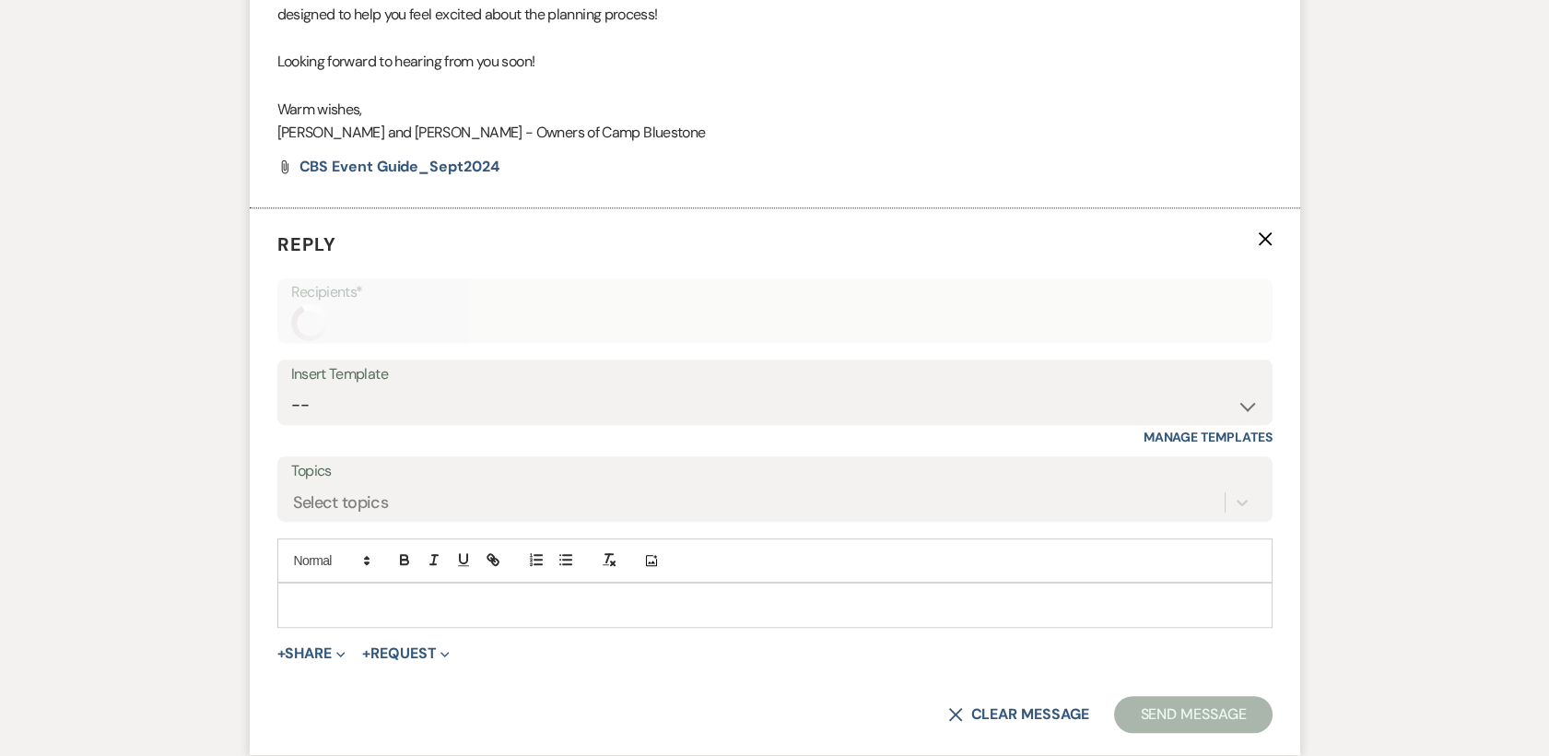
click at [307, 595] on p at bounding box center [775, 604] width 966 height 20
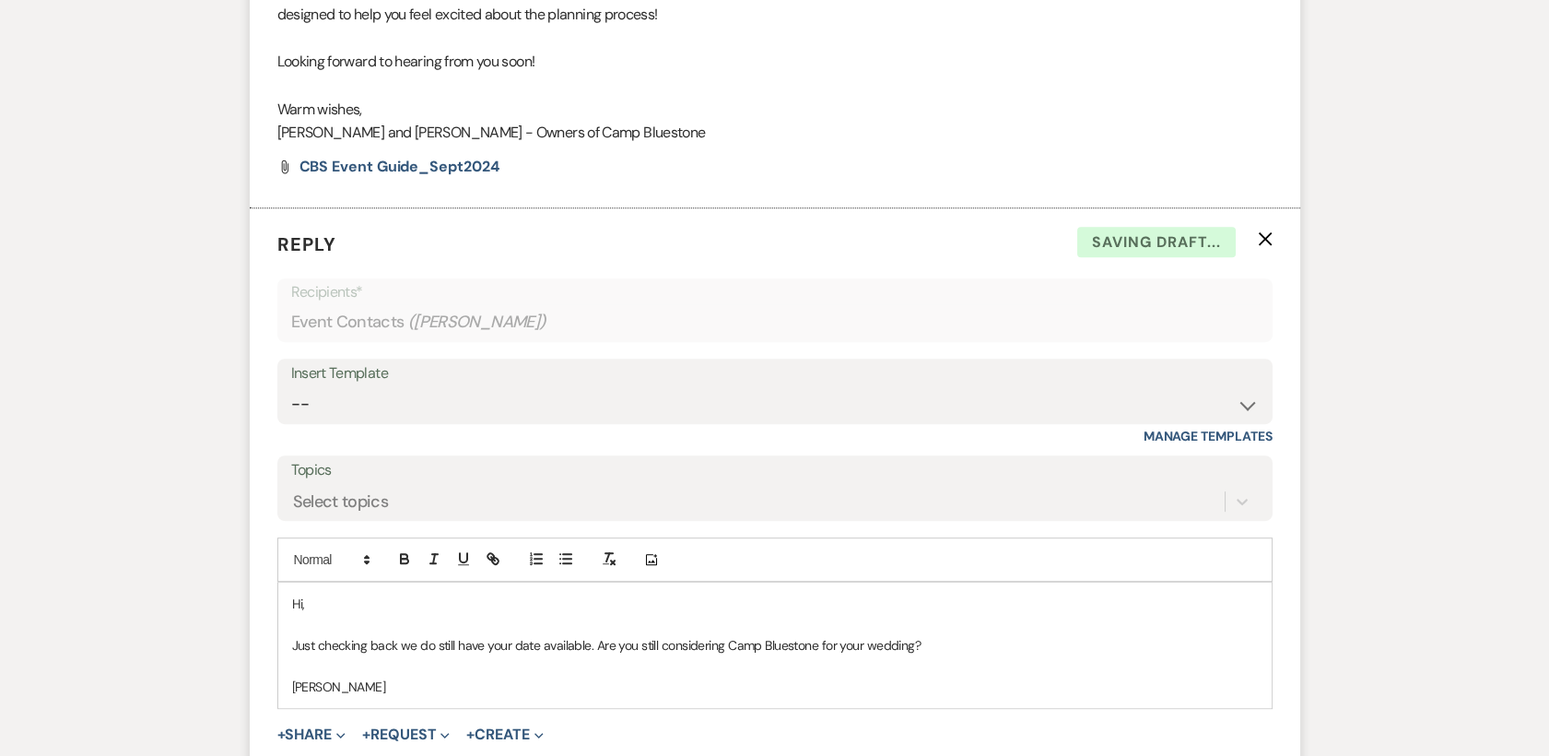
scroll to position [2069, 0]
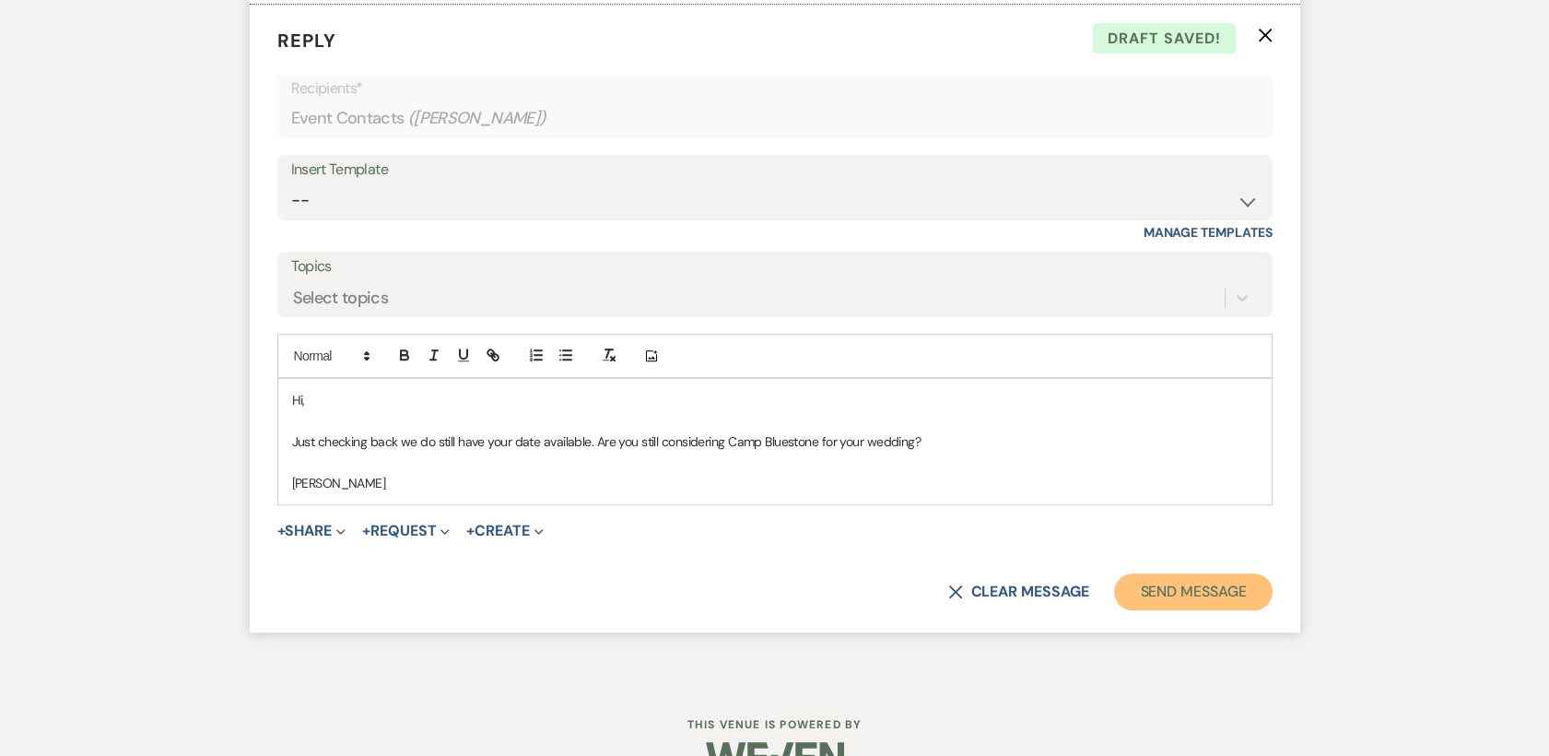
click at [1209, 594] on button "Send Message" at bounding box center [1193, 591] width 158 height 37
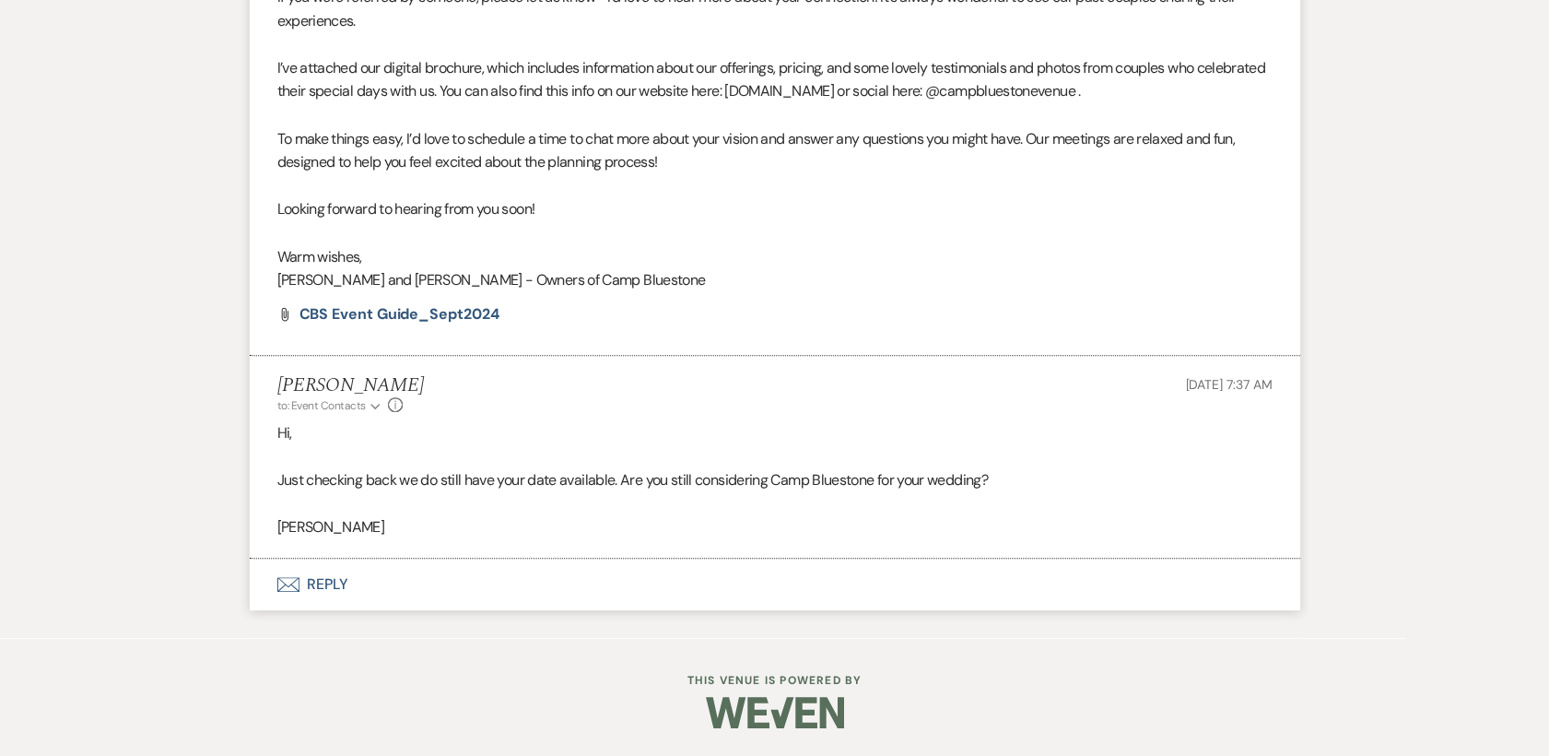
scroll to position [1717, 0]
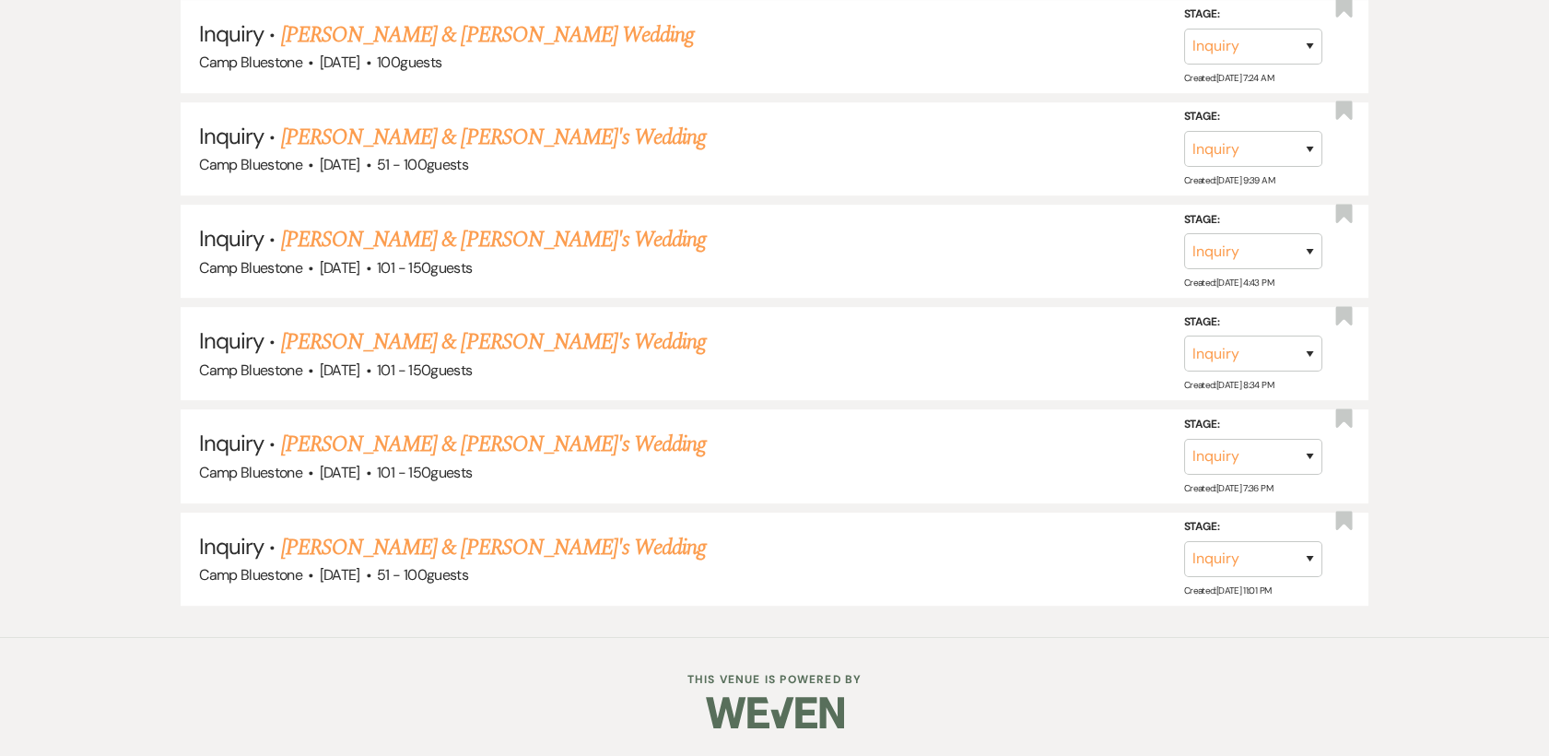
scroll to position [1670, 0]
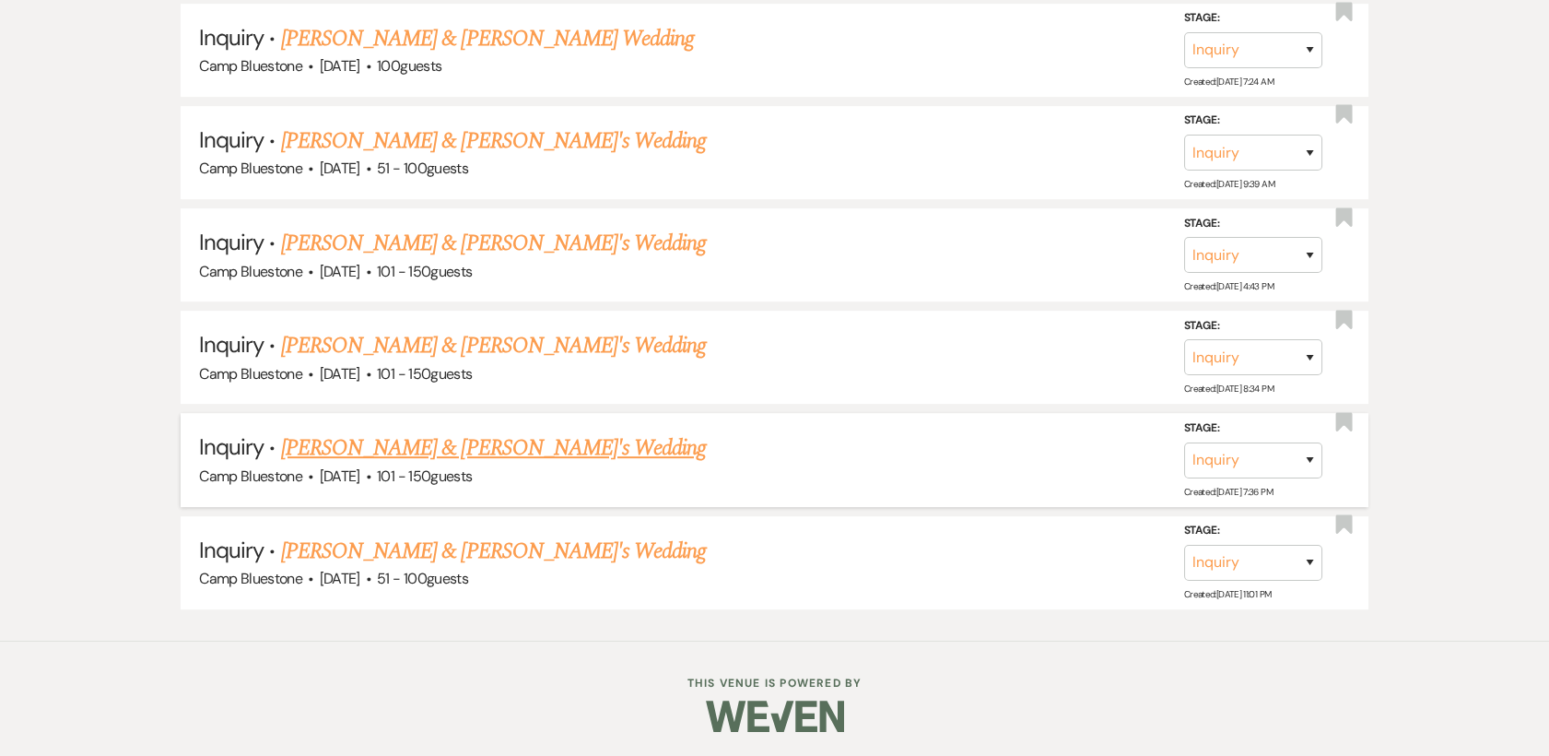
click at [381, 446] on link "[PERSON_NAME] & [PERSON_NAME]'s Wedding" at bounding box center [494, 447] width 426 height 33
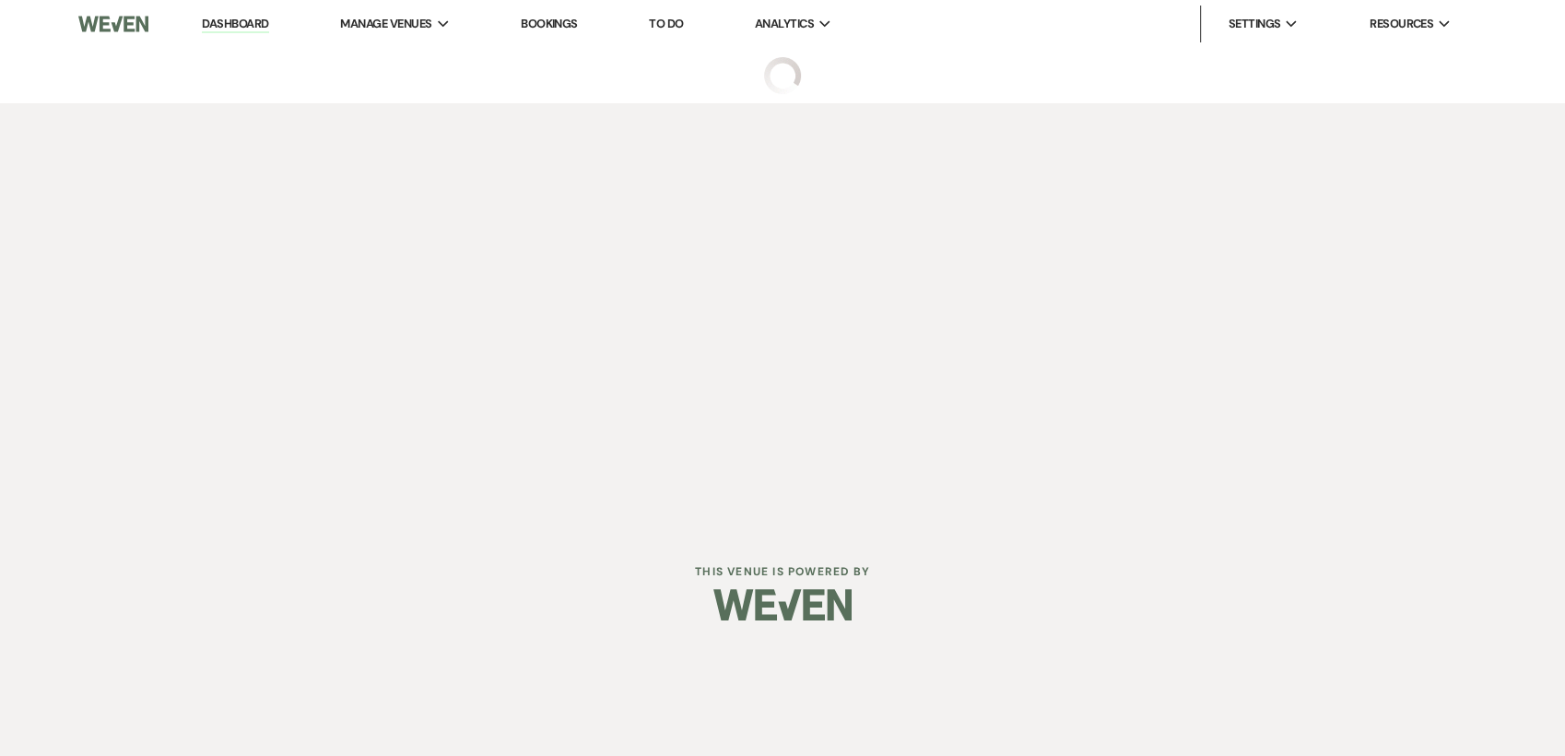
select select "2"
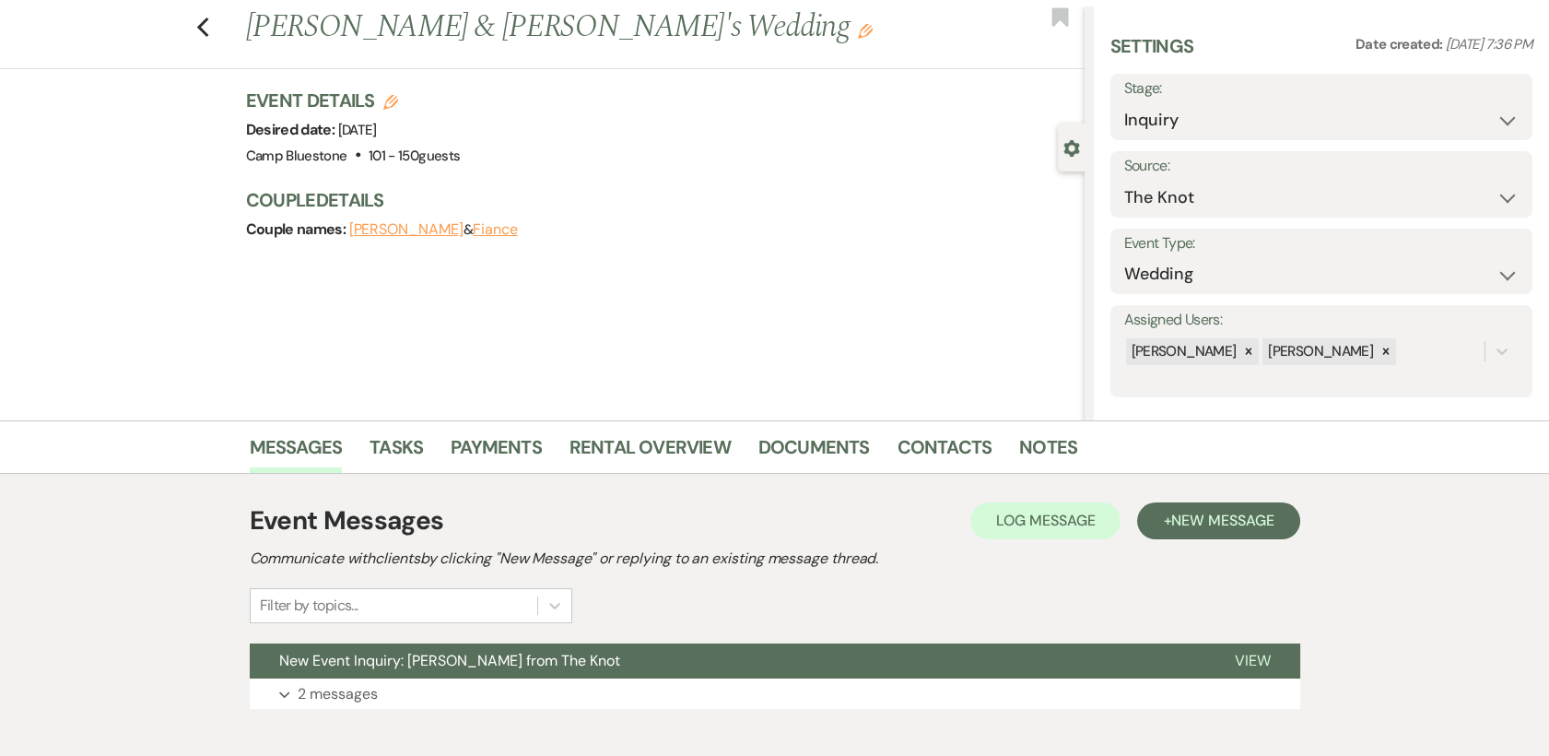
scroll to position [140, 0]
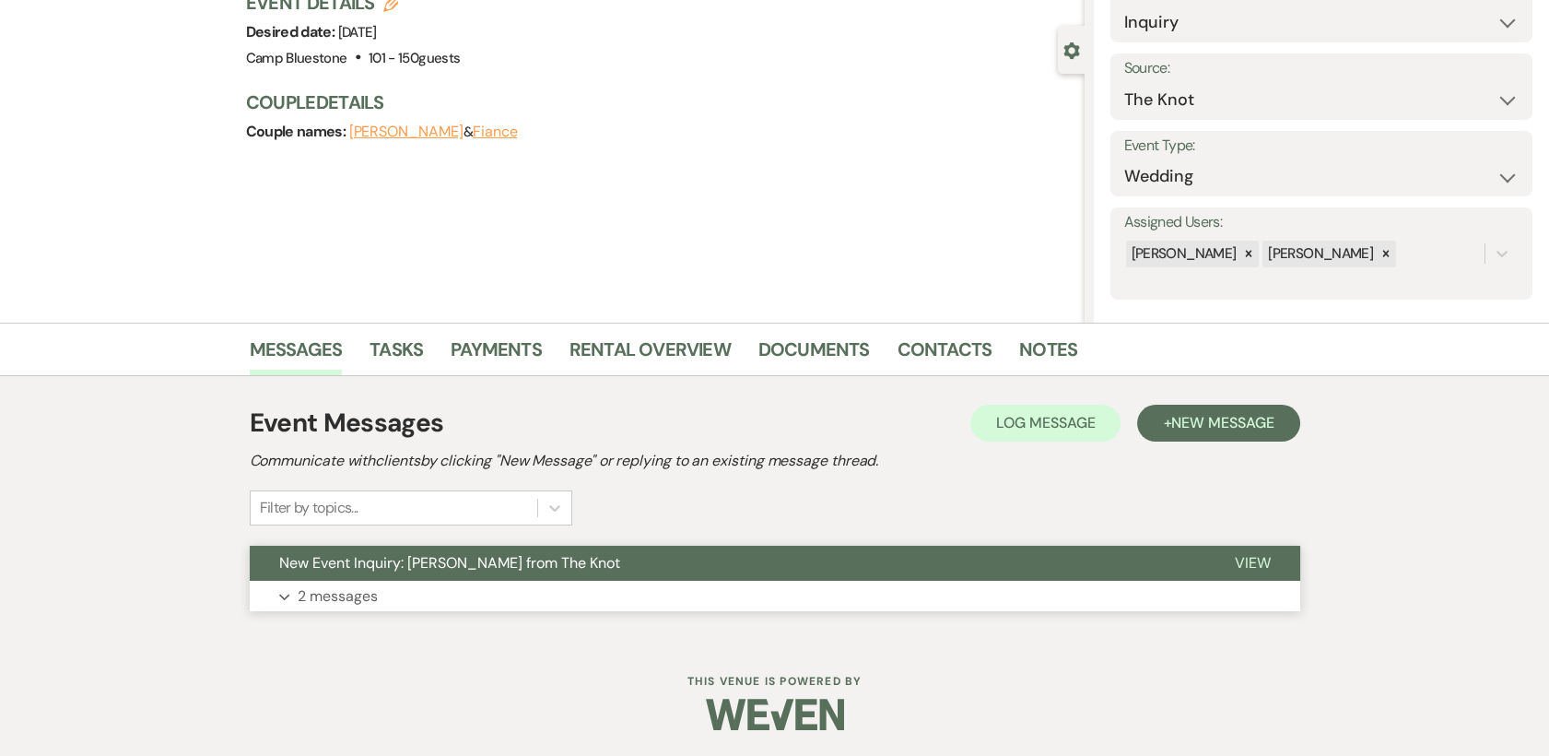
click at [1268, 560] on span "View" at bounding box center [1253, 562] width 36 height 19
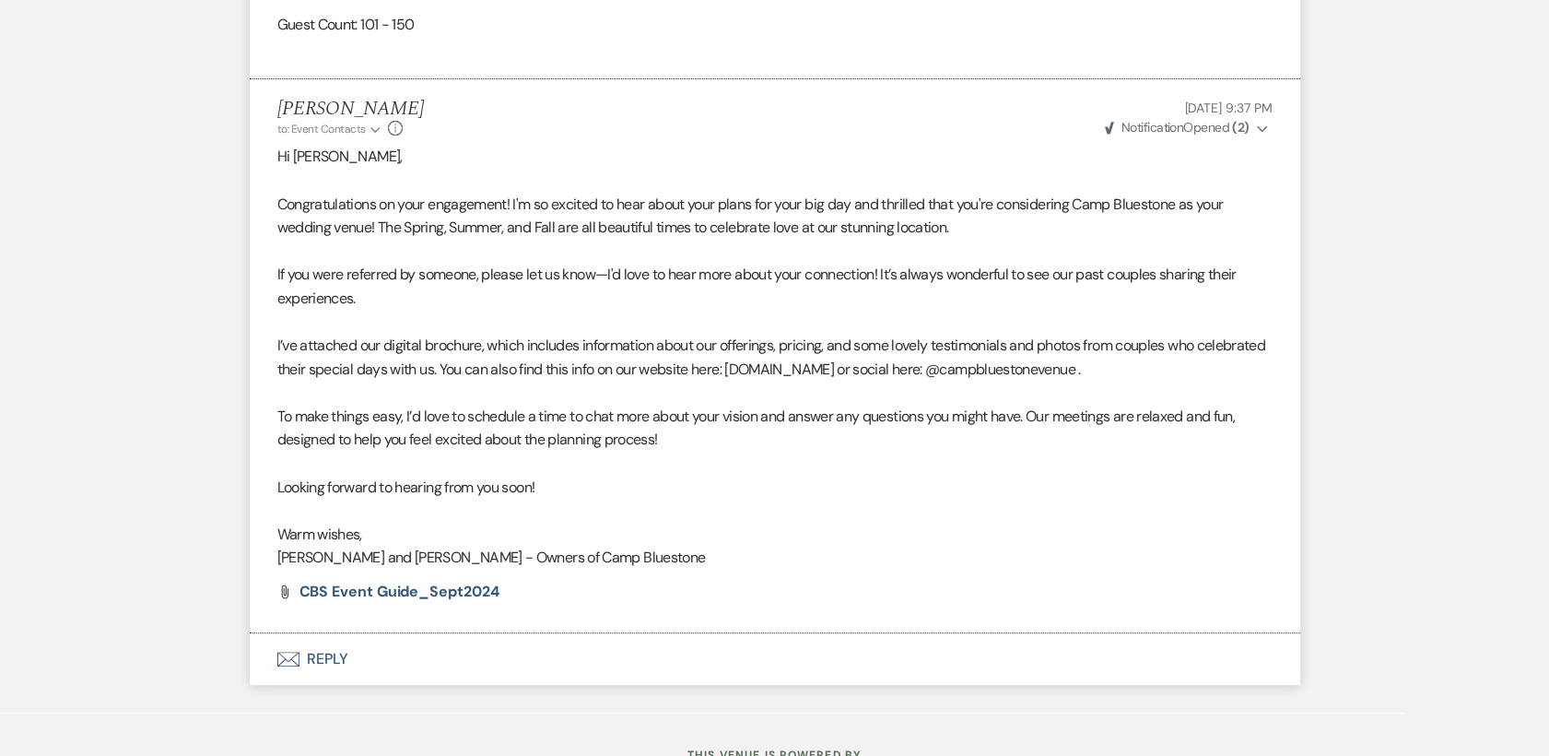
scroll to position [1561, 0]
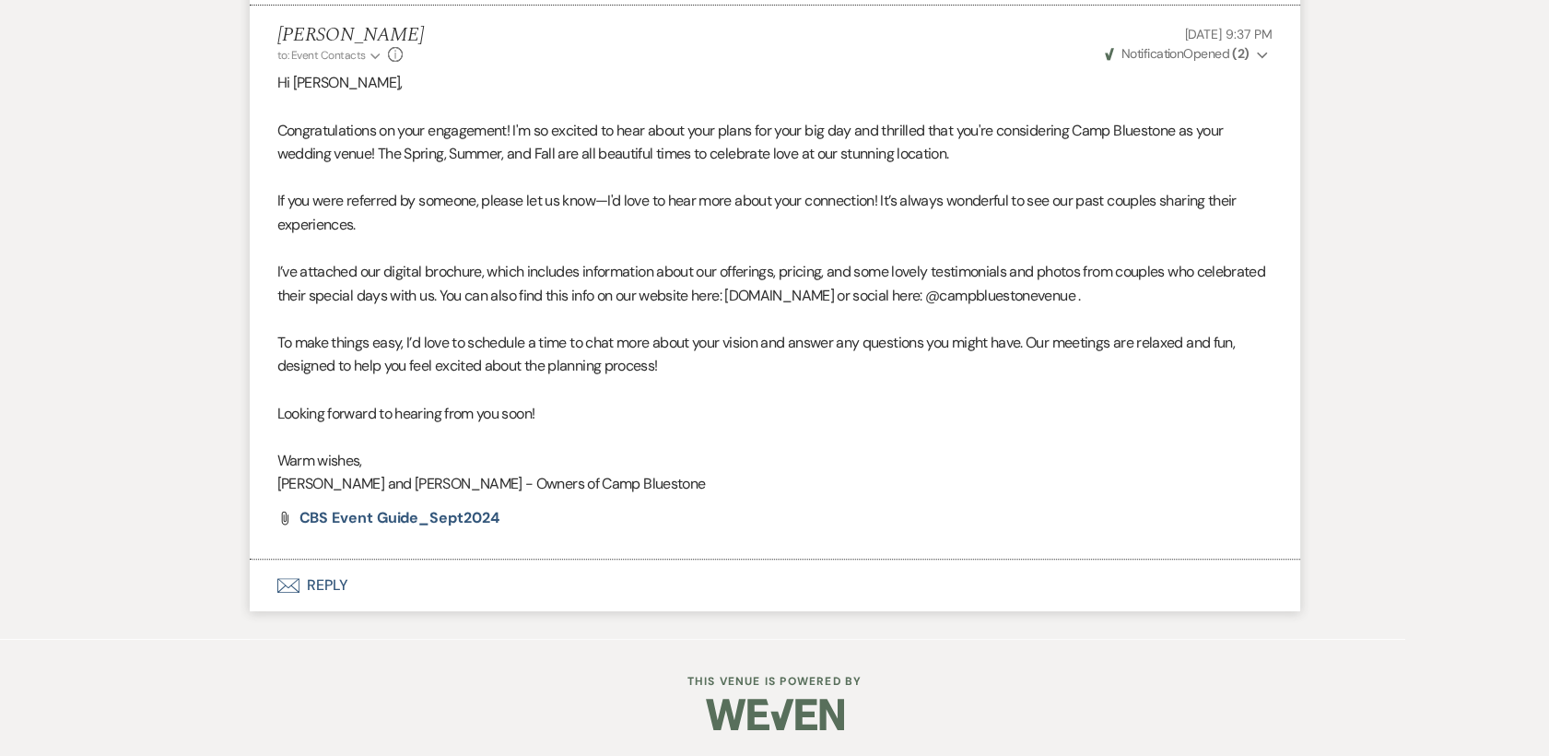
click at [314, 579] on button "Envelope Reply" at bounding box center [775, 585] width 1051 height 52
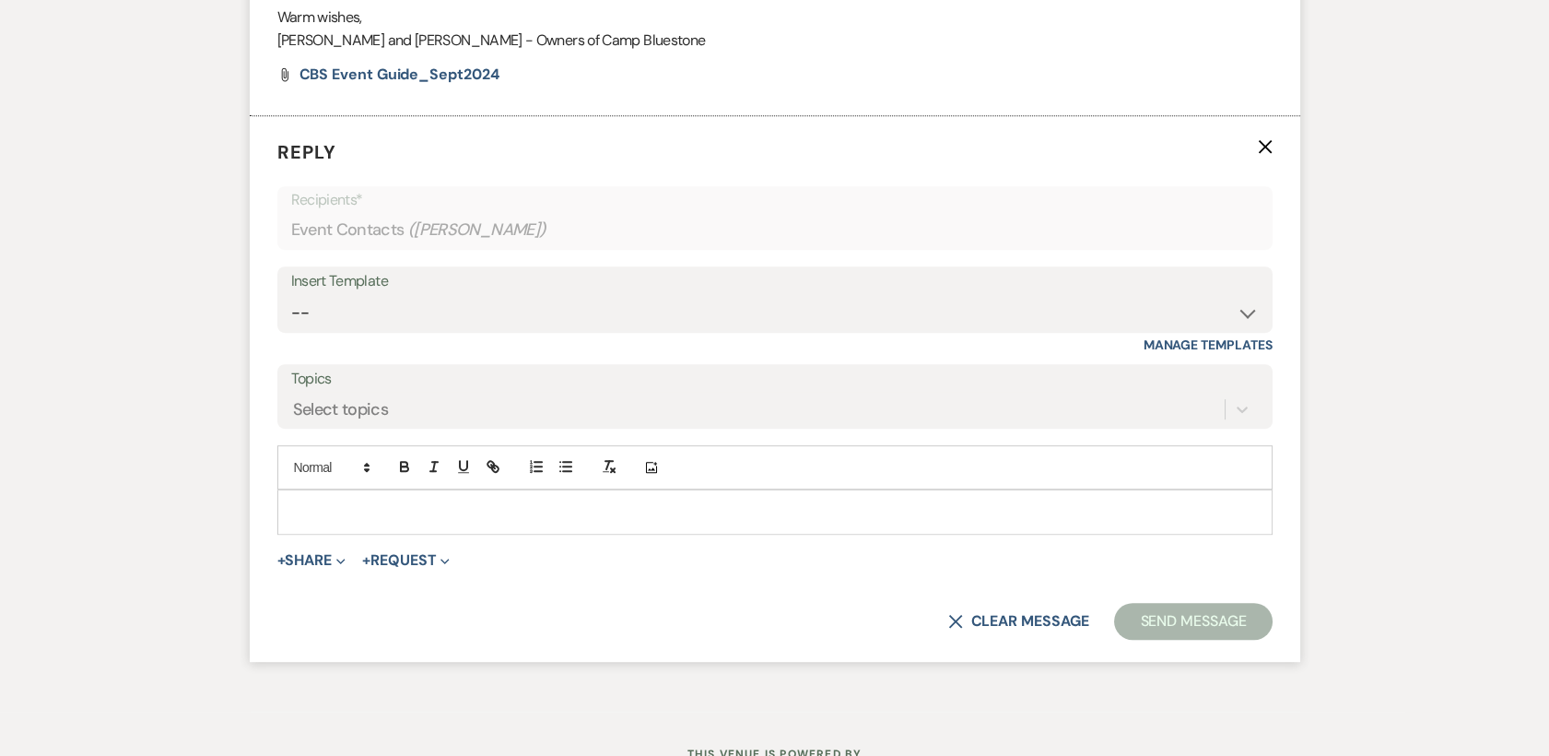
scroll to position [2015, 0]
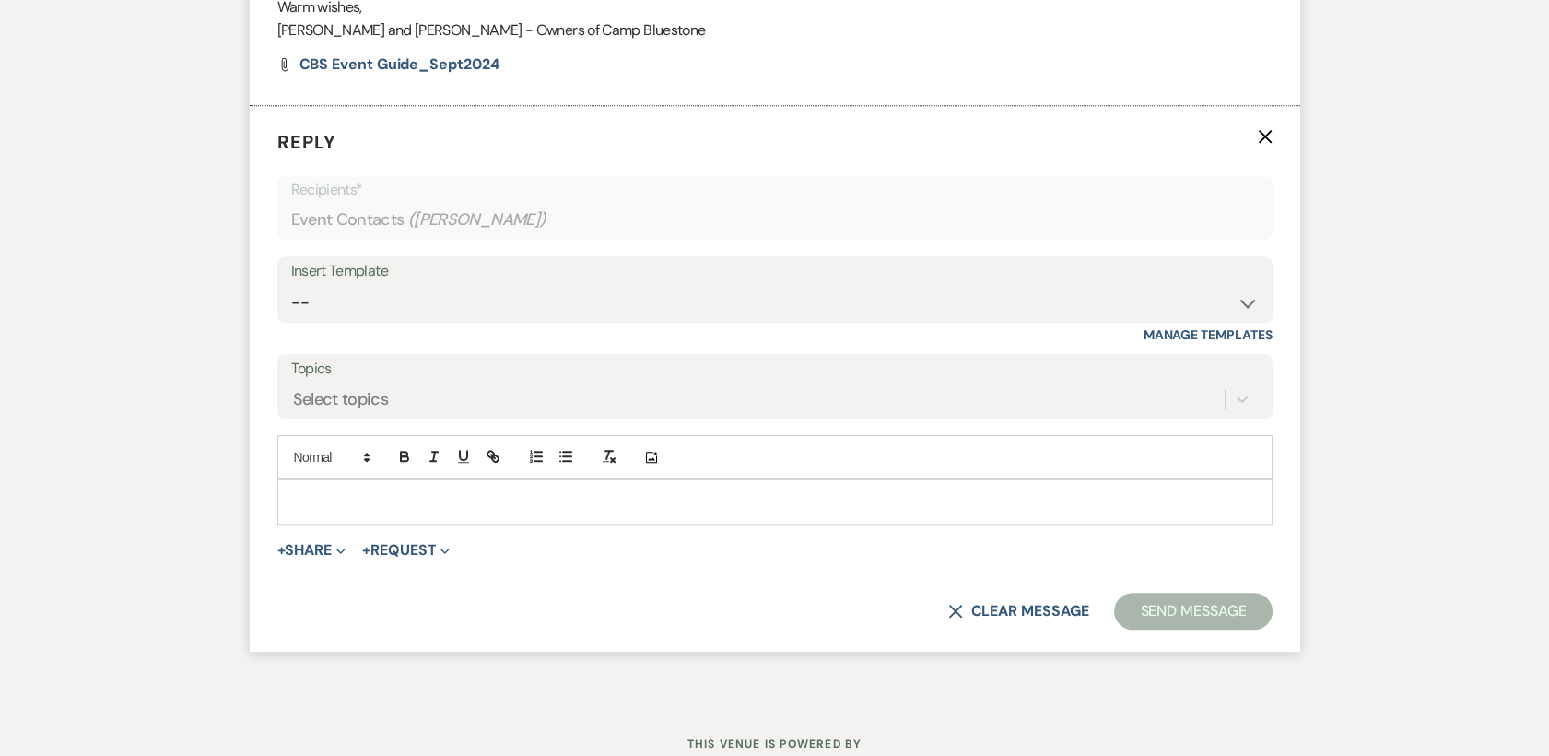
click at [310, 498] on p at bounding box center [775, 501] width 966 height 20
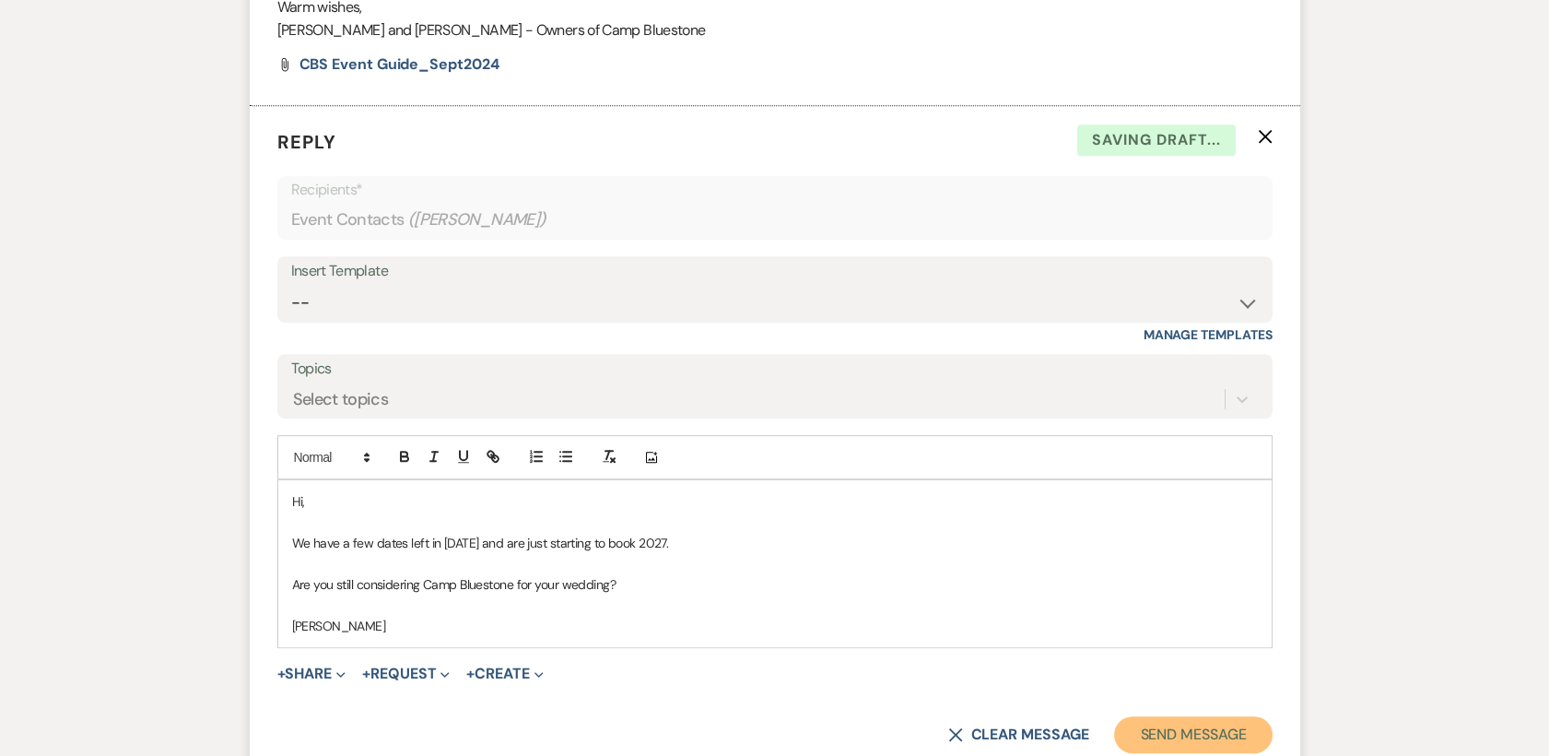
click at [1191, 737] on button "Send Message" at bounding box center [1193, 734] width 158 height 37
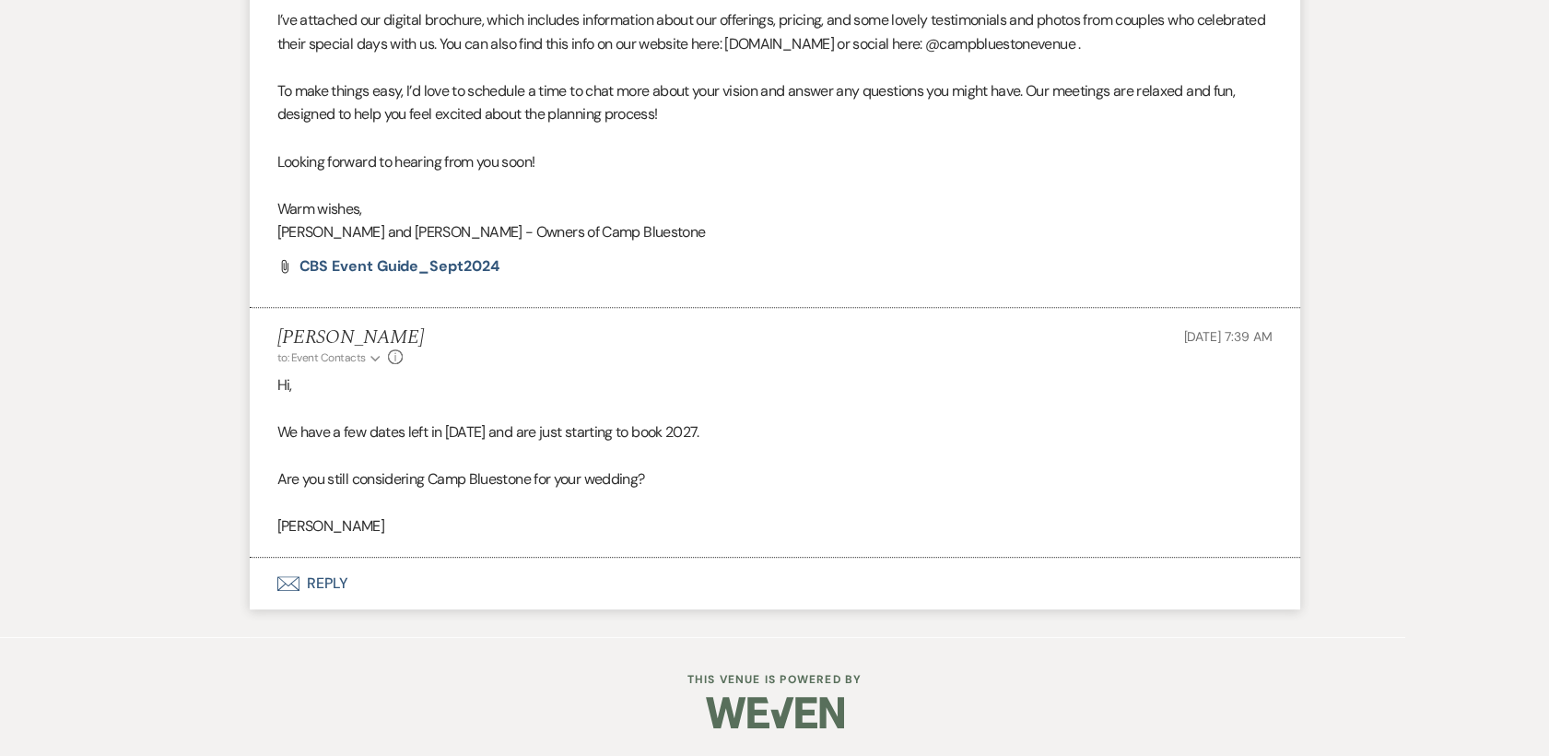
scroll to position [1811, 0]
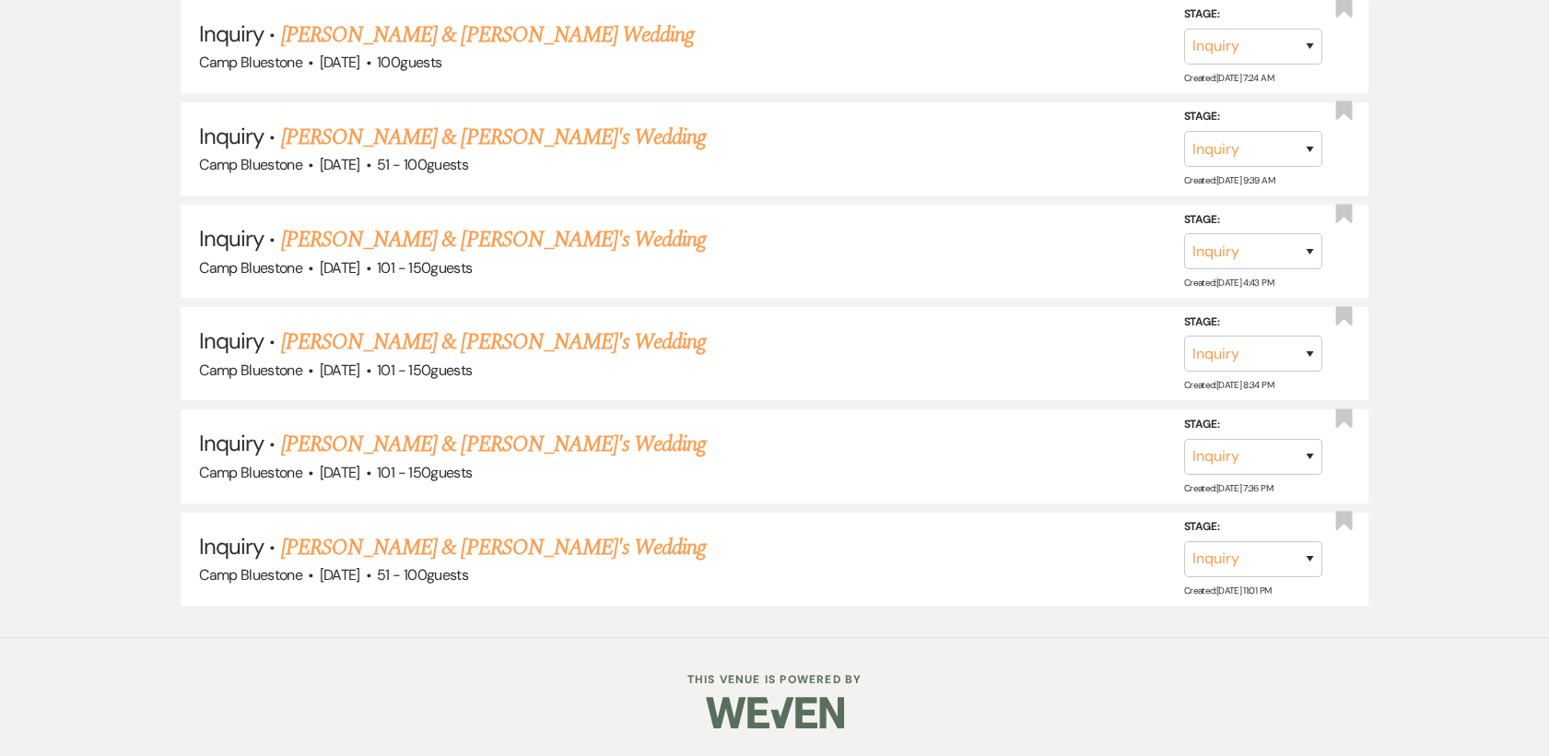
scroll to position [1670, 0]
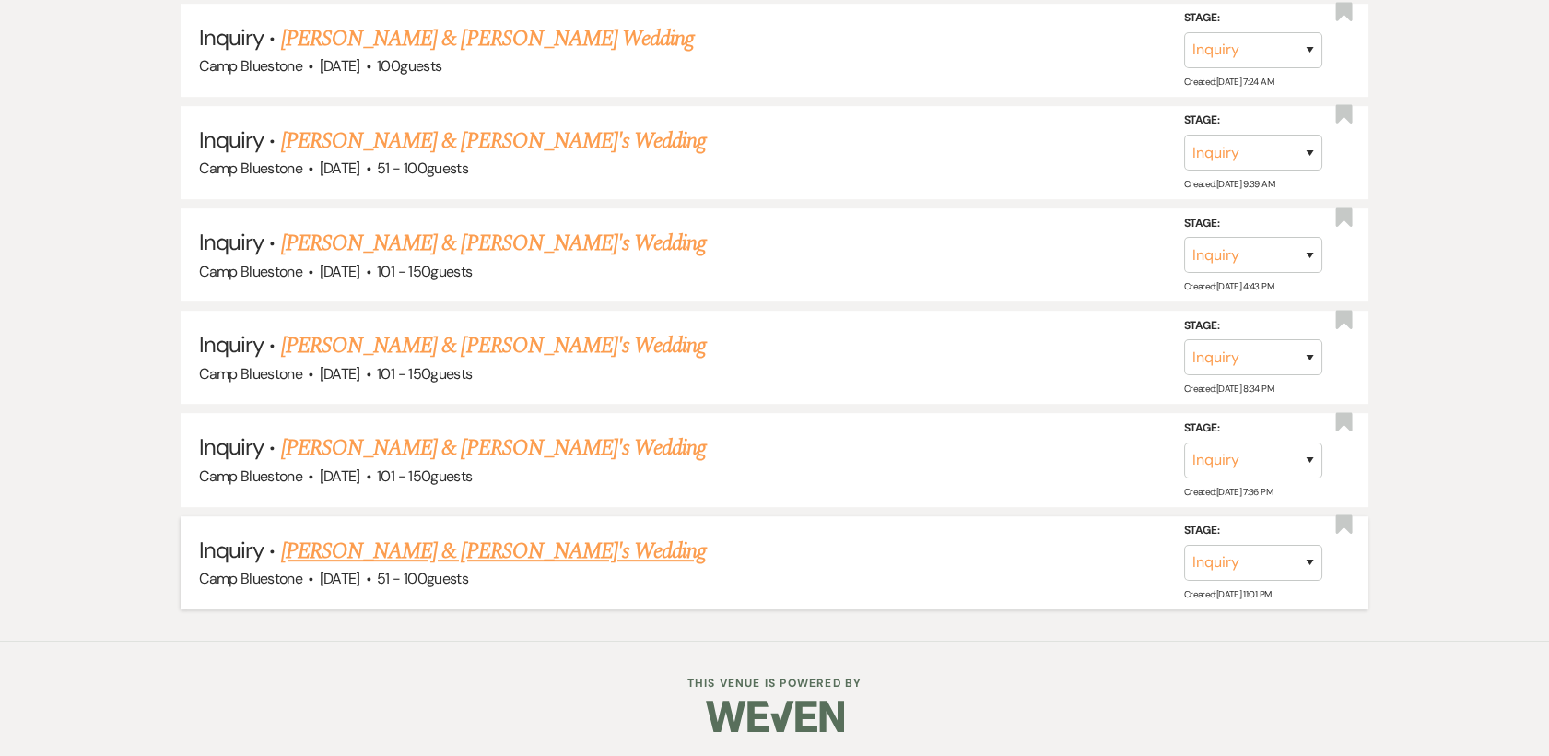
click at [335, 548] on link "[PERSON_NAME] & [PERSON_NAME]'s Wedding" at bounding box center [494, 551] width 426 height 33
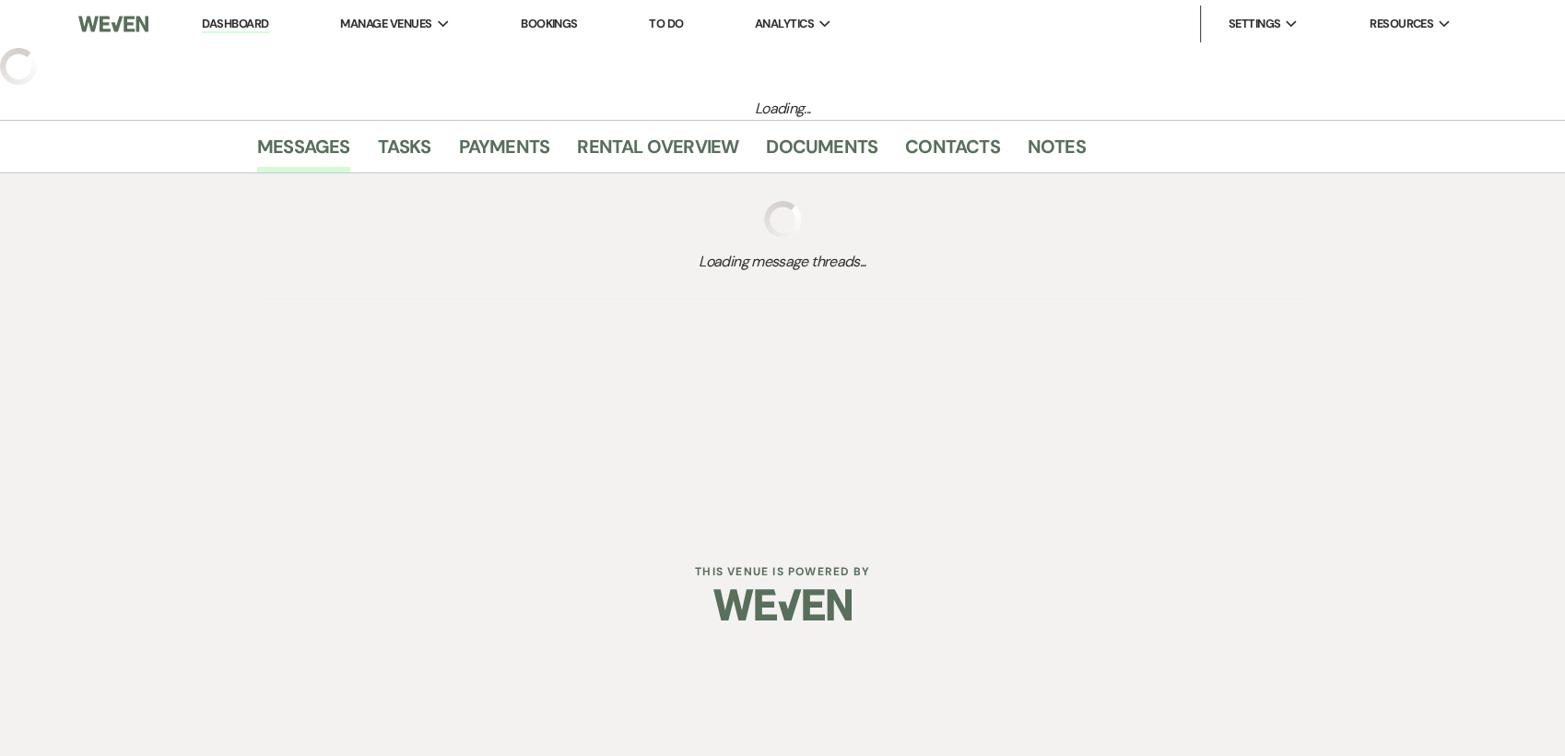
select select "2"
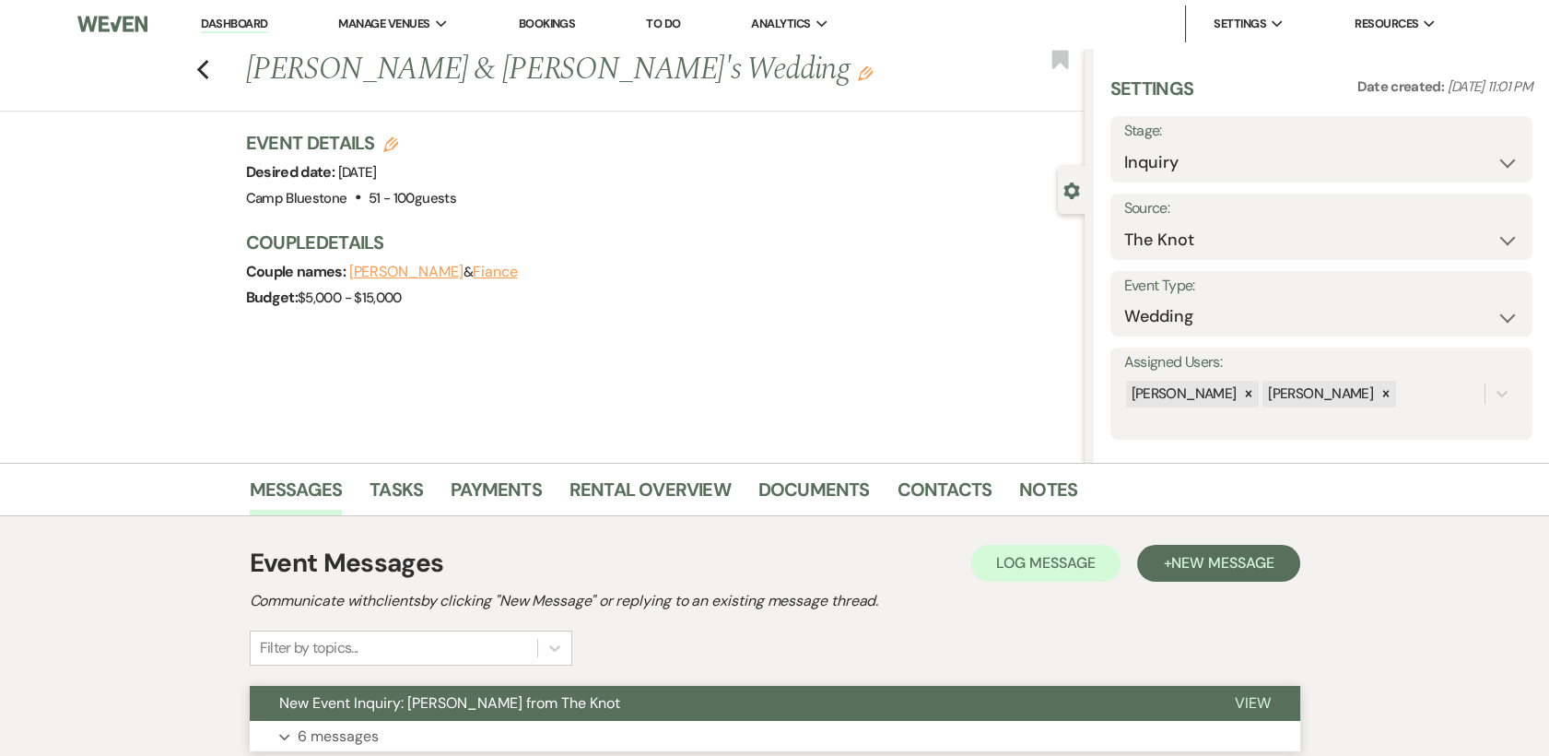
click at [1270, 704] on button "View" at bounding box center [1252, 703] width 95 height 35
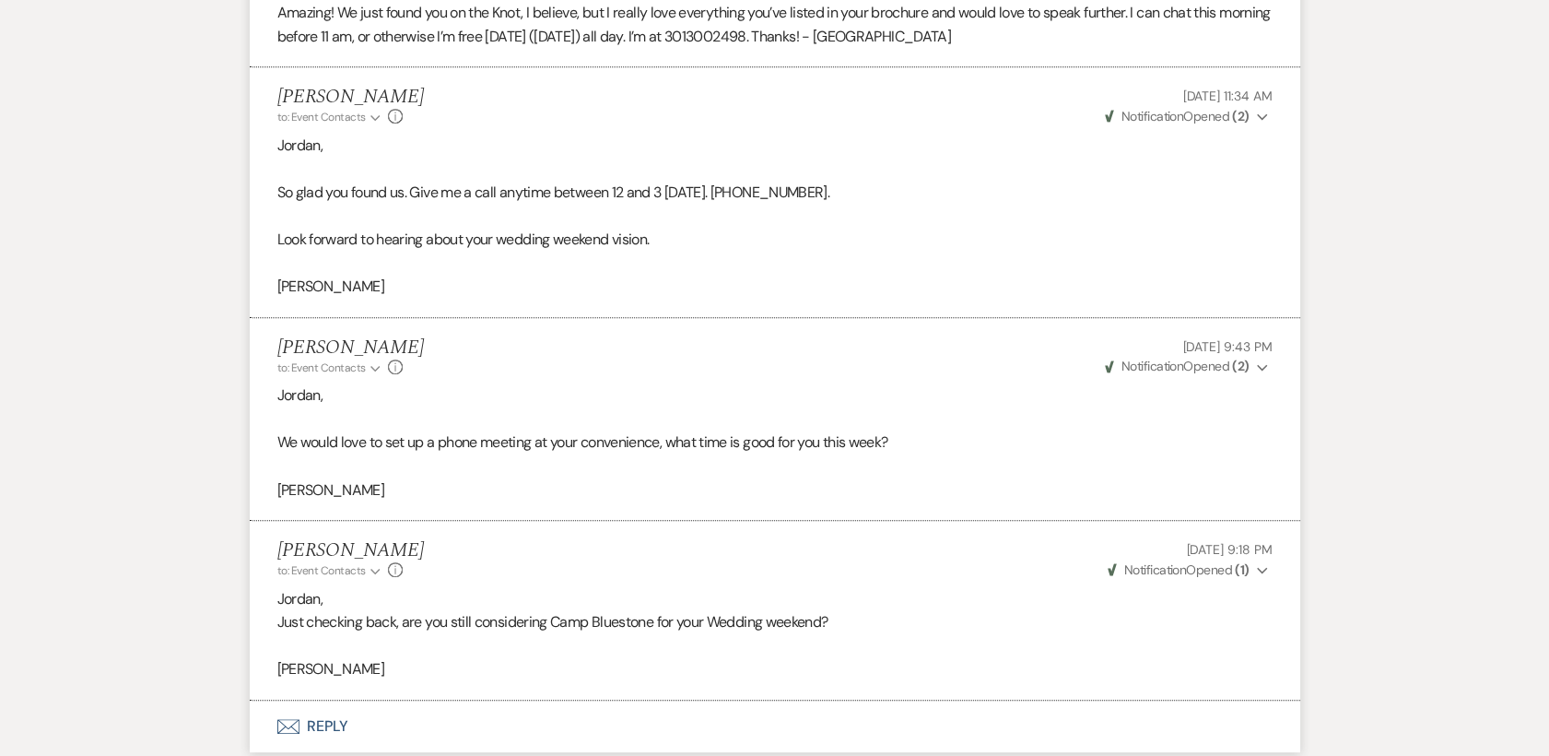
scroll to position [2193, 0]
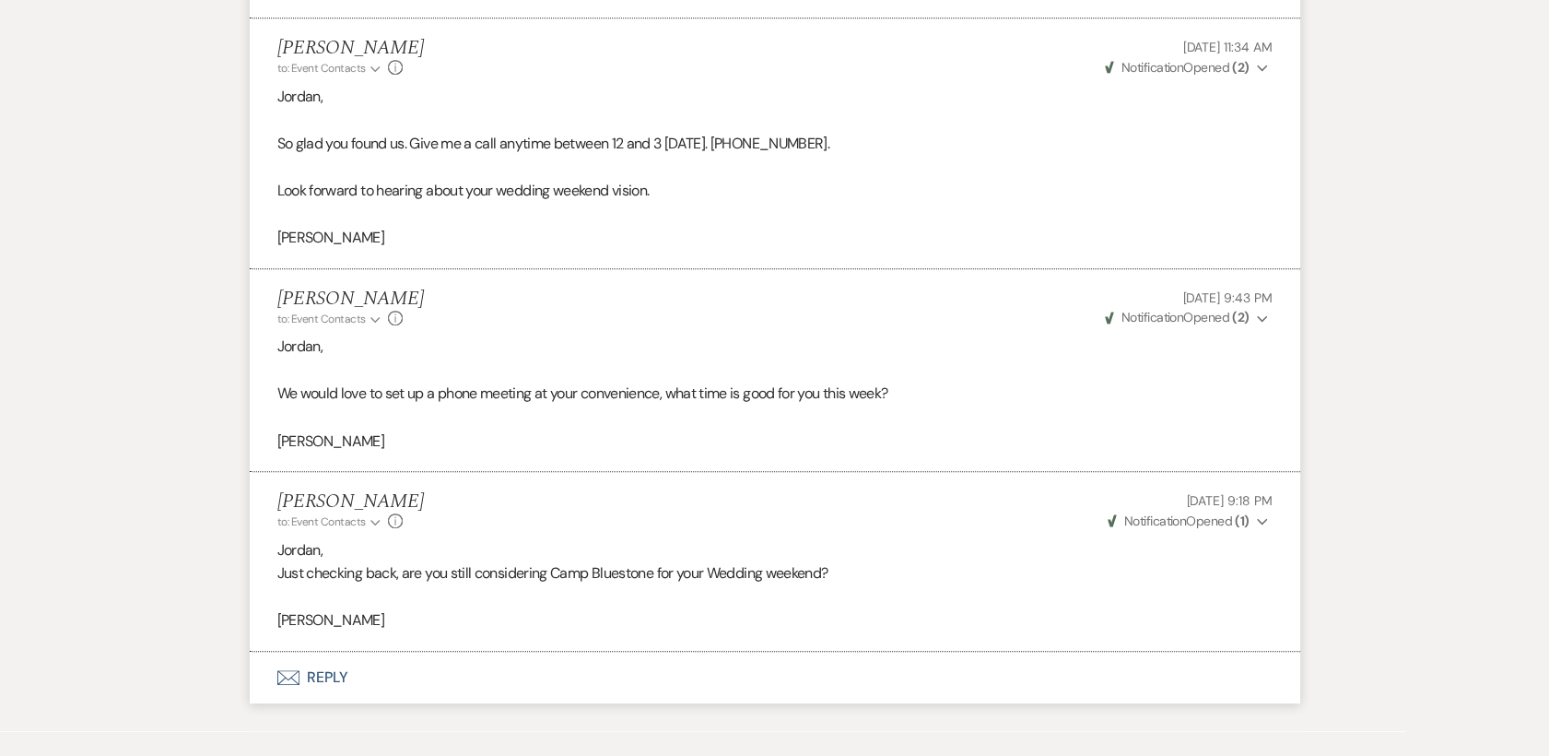
click at [328, 677] on button "Envelope Reply" at bounding box center [775, 678] width 1051 height 52
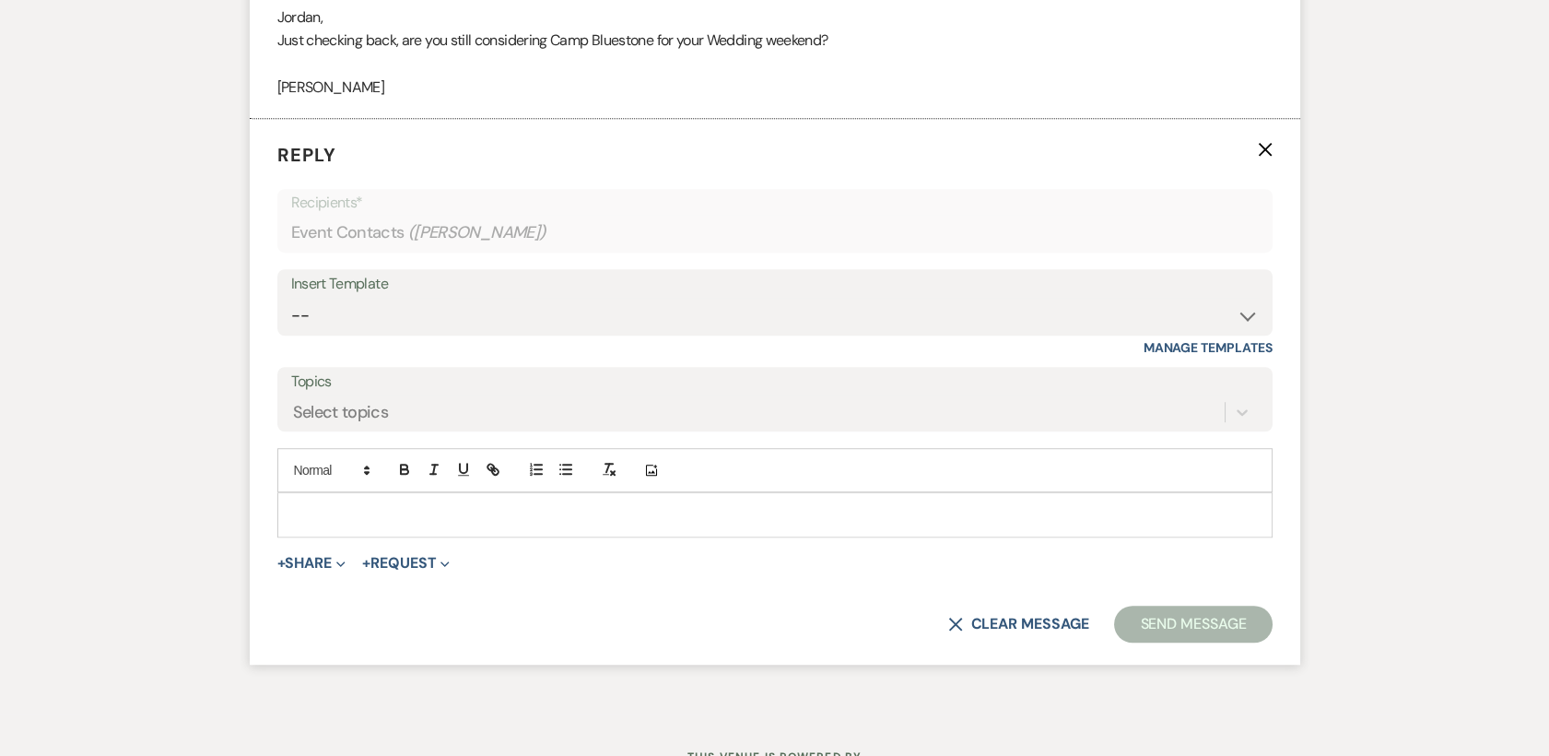
scroll to position [2739, 0]
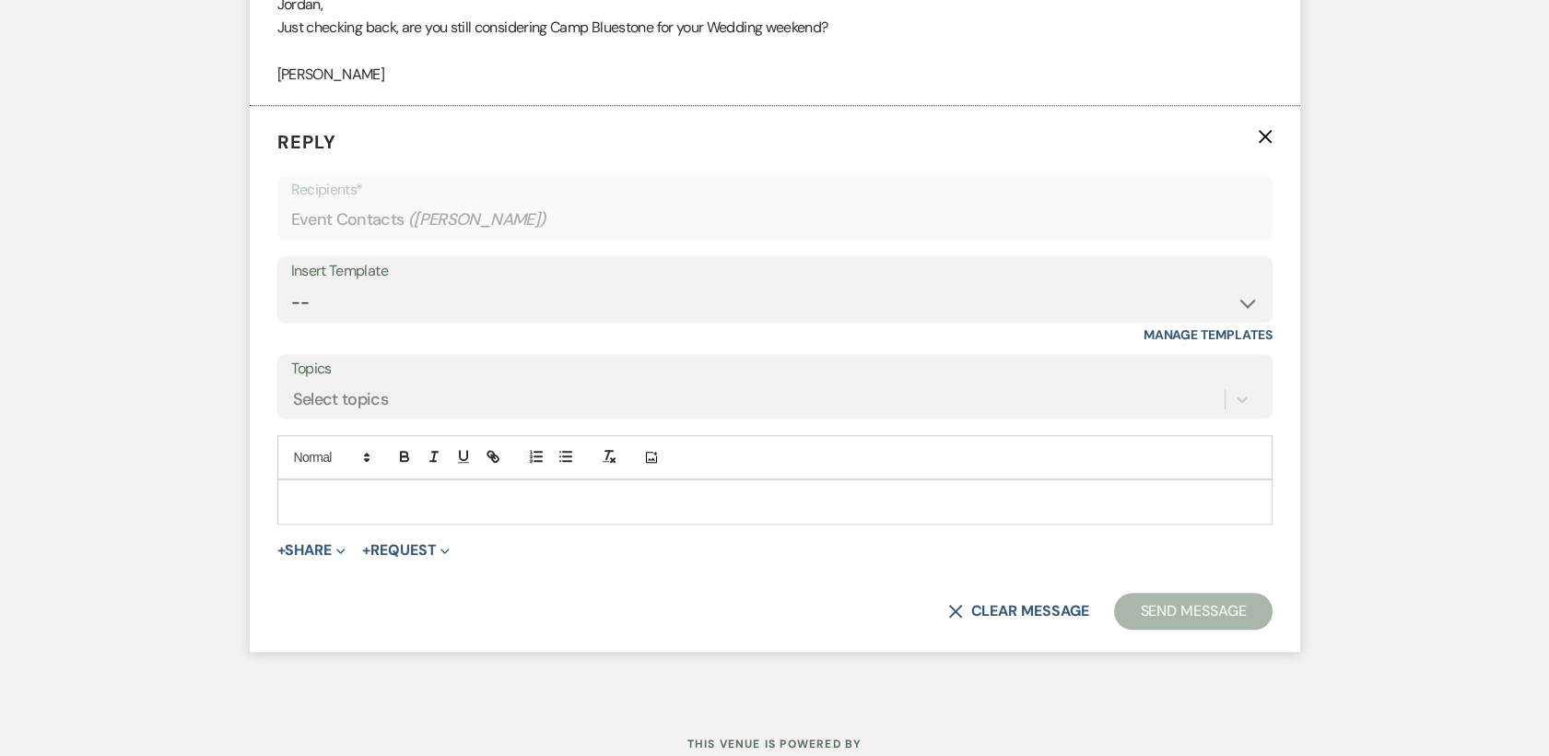
click at [306, 494] on p at bounding box center [775, 501] width 966 height 20
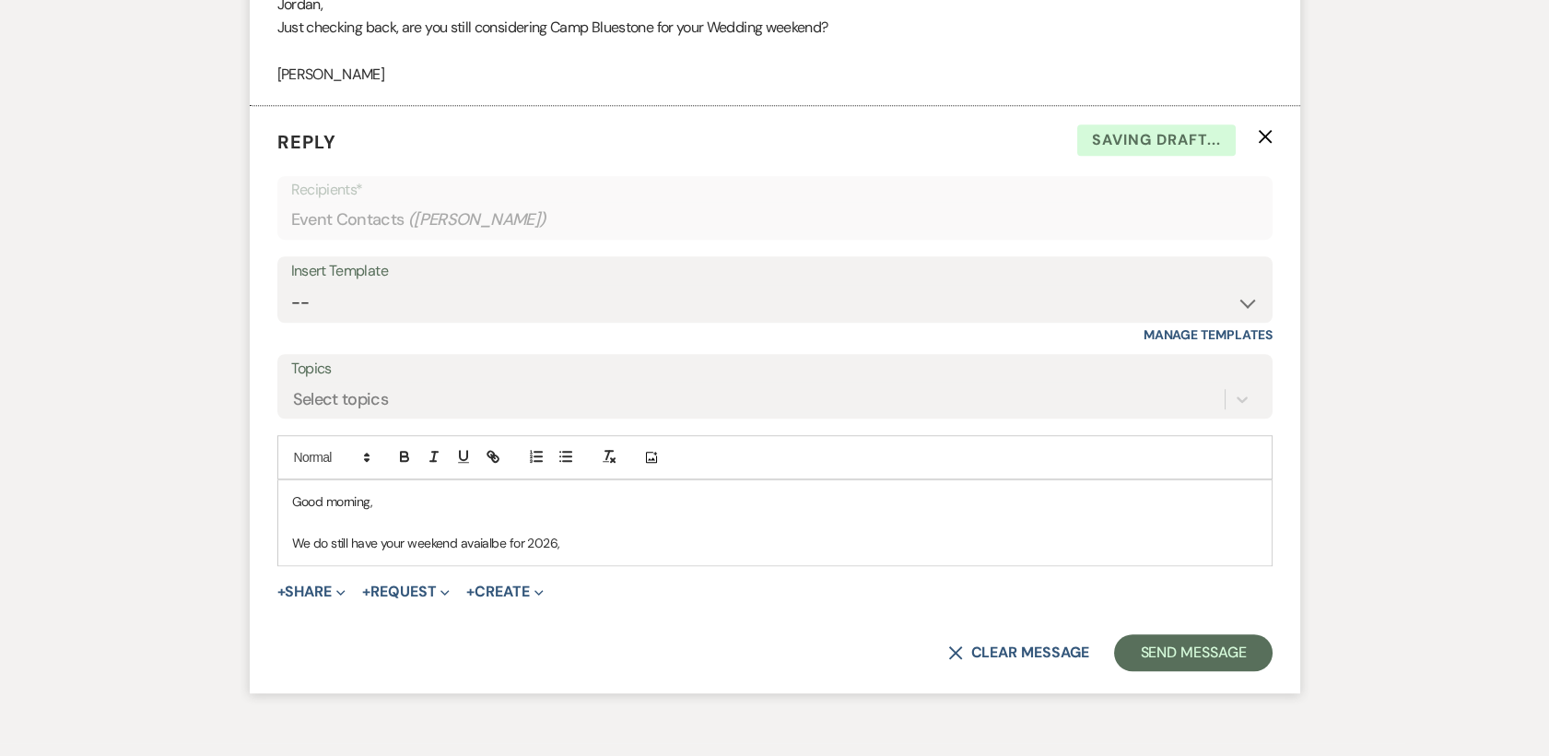
click at [305, 493] on p "Good morning," at bounding box center [775, 501] width 966 height 20
click at [582, 541] on p "We do still have your weekend available for 2026," at bounding box center [775, 543] width 966 height 20
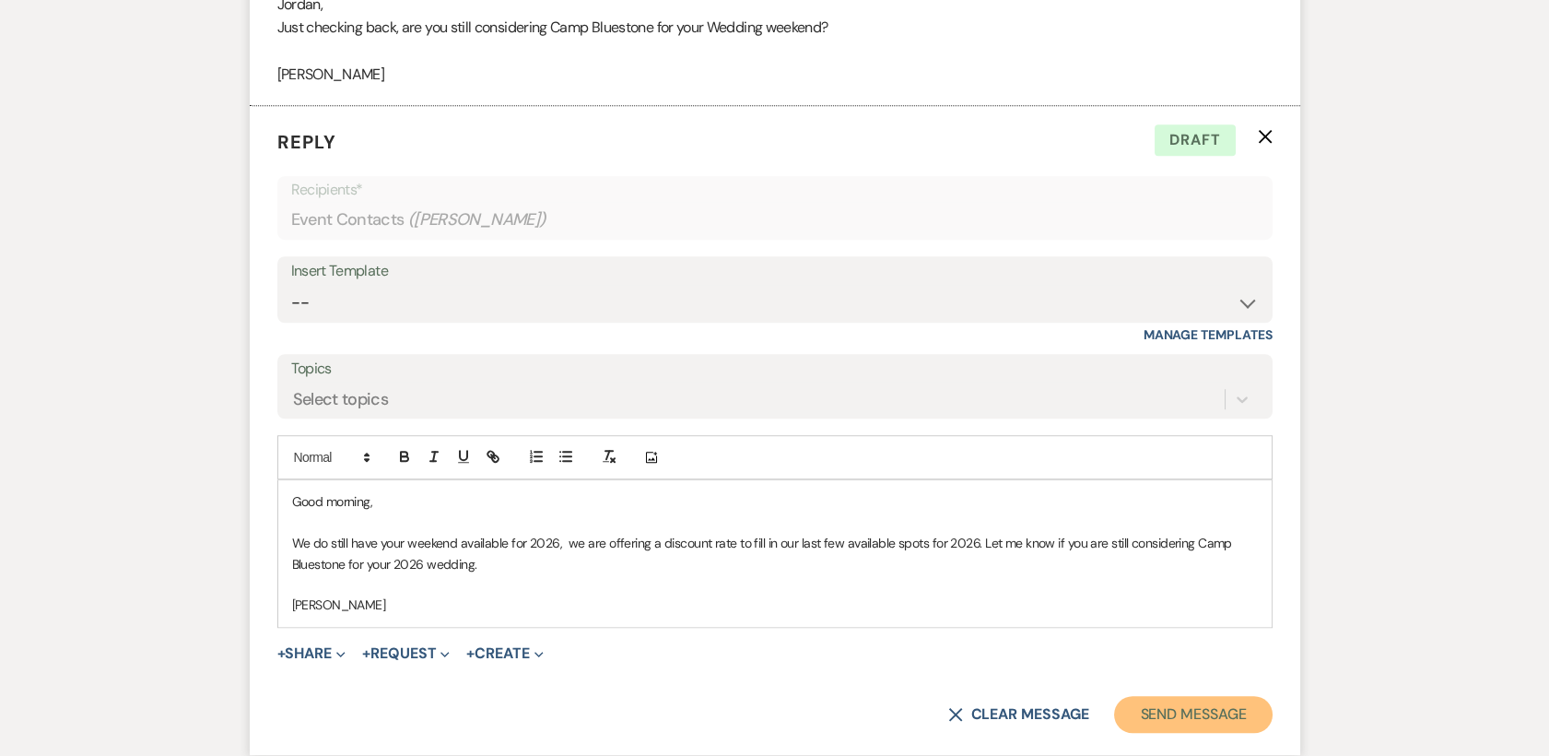
click at [1212, 713] on button "Send Message" at bounding box center [1193, 714] width 158 height 37
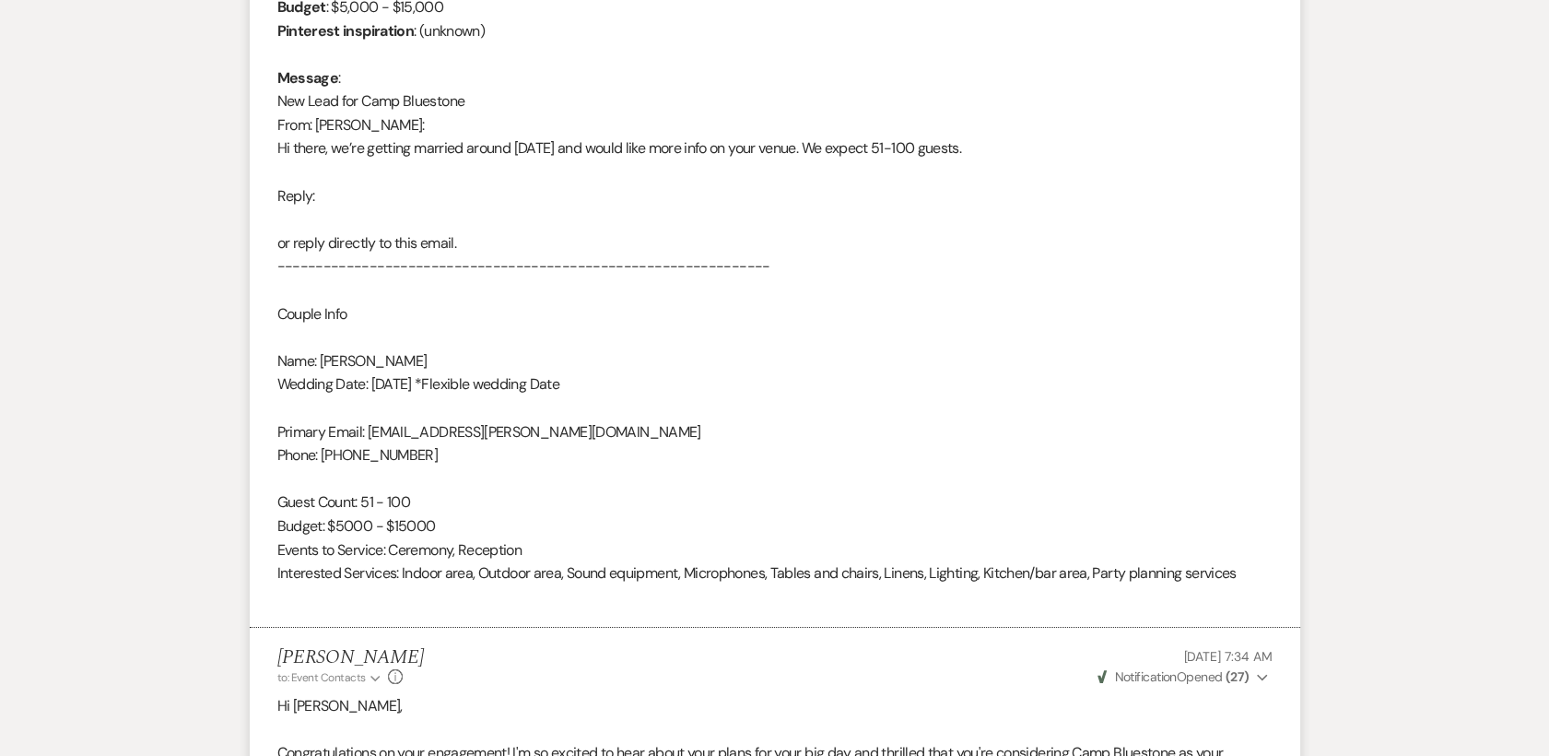
scroll to position [0, 0]
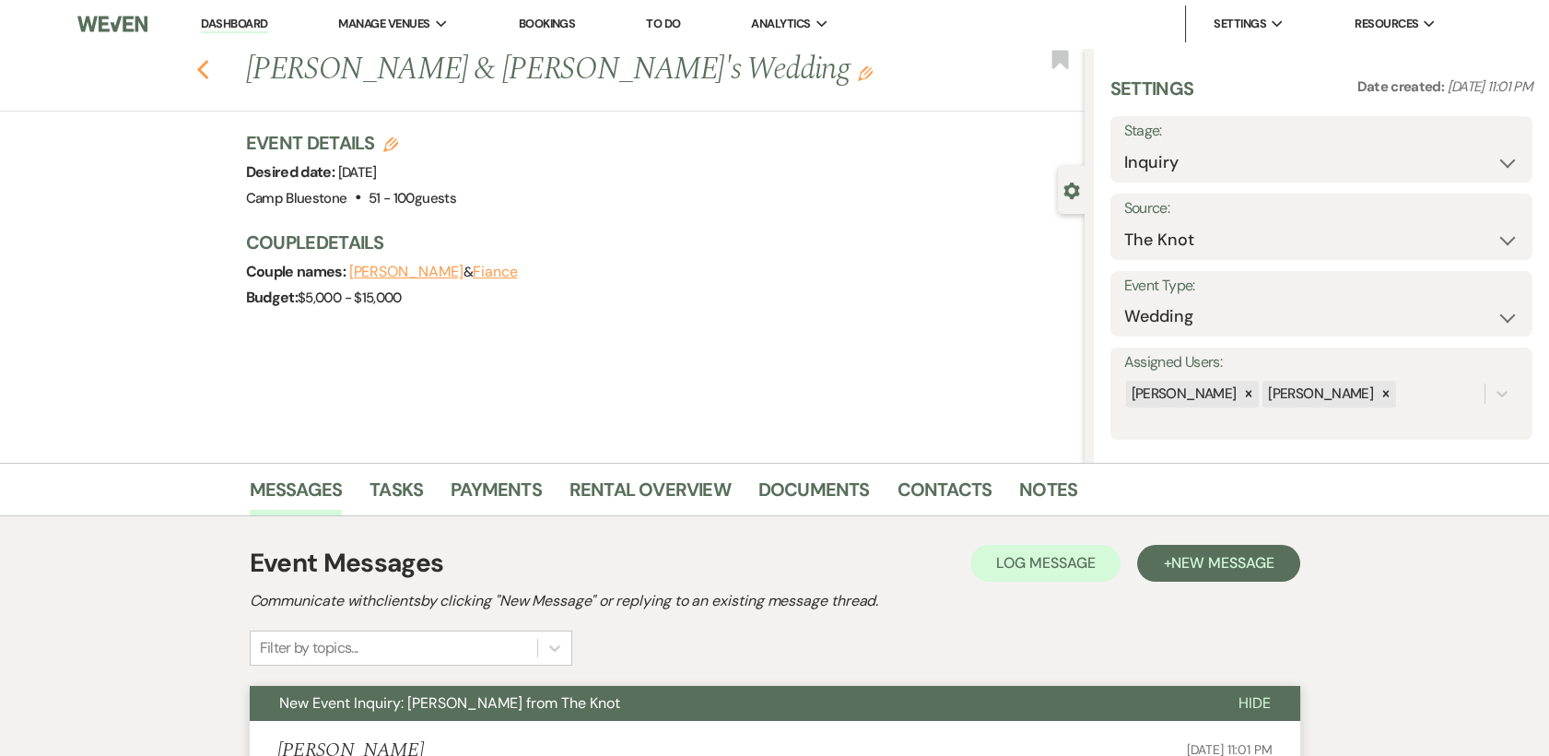
click at [206, 66] on icon "Previous" at bounding box center [203, 70] width 14 height 22
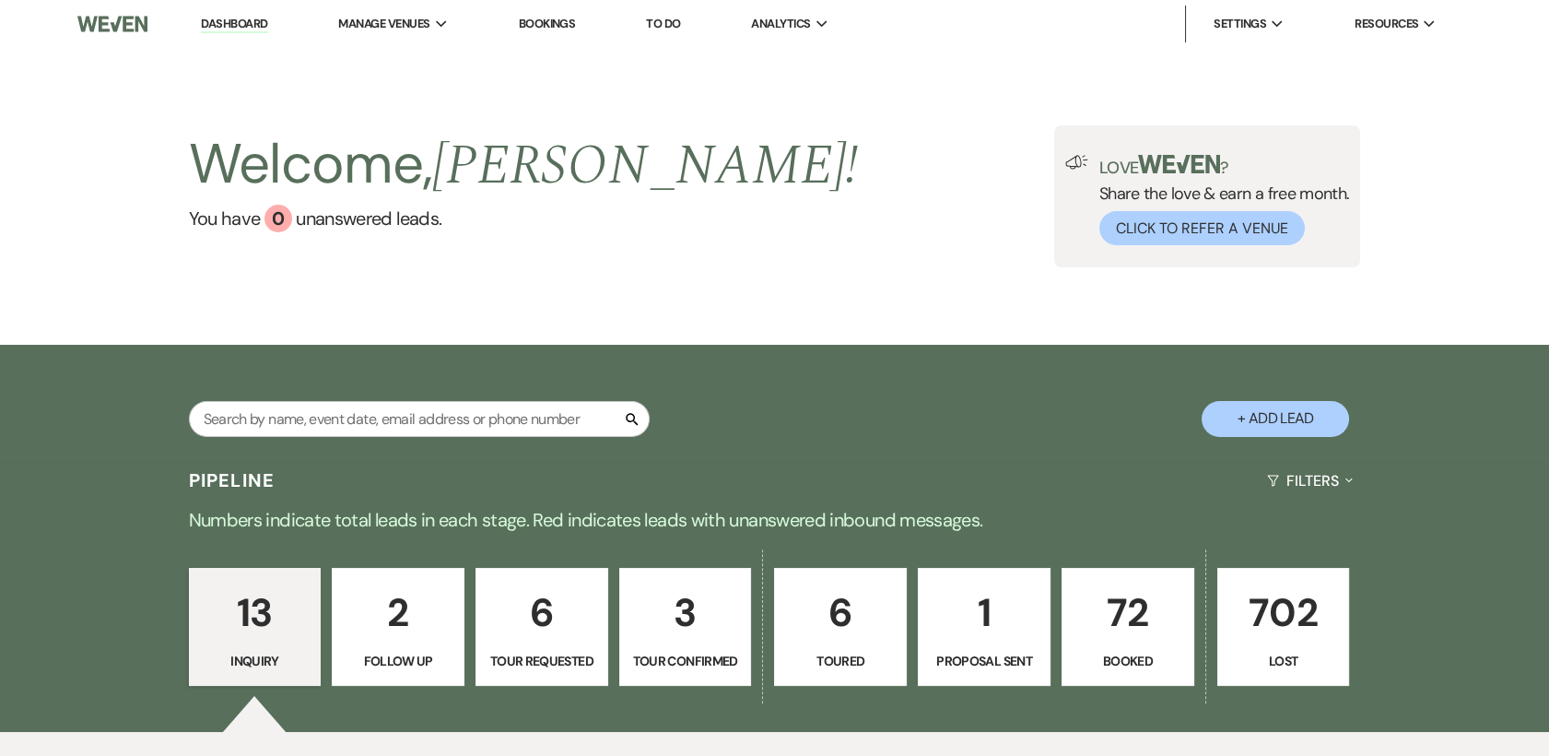
click at [541, 617] on p "6" at bounding box center [542, 613] width 109 height 62
select select "2"
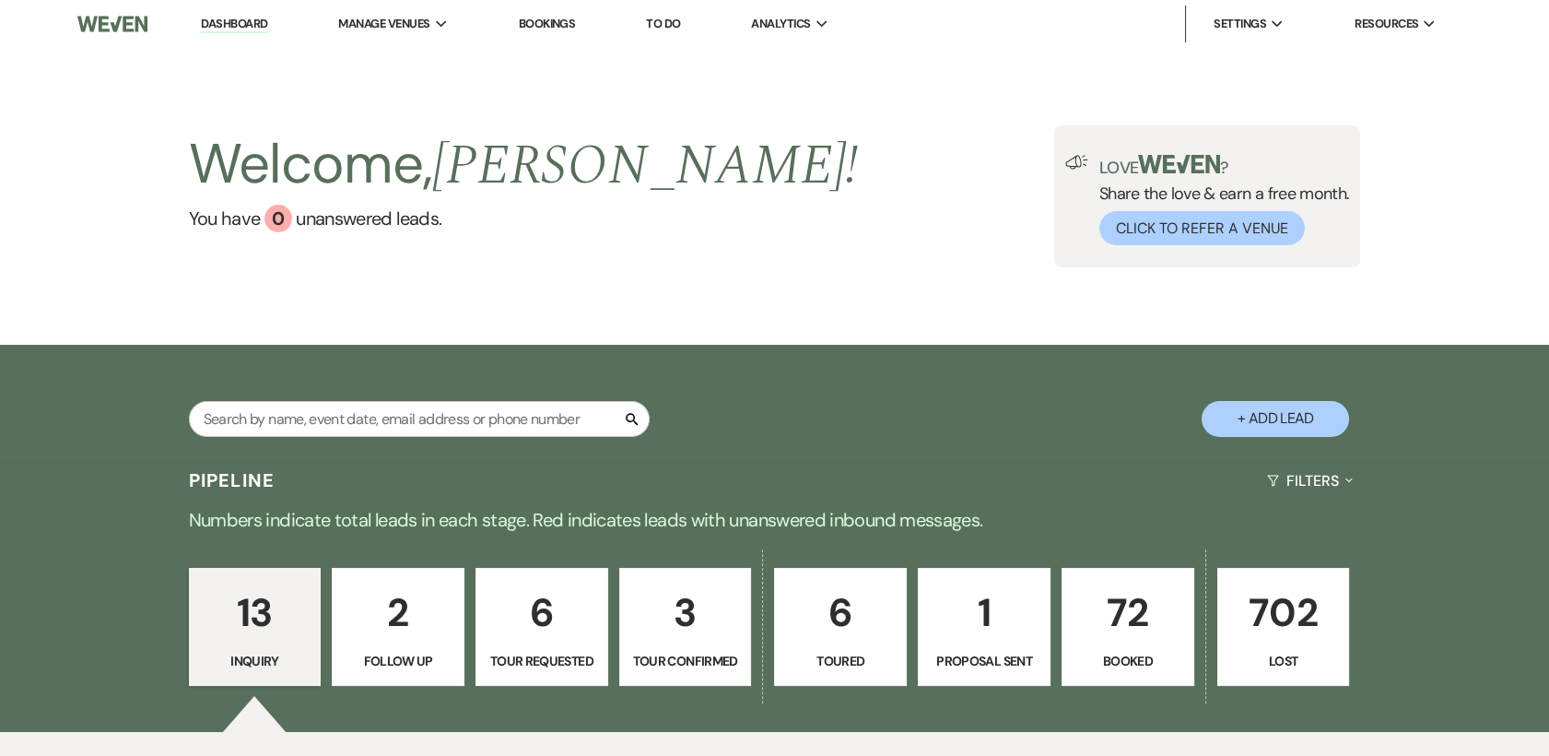
select select "2"
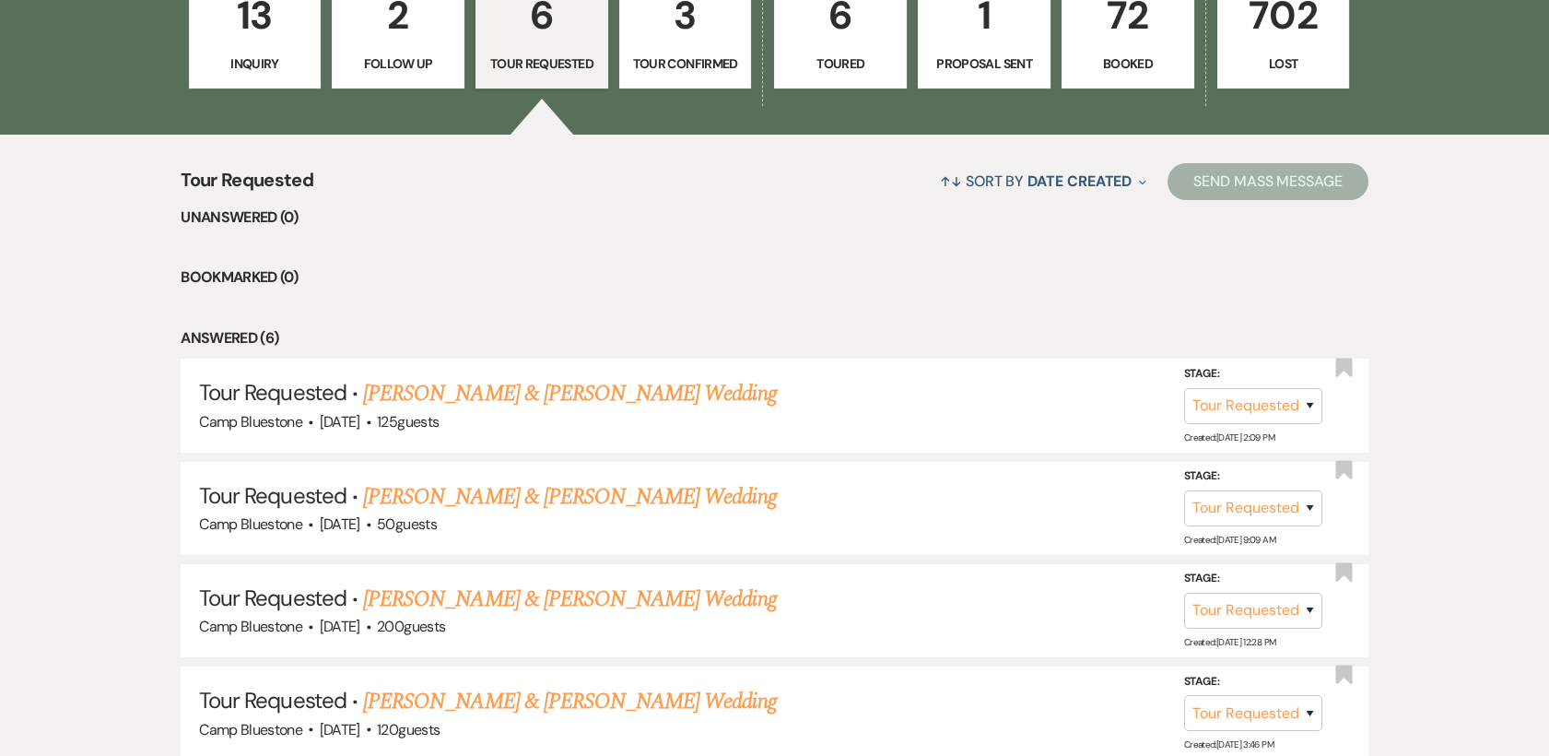
scroll to position [621, 0]
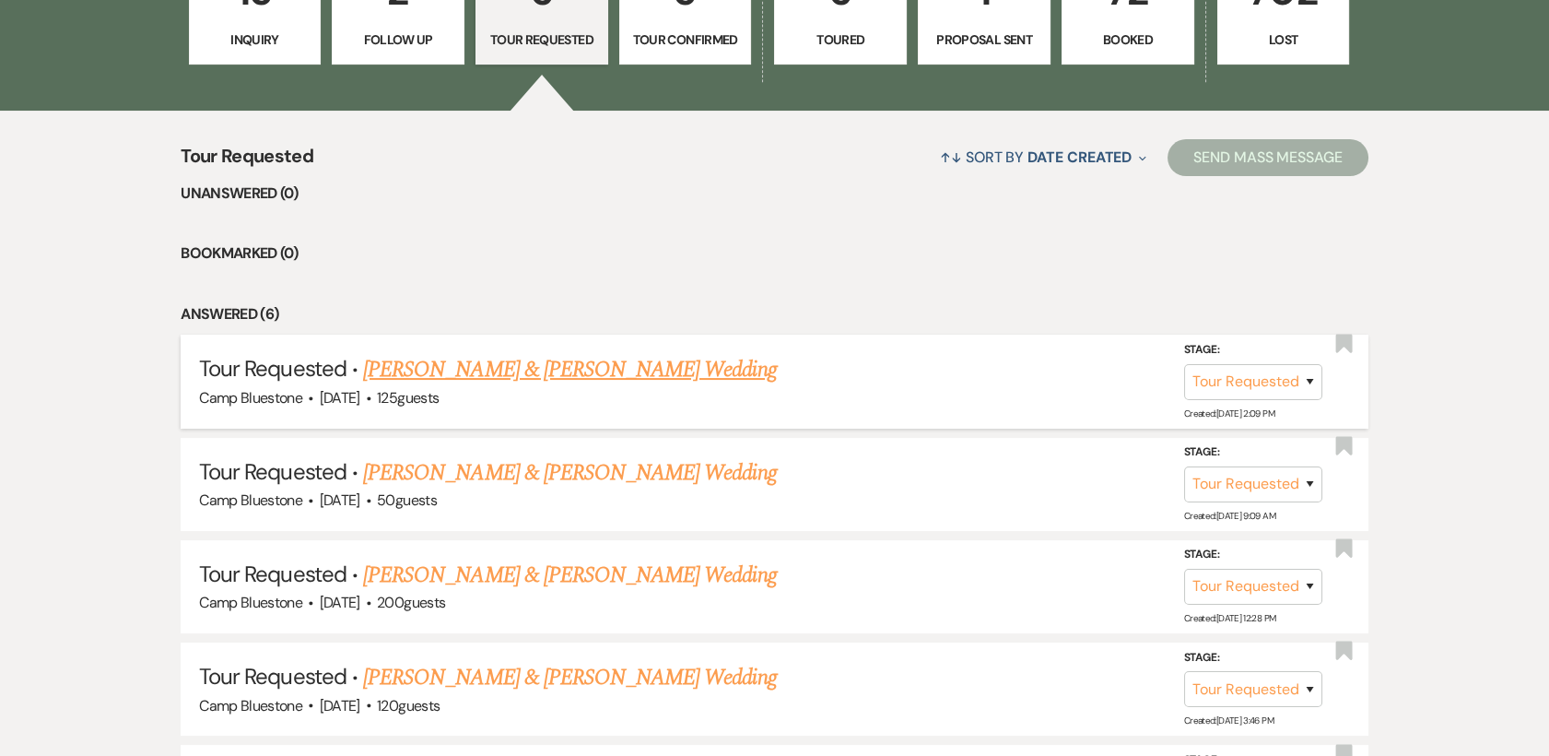
click at [429, 374] on link "[PERSON_NAME] & [PERSON_NAME] Wedding" at bounding box center [569, 369] width 413 height 33
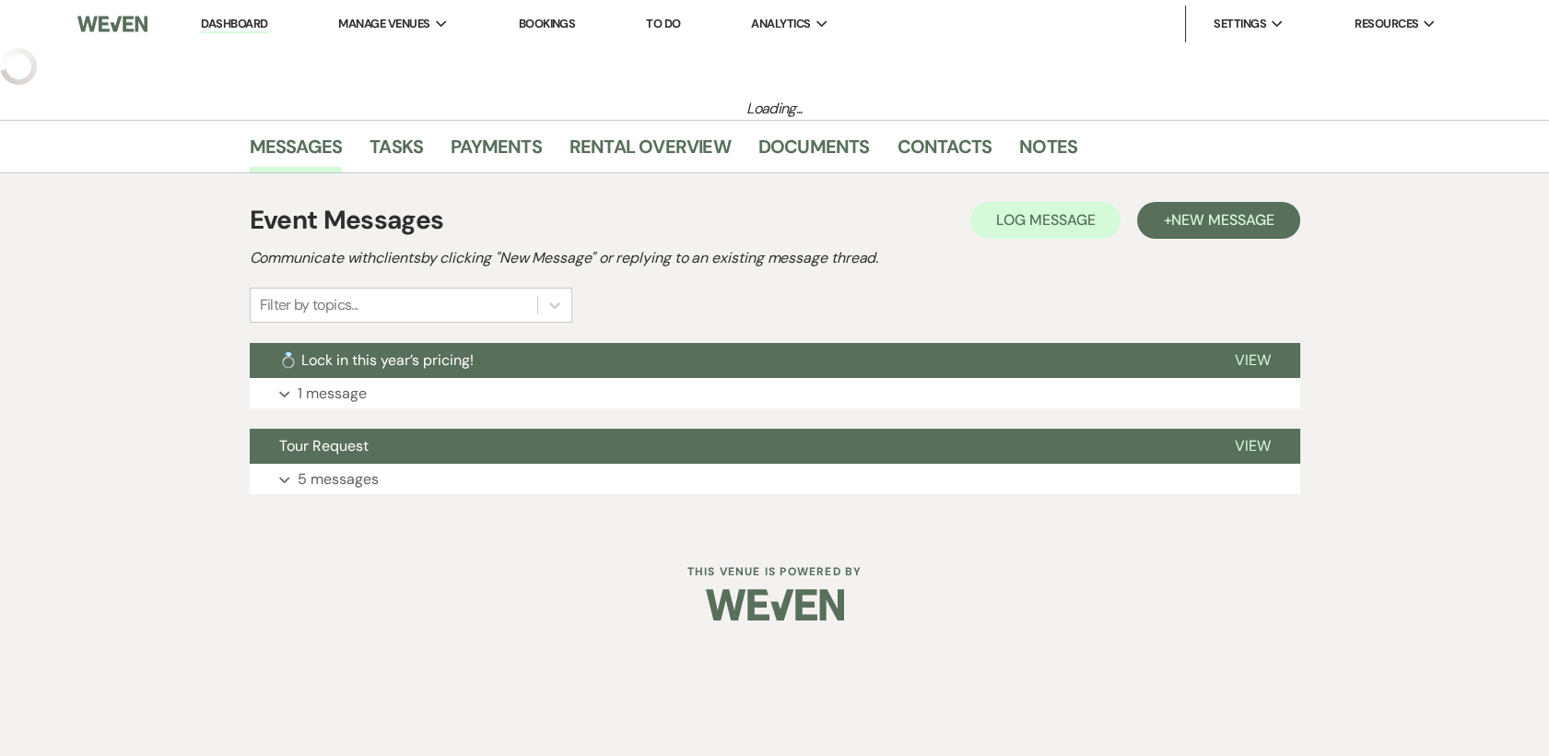
select select "2"
select select "1"
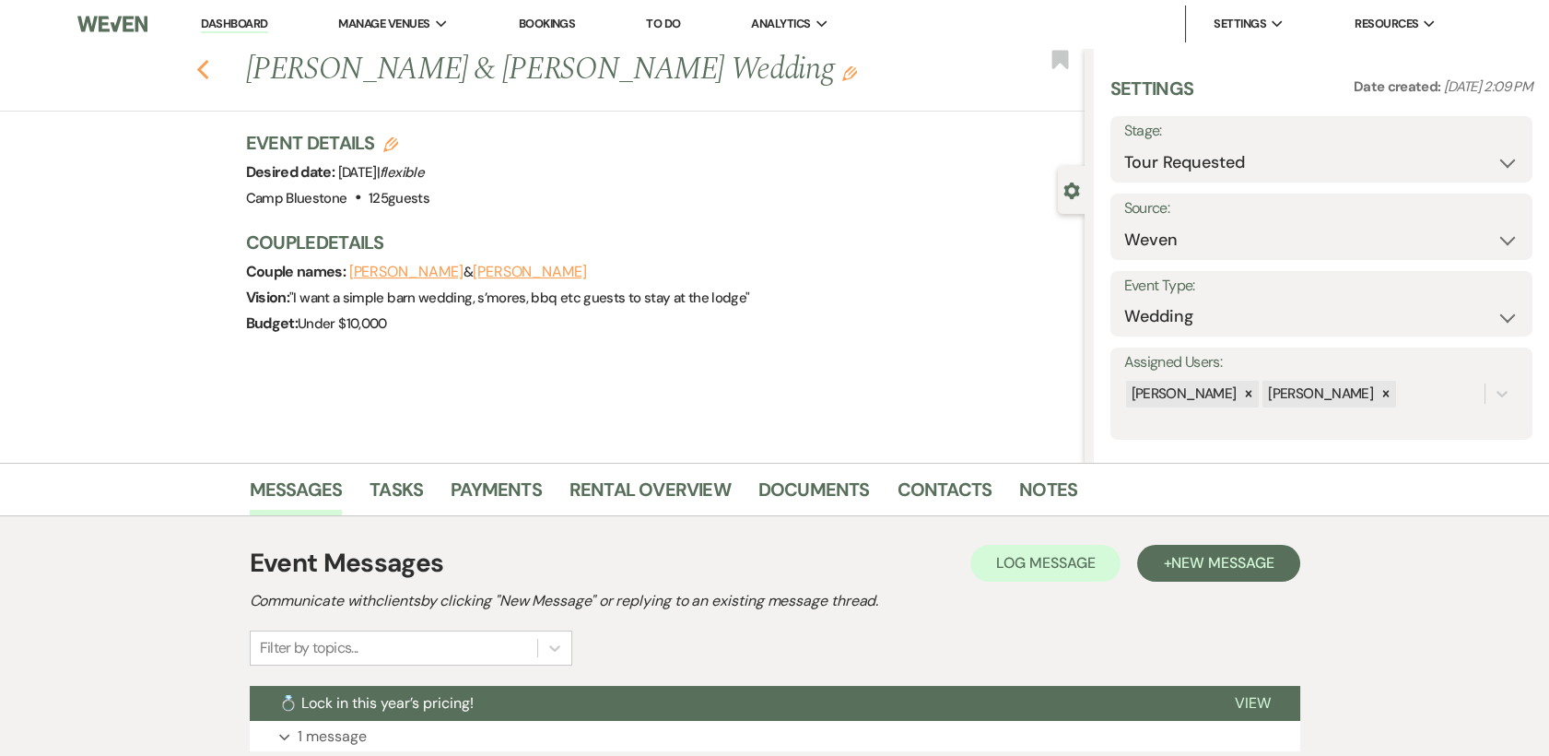
click at [208, 74] on use "button" at bounding box center [202, 70] width 12 height 20
select select "2"
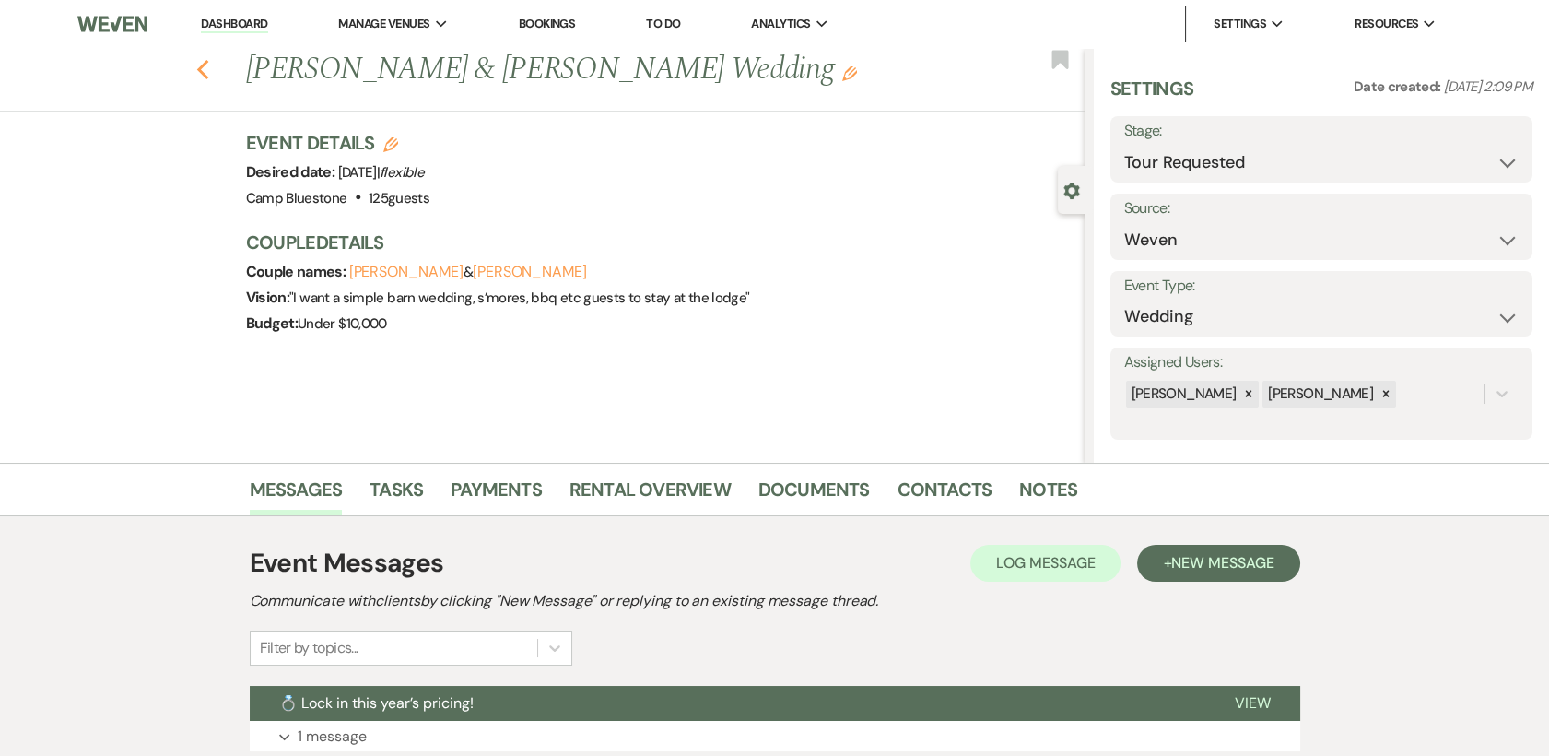
select select "2"
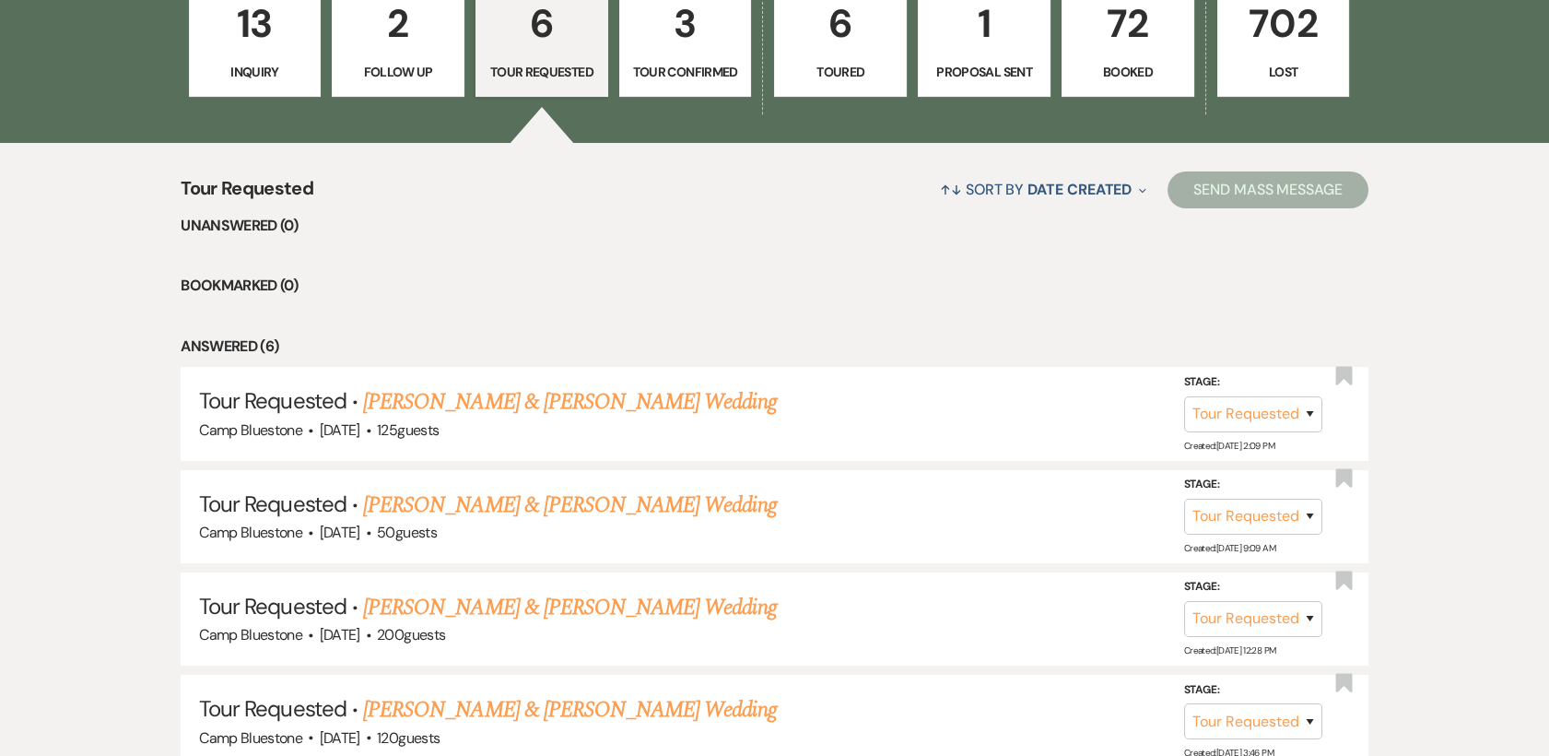
scroll to position [466, 0]
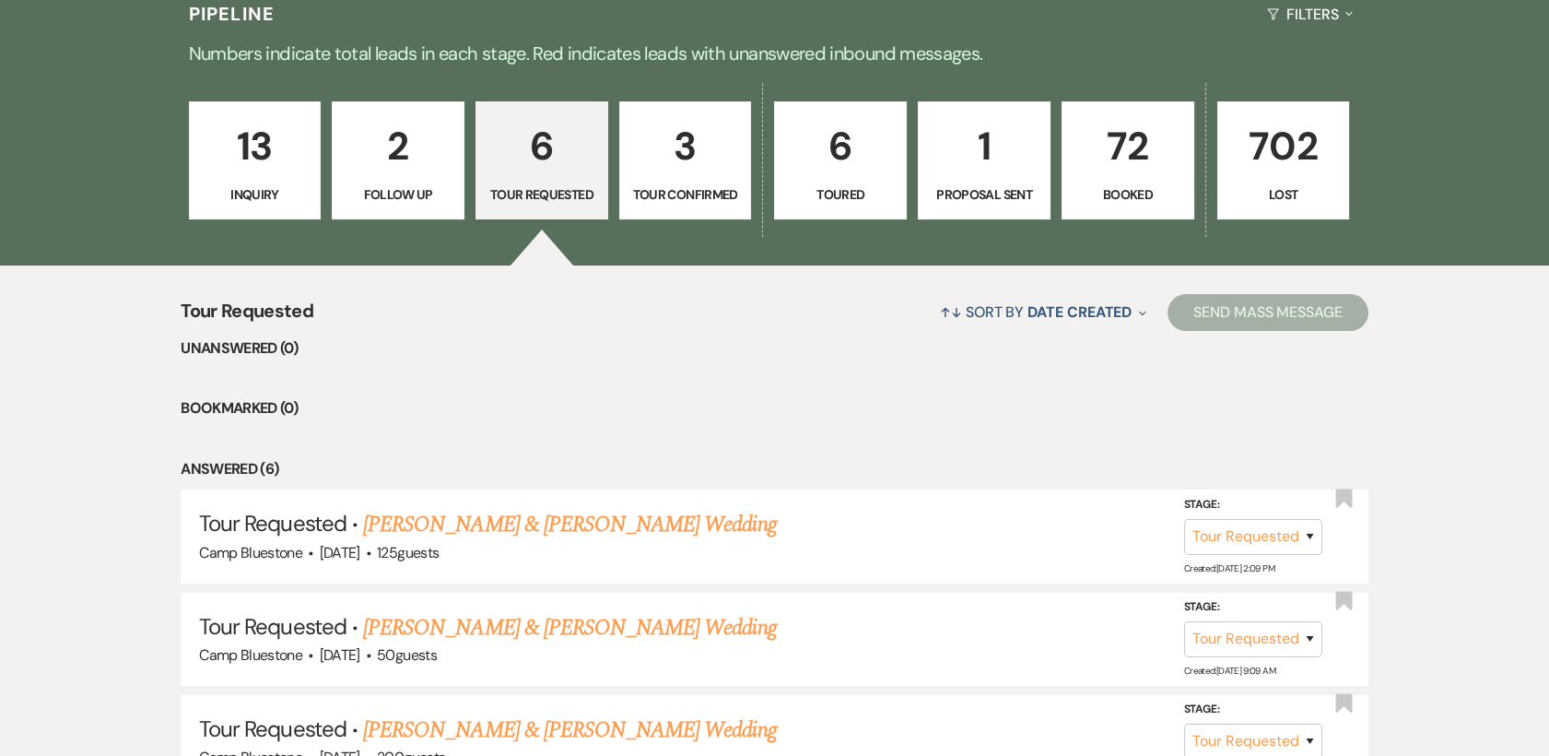
click at [675, 148] on p "3" at bounding box center [685, 146] width 109 height 62
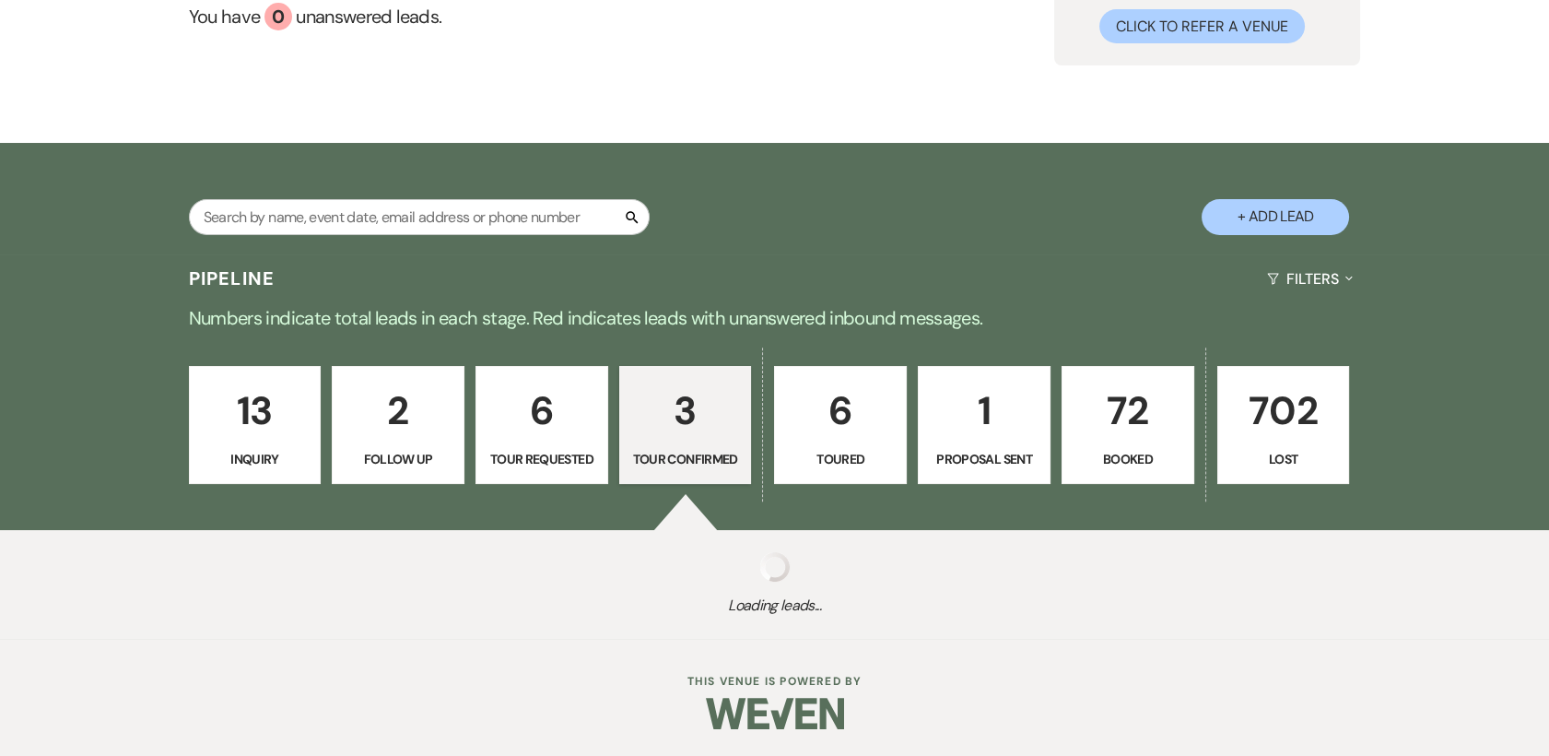
scroll to position [466, 0]
select select "4"
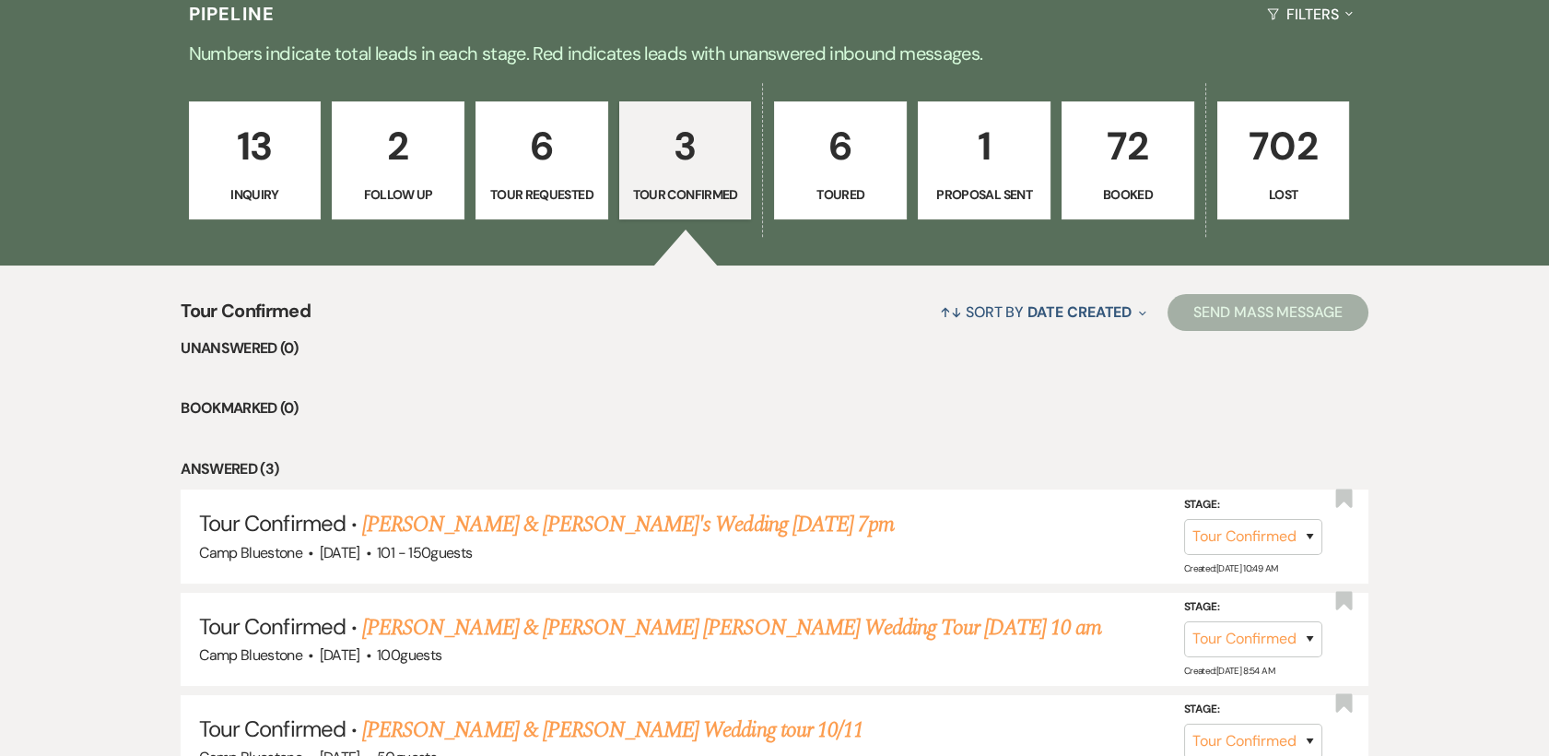
click at [449, 526] on link "[PERSON_NAME] & [PERSON_NAME]'s Wedding [DATE] 7pm" at bounding box center [628, 524] width 532 height 33
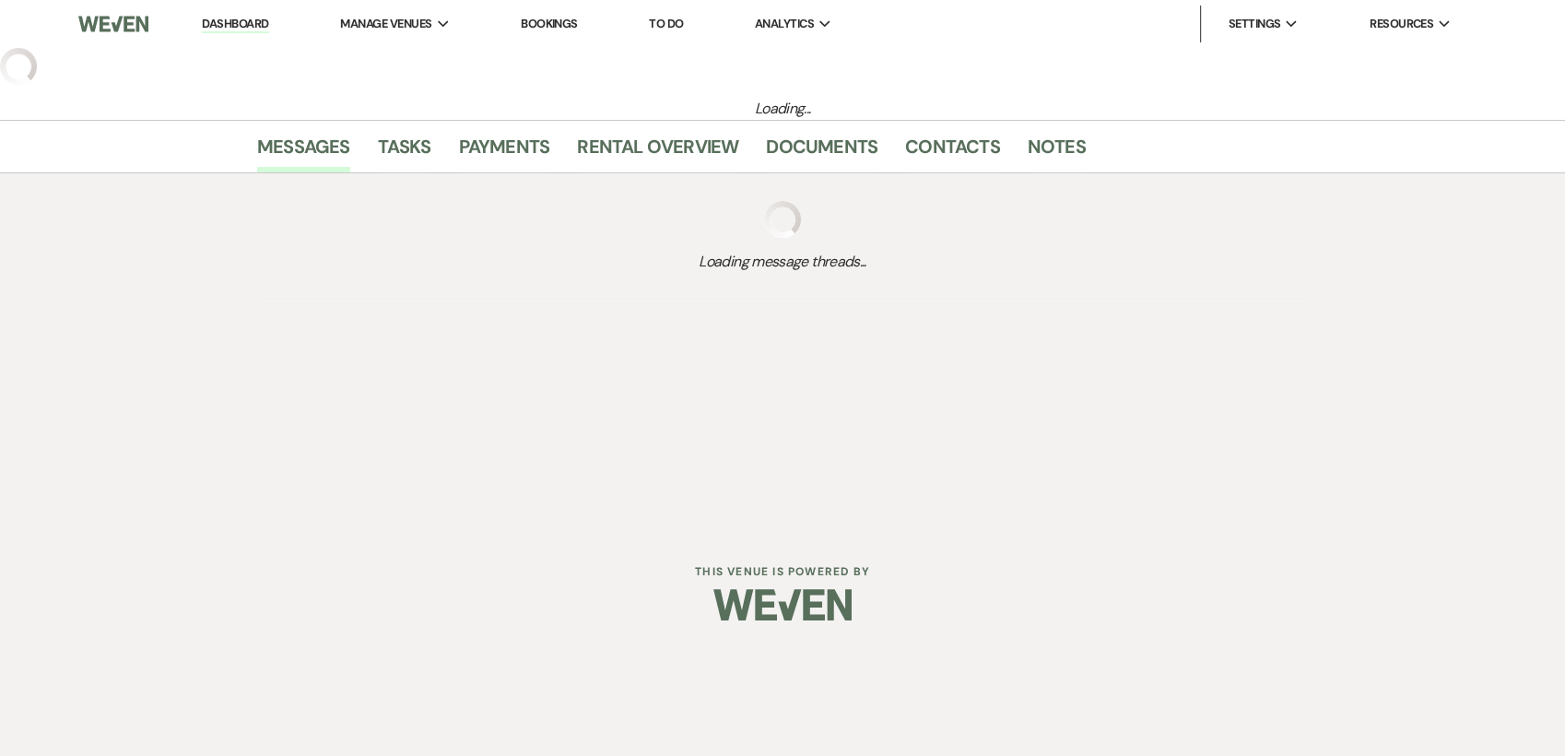
select select "4"
select select "2"
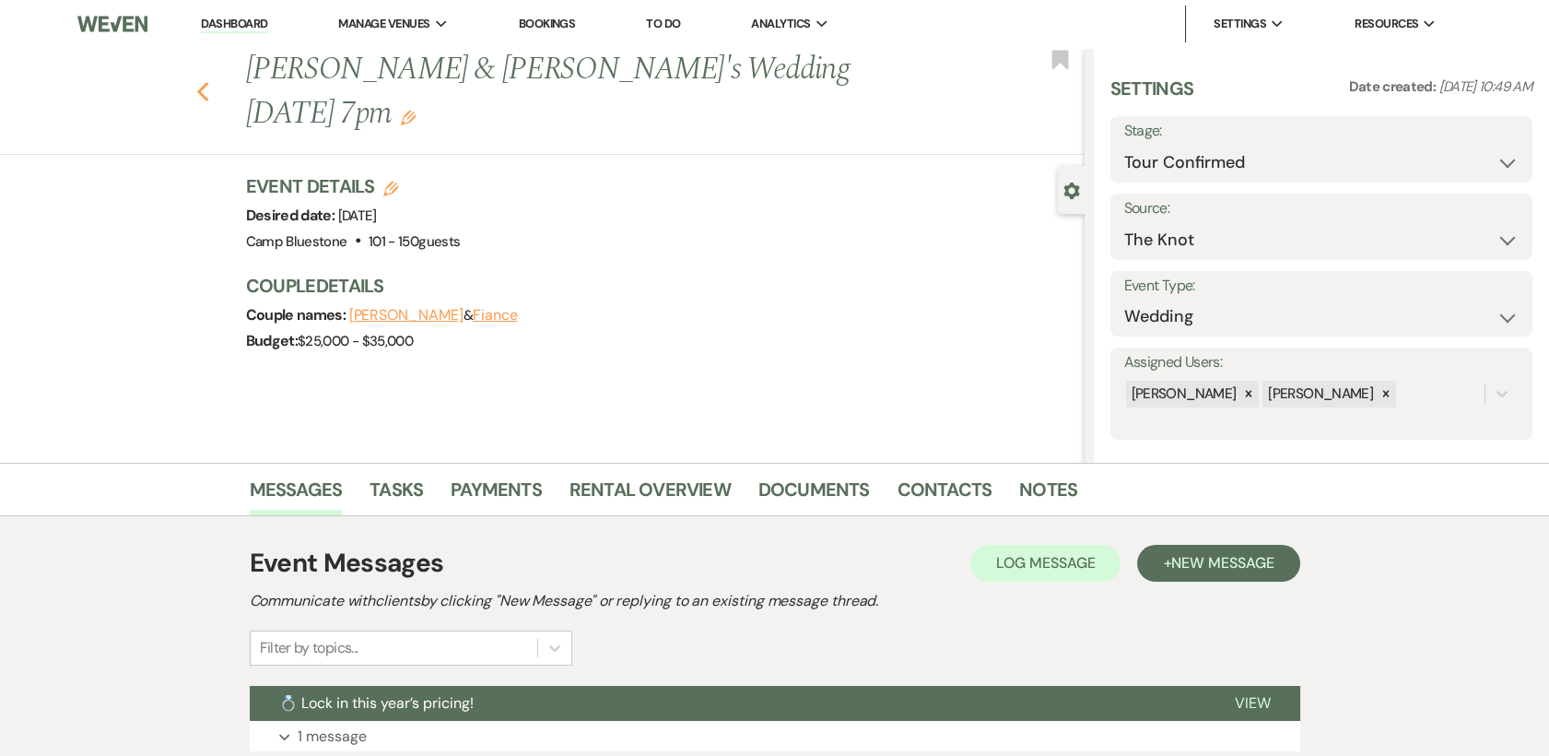
click at [208, 82] on use "button" at bounding box center [202, 92] width 12 height 20
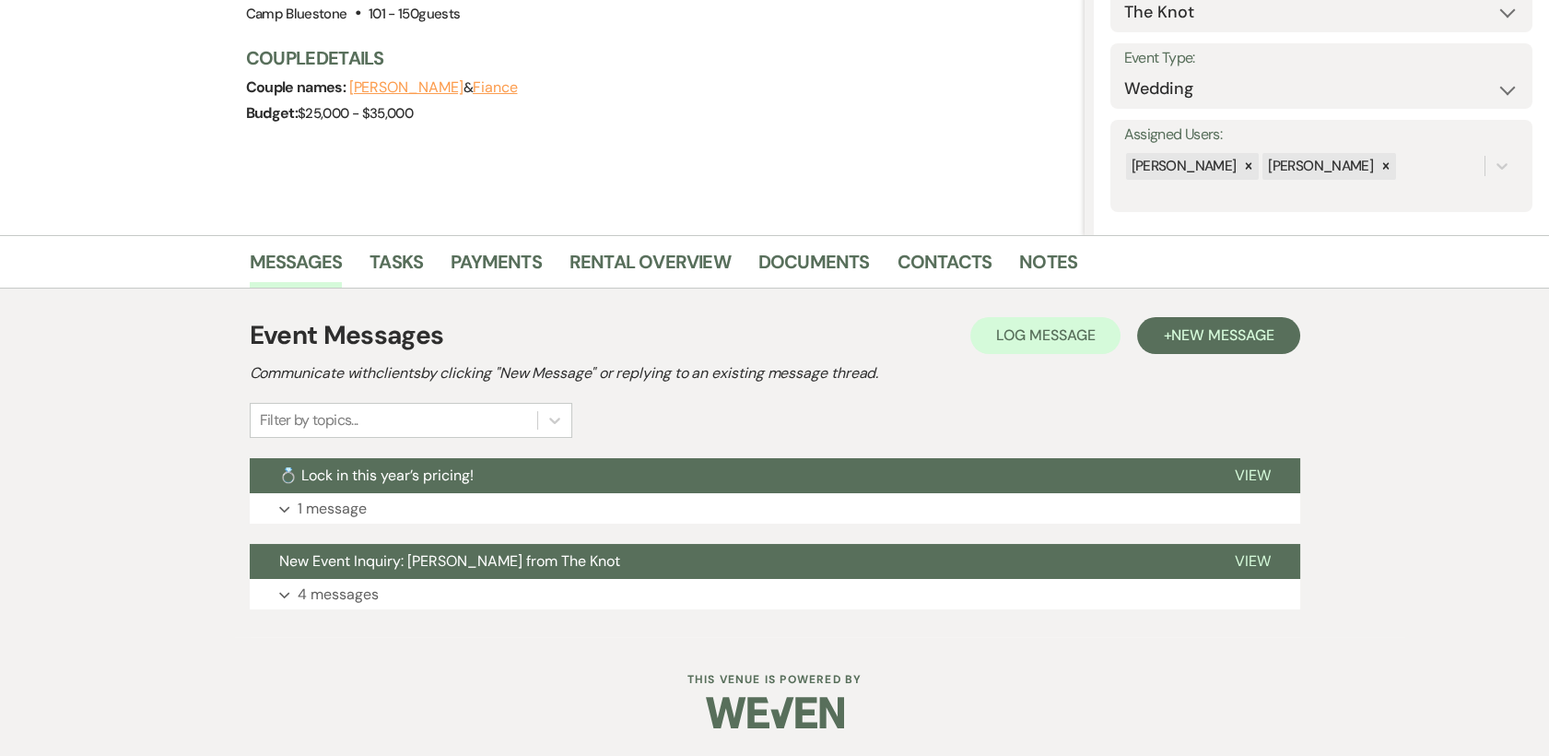
select select "4"
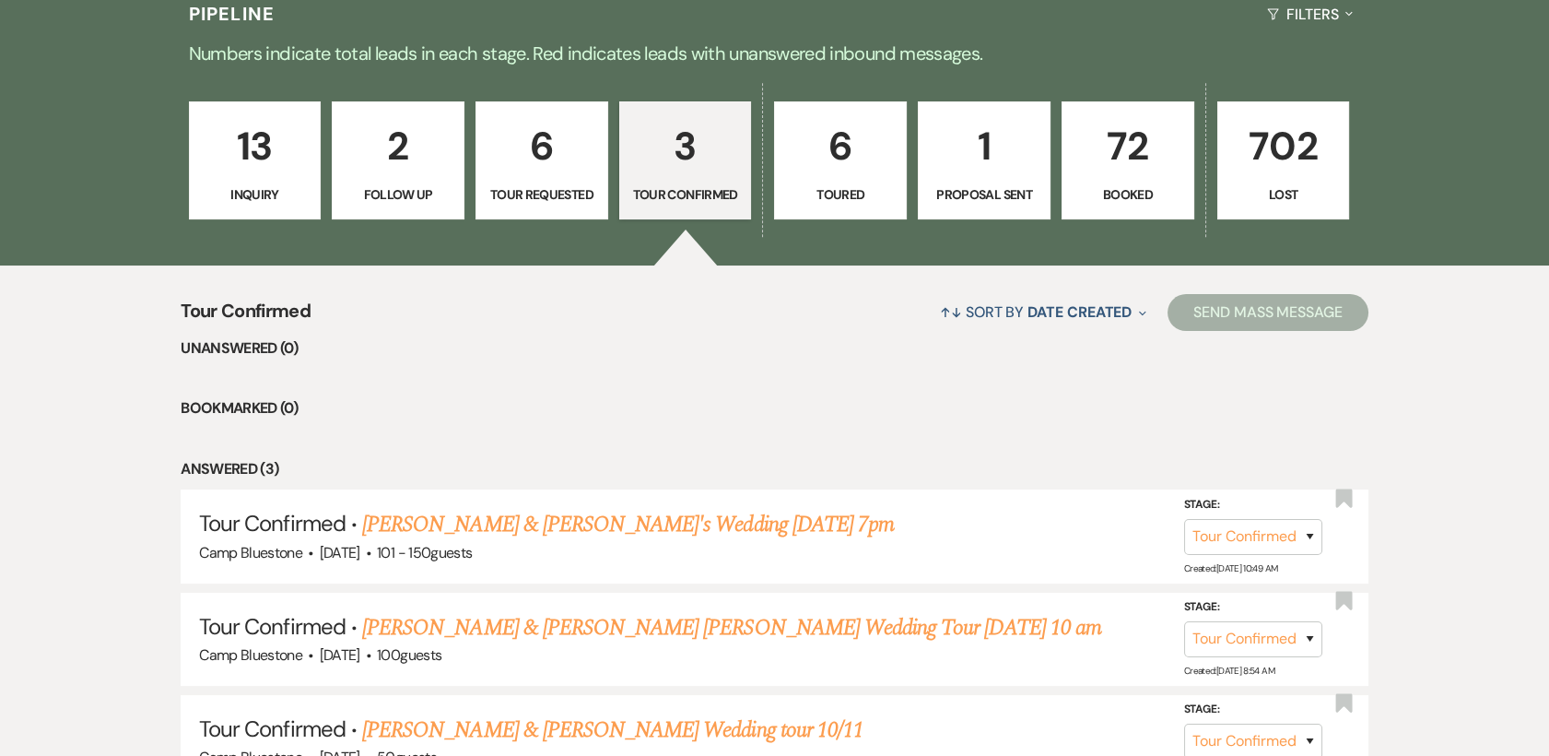
click at [820, 152] on p "6" at bounding box center [840, 146] width 109 height 62
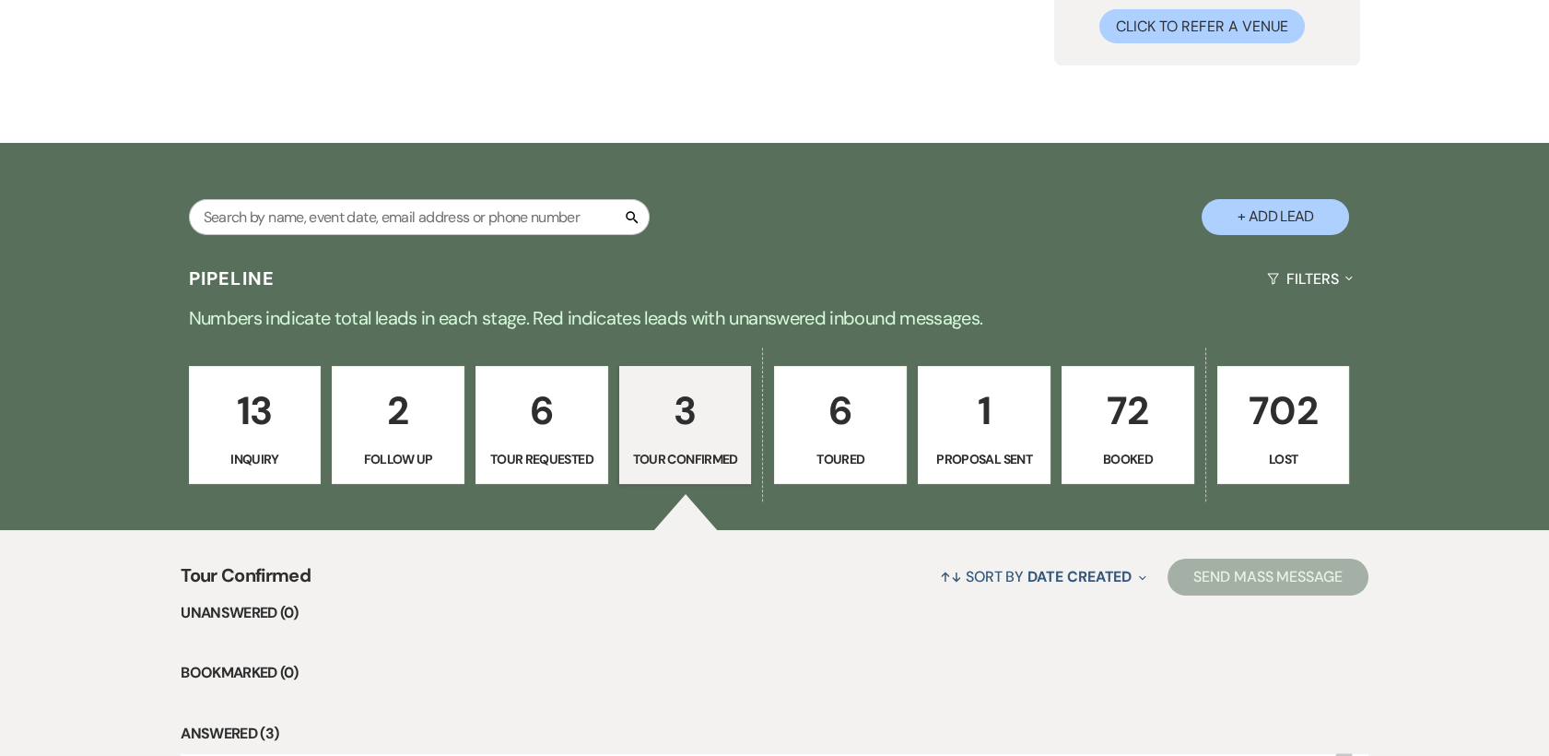
select select "5"
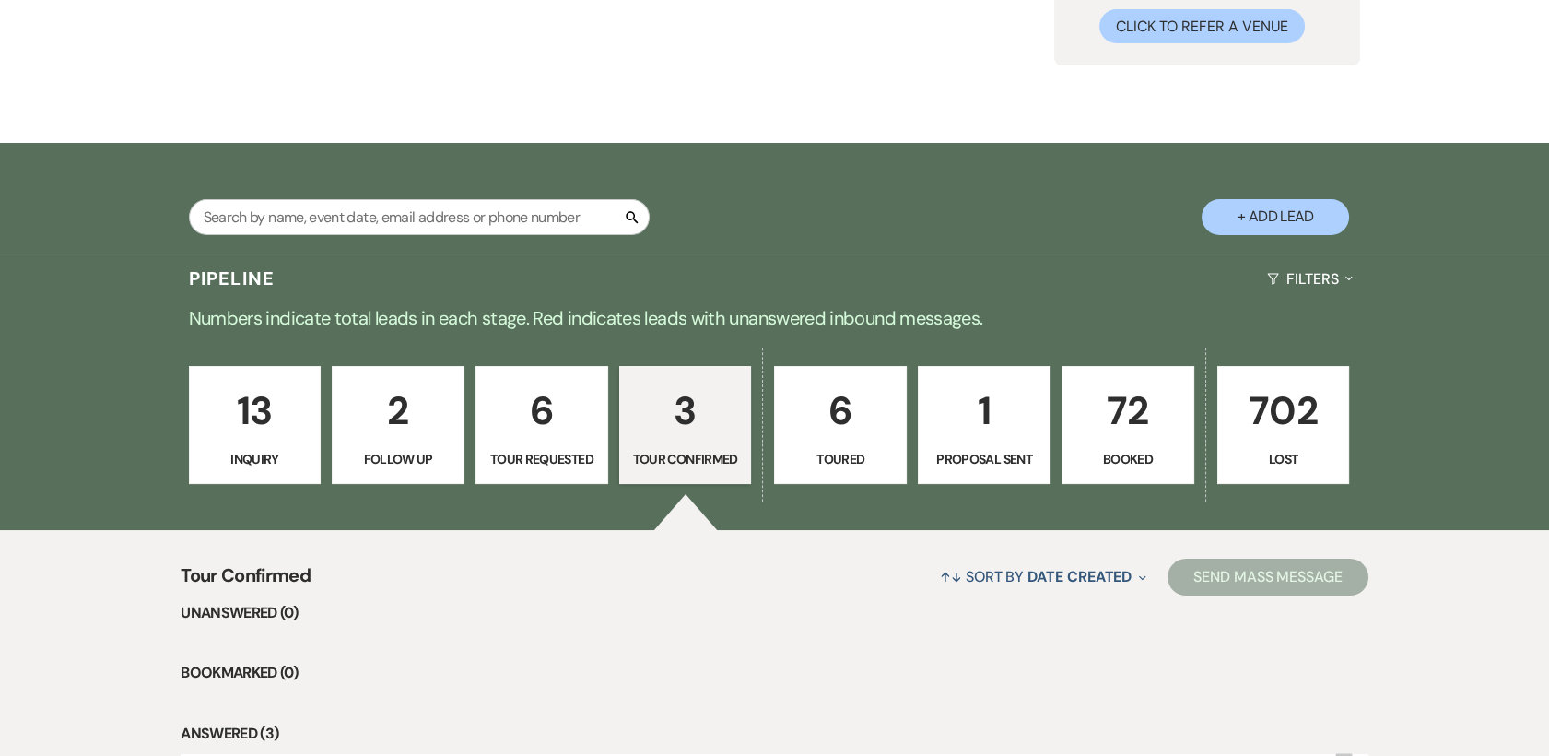
select select "5"
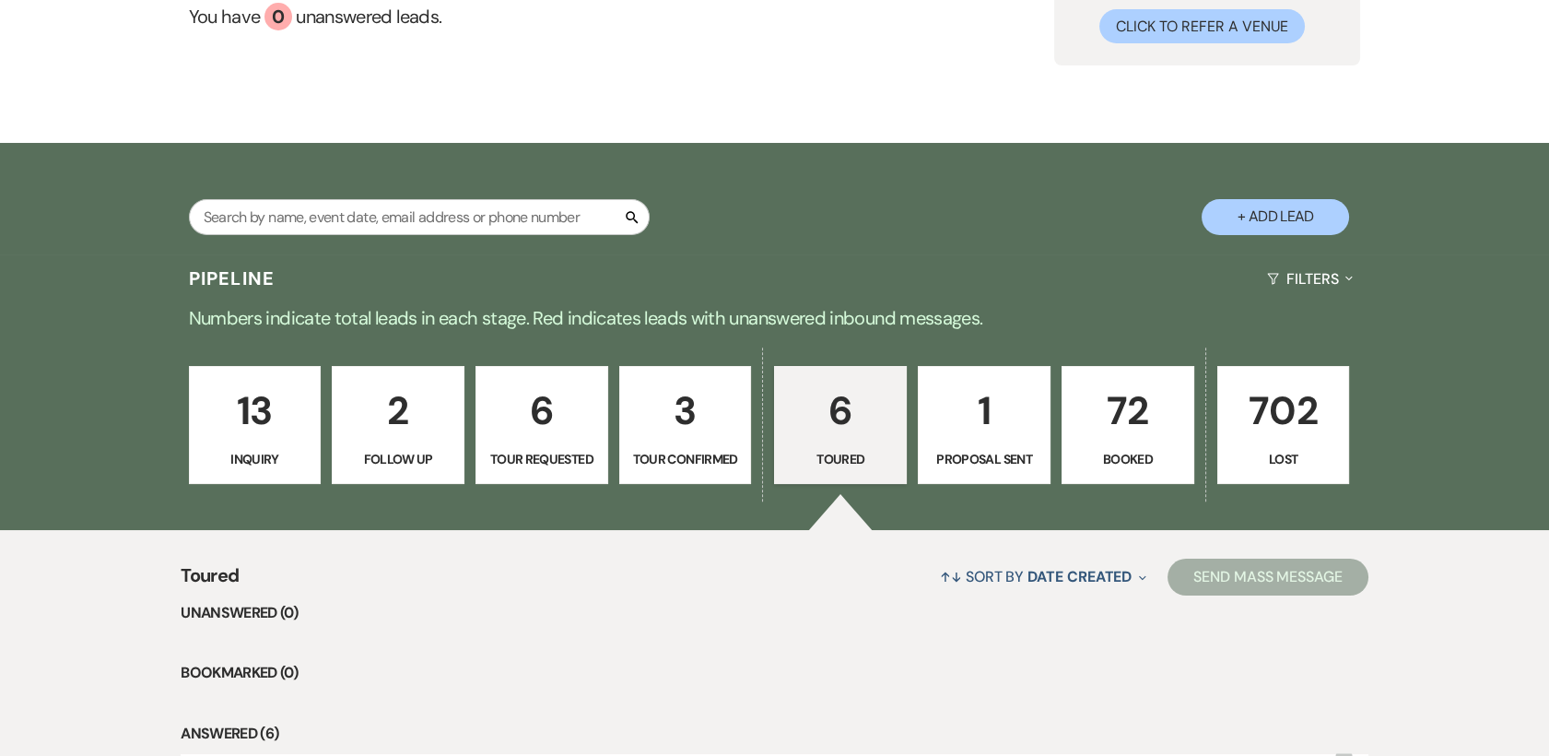
scroll to position [466, 0]
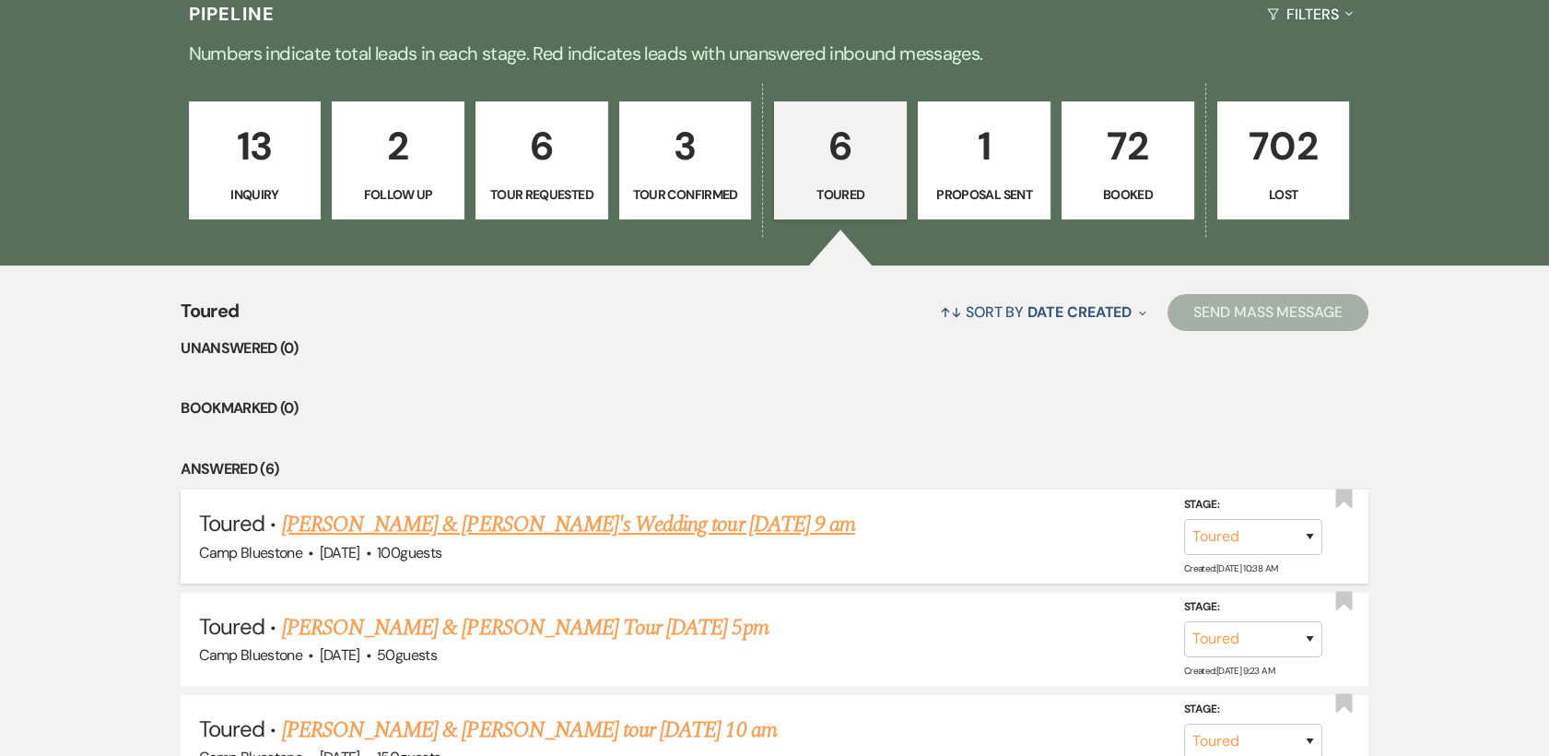
click at [441, 532] on link "[PERSON_NAME] & [PERSON_NAME]'s Wedding tour [DATE] 9 am" at bounding box center [568, 524] width 573 height 33
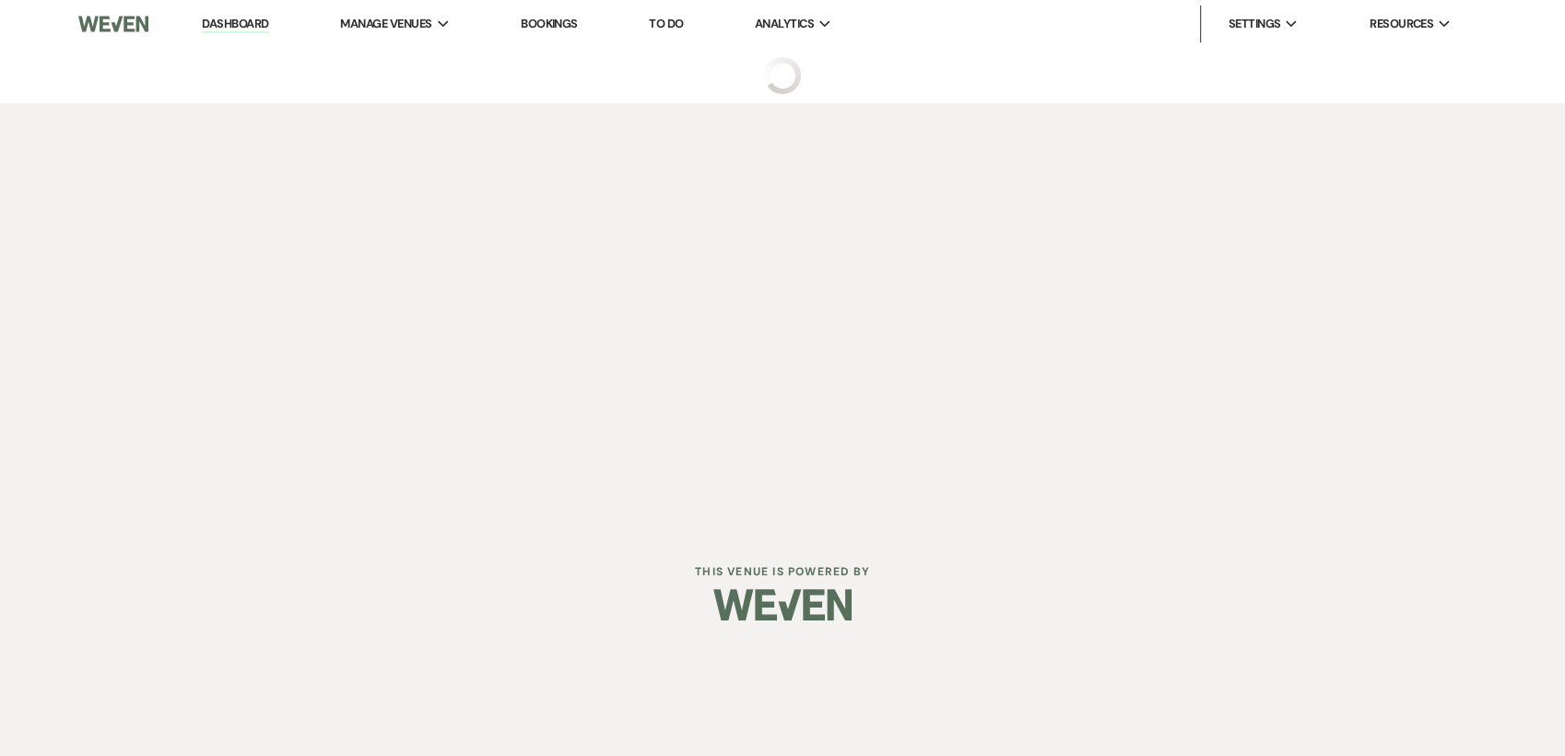
select select "5"
select select "1"
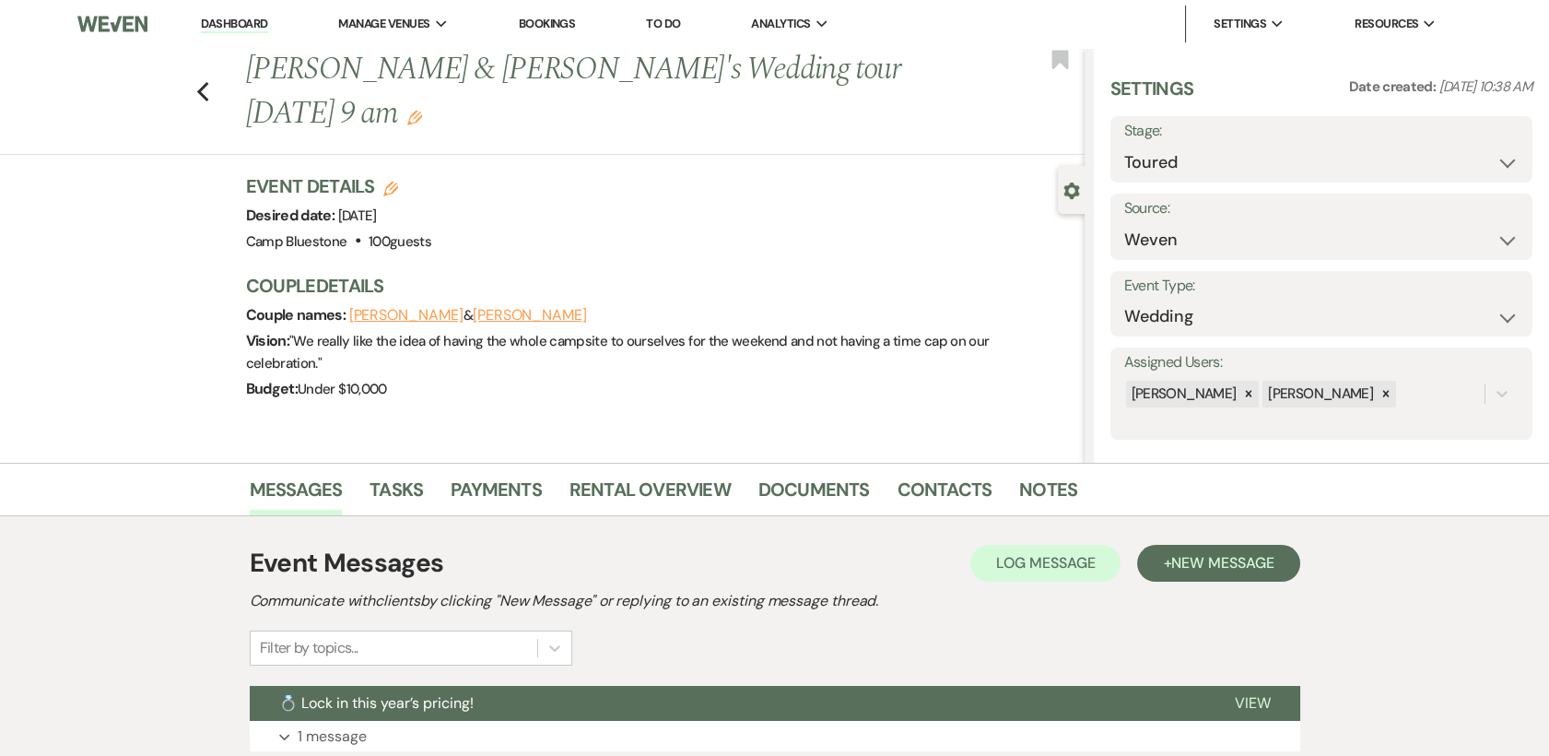
click at [218, 21] on link "Dashboard" at bounding box center [234, 25] width 66 height 18
